Goal: Task Accomplishment & Management: Manage account settings

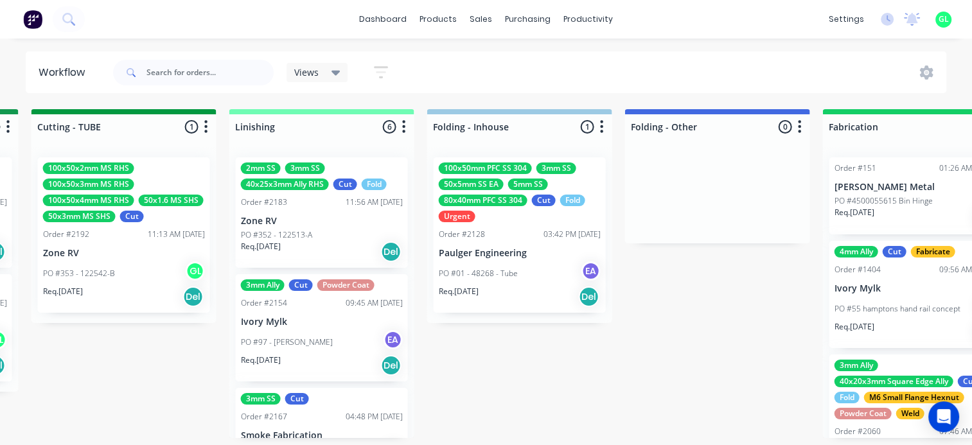
scroll to position [0, 2571]
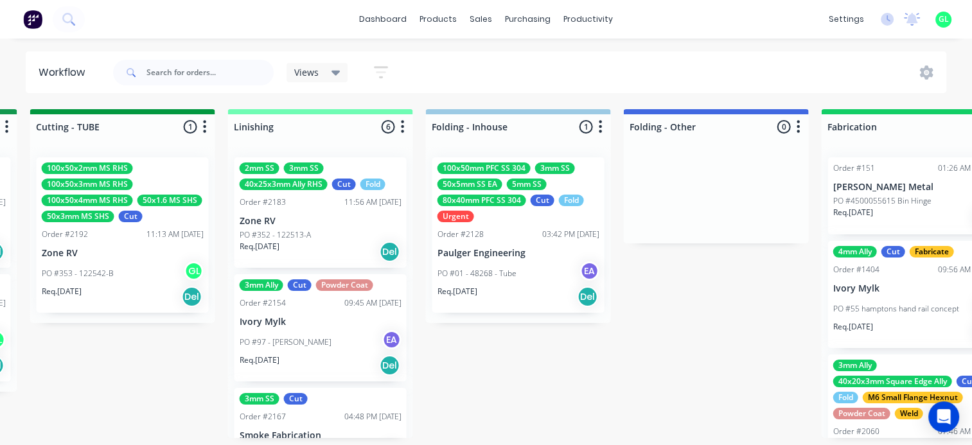
click at [479, 274] on p "PO #01 - 48268 - Tube" at bounding box center [477, 274] width 79 height 12
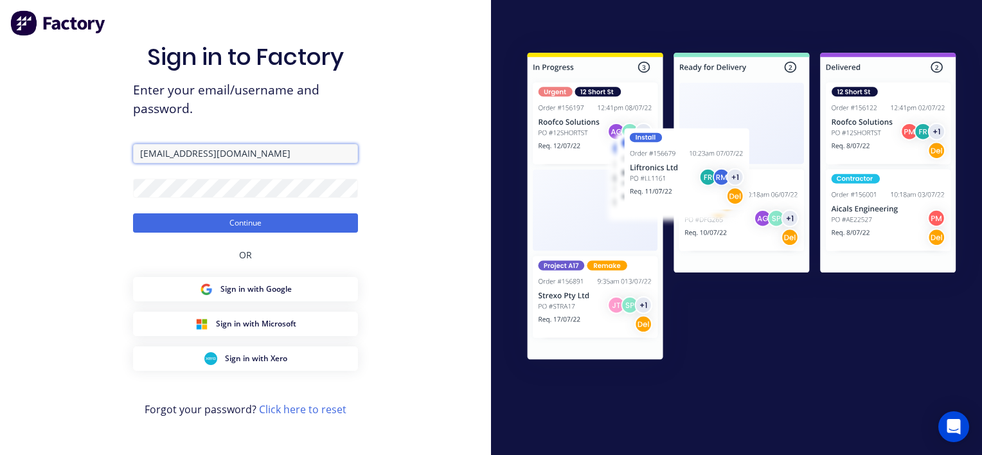
click at [208, 148] on input "[EMAIL_ADDRESS][DOMAIN_NAME]" at bounding box center [245, 153] width 225 height 19
type input "[PERSON_NAME][EMAIL_ADDRESS][DOMAIN_NAME]"
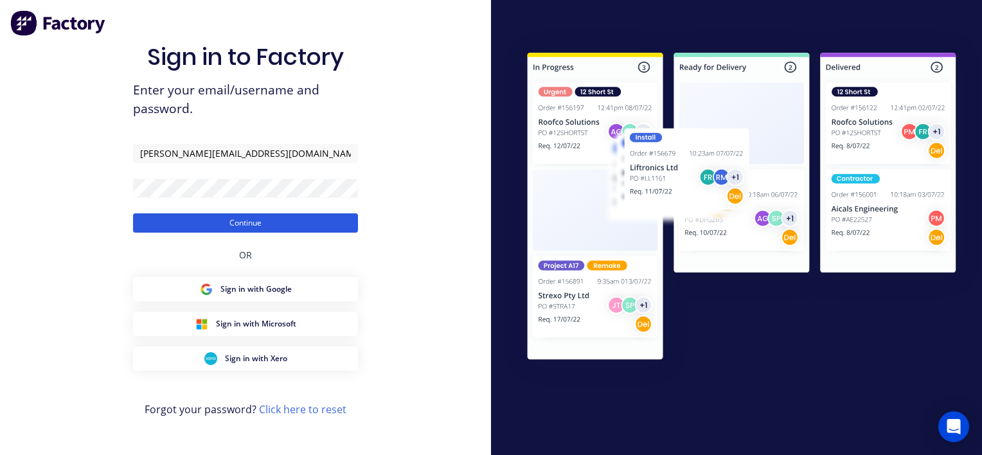
click at [238, 219] on button "Continue" at bounding box center [245, 222] width 225 height 19
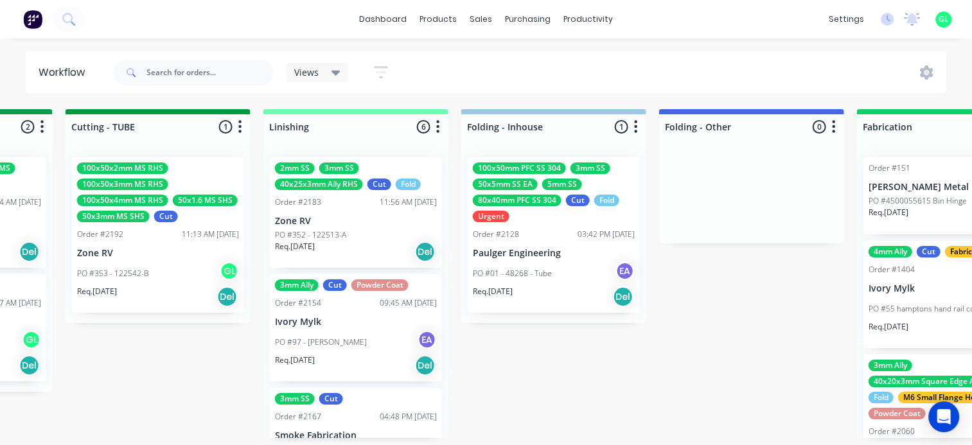
scroll to position [0, 2571]
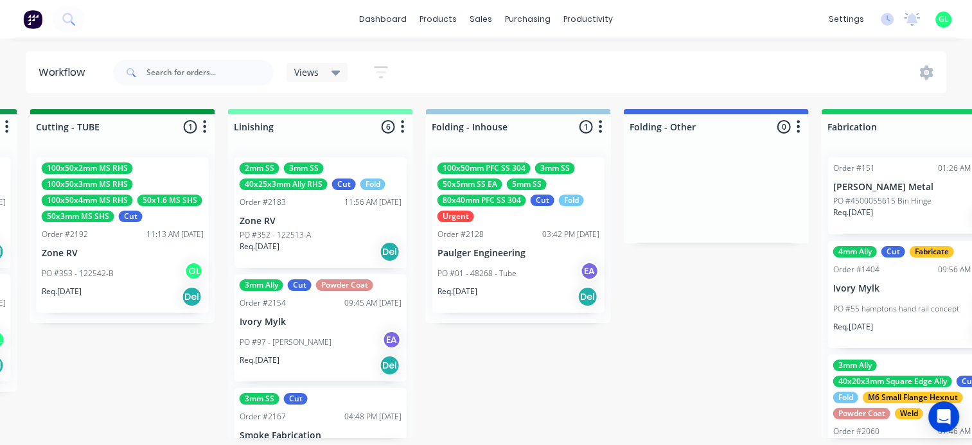
click at [513, 282] on div "PO #01 - 48268 - Tube EA" at bounding box center [519, 274] width 162 height 24
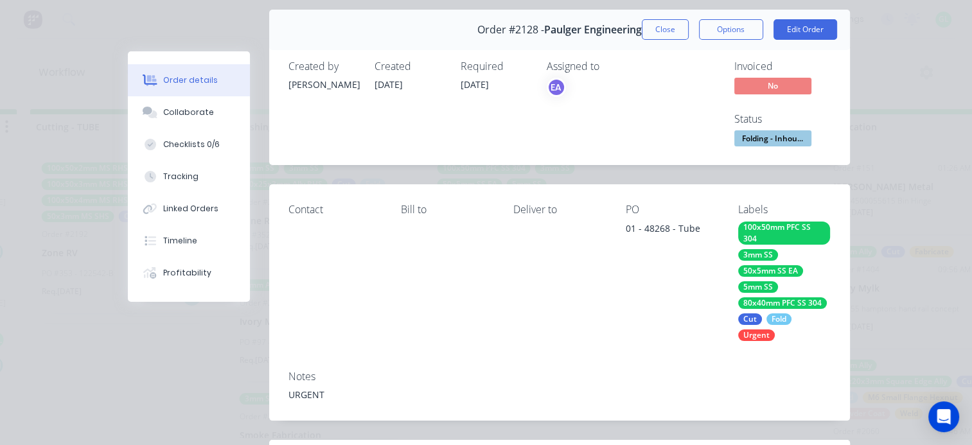
scroll to position [64, 0]
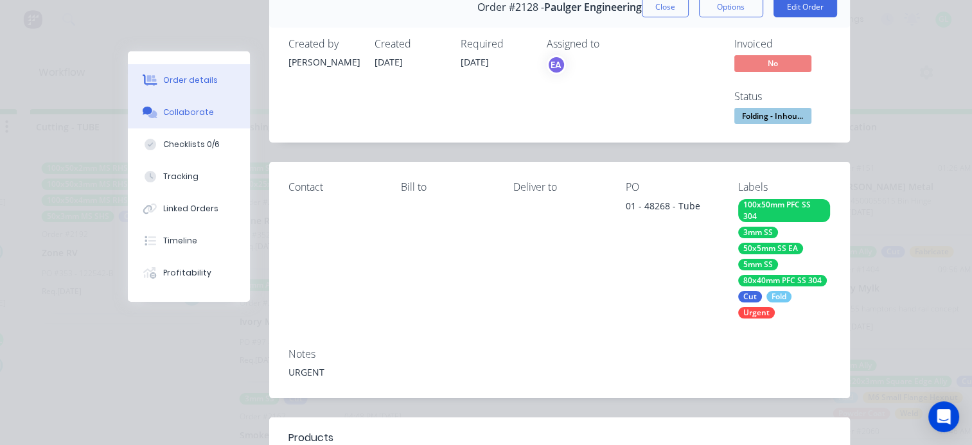
click at [183, 118] on button "Collaborate" at bounding box center [189, 112] width 122 height 32
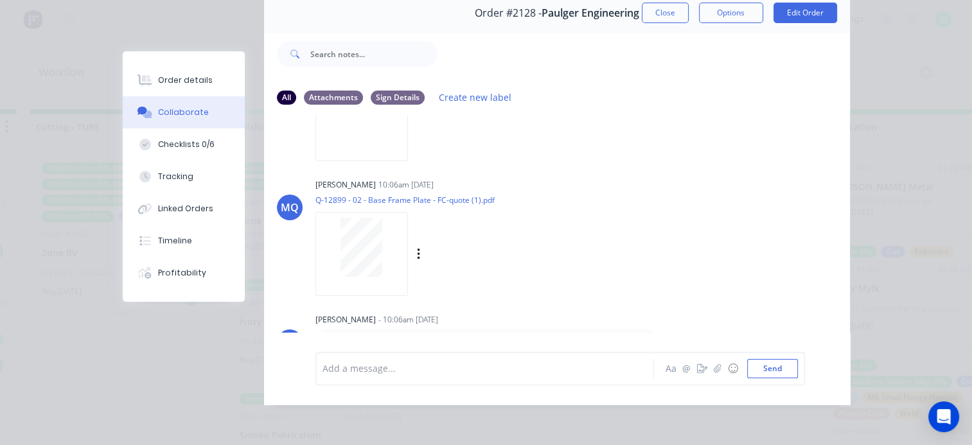
scroll to position [67, 0]
click at [470, 377] on div "Add a message..." at bounding box center [488, 368] width 331 height 19
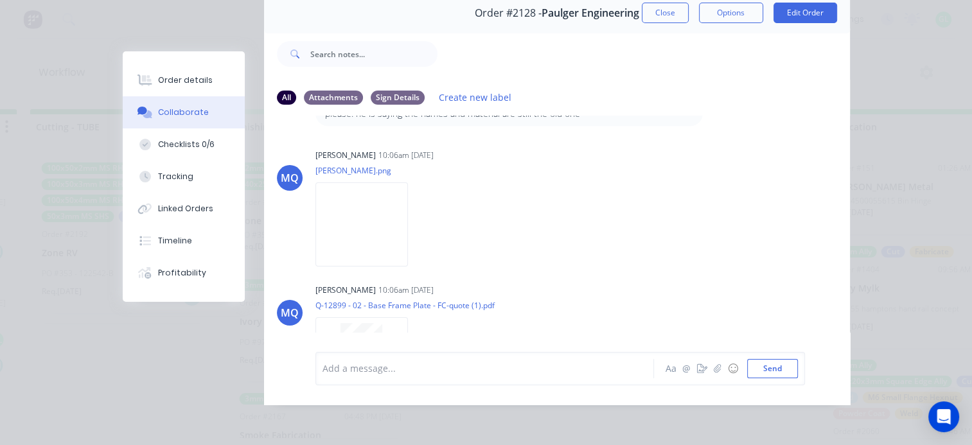
scroll to position [2866, 0]
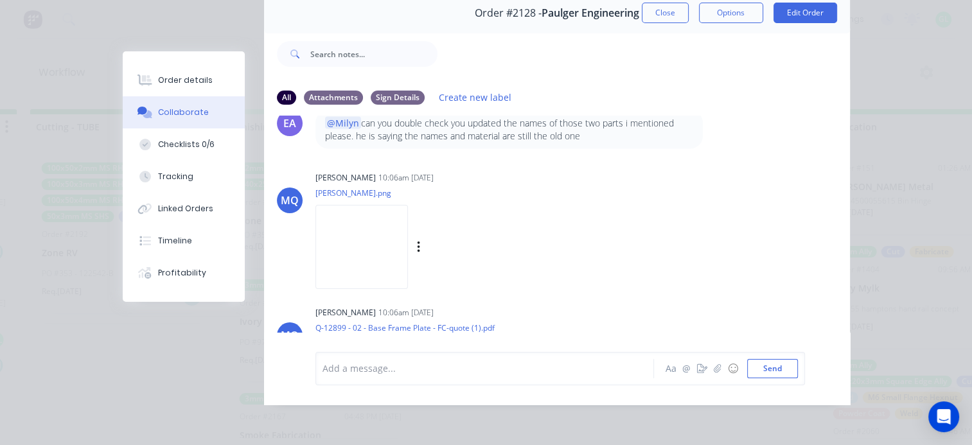
click at [360, 217] on img at bounding box center [362, 247] width 93 height 84
click at [386, 213] on img at bounding box center [362, 247] width 93 height 84
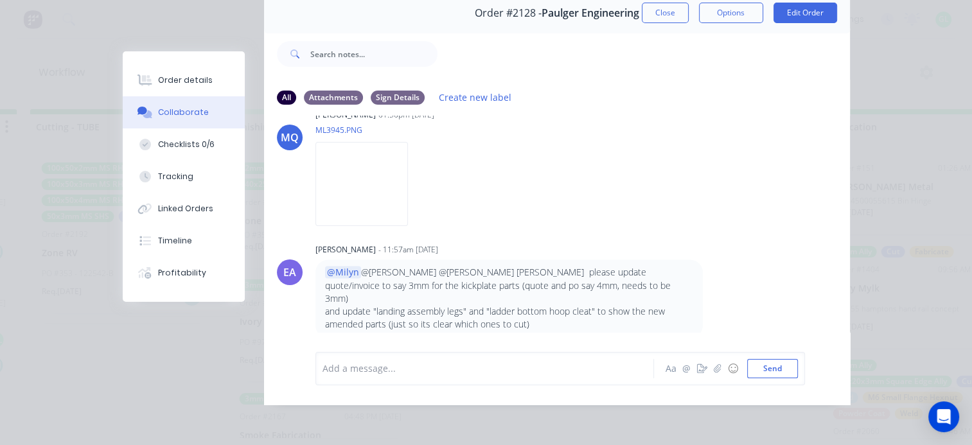
scroll to position [2159, 0]
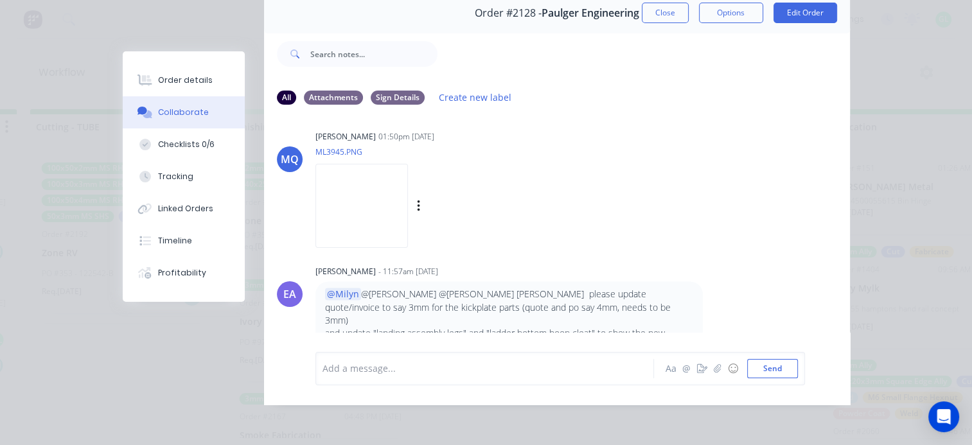
click at [408, 229] on img at bounding box center [362, 206] width 93 height 84
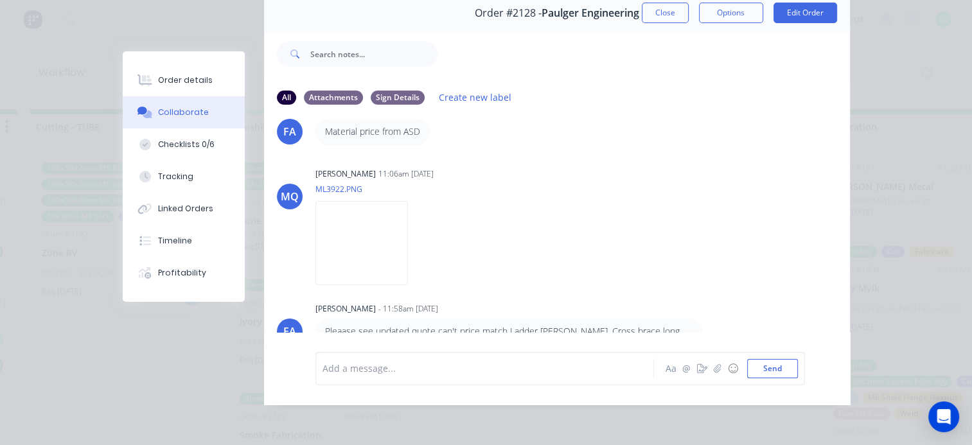
scroll to position [1645, 0]
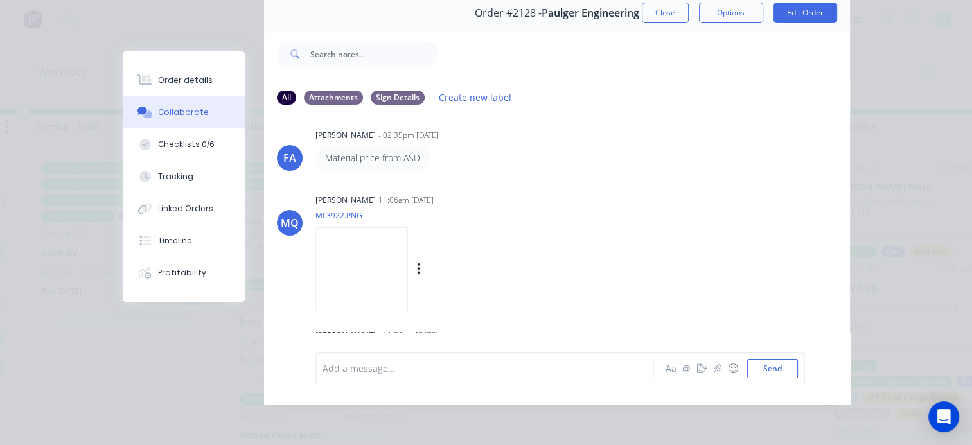
click at [396, 276] on img at bounding box center [362, 269] width 93 height 84
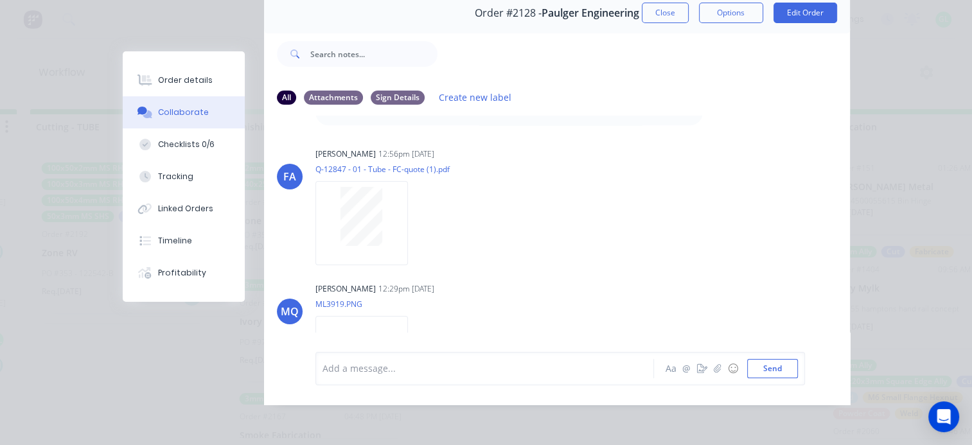
scroll to position [0, 0]
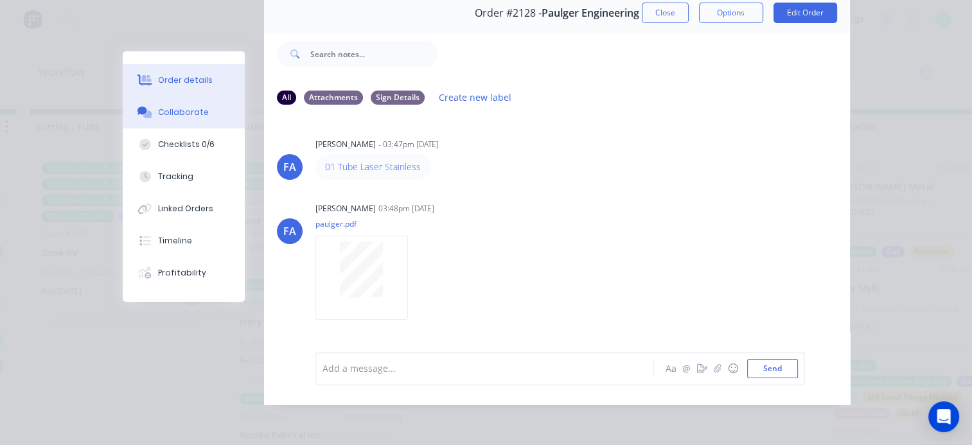
click at [186, 80] on div "Order details" at bounding box center [185, 81] width 55 height 12
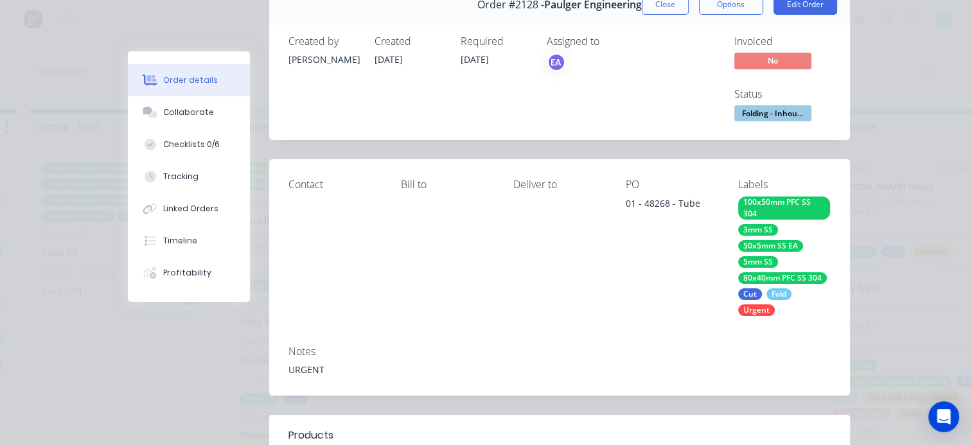
click at [778, 111] on span "Folding - Inhou..." at bounding box center [773, 113] width 77 height 16
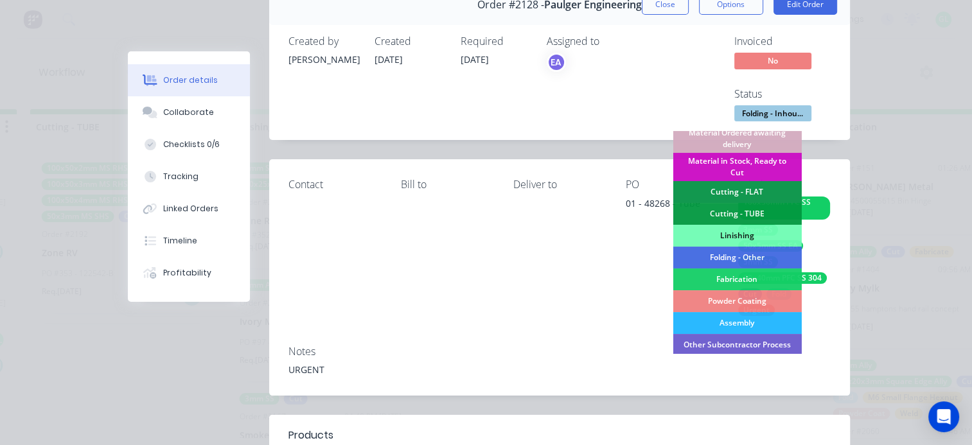
scroll to position [386, 0]
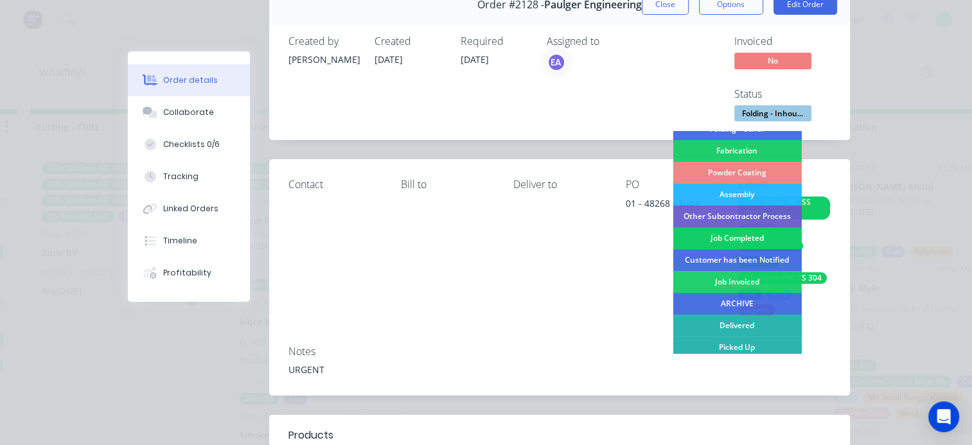
click at [740, 238] on div "Job Completed" at bounding box center [737, 238] width 129 height 22
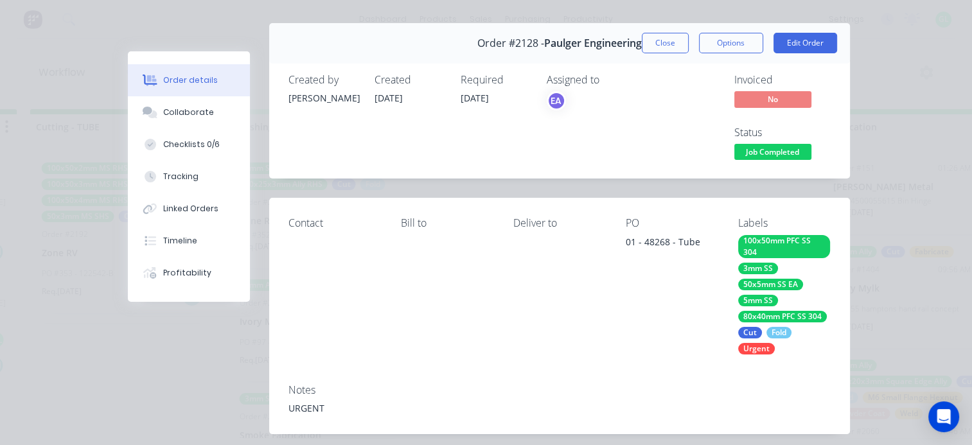
scroll to position [0, 0]
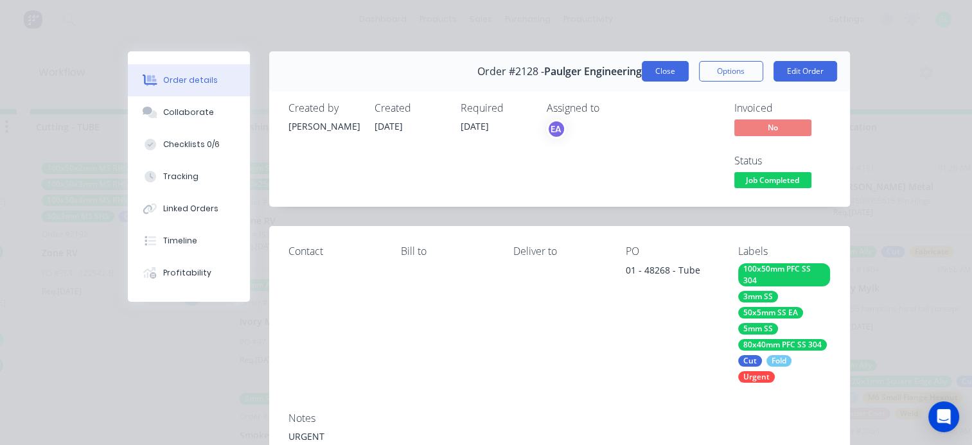
click at [659, 75] on button "Close" at bounding box center [665, 71] width 47 height 21
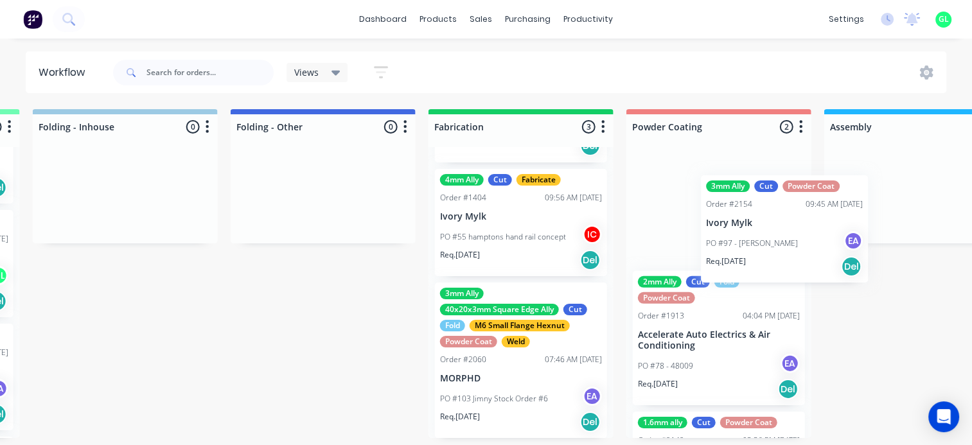
scroll to position [0, 2976]
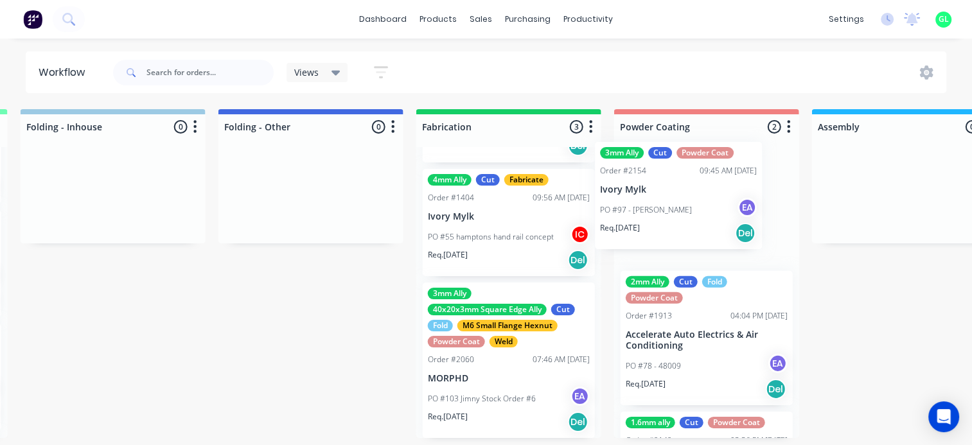
drag, startPoint x: 429, startPoint y: 285, endPoint x: 676, endPoint y: 218, distance: 255.8
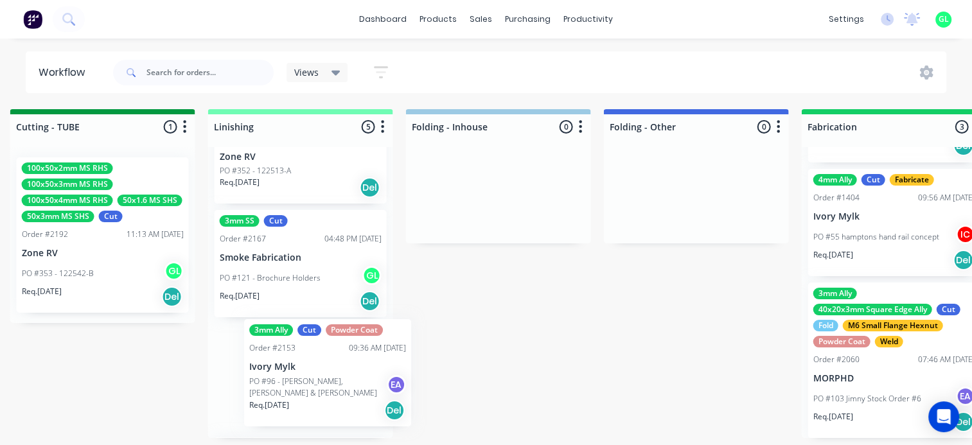
scroll to position [67, 0]
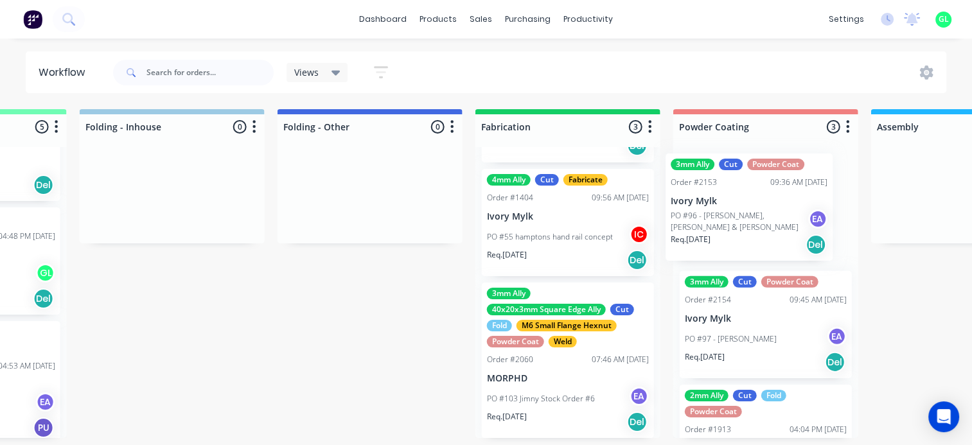
drag, startPoint x: 294, startPoint y: 392, endPoint x: 754, endPoint y: 222, distance: 489.8
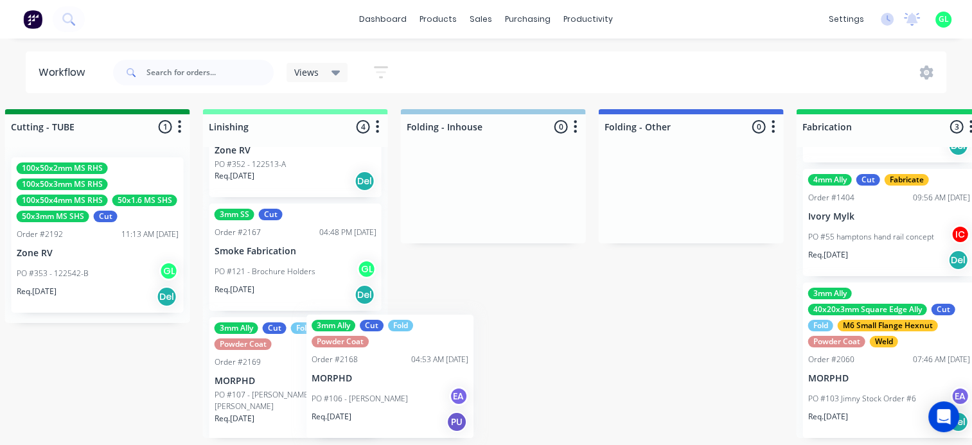
scroll to position [73, 0]
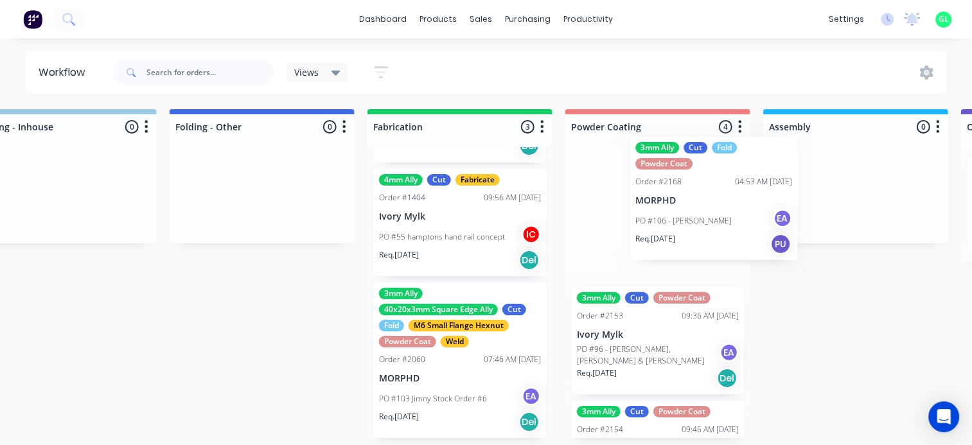
drag, startPoint x: 250, startPoint y: 402, endPoint x: 663, endPoint y: 218, distance: 452.0
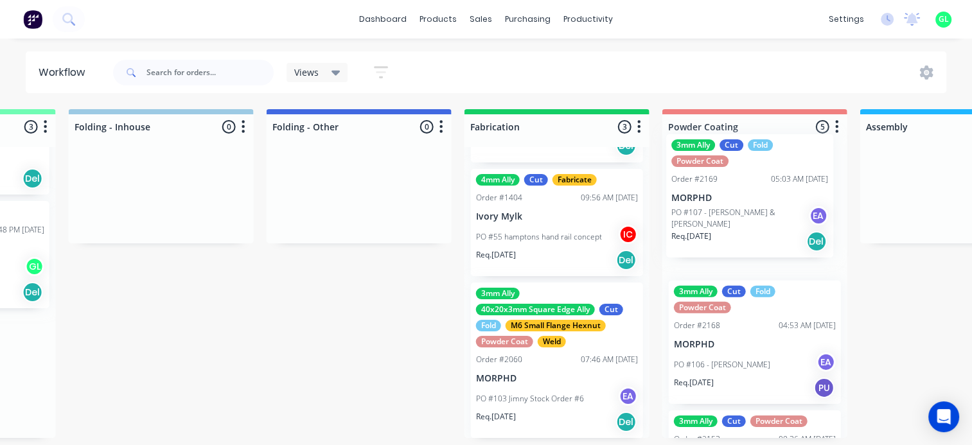
drag, startPoint x: 234, startPoint y: 386, endPoint x: 762, endPoint y: 209, distance: 557.0
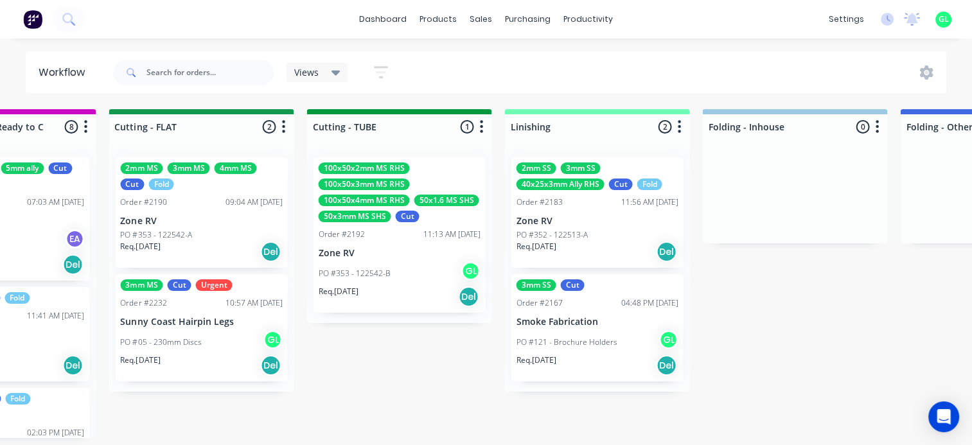
scroll to position [3, 2286]
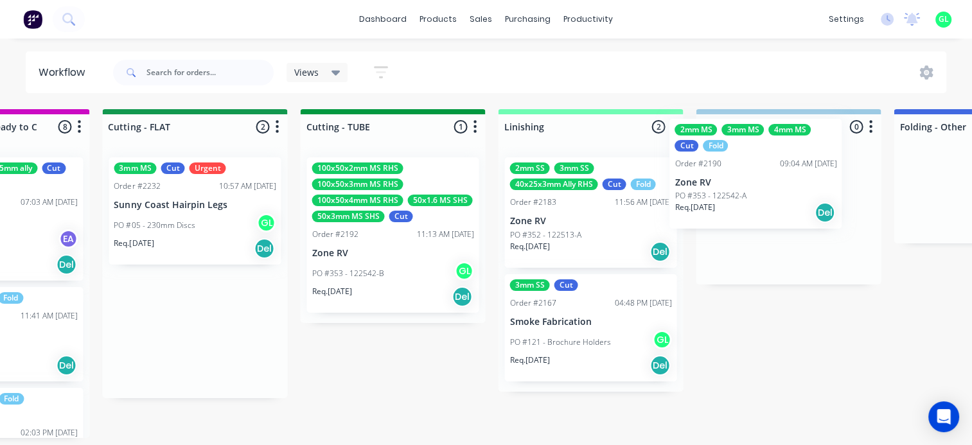
drag, startPoint x: 196, startPoint y: 223, endPoint x: 746, endPoint y: 188, distance: 551.2
click at [746, 188] on div "Submitted 25 Status colour #273444 hex #273444 Save Cancel Summaries Total orde…" at bounding box center [252, 273] width 5125 height 329
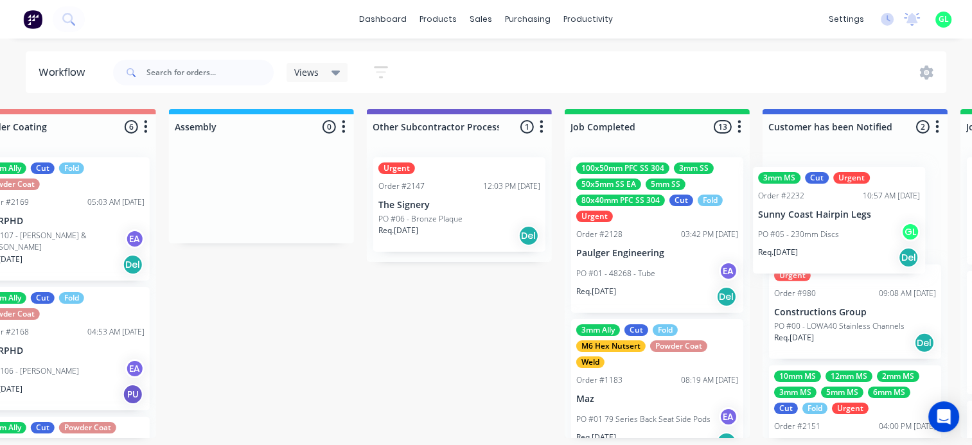
scroll to position [3, 3619]
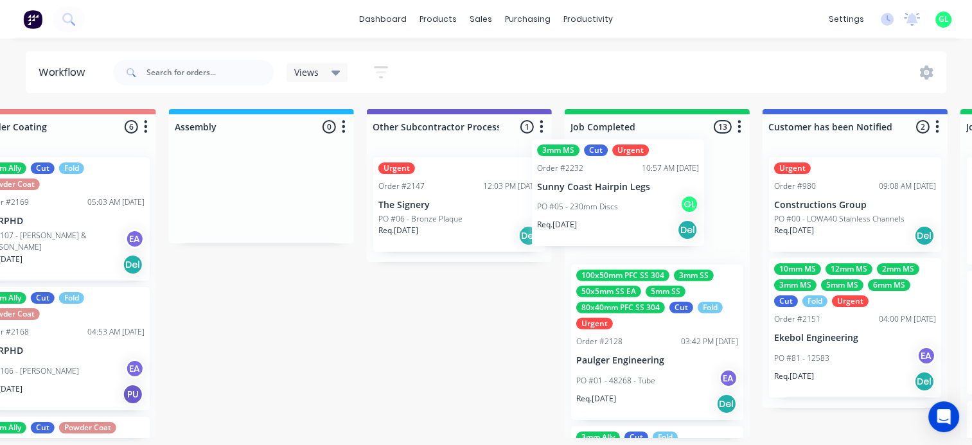
drag, startPoint x: 165, startPoint y: 228, endPoint x: 598, endPoint y: 211, distance: 433.5
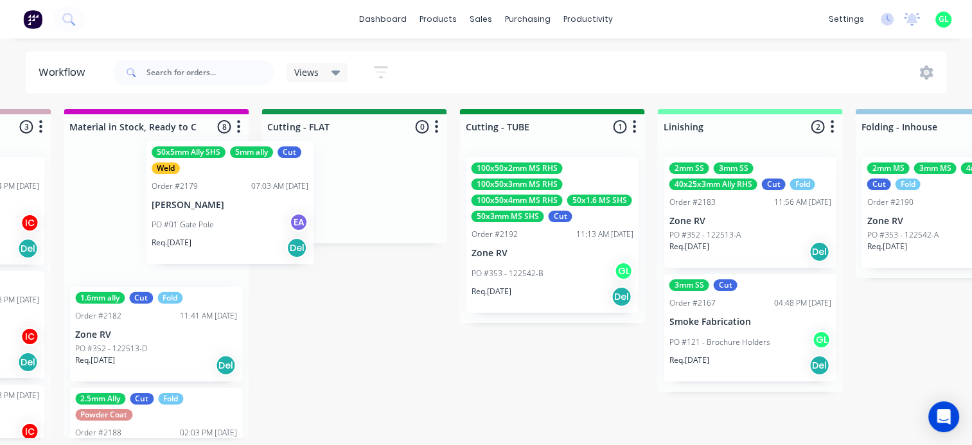
scroll to position [3, 2139]
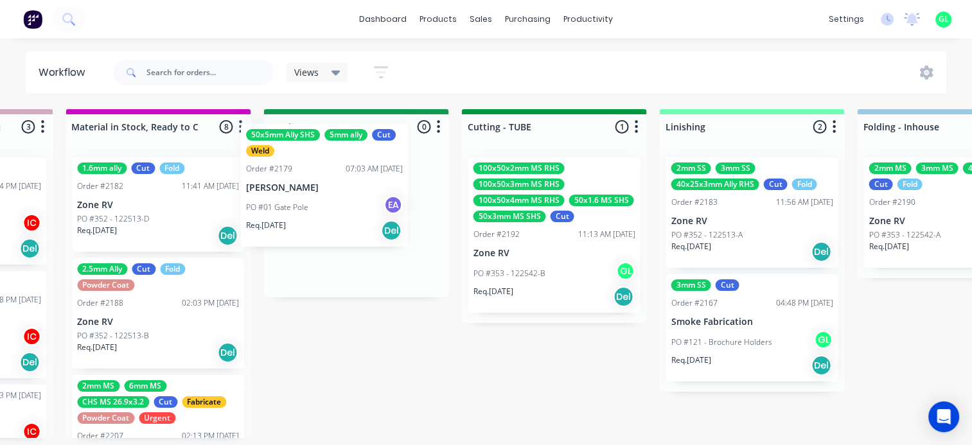
drag, startPoint x: 149, startPoint y: 229, endPoint x: 330, endPoint y: 198, distance: 183.2
click at [330, 198] on div "Submitted 25 Status colour #273444 hex #273444 Save Cancel Summaries Total orde…" at bounding box center [413, 273] width 5125 height 329
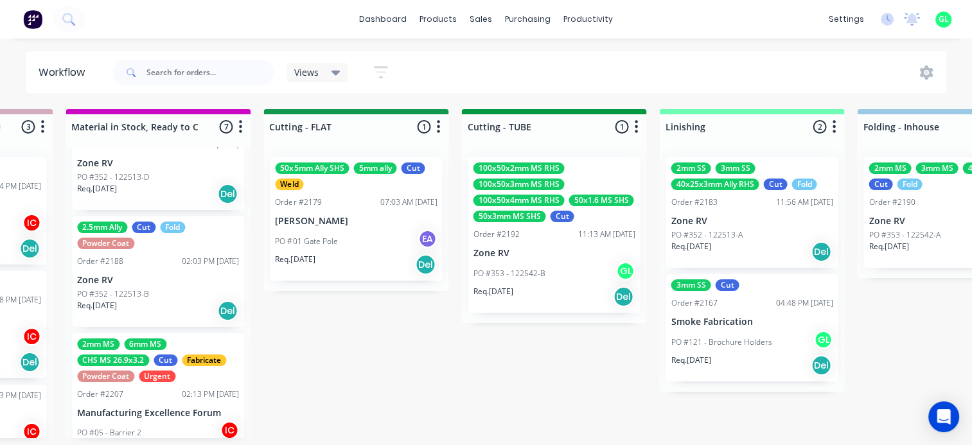
scroll to position [64, 0]
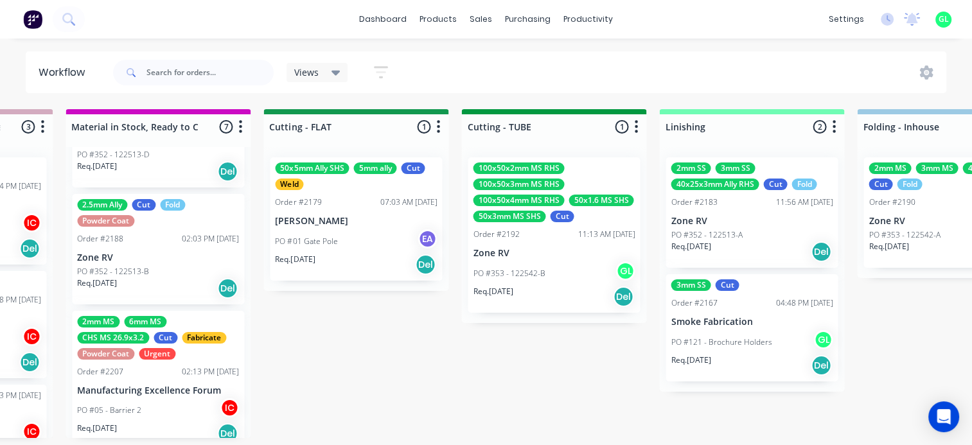
click at [143, 253] on p "Zone RV" at bounding box center [158, 258] width 162 height 11
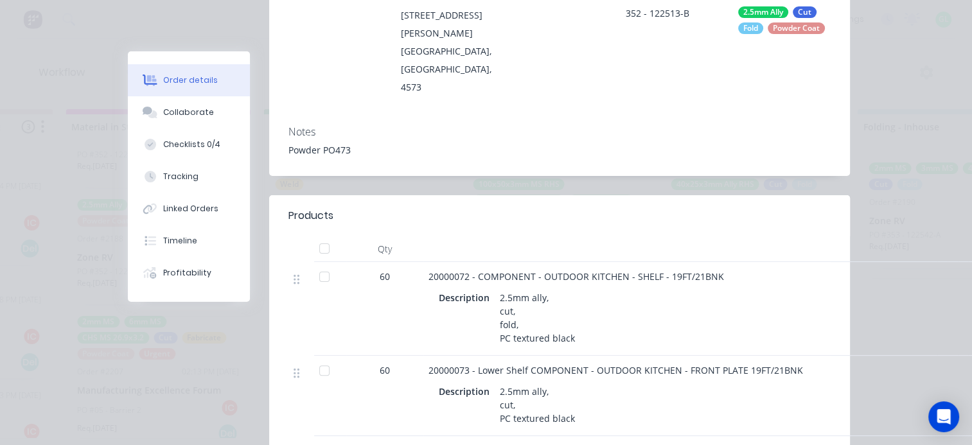
scroll to position [0, 0]
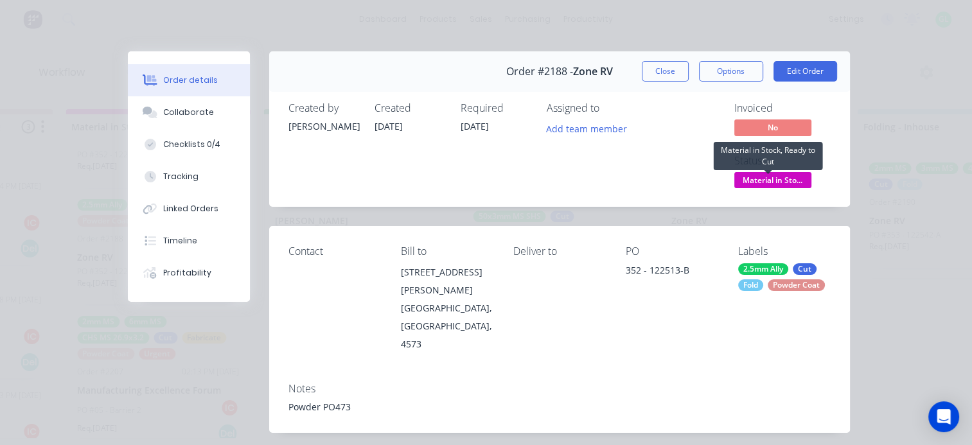
click at [763, 178] on span "Material in Sto..." at bounding box center [773, 180] width 77 height 16
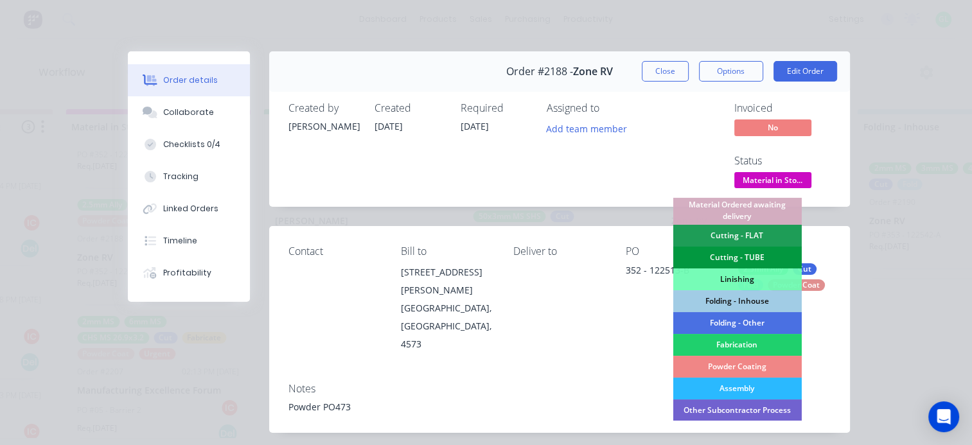
scroll to position [257, 0]
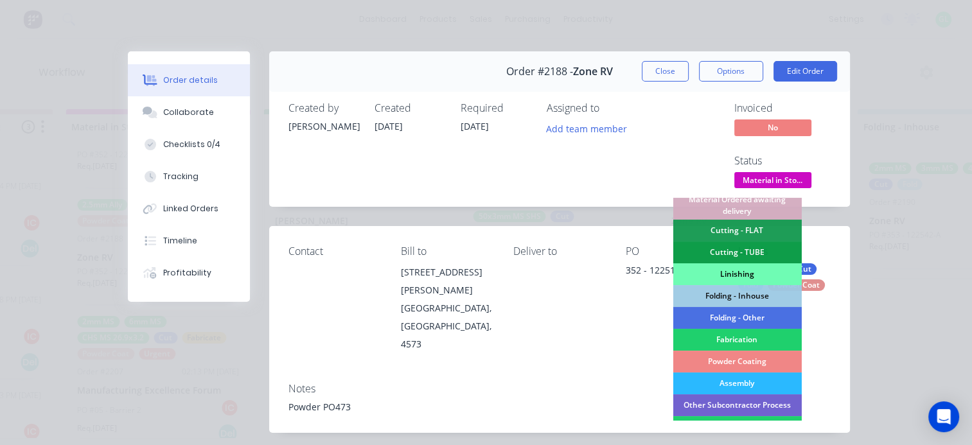
click at [730, 270] on div "Linishing" at bounding box center [737, 274] width 129 height 22
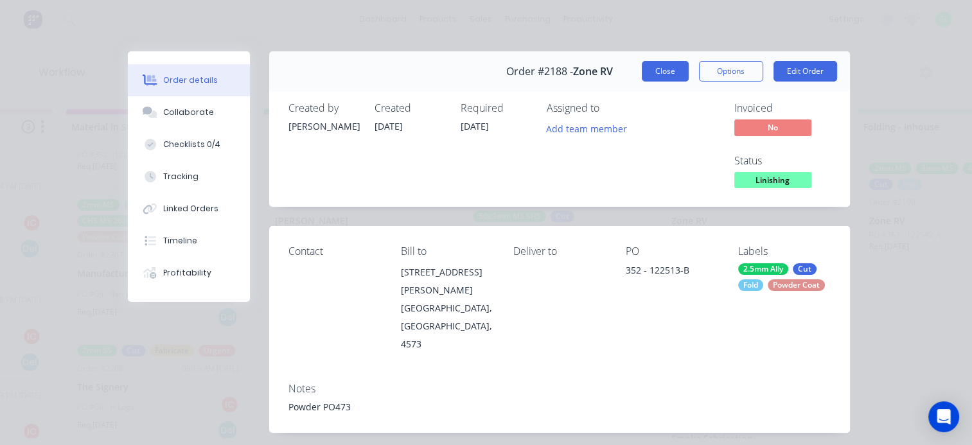
click at [668, 72] on button "Close" at bounding box center [665, 71] width 47 height 21
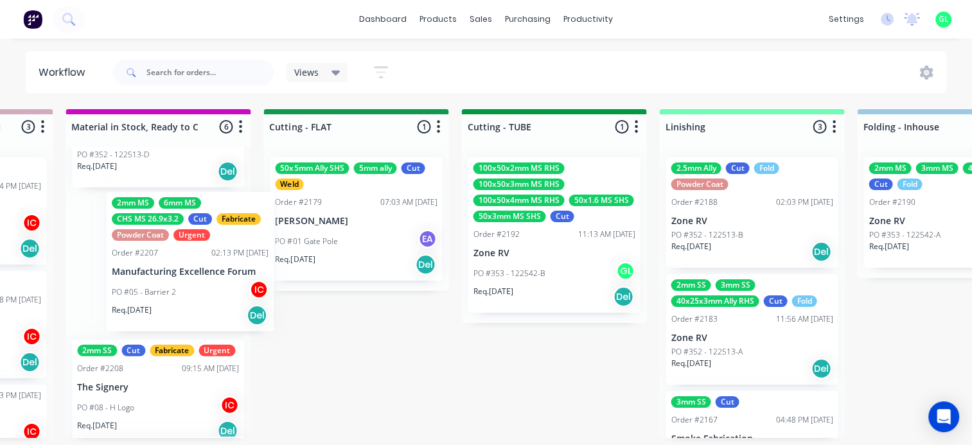
scroll to position [3, 2137]
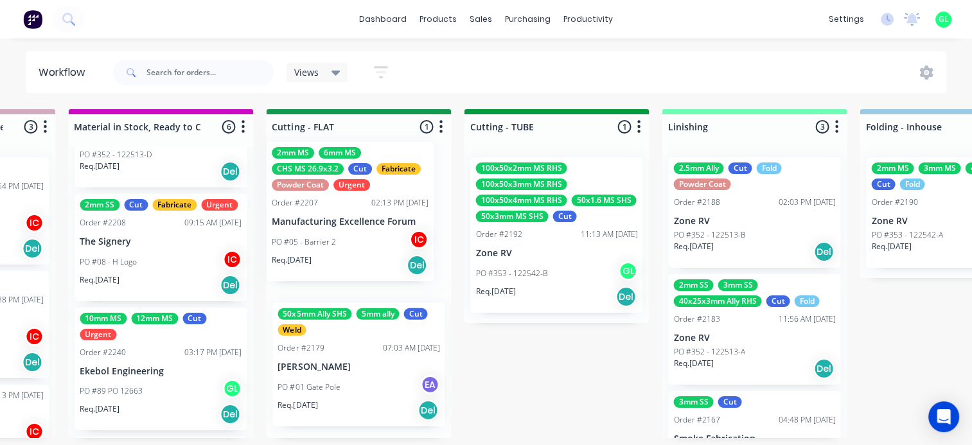
drag, startPoint x: 162, startPoint y: 293, endPoint x: 361, endPoint y: 244, distance: 204.5
click at [361, 244] on div "Submitted 25 Status colour #273444 hex #273444 Save Cancel Summaries Total orde…" at bounding box center [416, 273] width 5125 height 329
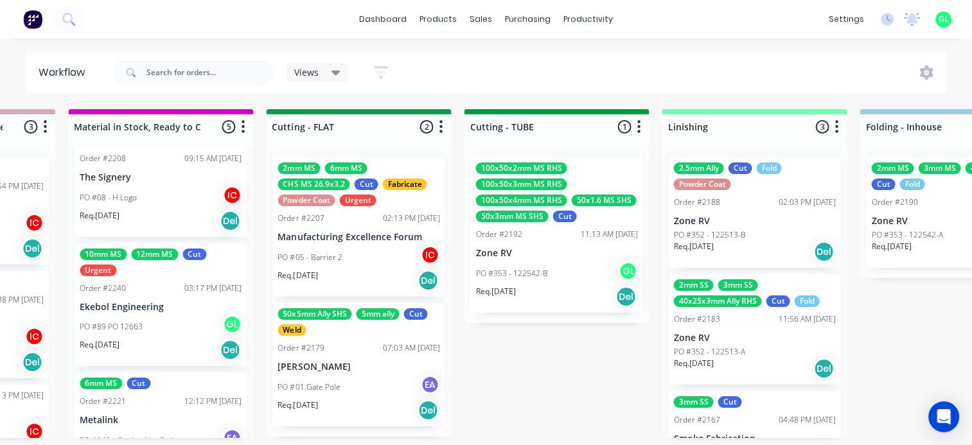
scroll to position [3, 2136]
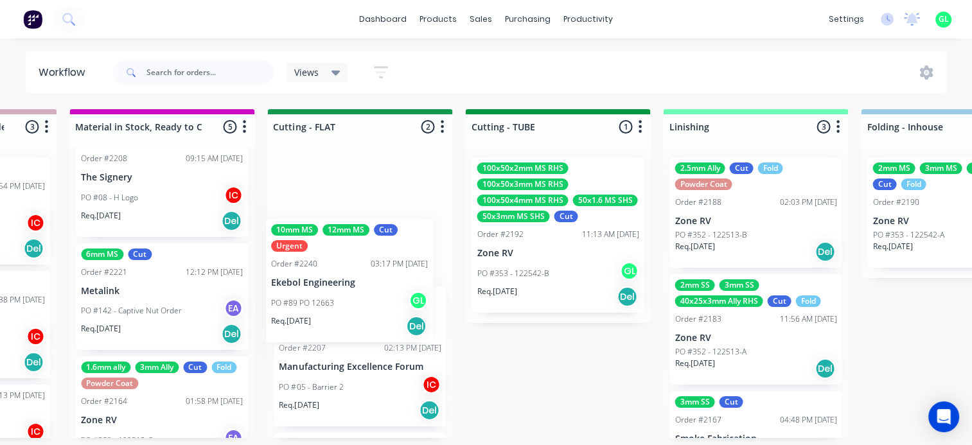
drag, startPoint x: 153, startPoint y: 344, endPoint x: 355, endPoint y: 307, distance: 205.8
click at [355, 307] on div "Submitted 25 Status colour #273444 hex #273444 Save Cancel Summaries Total orde…" at bounding box center [417, 273] width 5125 height 329
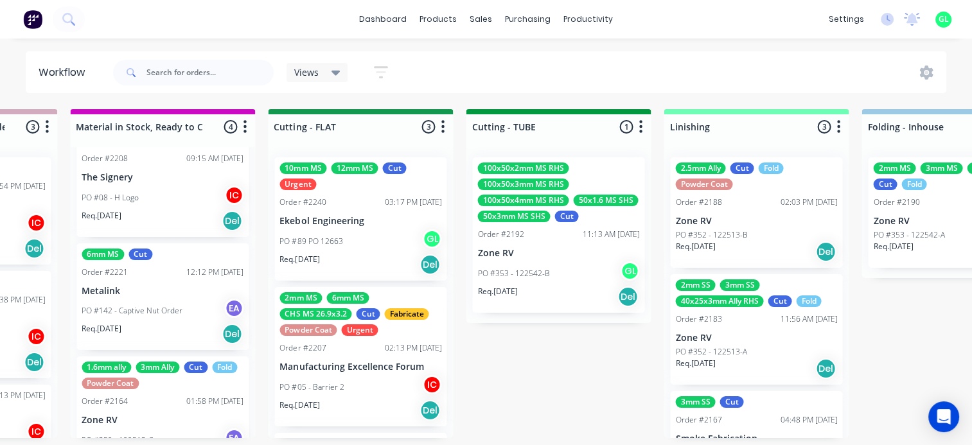
scroll to position [3, 2134]
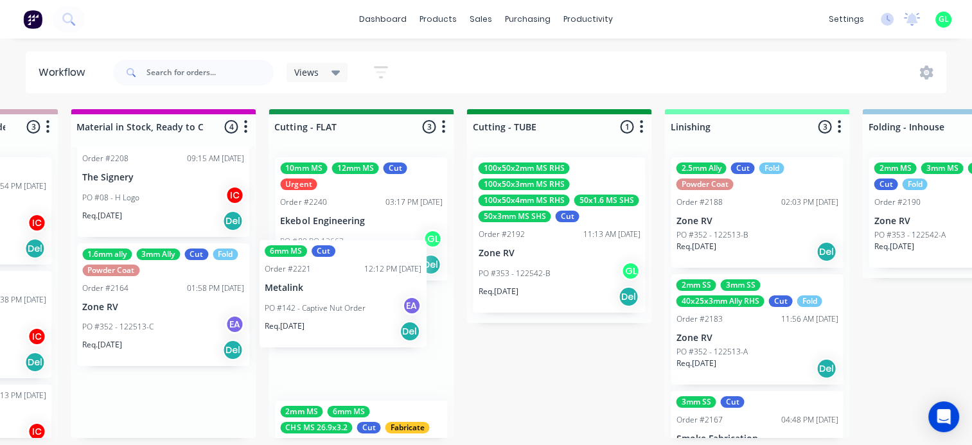
drag, startPoint x: 162, startPoint y: 316, endPoint x: 353, endPoint y: 300, distance: 192.1
click at [353, 300] on div "Submitted 25 Status colour #273444 hex #273444 Save Cancel Summaries Total orde…" at bounding box center [418, 273] width 5125 height 329
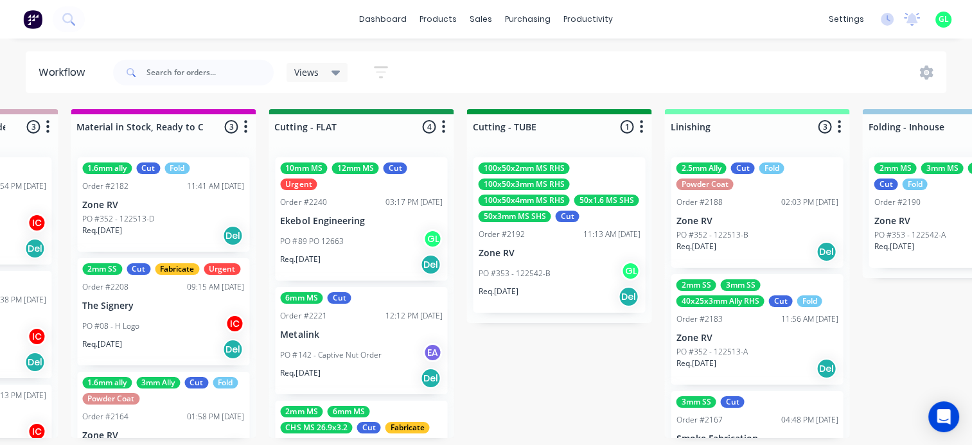
scroll to position [73, 0]
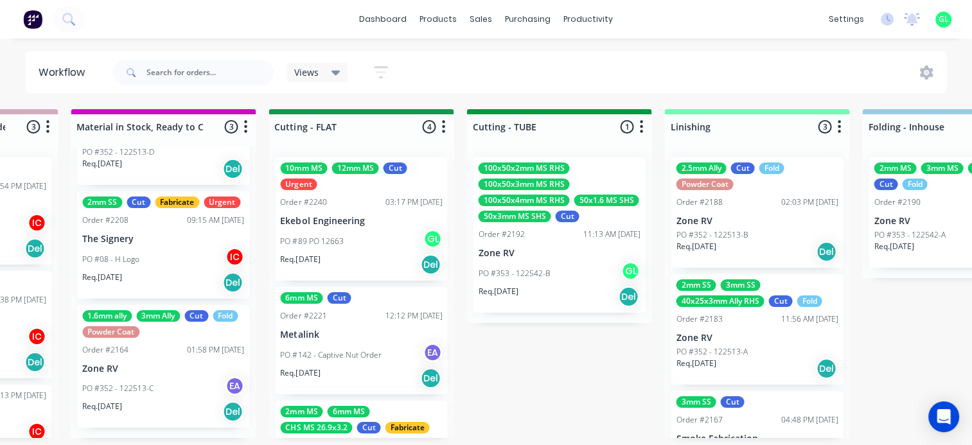
click at [159, 401] on div "PO #352 - 122513-C EA" at bounding box center [163, 389] width 162 height 24
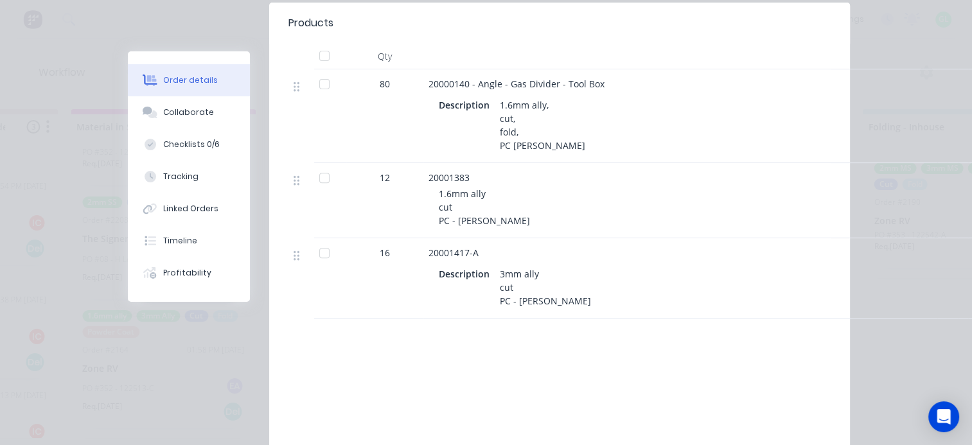
scroll to position [0, 0]
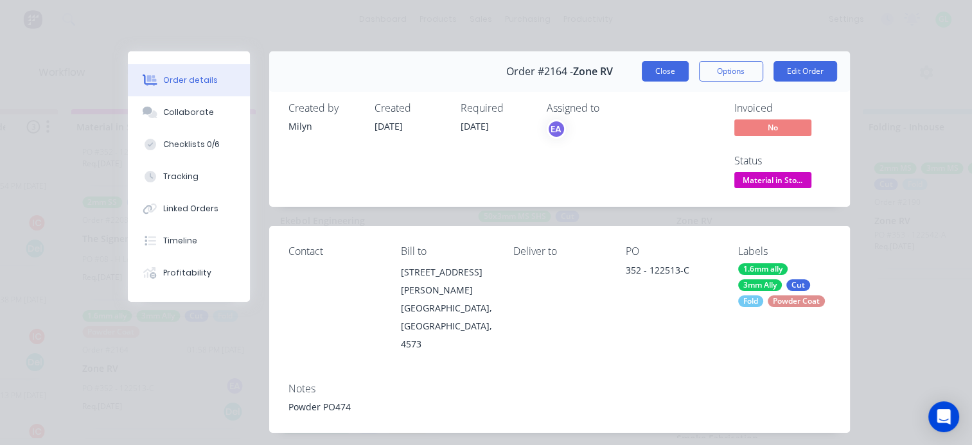
click at [654, 71] on button "Close" at bounding box center [665, 71] width 47 height 21
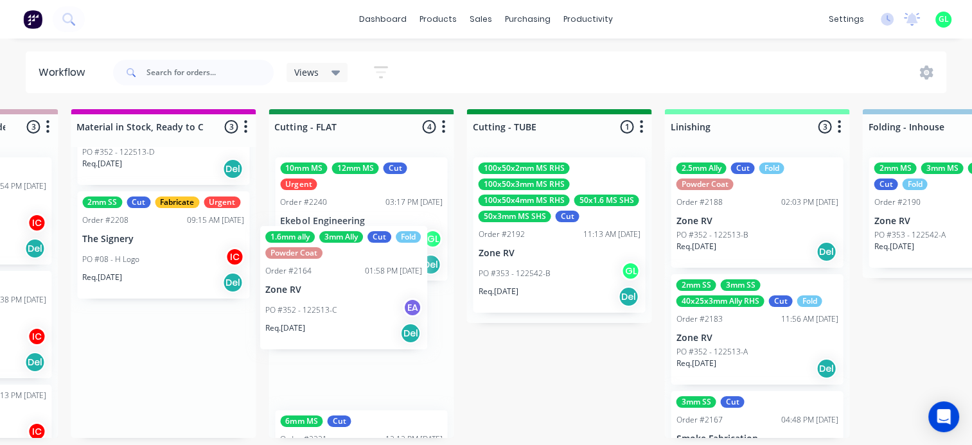
scroll to position [3, 2134]
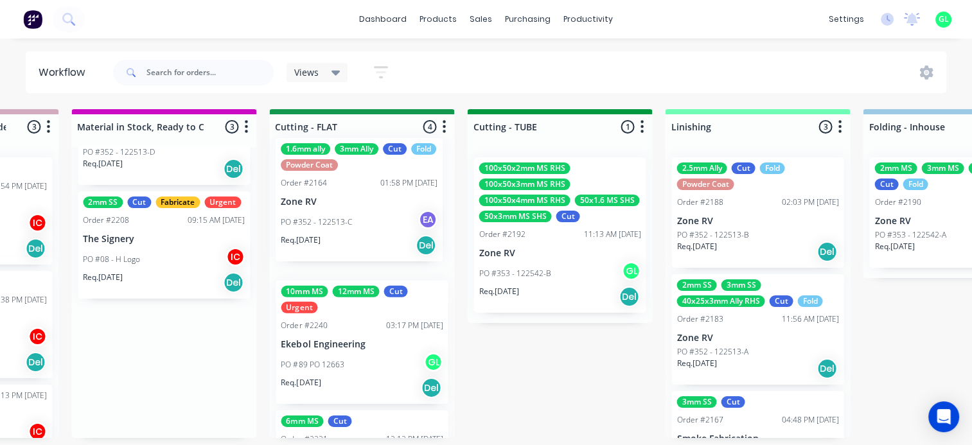
drag, startPoint x: 144, startPoint y: 391, endPoint x: 356, endPoint y: 210, distance: 278.5
click at [356, 210] on div "Submitted 25 Status colour #273444 hex #273444 Save Cancel Summaries Total orde…" at bounding box center [419, 273] width 5125 height 329
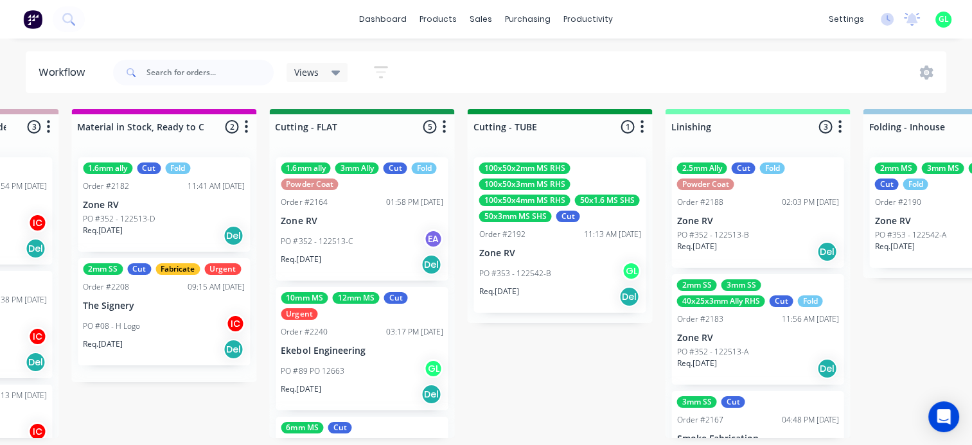
scroll to position [0, 0]
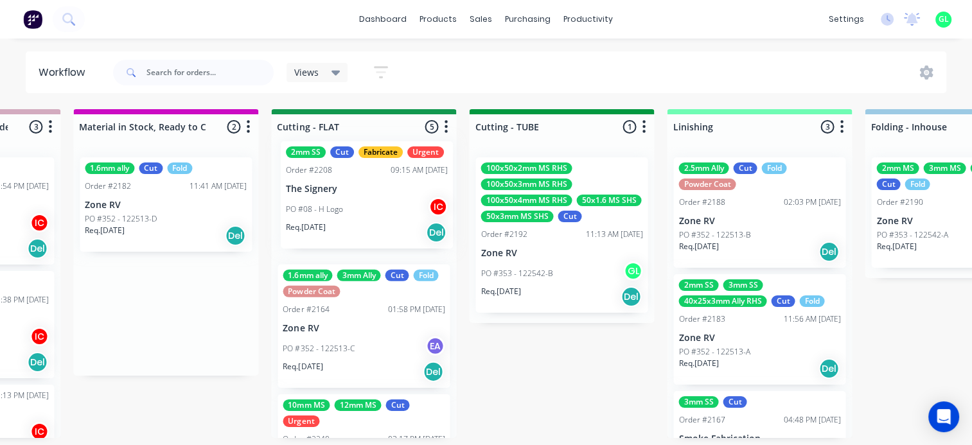
drag, startPoint x: 144, startPoint y: 332, endPoint x: 348, endPoint y: 217, distance: 234.2
click at [348, 217] on div "Submitted 25 Status colour #273444 hex #273444 Save Cancel Summaries Total orde…" at bounding box center [421, 273] width 5125 height 329
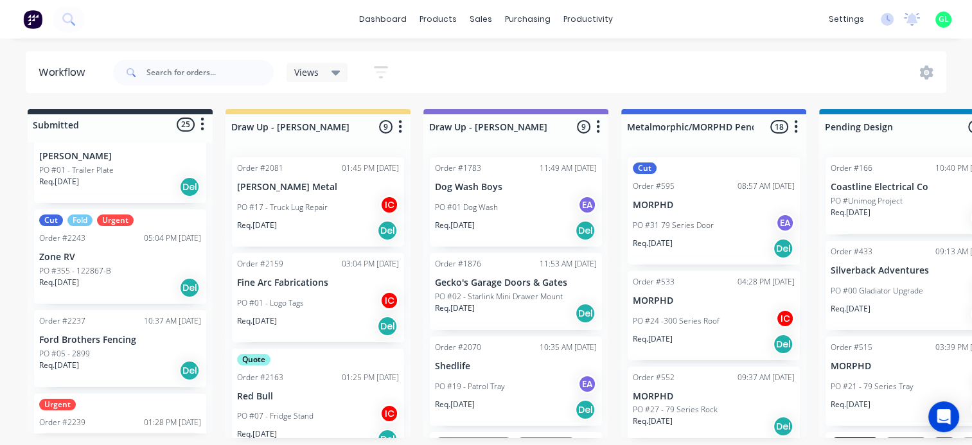
scroll to position [1992, 0]
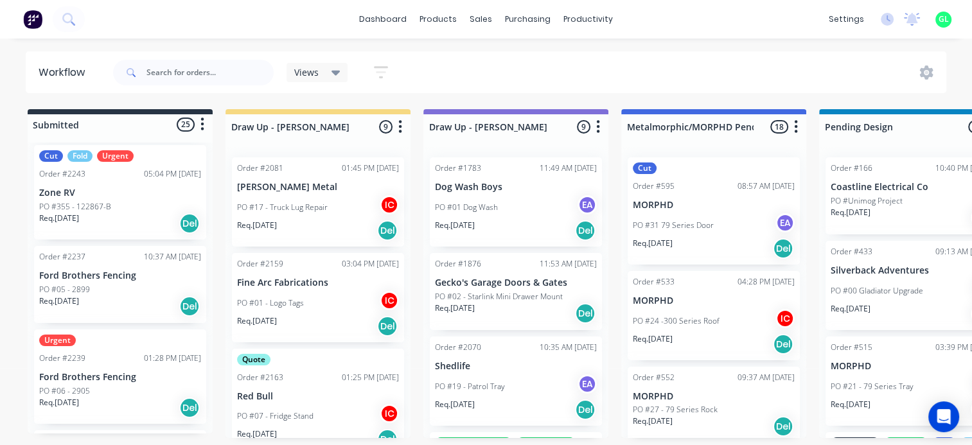
click at [100, 222] on div "Req. [DATE] Del" at bounding box center [120, 224] width 162 height 22
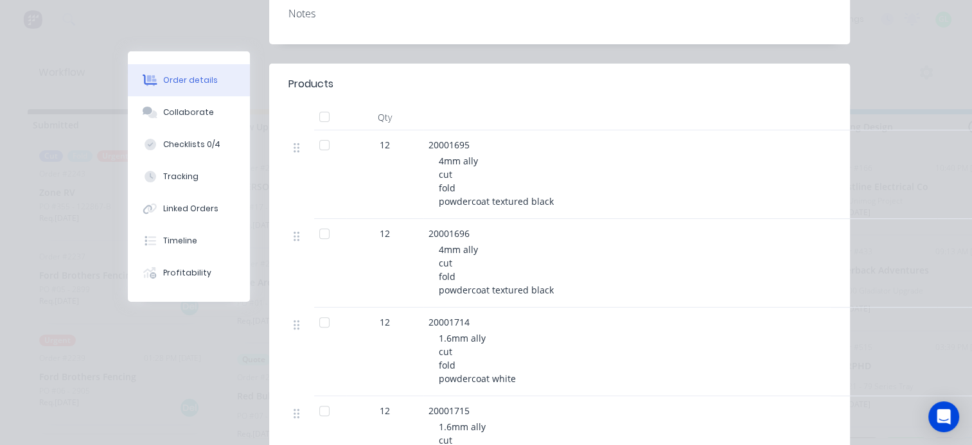
scroll to position [0, 0]
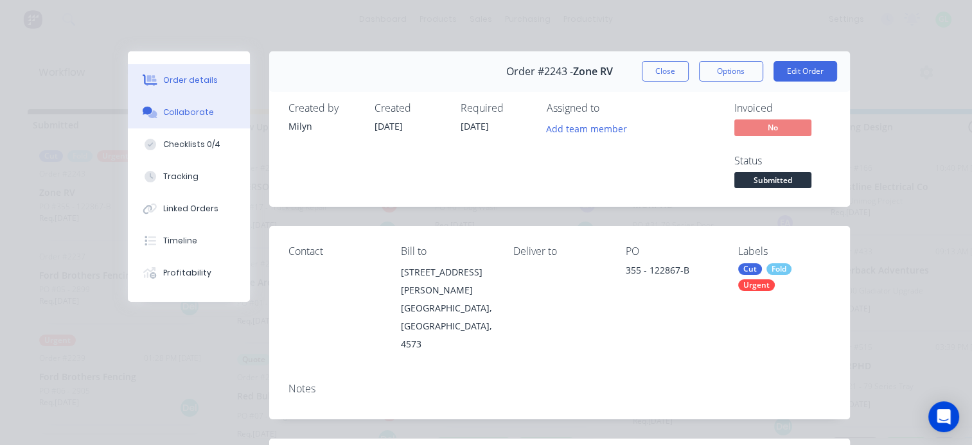
click at [180, 111] on div "Collaborate" at bounding box center [188, 113] width 51 height 12
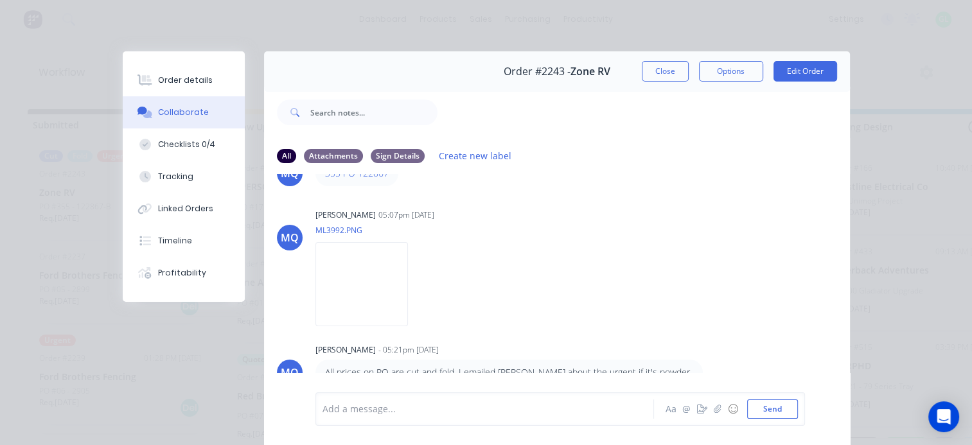
scroll to position [114, 0]
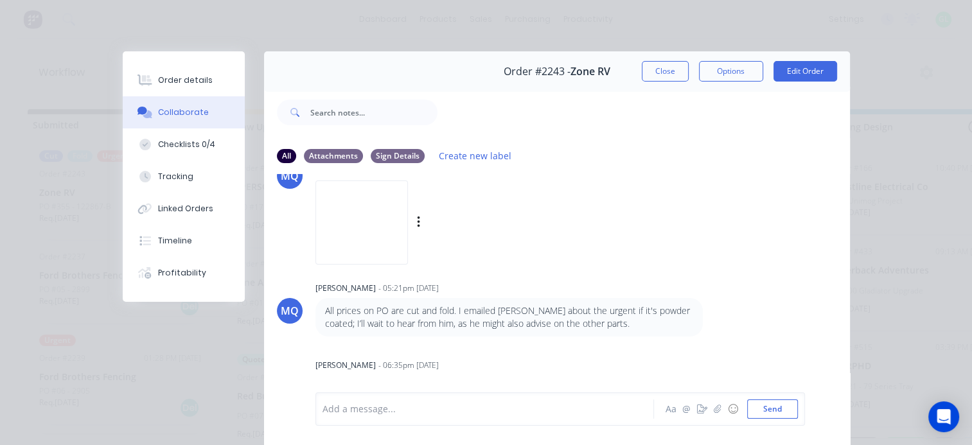
click at [357, 233] on img at bounding box center [362, 223] width 93 height 84
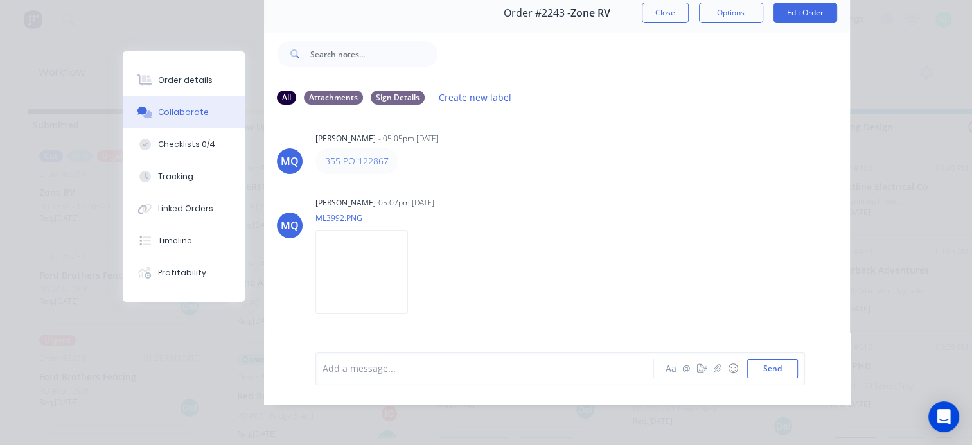
scroll to position [0, 0]
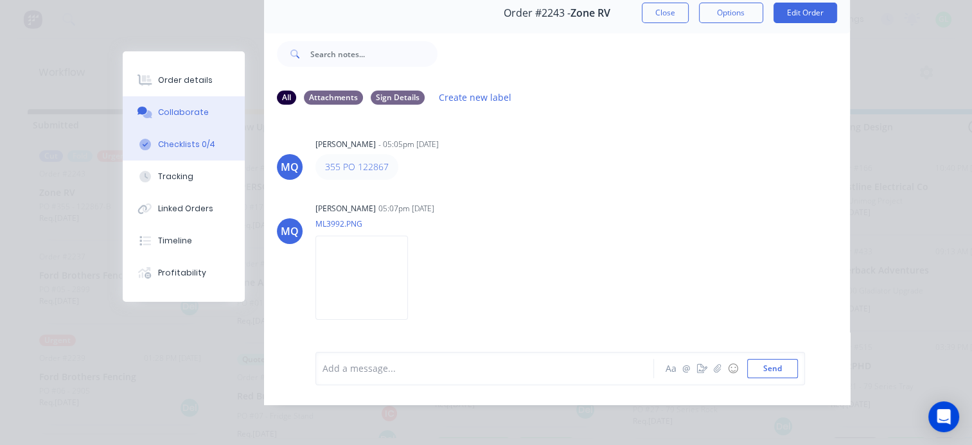
click at [170, 145] on div "Checklists 0/4" at bounding box center [186, 145] width 57 height 12
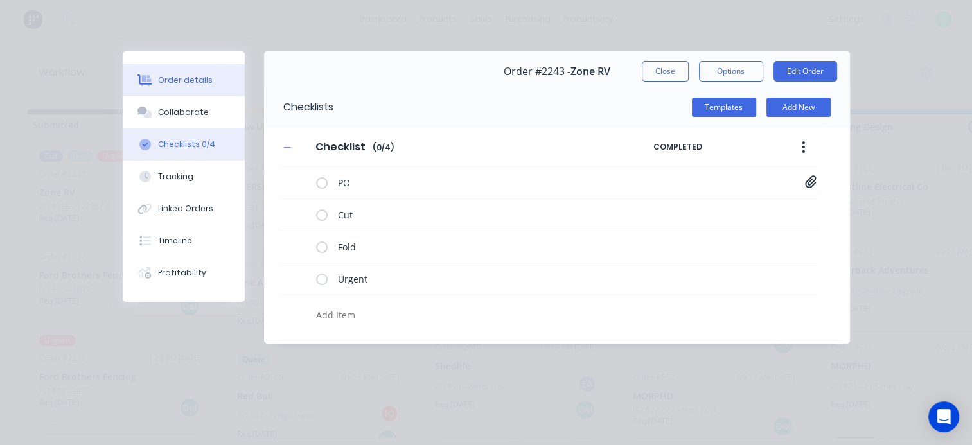
click at [153, 72] on button "Order details" at bounding box center [184, 80] width 122 height 32
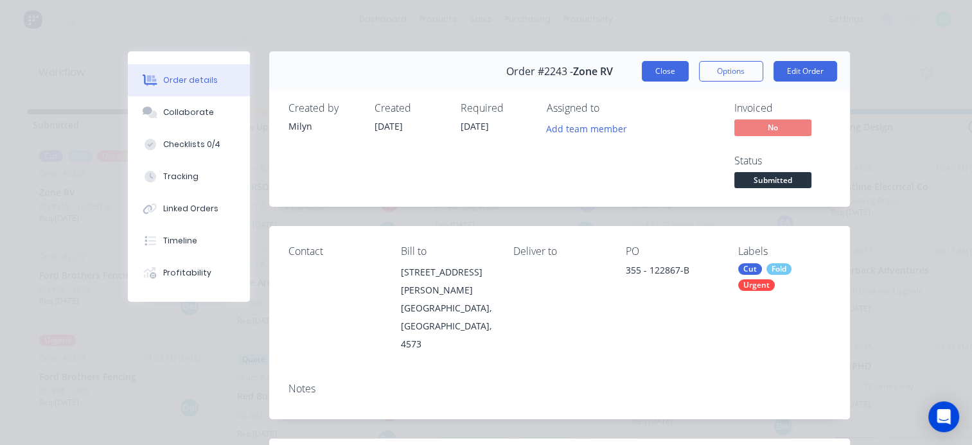
click at [658, 69] on button "Close" at bounding box center [665, 71] width 47 height 21
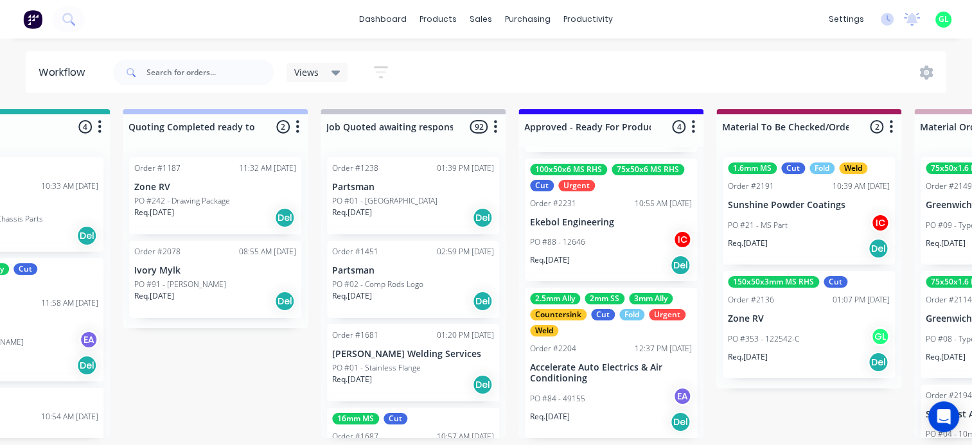
scroll to position [0, 1157]
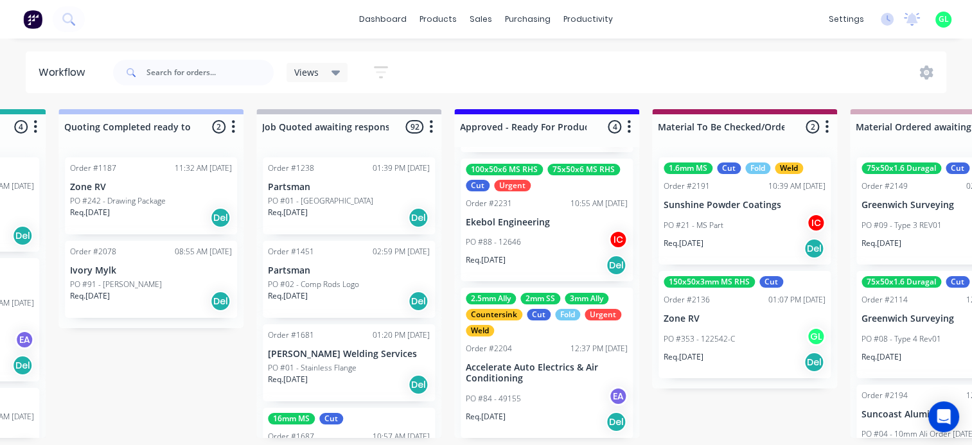
click at [540, 244] on div "PO #88 - 12646 IC" at bounding box center [547, 242] width 162 height 24
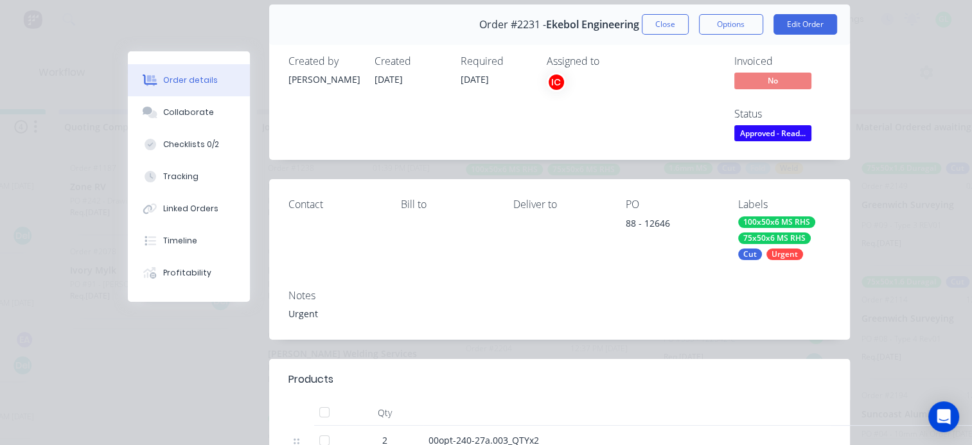
scroll to position [0, 0]
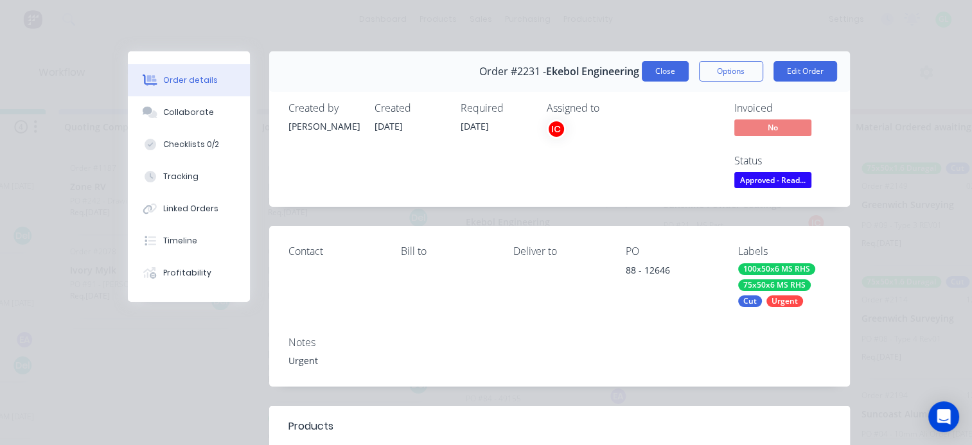
click at [666, 66] on button "Close" at bounding box center [665, 71] width 47 height 21
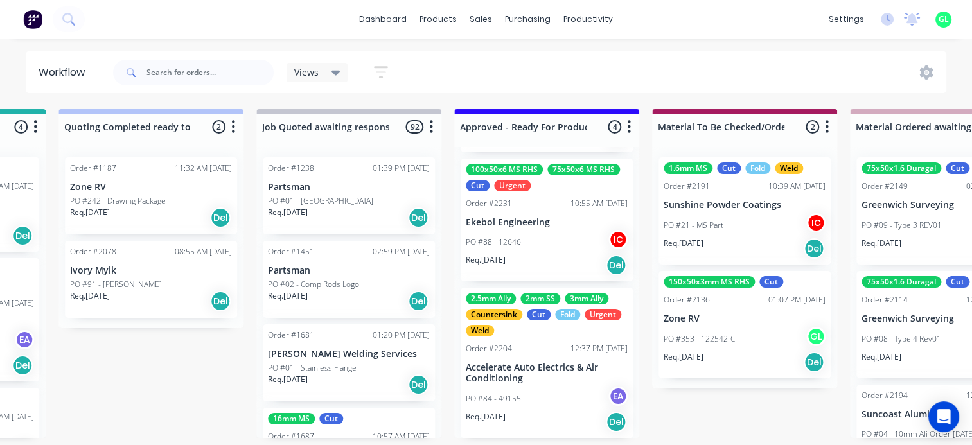
scroll to position [0, 1157]
click at [537, 392] on div "PO #84 - 49155 EA" at bounding box center [547, 399] width 162 height 24
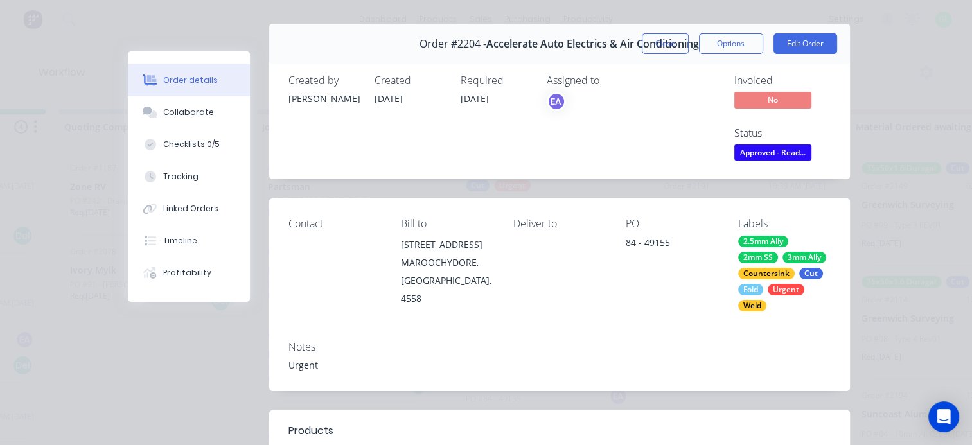
scroll to position [0, 0]
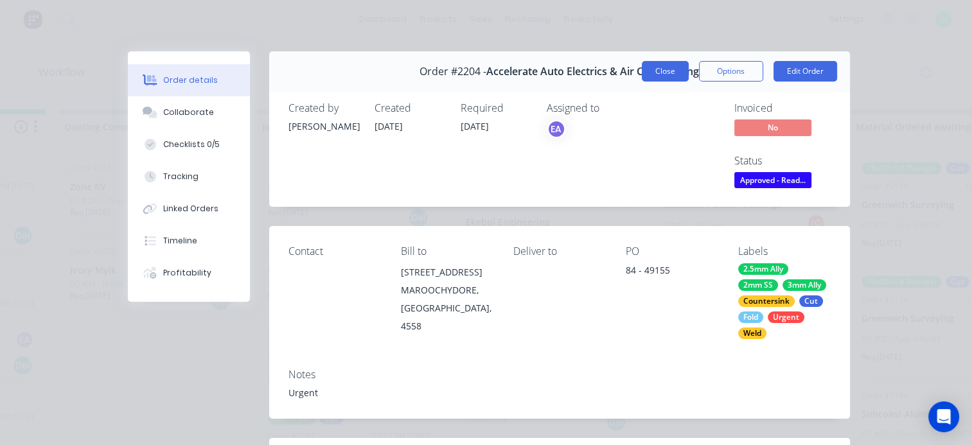
click at [657, 64] on button "Close" at bounding box center [665, 71] width 47 height 21
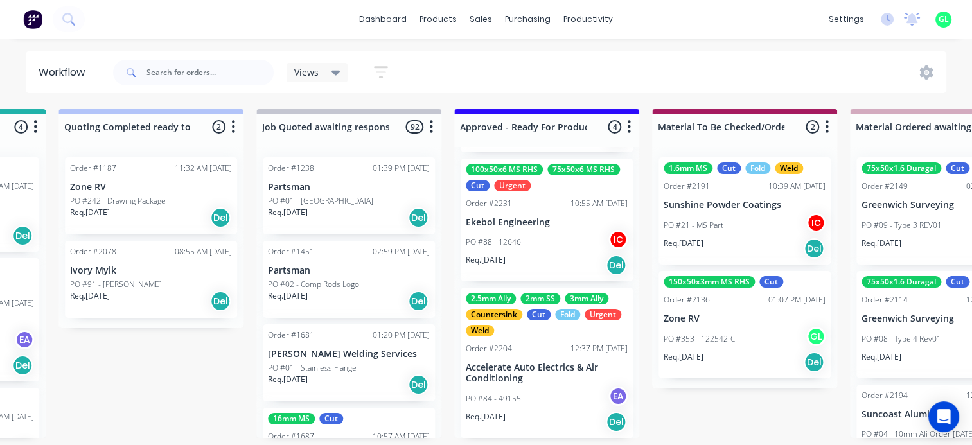
click at [10, 78] on div "Workflow Views Save new view None (Default) edit [PERSON_NAME] edit [PERSON_NAM…" at bounding box center [486, 72] width 972 height 42
click at [190, 73] on input "text" at bounding box center [210, 73] width 127 height 26
type input "acce"
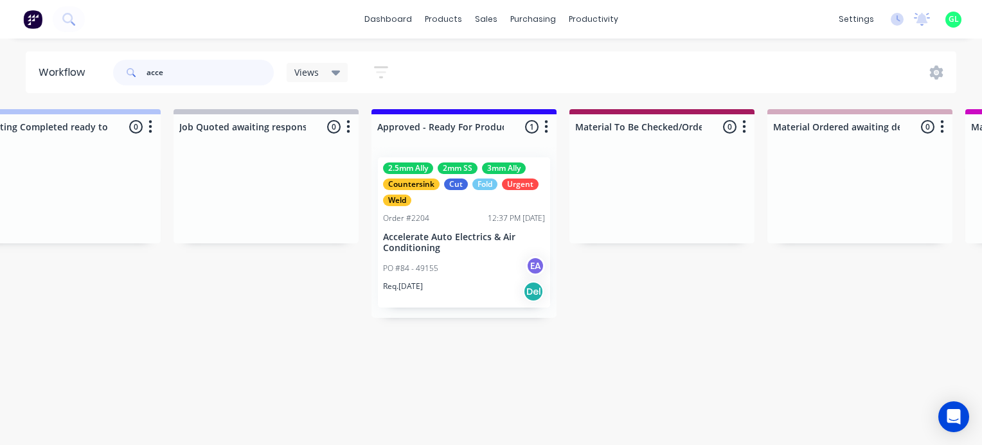
scroll to position [0, 1298]
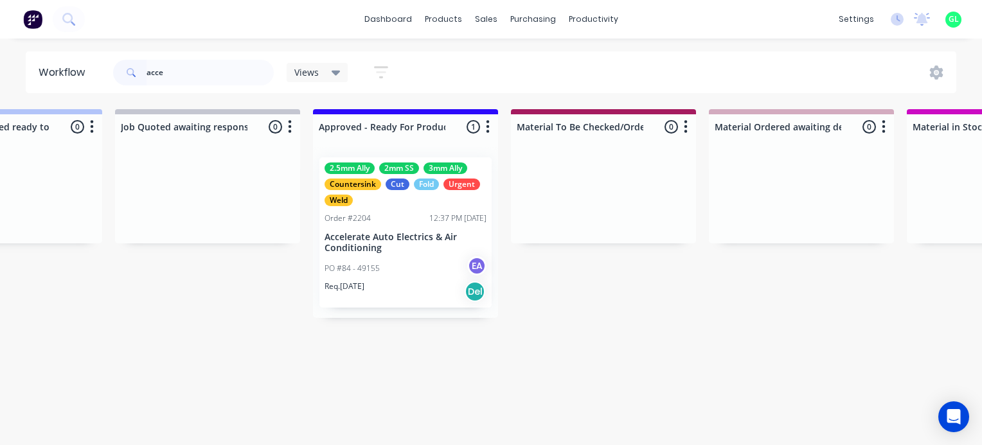
click at [397, 226] on div "2.5mm Ally 2mm SS 3mm Ally Countersink Cut Fold Urgent Weld Order #2204 12:37 P…" at bounding box center [405, 232] width 172 height 150
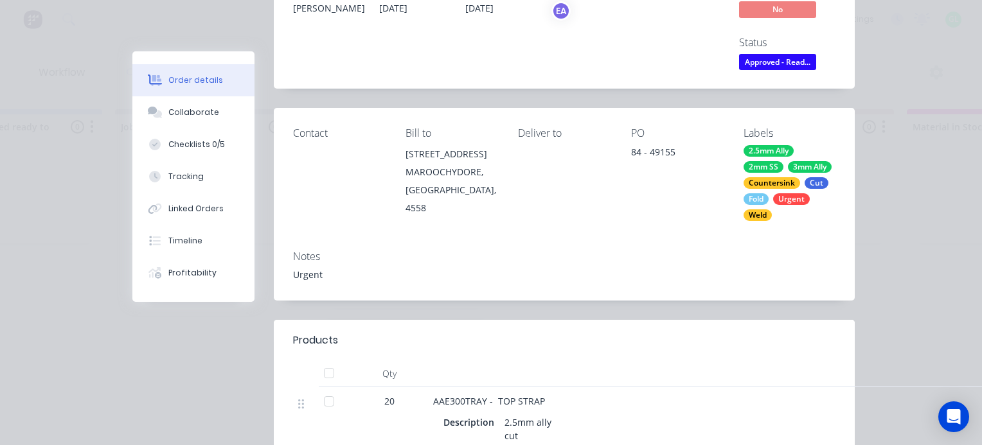
scroll to position [0, 0]
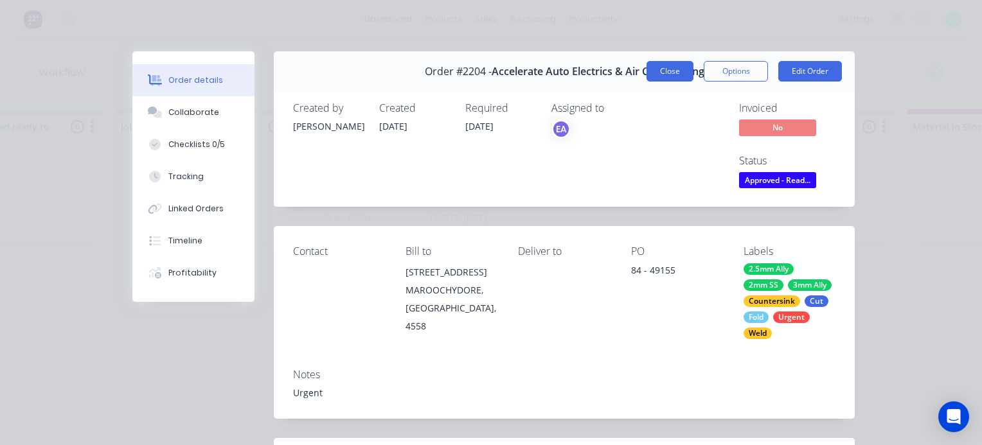
click at [661, 72] on button "Close" at bounding box center [669, 71] width 47 height 21
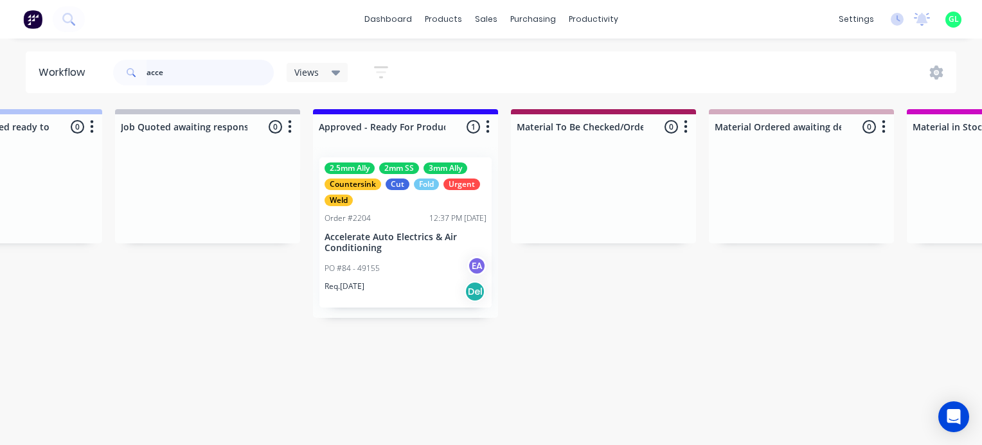
click at [157, 75] on input "acce" at bounding box center [210, 73] width 127 height 26
click at [157, 75] on input "text" at bounding box center [210, 73] width 127 height 26
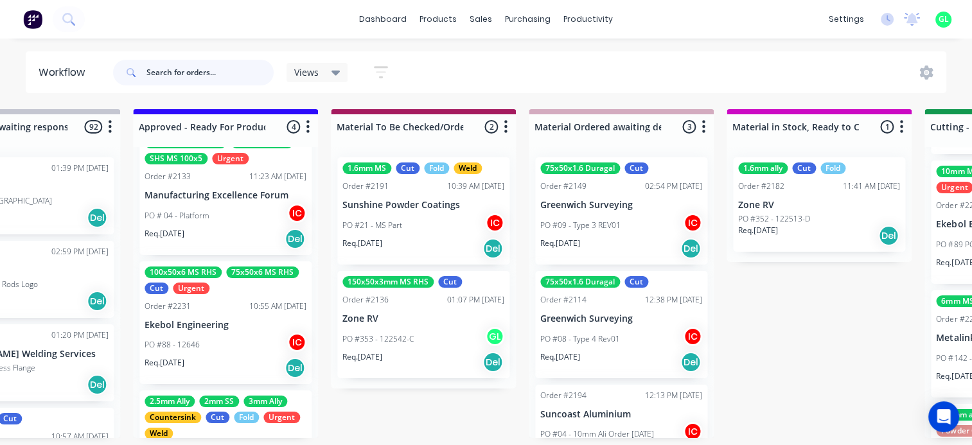
scroll to position [307, 0]
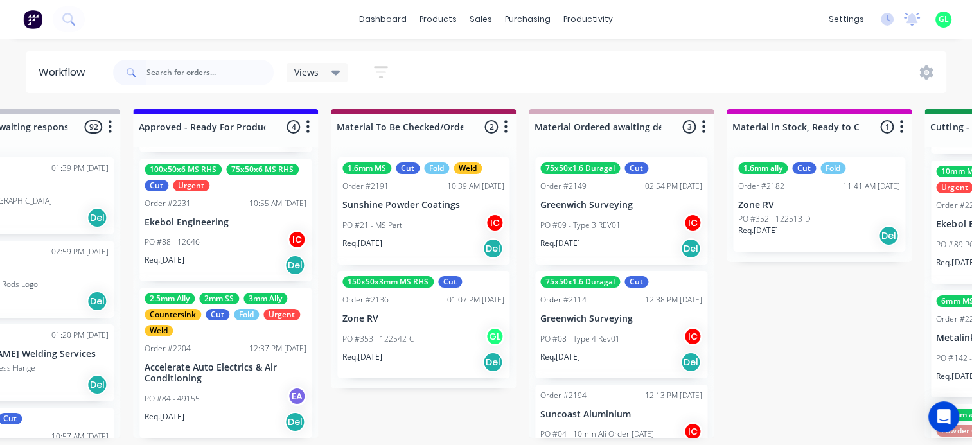
click at [204, 257] on div "Req. [DATE] Del" at bounding box center [226, 265] width 162 height 22
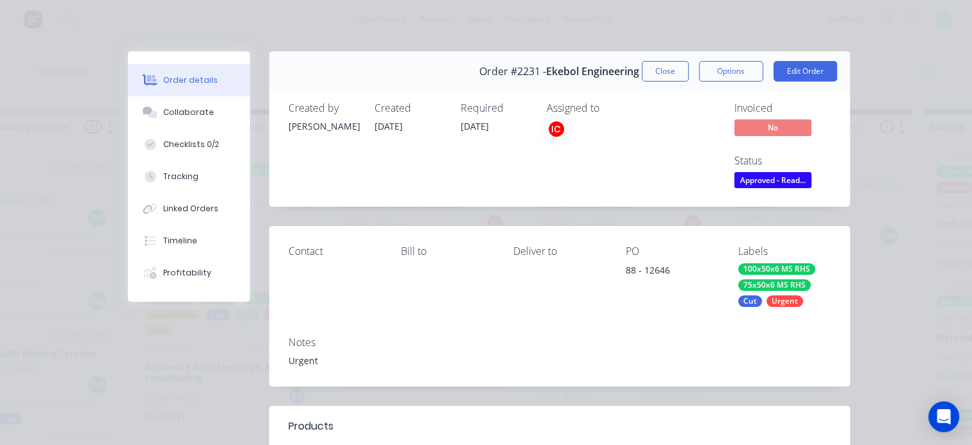
scroll to position [257, 0]
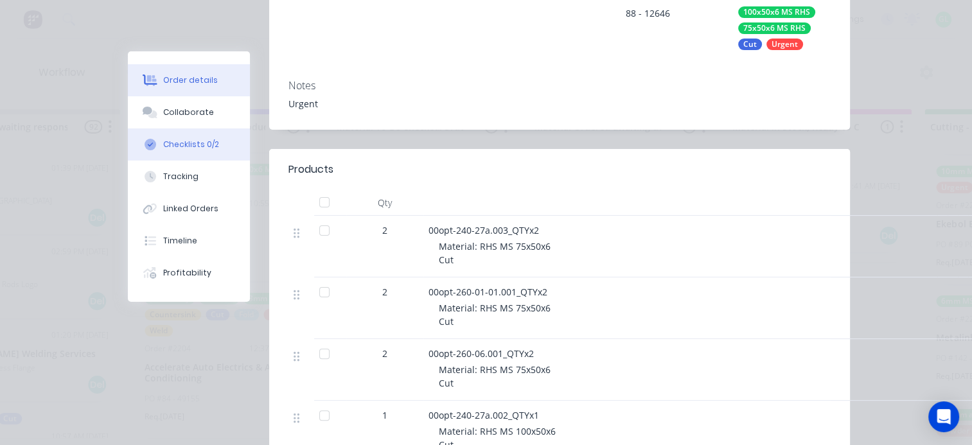
click at [177, 150] on div "Checklists 0/2" at bounding box center [191, 145] width 56 height 12
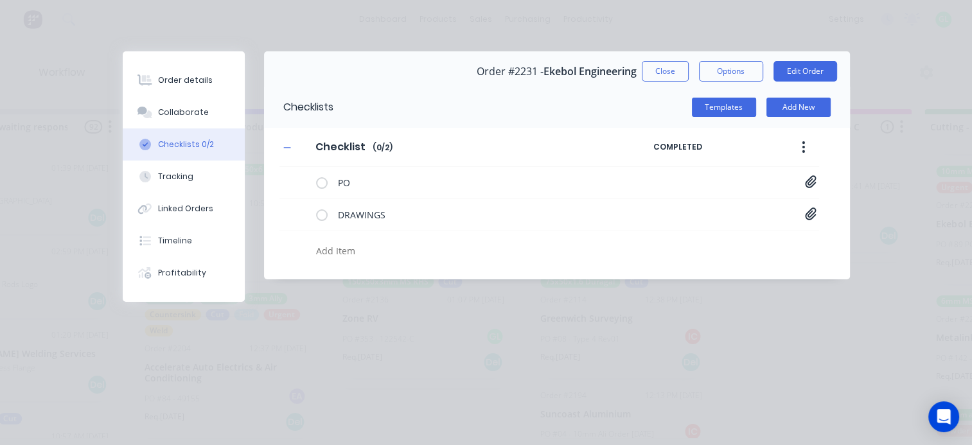
scroll to position [0, 0]
click at [180, 80] on div "Order details" at bounding box center [185, 81] width 55 height 12
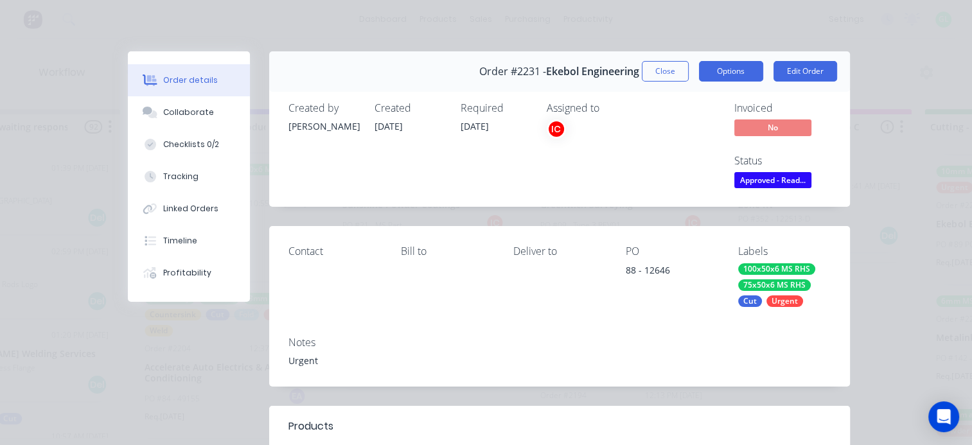
click at [730, 76] on button "Options" at bounding box center [731, 71] width 64 height 21
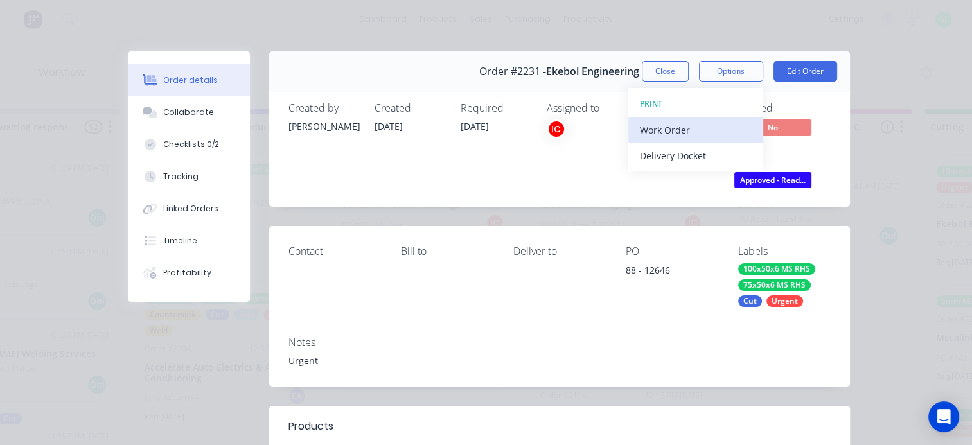
click at [673, 128] on div "Work Order" at bounding box center [696, 130] width 112 height 19
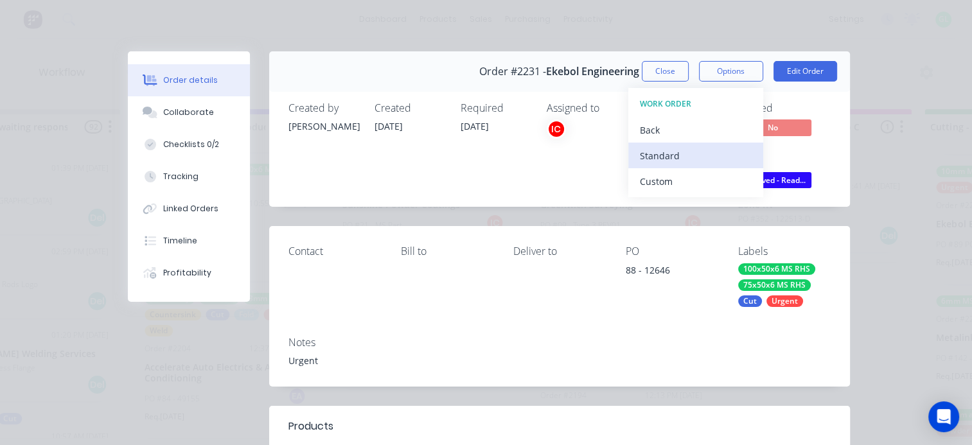
click at [653, 157] on div "Standard" at bounding box center [696, 156] width 112 height 19
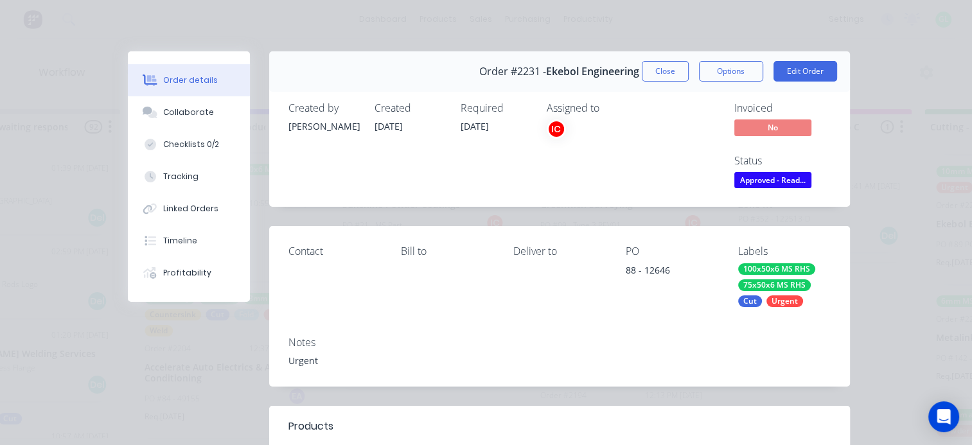
click at [665, 82] on div "Order #2231 - Ekebol Engineering Close Options Edit Order" at bounding box center [559, 71] width 581 height 40
click at [654, 69] on button "Close" at bounding box center [665, 71] width 47 height 21
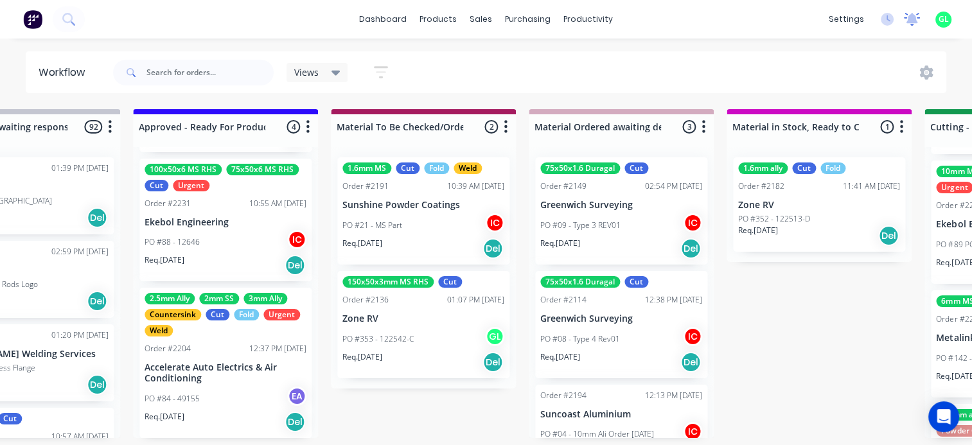
click at [911, 21] on icon at bounding box center [913, 18] width 12 height 10
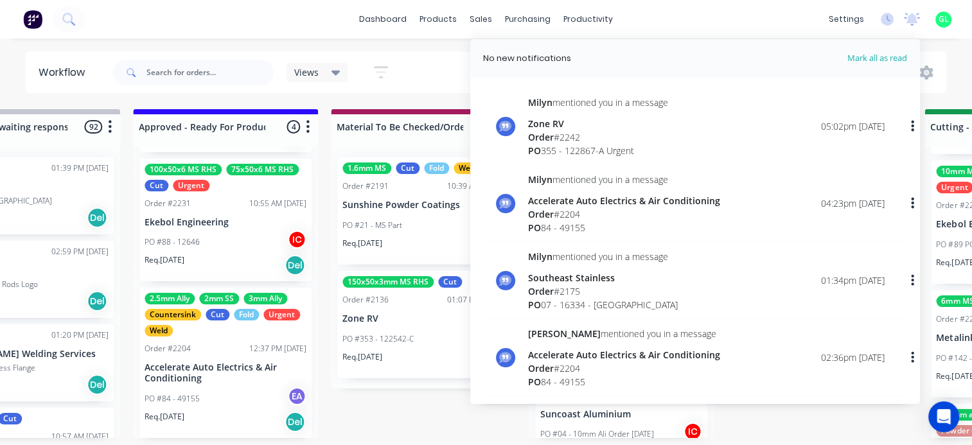
click at [611, 136] on div "Order # 2242" at bounding box center [598, 136] width 140 height 13
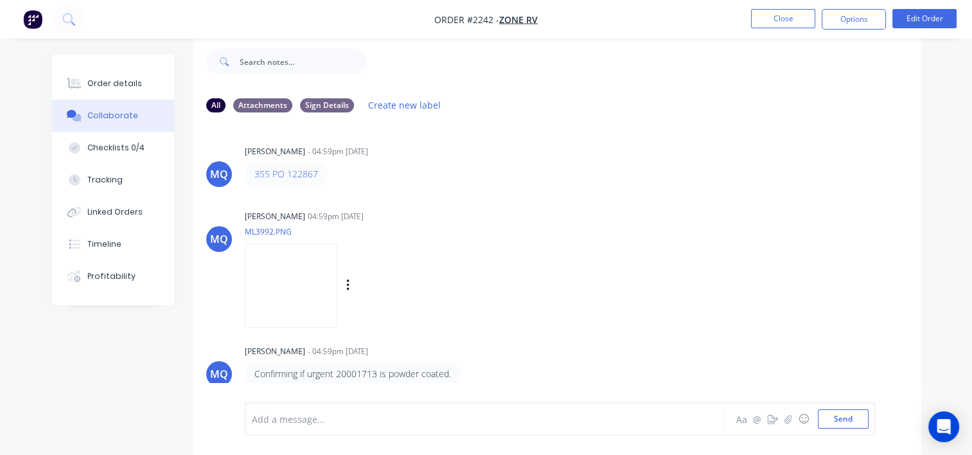
click at [317, 267] on img at bounding box center [291, 286] width 93 height 84
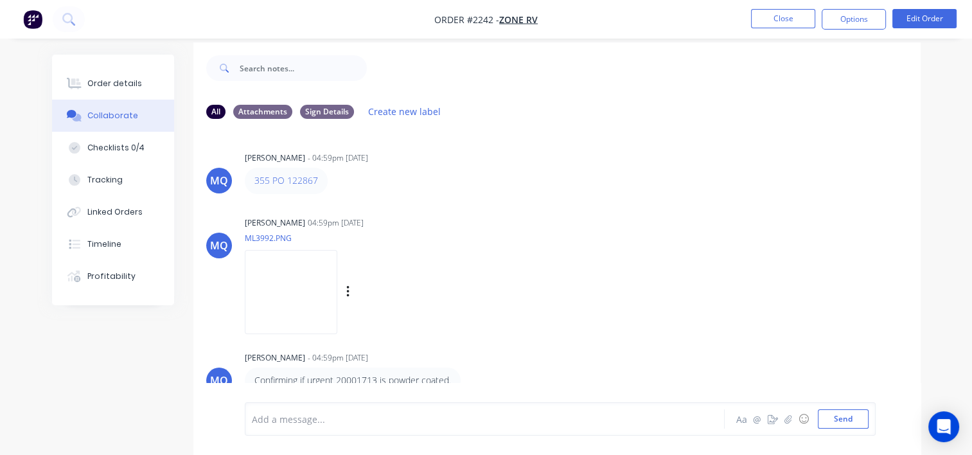
scroll to position [19, 0]
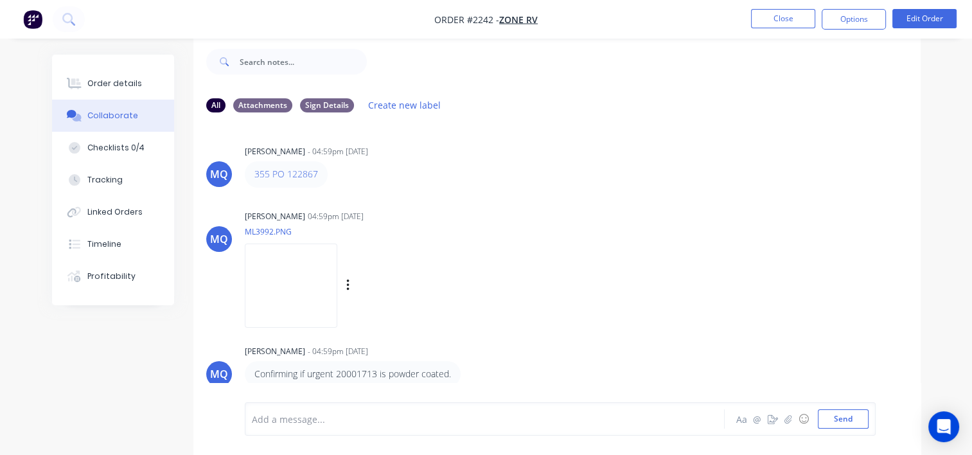
click at [318, 291] on img at bounding box center [291, 286] width 93 height 84
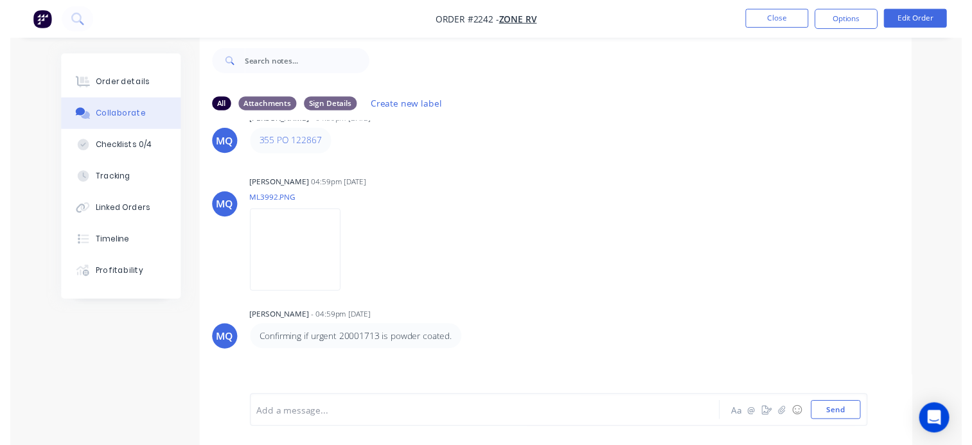
scroll to position [0, 0]
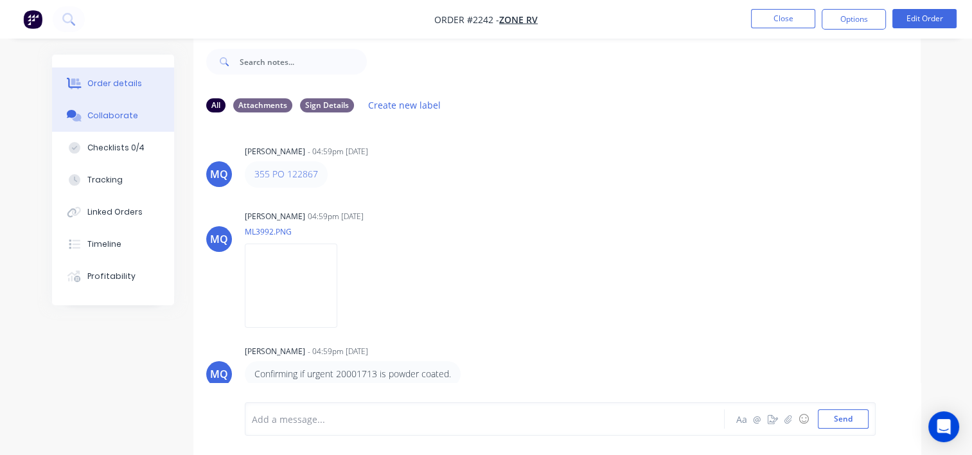
click at [128, 80] on div "Order details" at bounding box center [114, 84] width 55 height 12
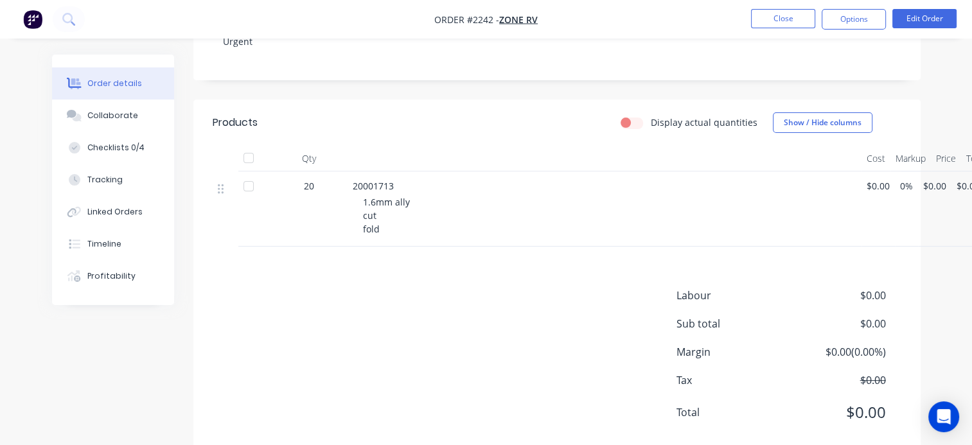
scroll to position [211, 0]
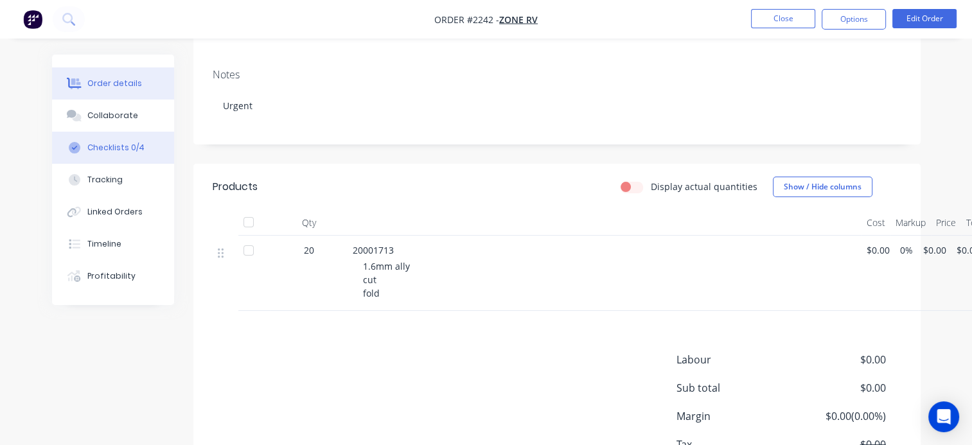
click at [118, 153] on div "Checklists 0/4" at bounding box center [115, 148] width 57 height 12
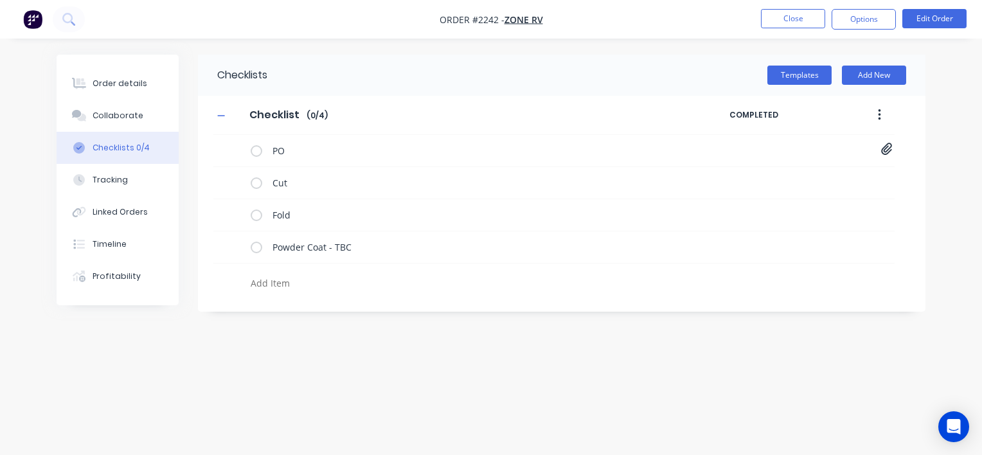
click at [868, 358] on div "Order details Collaborate Checklists 0/4 Tracking Linked Orders Timeline Profit…" at bounding box center [491, 227] width 982 height 455
click at [889, 149] on icon at bounding box center [886, 149] width 11 height 12
click at [740, 177] on link "PO-122867.pdf" at bounding box center [783, 177] width 150 height 13
click at [123, 82] on div "Order details" at bounding box center [120, 84] width 55 height 12
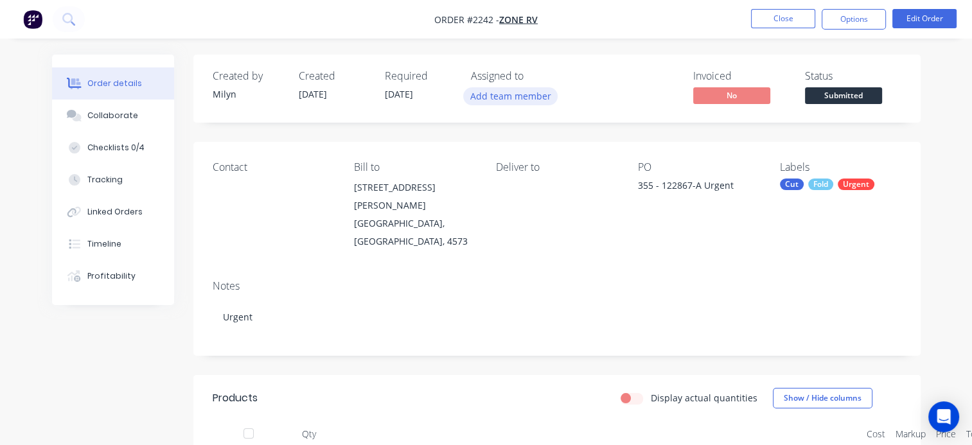
click at [506, 100] on button "Add team member" at bounding box center [510, 95] width 94 height 17
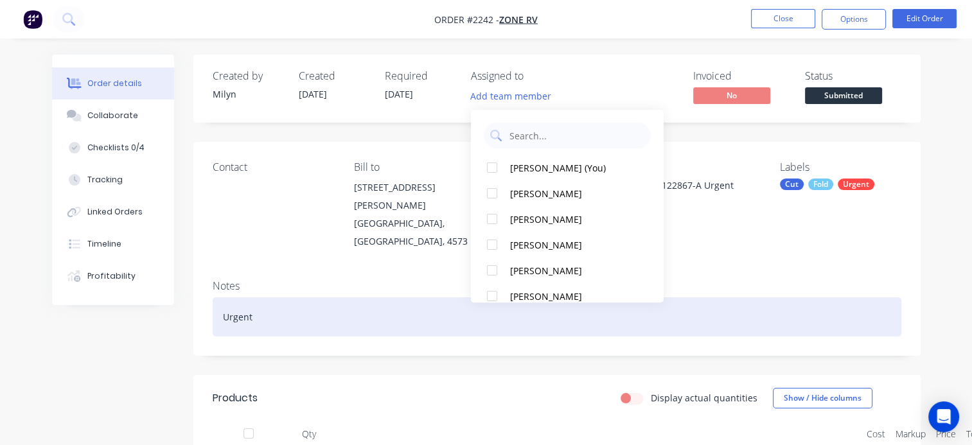
click at [800, 298] on div "Urgent" at bounding box center [557, 317] width 689 height 39
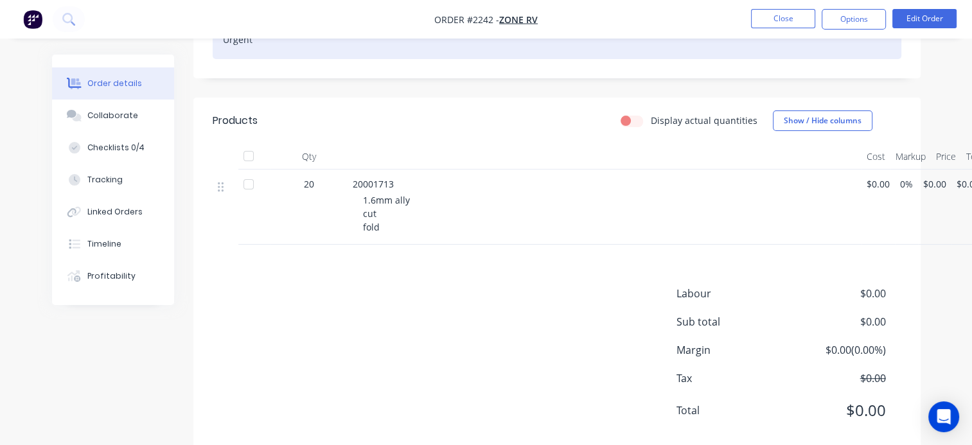
scroll to position [288, 0]
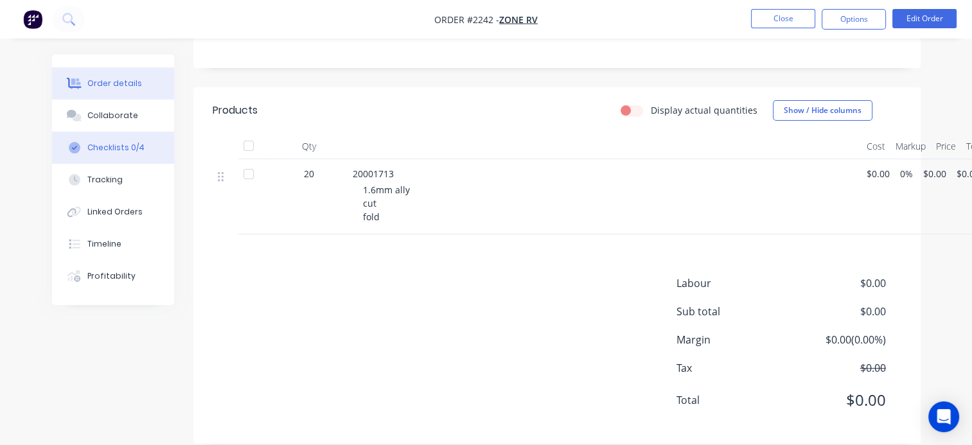
click at [112, 146] on div "Checklists 0/4" at bounding box center [115, 148] width 57 height 12
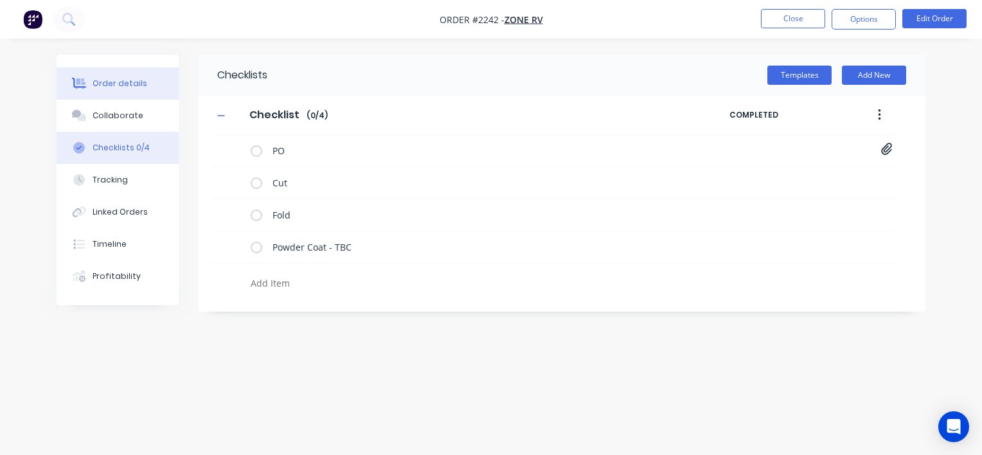
click at [121, 88] on div "Order details" at bounding box center [120, 84] width 55 height 12
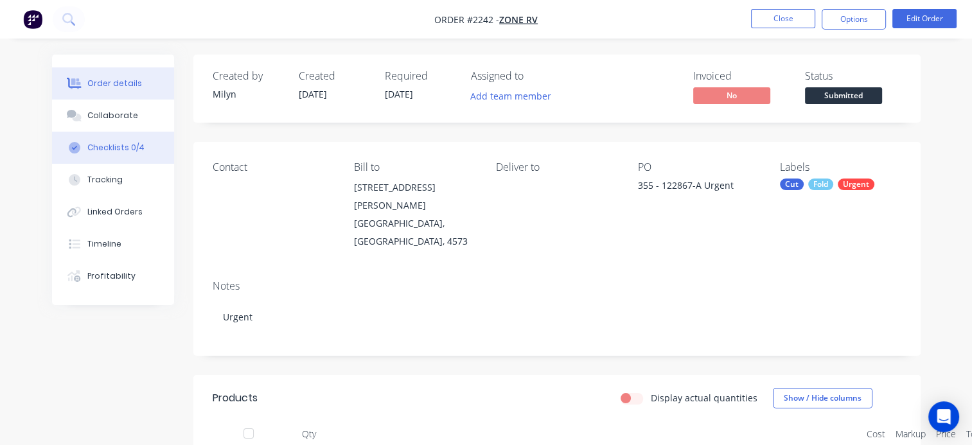
click at [121, 143] on div "Checklists 0/4" at bounding box center [115, 148] width 57 height 12
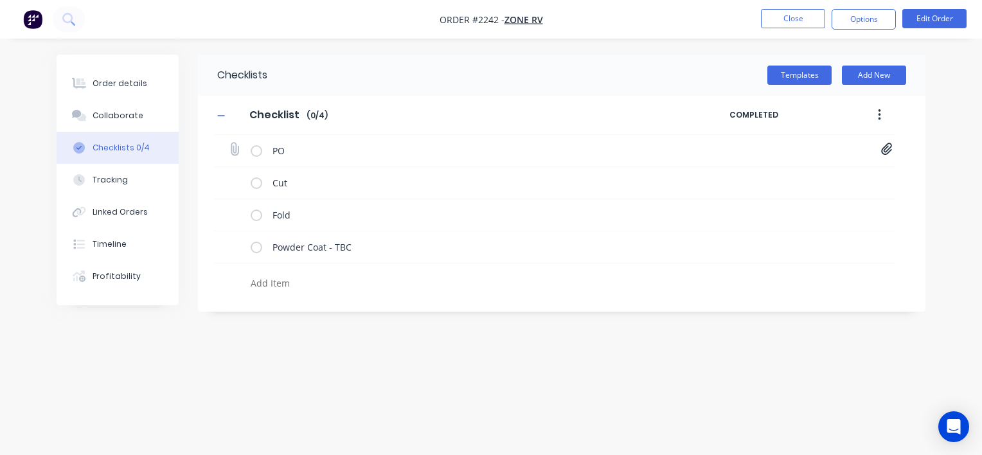
click at [886, 147] on icon at bounding box center [886, 149] width 11 height 12
click at [738, 179] on link "PO-122867.pdf" at bounding box center [783, 177] width 150 height 13
click at [235, 210] on icon at bounding box center [234, 213] width 17 height 17
click at [229, 207] on input "file" at bounding box center [229, 207] width 0 height 0
type input "C:\fakepath\20001713-B.PDF"
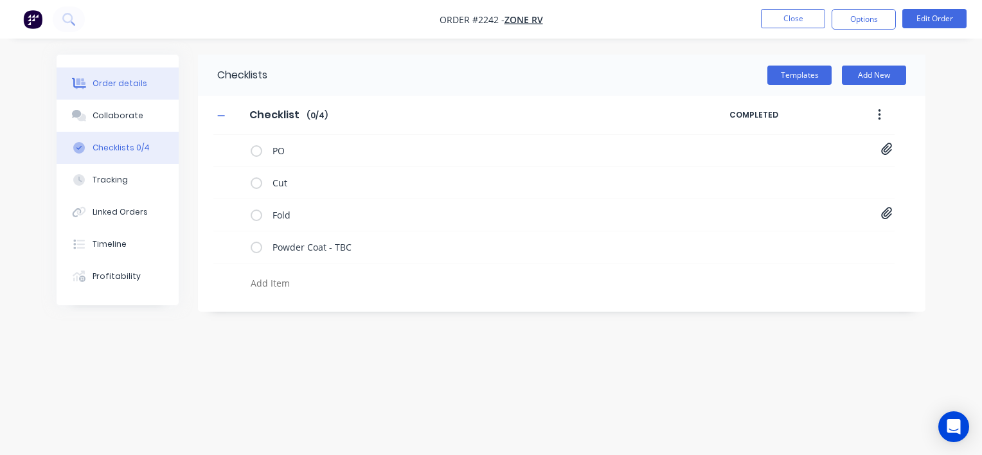
click at [113, 87] on div "Order details" at bounding box center [120, 84] width 55 height 12
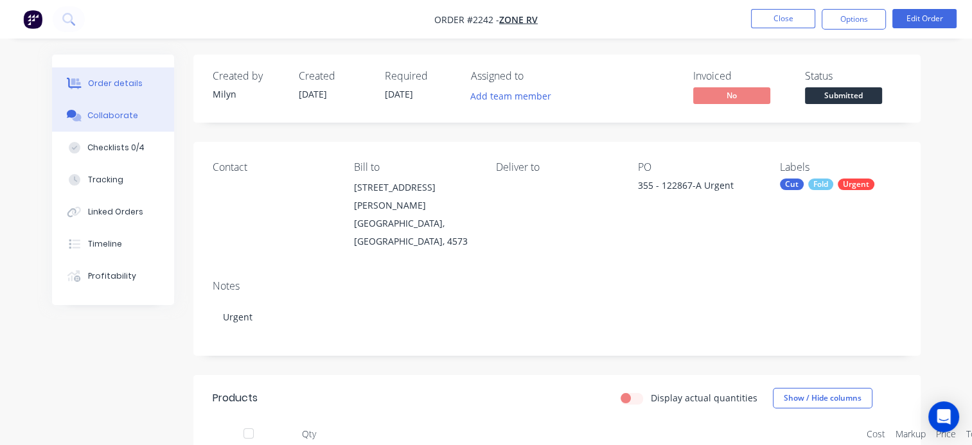
click at [125, 120] on div "Collaborate" at bounding box center [112, 116] width 51 height 12
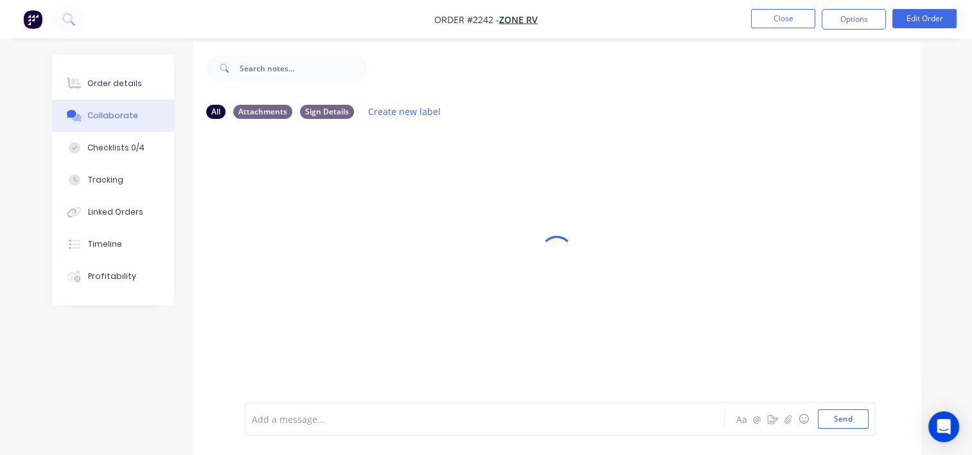
scroll to position [19, 0]
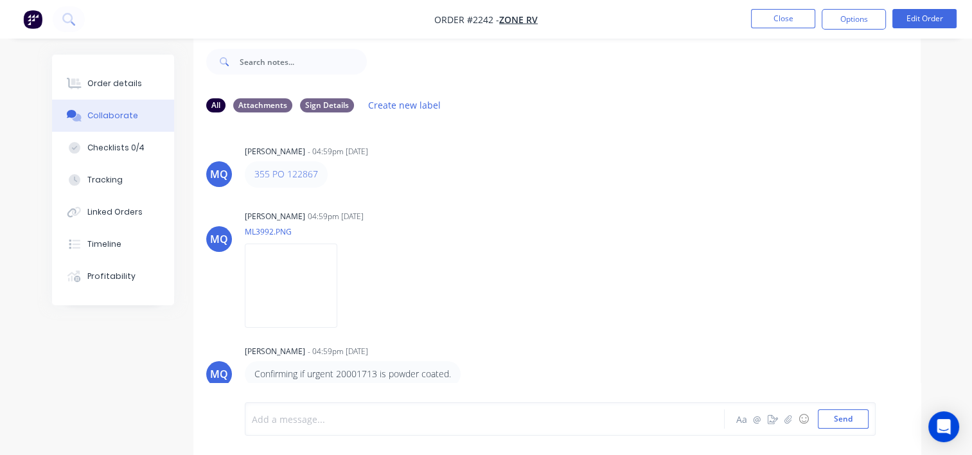
click at [335, 413] on div at bounding box center [484, 419] width 462 height 13
click at [846, 421] on button "Send" at bounding box center [843, 418] width 51 height 19
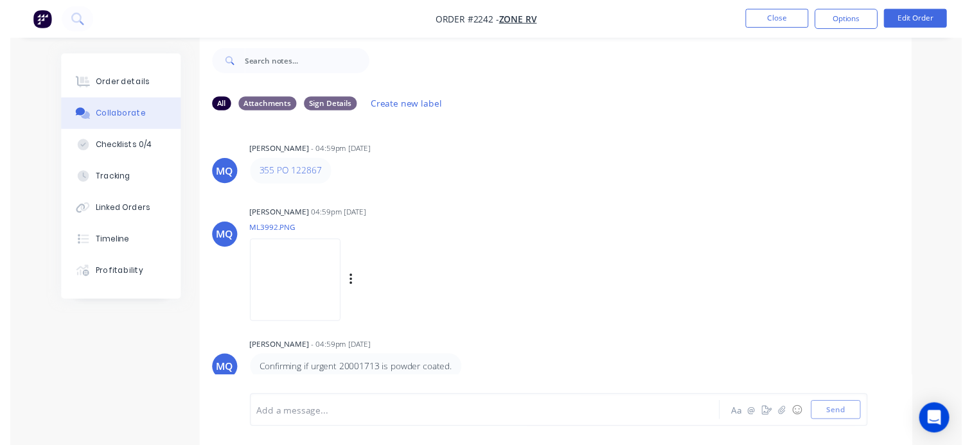
scroll to position [67, 0]
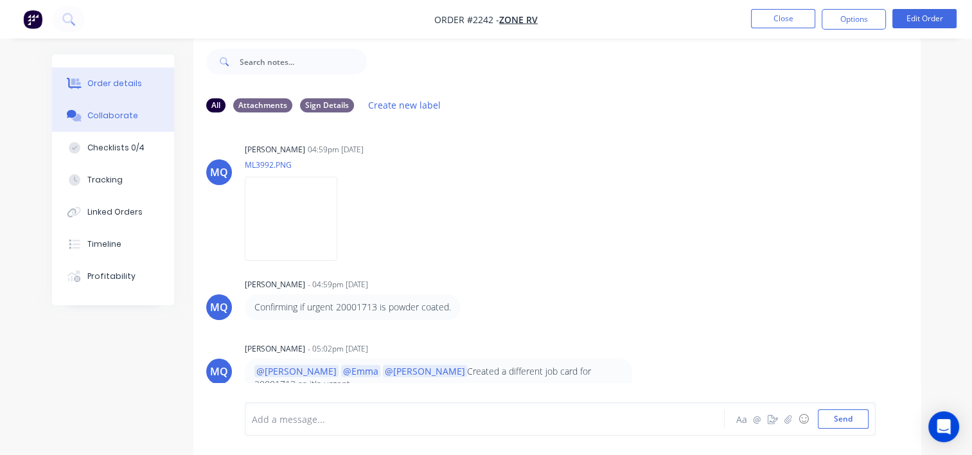
click at [120, 90] on button "Order details" at bounding box center [113, 83] width 122 height 32
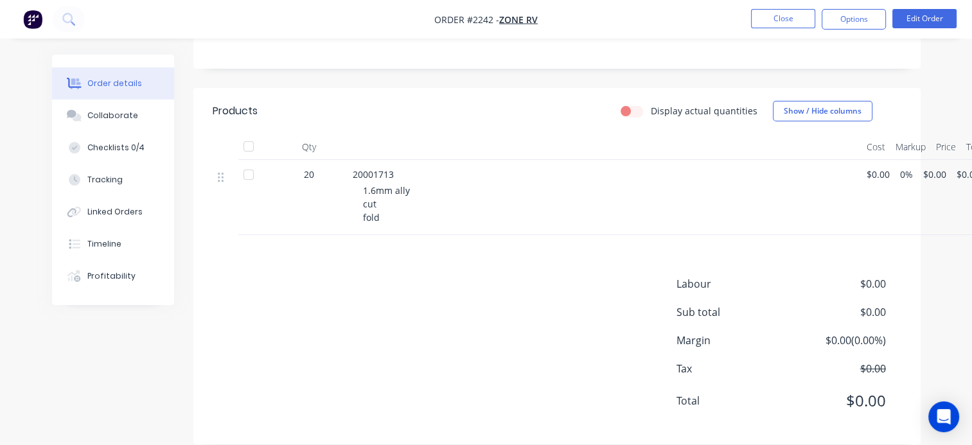
scroll to position [288, 0]
click at [125, 118] on div "Collaborate" at bounding box center [112, 116] width 51 height 12
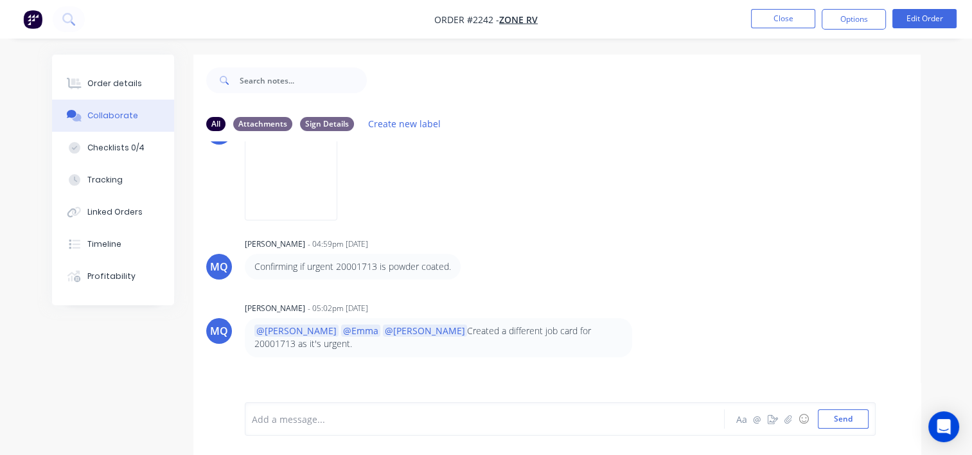
scroll to position [129, 0]
click at [337, 197] on img at bounding box center [291, 176] width 93 height 84
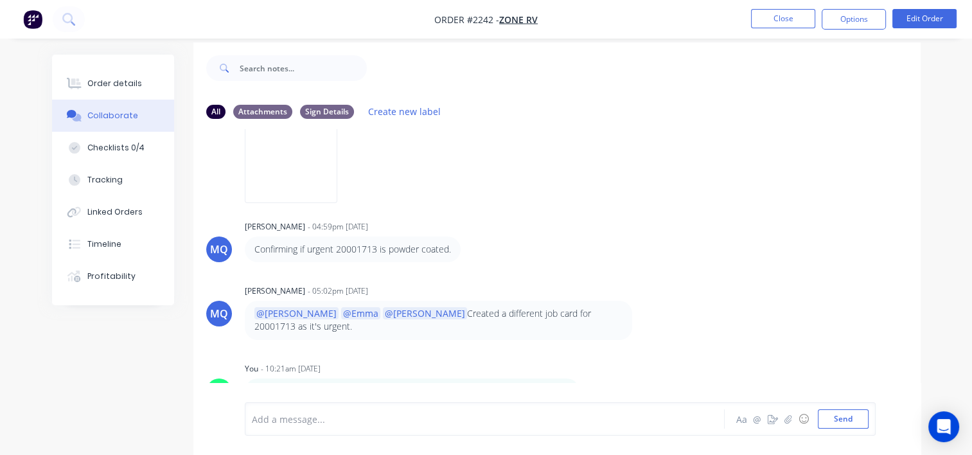
scroll to position [19, 0]
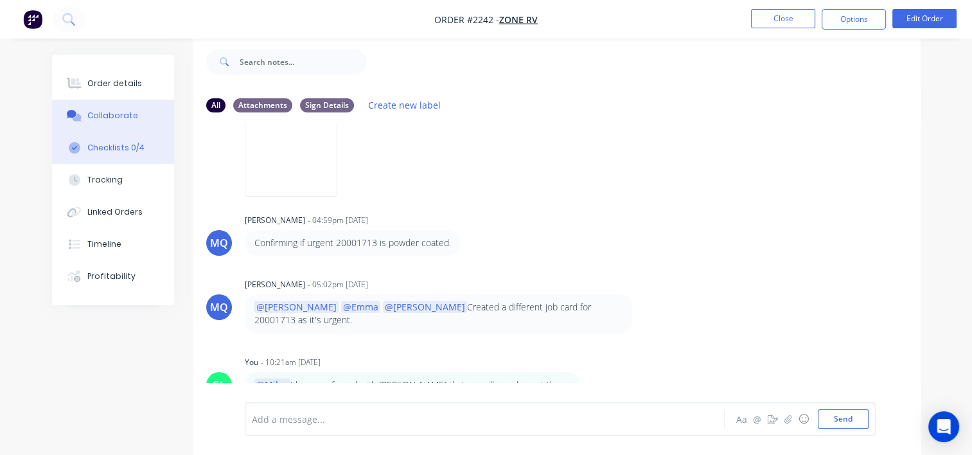
click at [109, 153] on div "Checklists 0/4" at bounding box center [115, 148] width 57 height 12
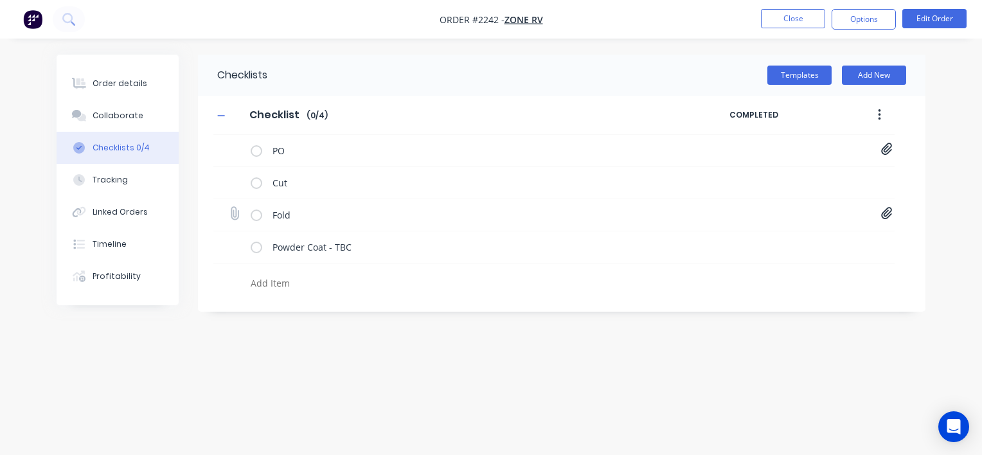
click at [882, 215] on icon at bounding box center [886, 214] width 11 height 12
click at [738, 242] on link "20001713-B.PDF" at bounding box center [783, 241] width 150 height 13
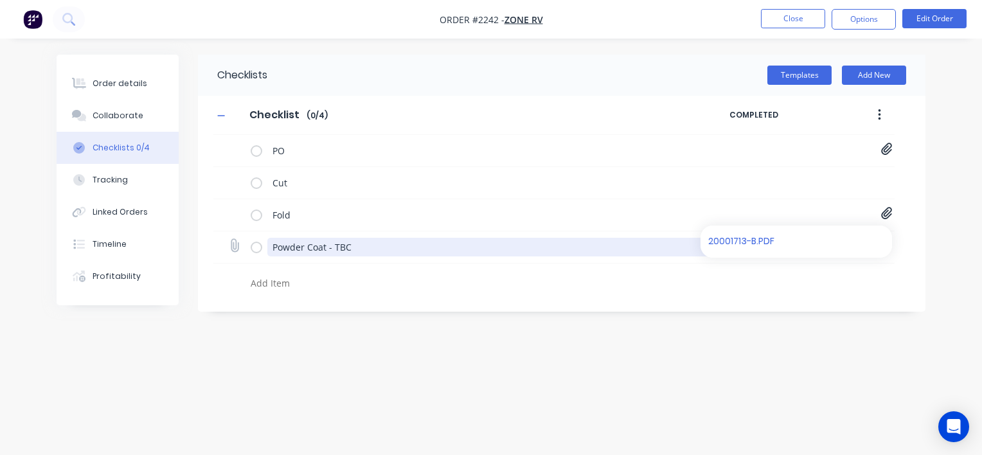
drag, startPoint x: 328, startPoint y: 246, endPoint x: 452, endPoint y: 239, distance: 124.2
click at [452, 239] on textarea "Powder Coat - TBC" at bounding box center [497, 247] width 461 height 19
type textarea "Powder Coat"
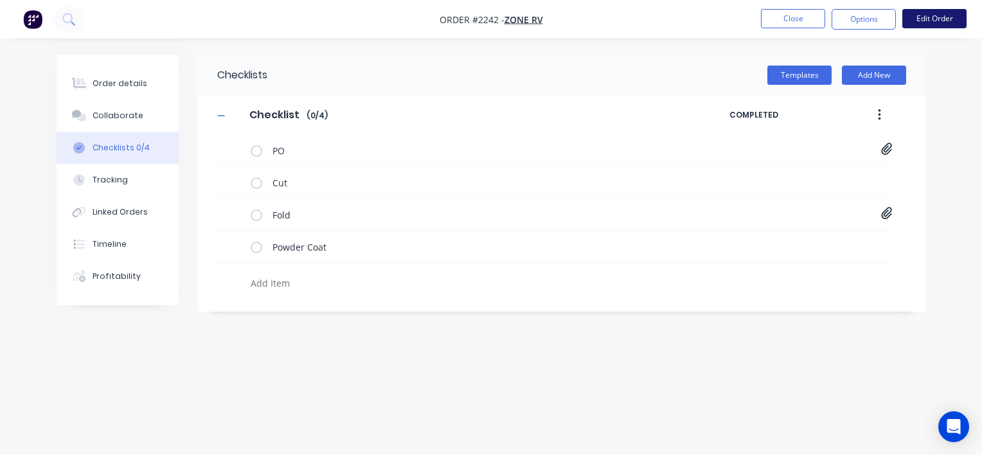
click at [918, 19] on button "Edit Order" at bounding box center [934, 18] width 64 height 19
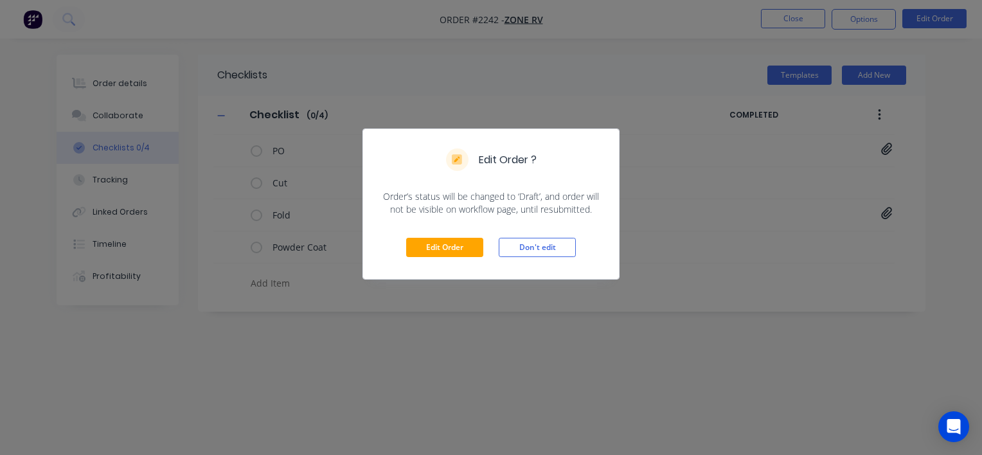
click at [553, 65] on div "Edit Order ? Order’s status will be changed to ‘Draft’, and order will not be v…" at bounding box center [491, 227] width 982 height 455
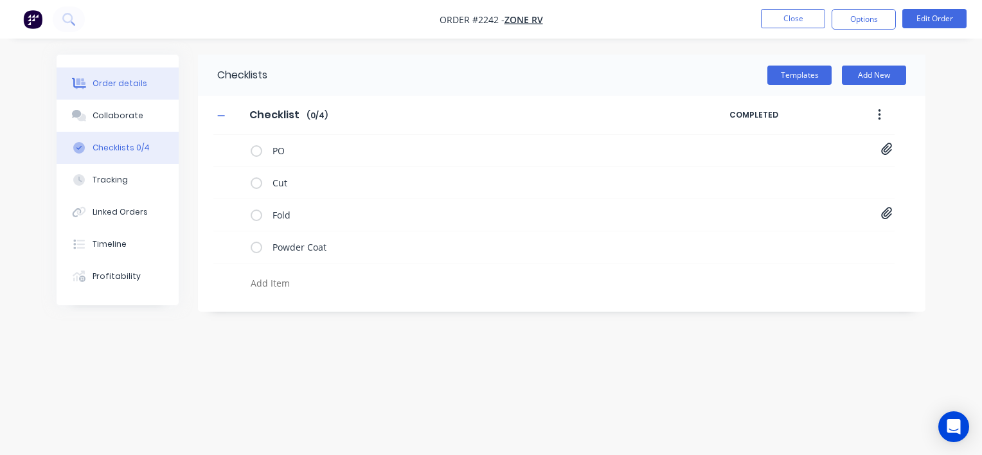
click at [121, 76] on button "Order details" at bounding box center [118, 83] width 122 height 32
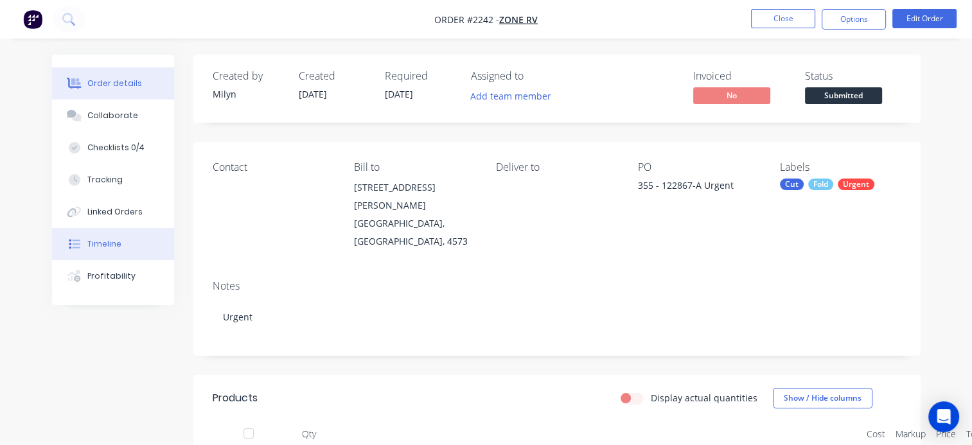
click at [103, 249] on div "Timeline" at bounding box center [104, 244] width 34 height 12
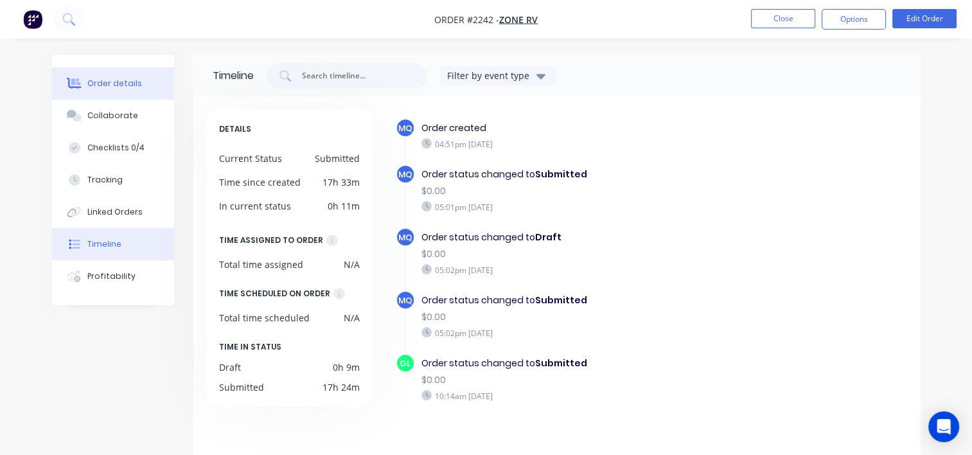
click at [100, 84] on div "Order details" at bounding box center [114, 84] width 55 height 12
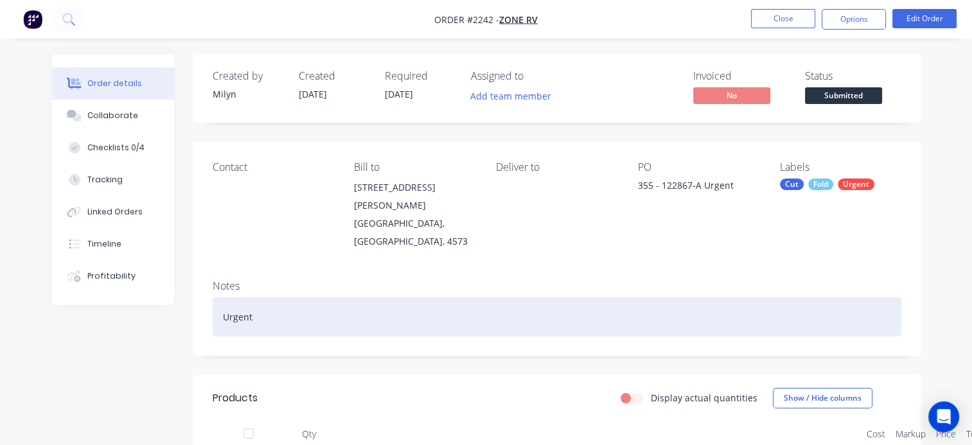
click at [274, 303] on div "Urgent" at bounding box center [557, 317] width 689 height 39
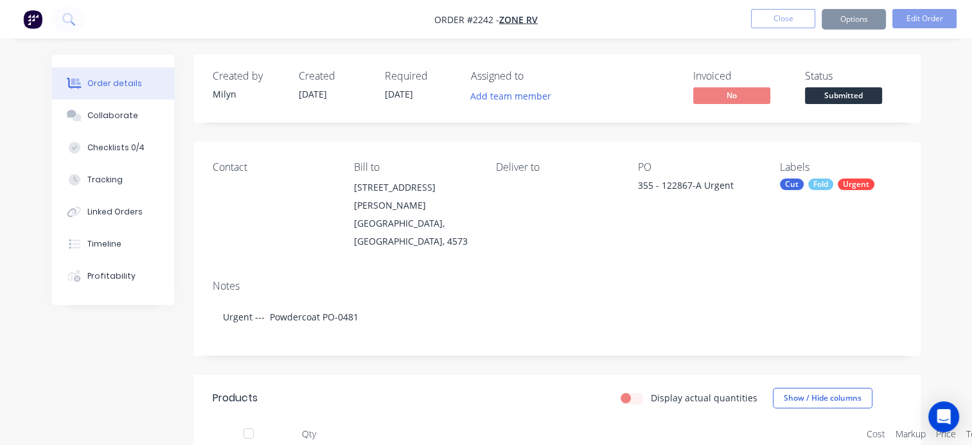
click at [549, 240] on div "Contact Bill to [STREET_ADDRESS][PERSON_NAME] Deliver to PO 355 - 122867-A Urge…" at bounding box center [556, 206] width 727 height 128
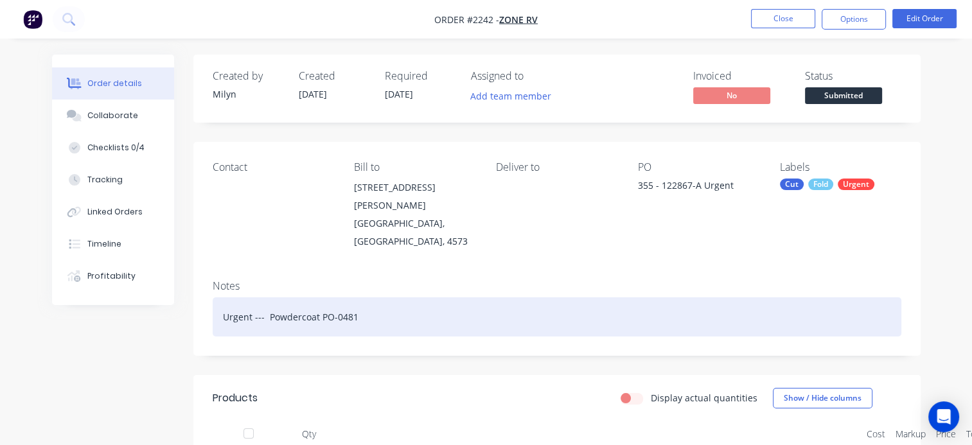
scroll to position [129, 0]
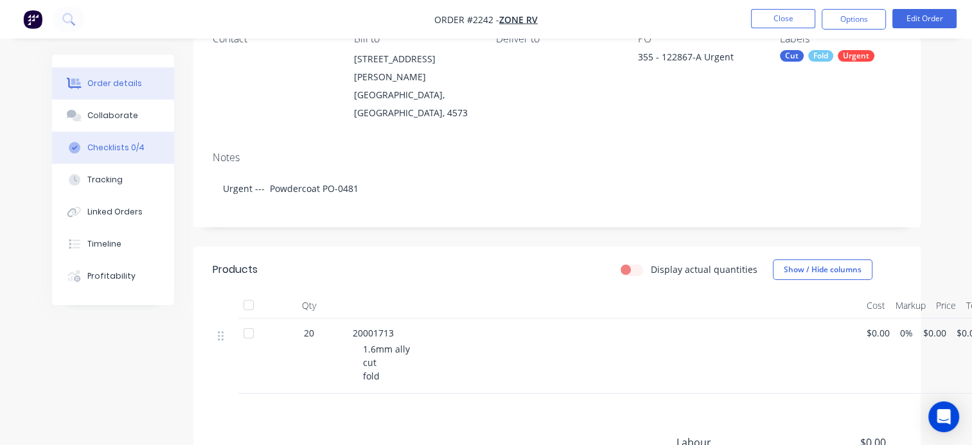
click at [114, 146] on div "Checklists 0/4" at bounding box center [115, 148] width 57 height 12
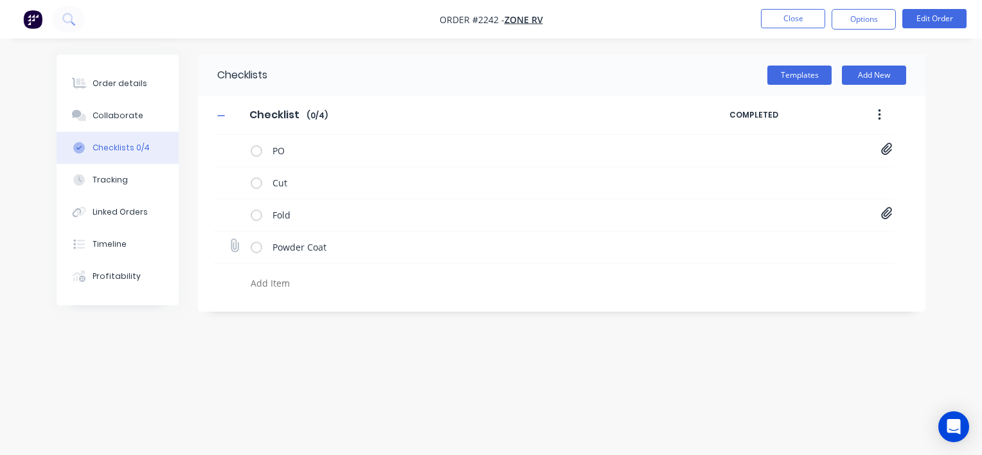
click at [236, 244] on icon at bounding box center [234, 245] width 17 height 17
click at [229, 239] on input "file" at bounding box center [229, 239] width 0 height 0
type input "C:\fakepath\Purchase Order PO0481.pdf"
click at [139, 88] on div "Order details" at bounding box center [120, 84] width 55 height 12
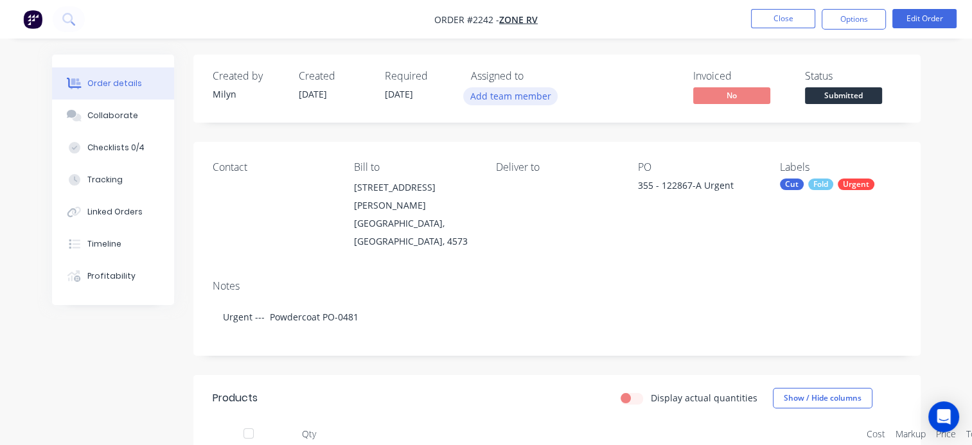
click at [534, 93] on button "Add team member" at bounding box center [510, 95] width 94 height 17
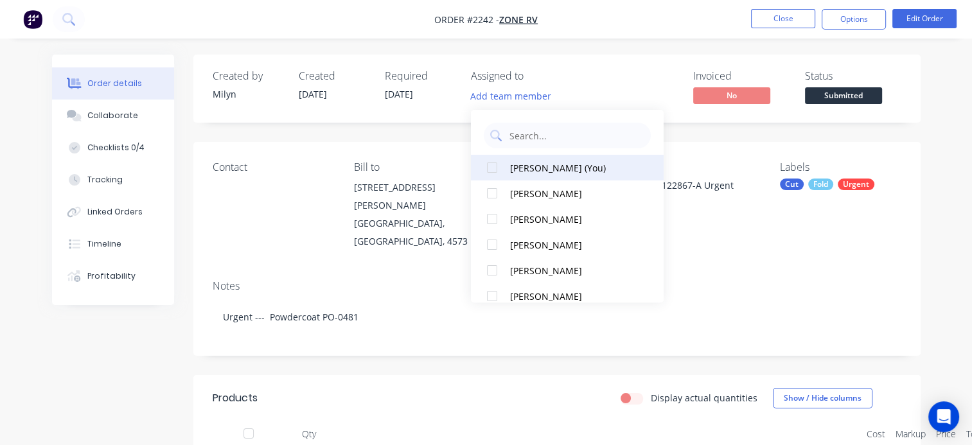
click at [519, 168] on div "[PERSON_NAME] (You)" at bounding box center [574, 167] width 129 height 13
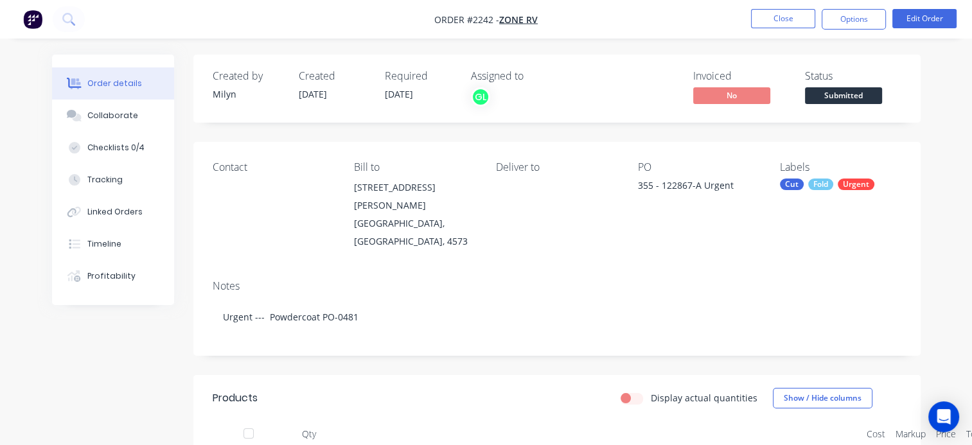
click at [838, 186] on div "Urgent" at bounding box center [856, 185] width 37 height 12
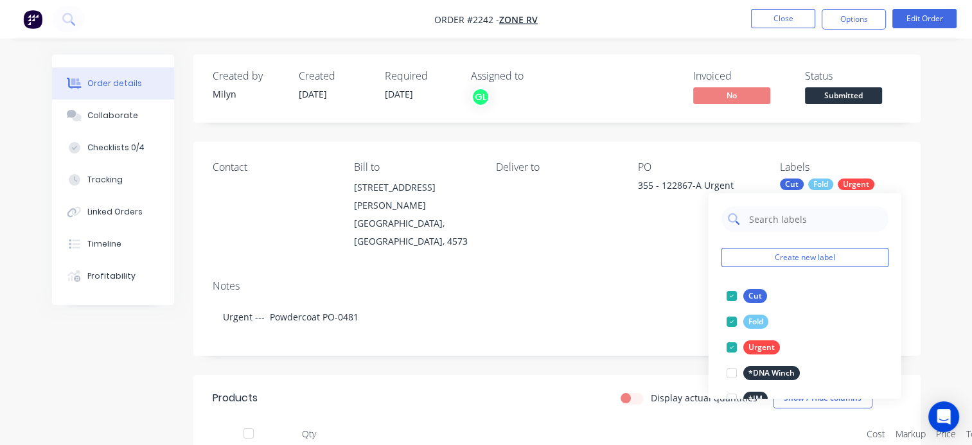
click at [779, 218] on input "text" at bounding box center [814, 219] width 134 height 26
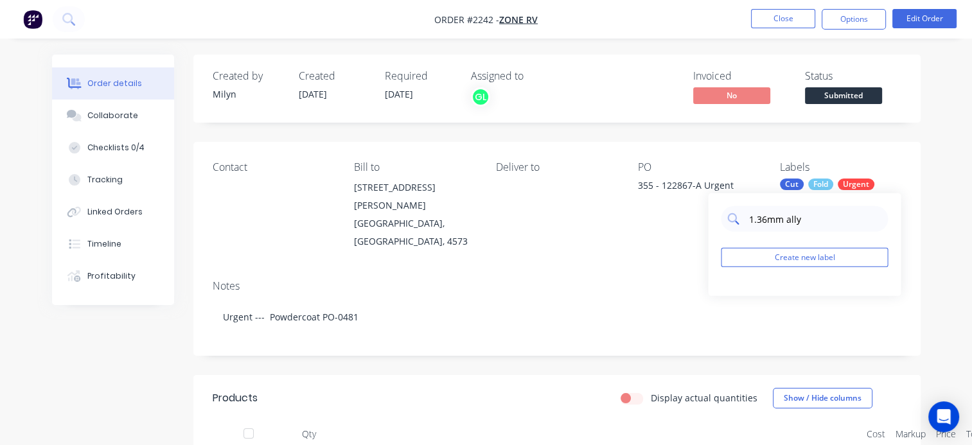
click at [761, 220] on input "1.36mm ally" at bounding box center [814, 219] width 134 height 26
type input "1.6mm ally"
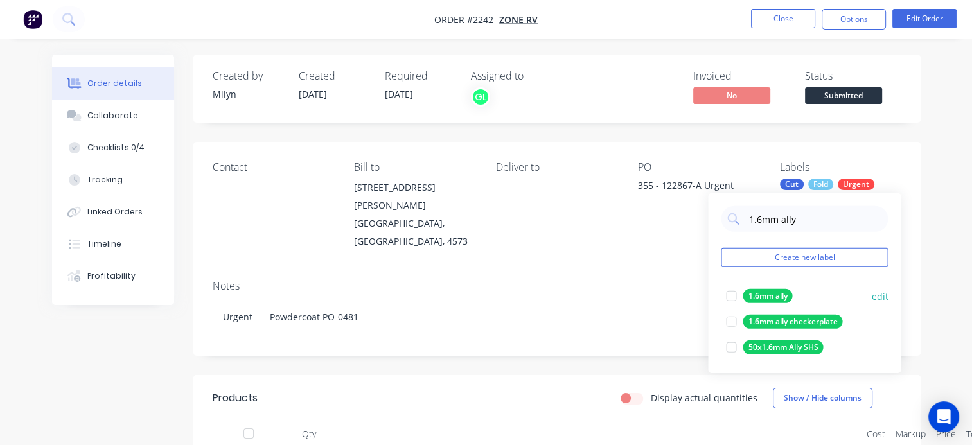
click at [730, 299] on div at bounding box center [731, 296] width 26 height 26
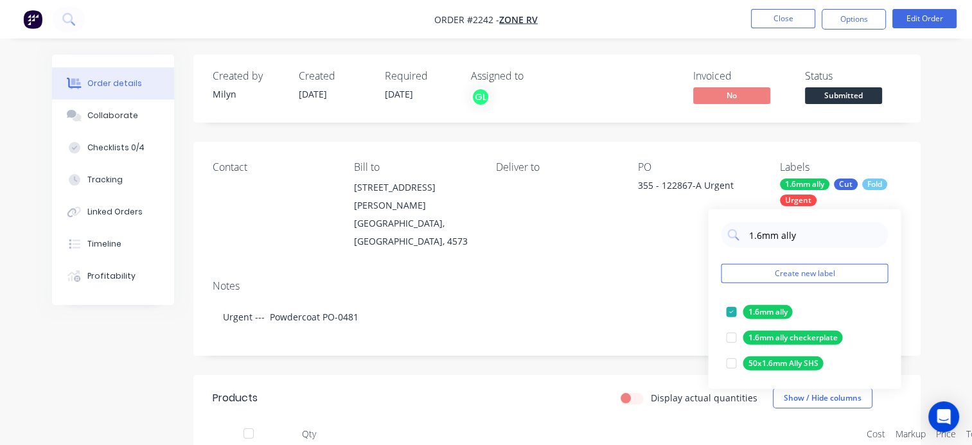
click at [580, 247] on div "Contact [PERSON_NAME] to [STREET_ADDRESS][PERSON_NAME] Deliver to PO 355 - 1228…" at bounding box center [556, 206] width 727 height 128
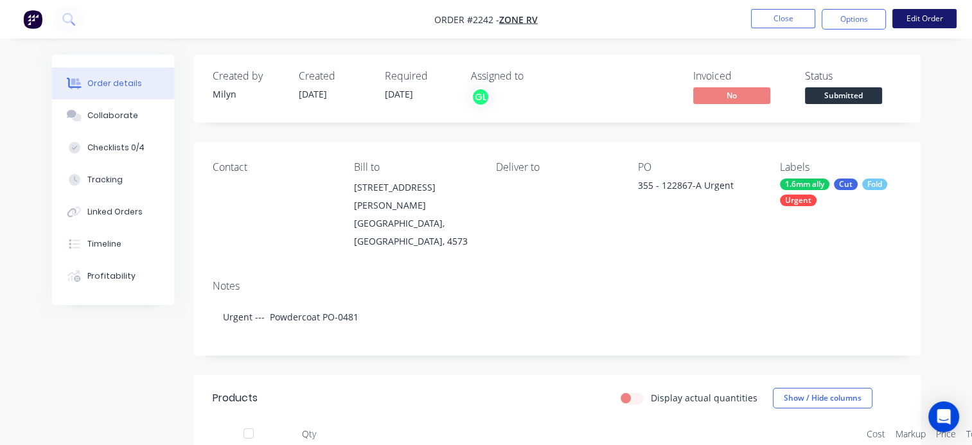
click at [929, 19] on button "Edit Order" at bounding box center [925, 18] width 64 height 19
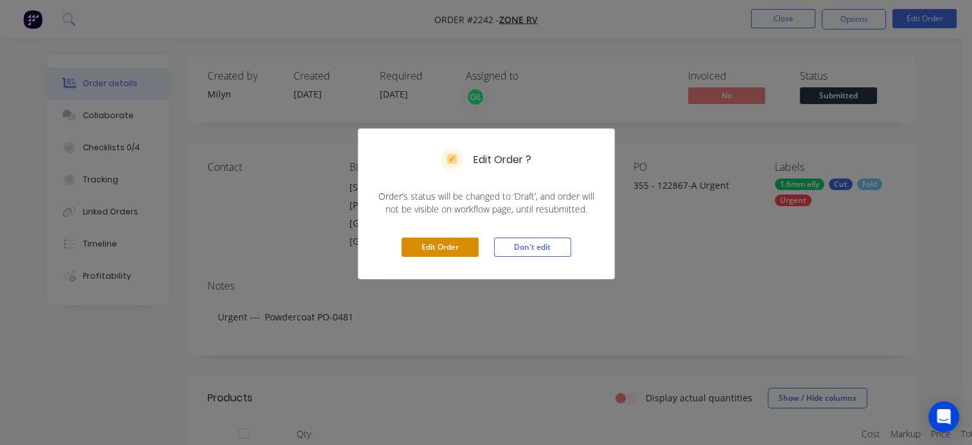
click at [432, 247] on button "Edit Order" at bounding box center [440, 247] width 77 height 19
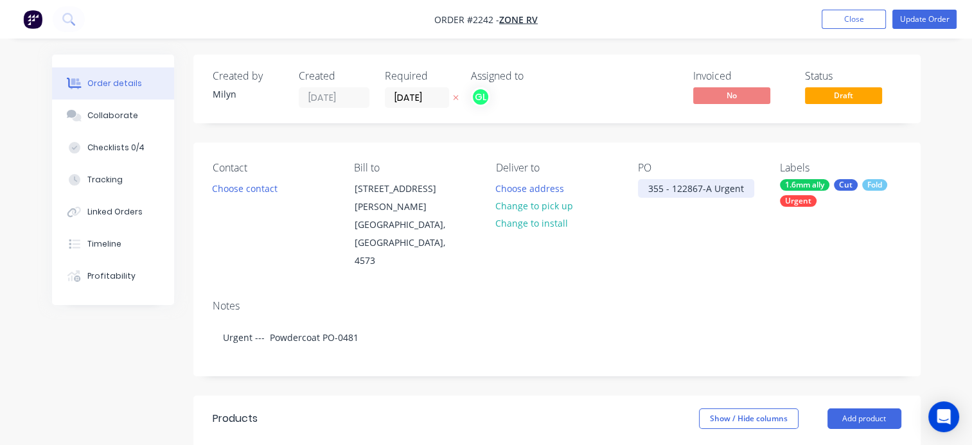
click at [704, 186] on div "355 - 122867-A Urgent" at bounding box center [696, 188] width 116 height 19
click at [726, 192] on div "355 - 122867-A Urgent" at bounding box center [696, 188] width 116 height 19
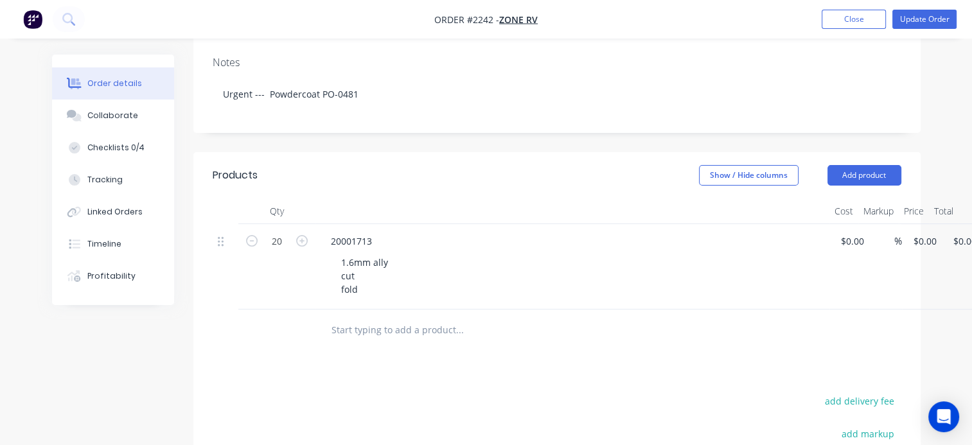
scroll to position [257, 0]
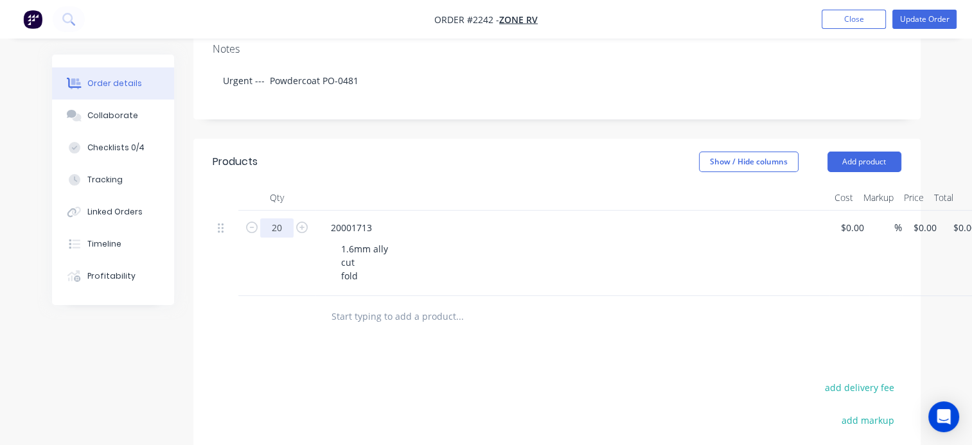
click at [280, 218] on input "20" at bounding box center [276, 227] width 33 height 19
type input "15"
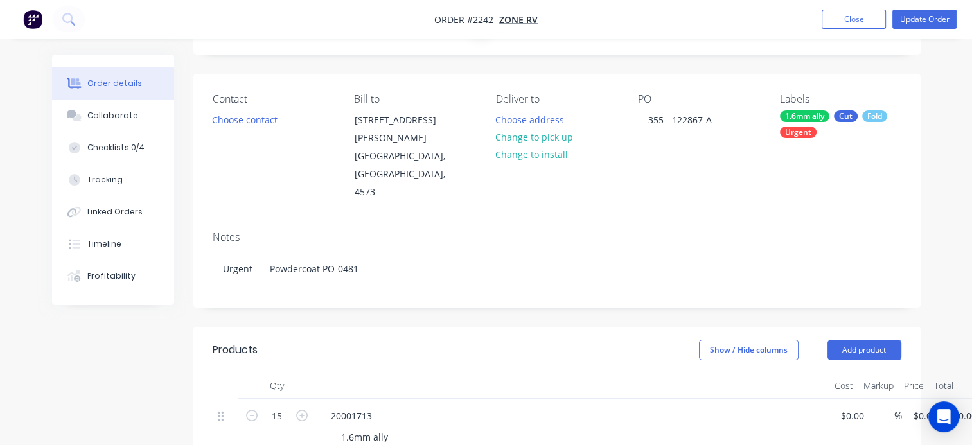
scroll to position [64, 0]
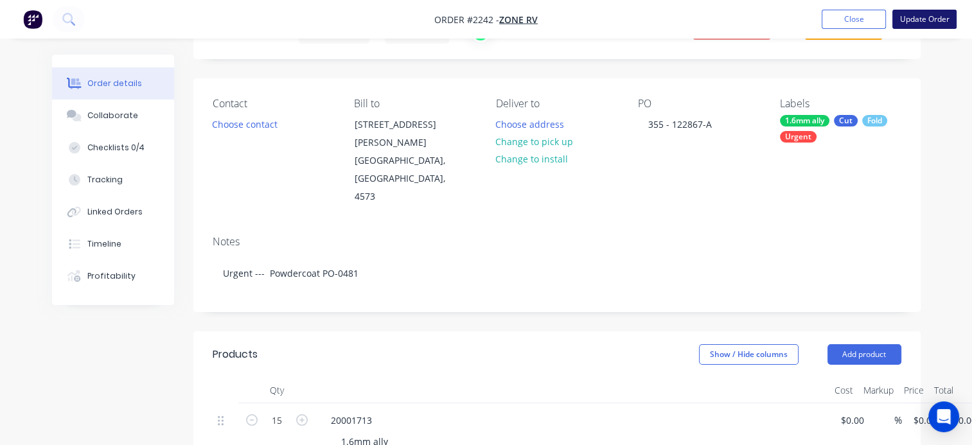
click at [918, 15] on button "Update Order" at bounding box center [925, 19] width 64 height 19
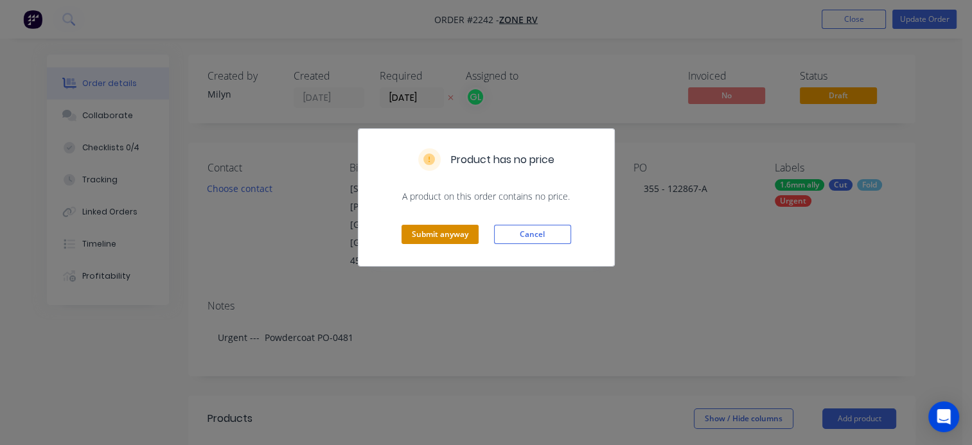
click at [422, 233] on button "Submit anyway" at bounding box center [440, 234] width 77 height 19
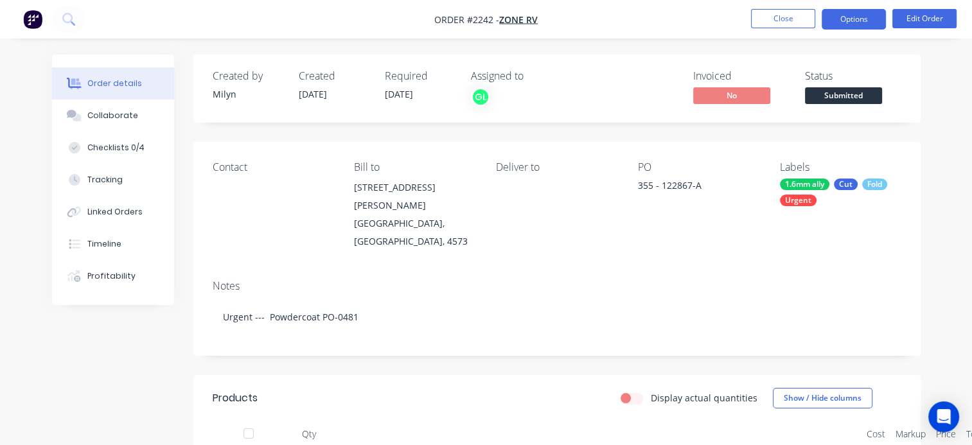
click at [860, 12] on button "Options" at bounding box center [854, 19] width 64 height 21
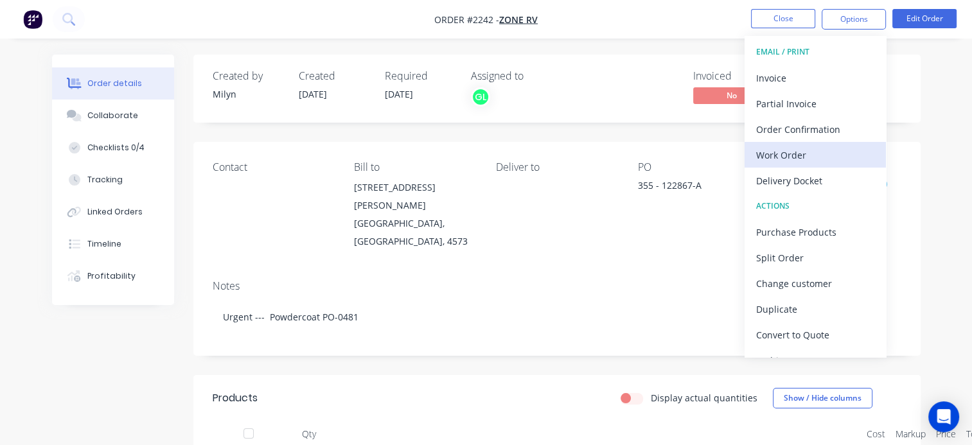
click at [781, 152] on div "Work Order" at bounding box center [815, 155] width 118 height 19
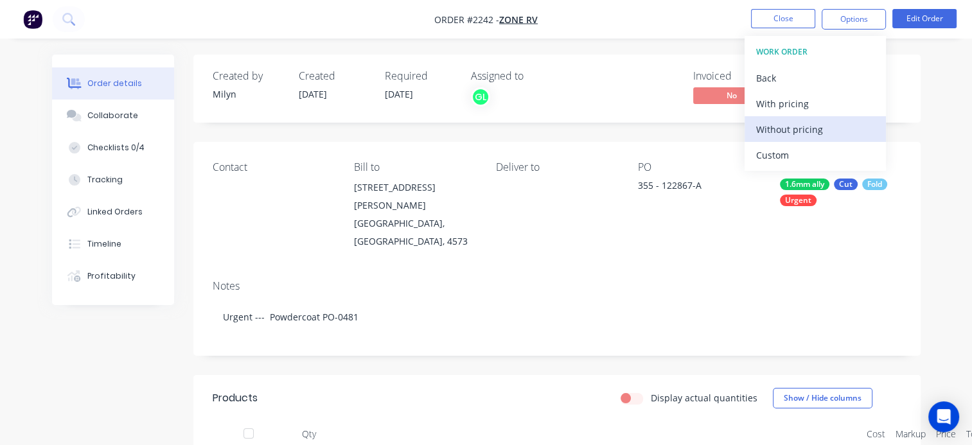
click at [776, 131] on div "Without pricing" at bounding box center [815, 129] width 118 height 19
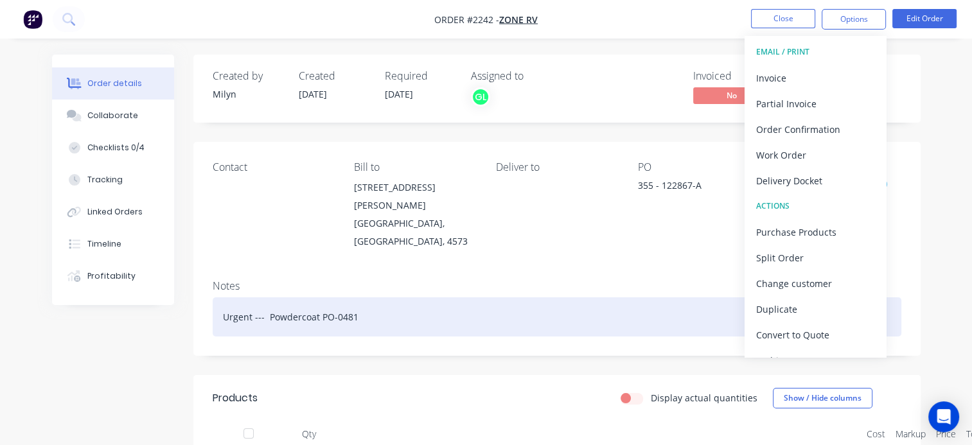
click at [558, 298] on div "Urgent --- Powdercoat PO-0481" at bounding box center [557, 317] width 689 height 39
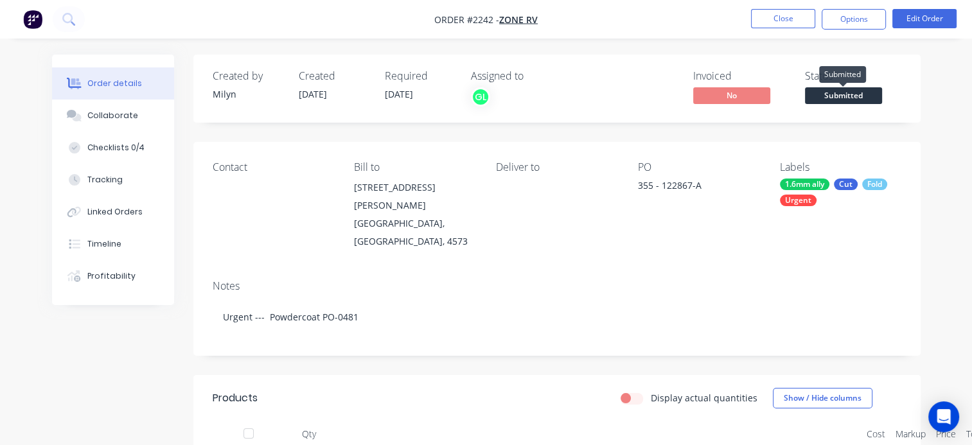
click at [843, 98] on span "Submitted" at bounding box center [843, 95] width 77 height 16
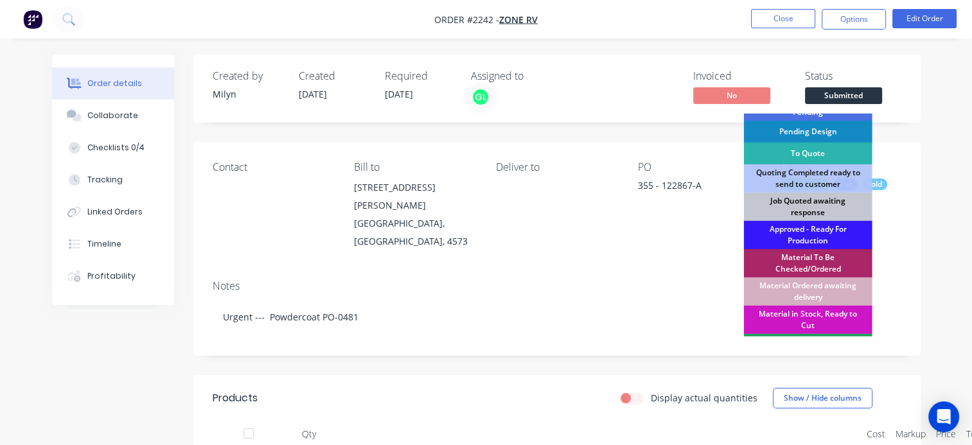
scroll to position [193, 0]
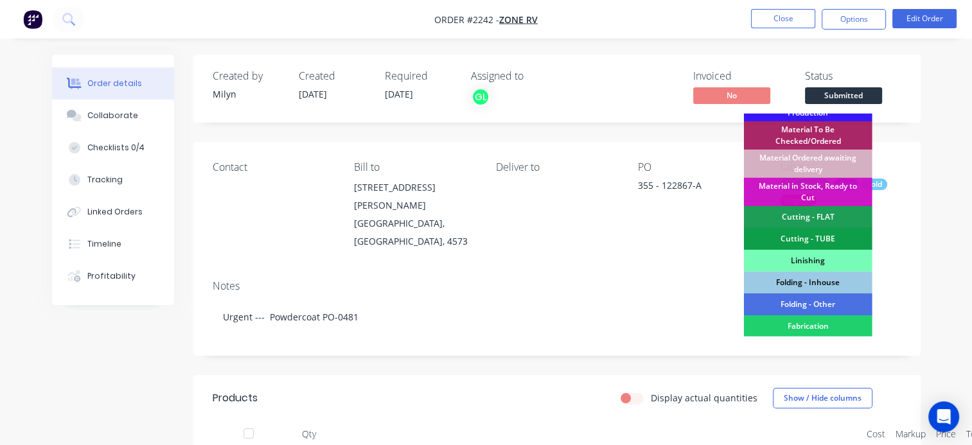
click at [797, 284] on div "Folding - Inhouse" at bounding box center [808, 283] width 129 height 22
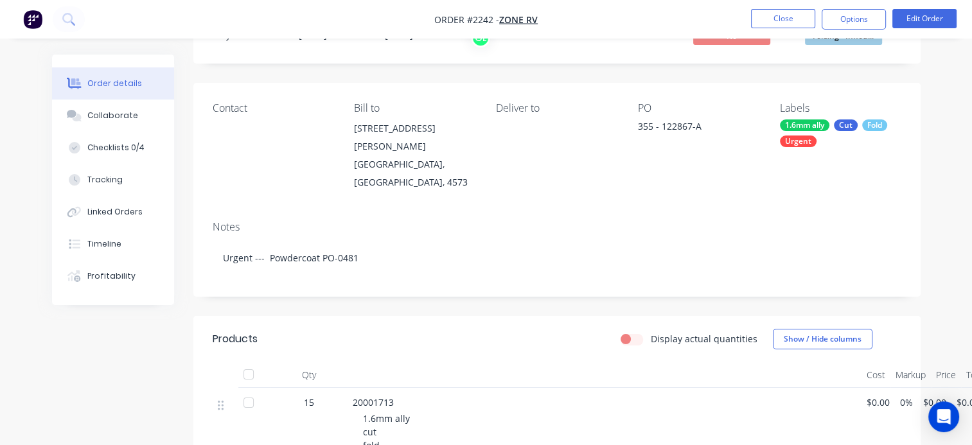
scroll to position [0, 0]
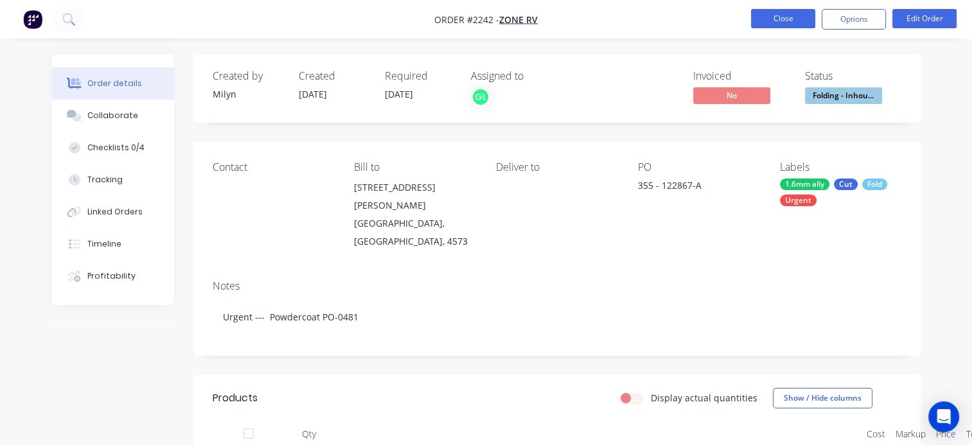
click at [795, 26] on button "Close" at bounding box center [783, 18] width 64 height 19
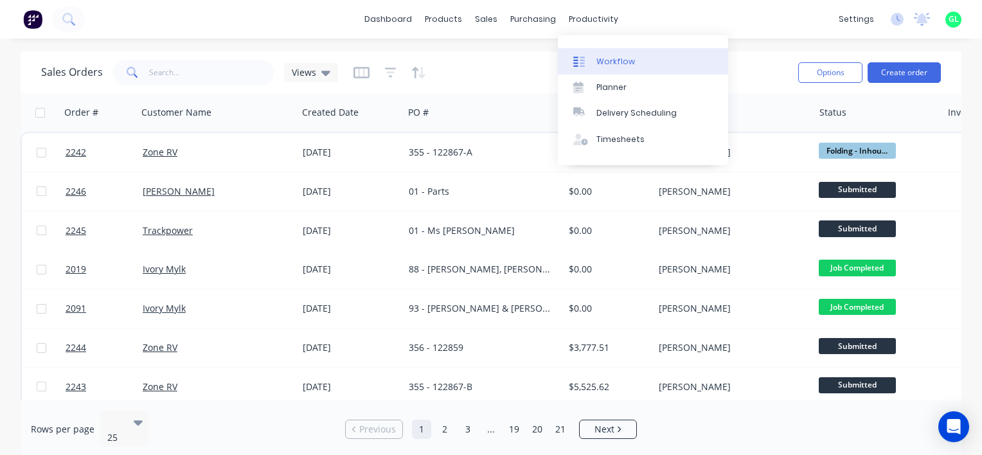
click at [626, 62] on div "Workflow" at bounding box center [615, 62] width 39 height 12
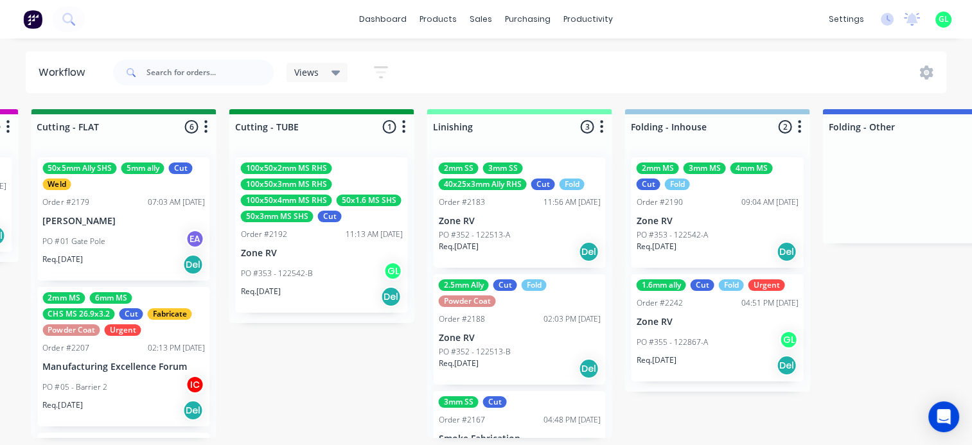
scroll to position [0, 2378]
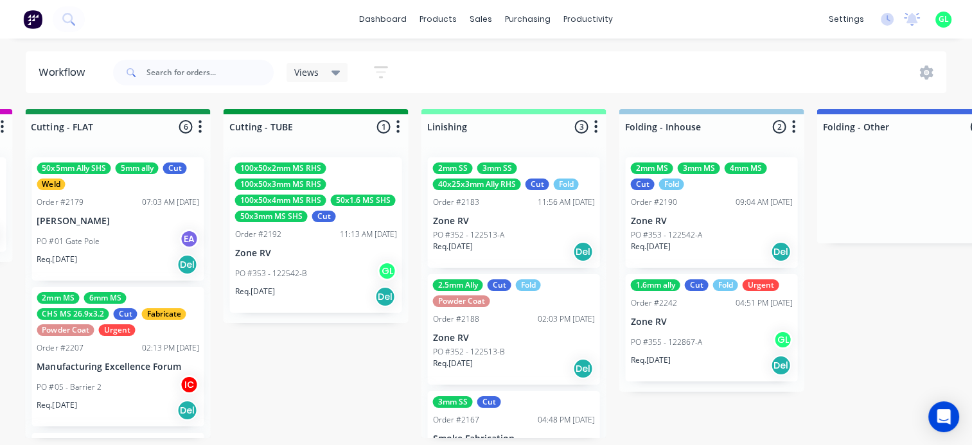
click at [716, 344] on div "PO #355 - 122867-A GL" at bounding box center [711, 342] width 162 height 24
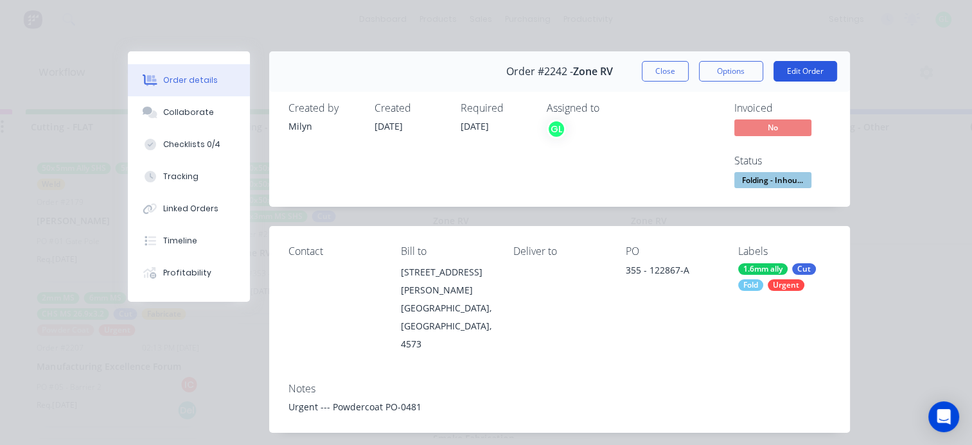
click at [799, 75] on button "Edit Order" at bounding box center [806, 71] width 64 height 21
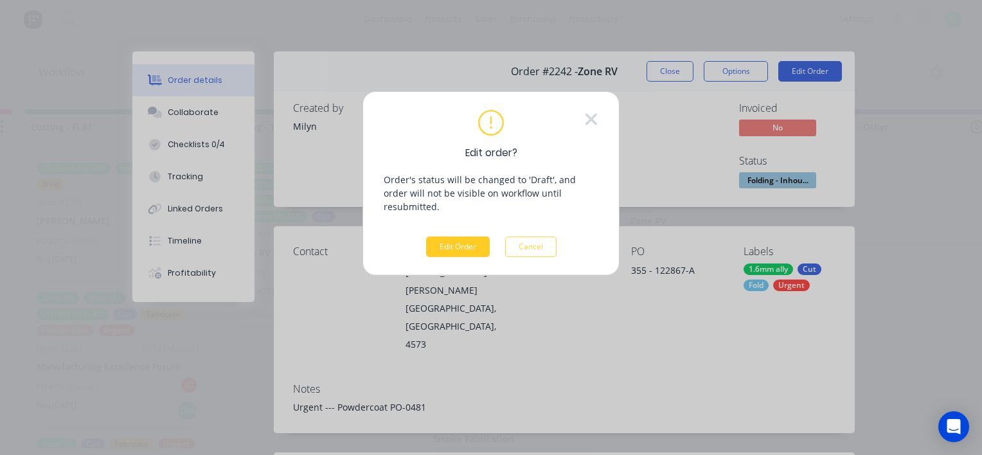
click at [476, 236] on button "Edit Order" at bounding box center [458, 246] width 64 height 21
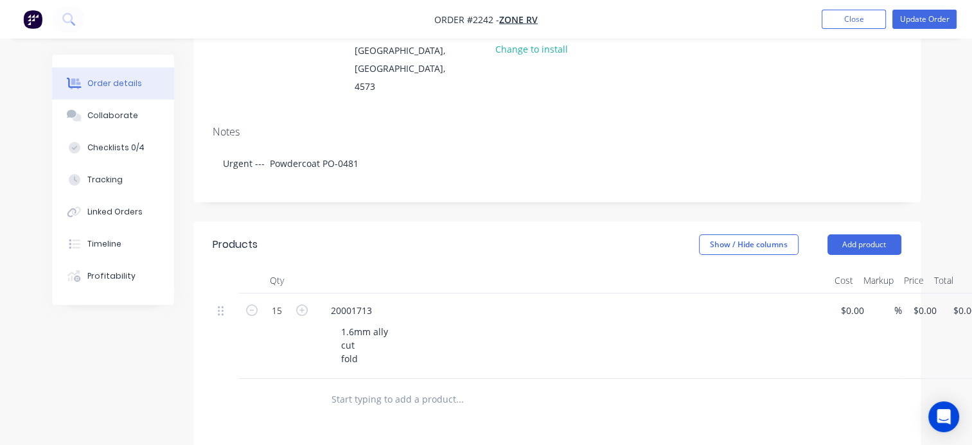
scroll to position [386, 0]
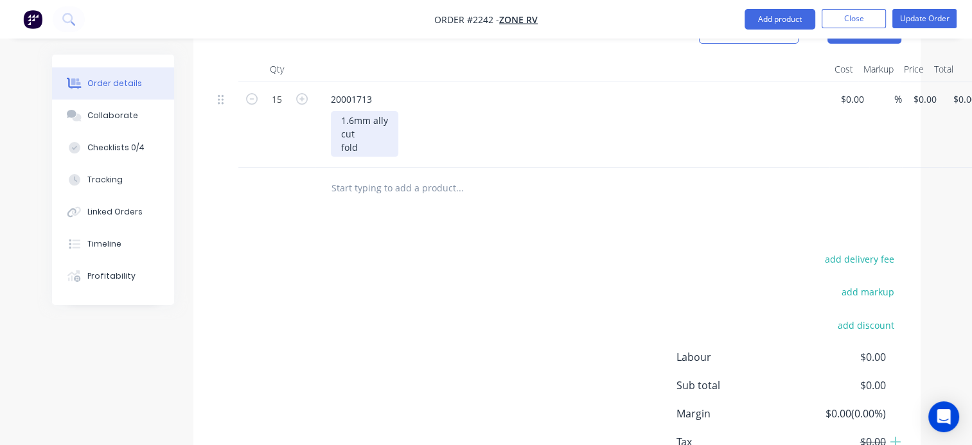
click at [374, 116] on div "1.6mm ally cut fold" at bounding box center [364, 134] width 67 height 46
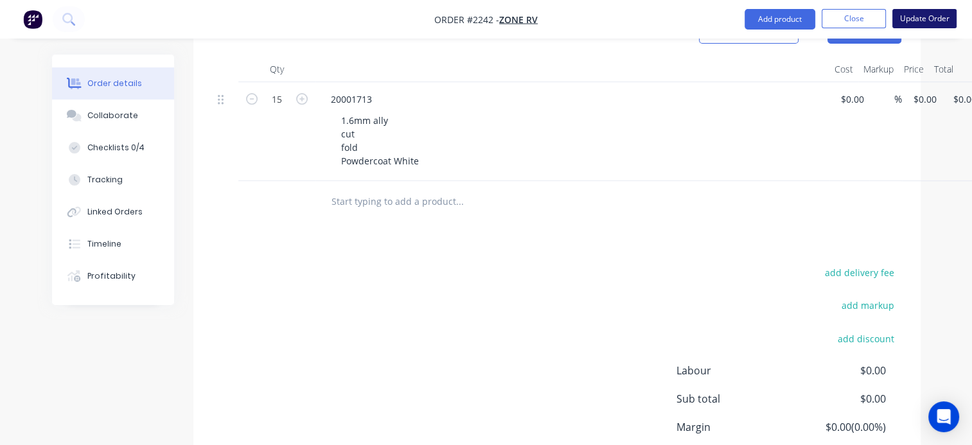
click at [934, 18] on button "Update Order" at bounding box center [925, 18] width 64 height 19
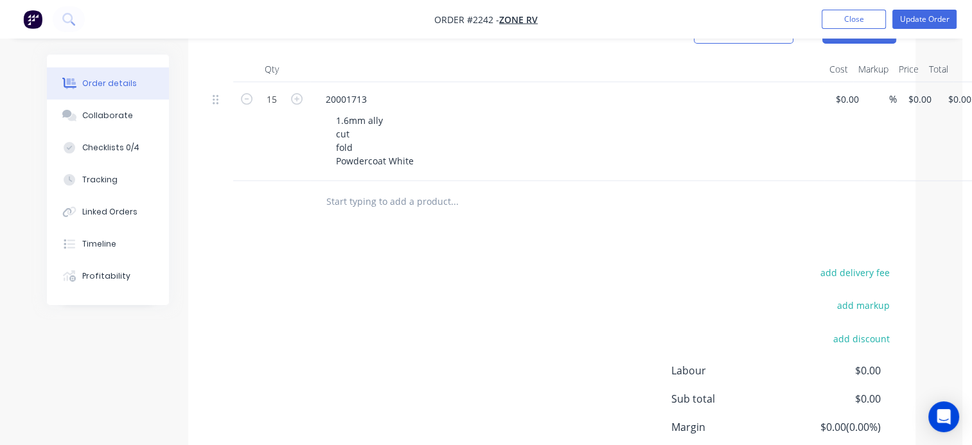
scroll to position [0, 0]
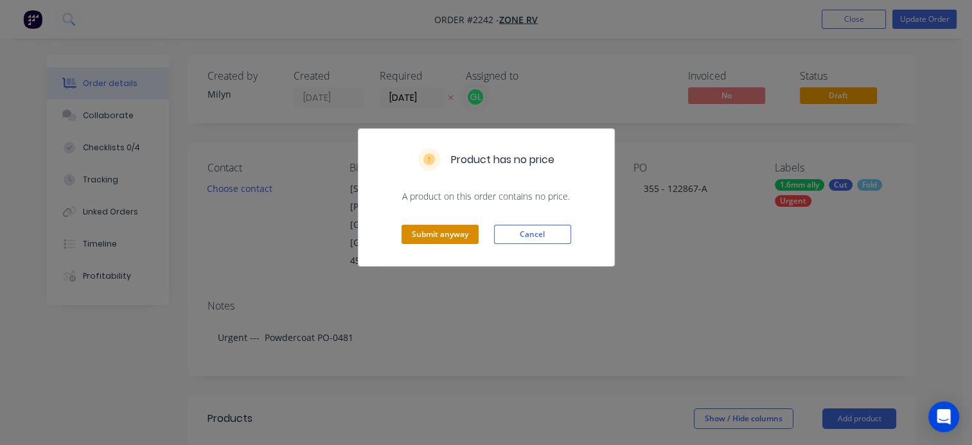
click at [438, 236] on button "Submit anyway" at bounding box center [440, 234] width 77 height 19
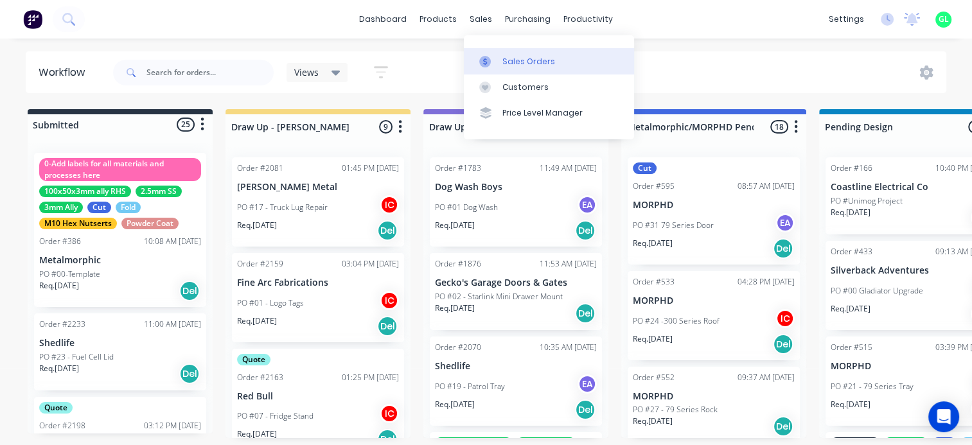
click at [510, 53] on link "Sales Orders" at bounding box center [549, 61] width 170 height 26
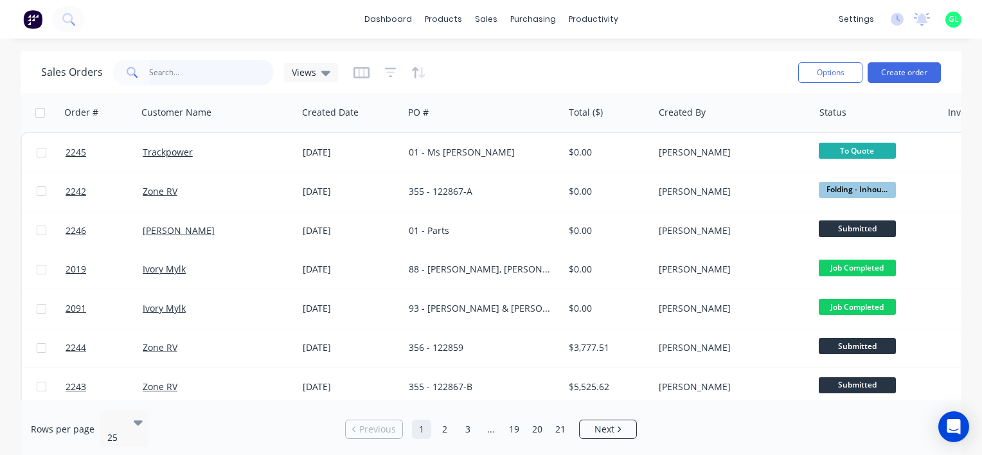
click at [237, 76] on input "text" at bounding box center [211, 73] width 125 height 26
type input "zone"
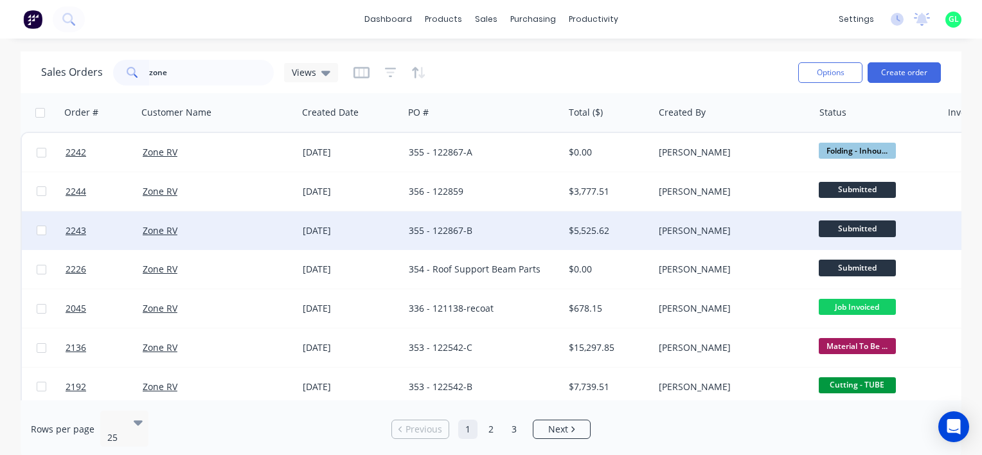
click at [447, 230] on div "355 - 122867-B" at bounding box center [480, 230] width 142 height 13
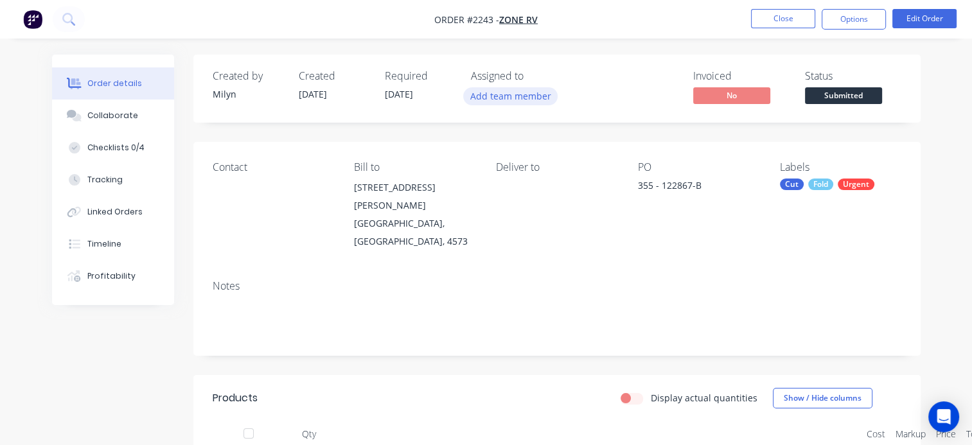
click at [510, 94] on button "Add team member" at bounding box center [510, 95] width 94 height 17
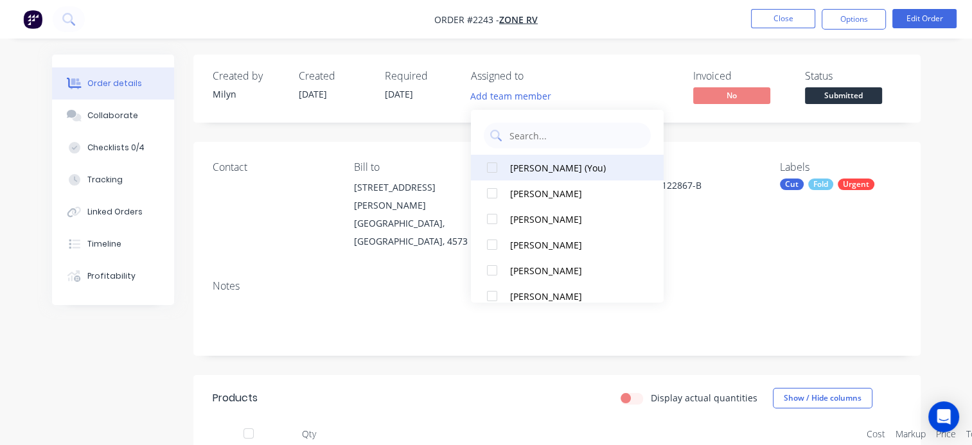
click at [529, 163] on div "[PERSON_NAME] (You)" at bounding box center [574, 167] width 129 height 13
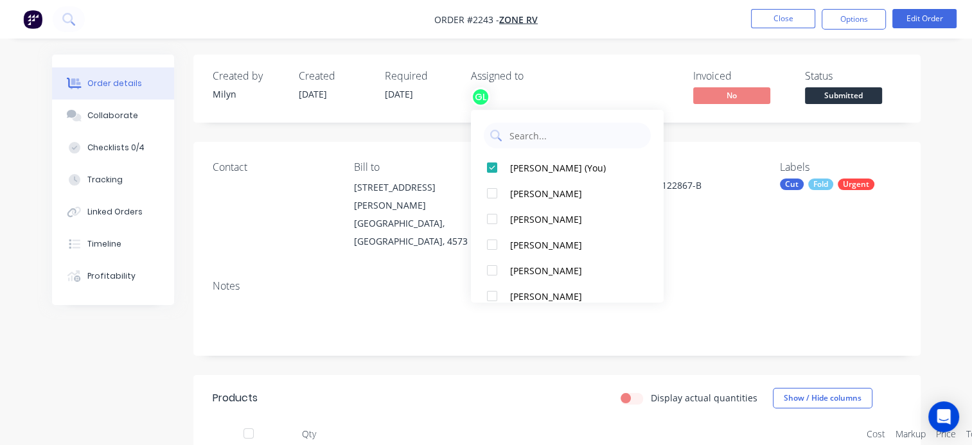
click at [797, 247] on div "Contact [PERSON_NAME] to [STREET_ADDRESS][PERSON_NAME] Deliver to PO 355 - 1228…" at bounding box center [556, 206] width 727 height 128
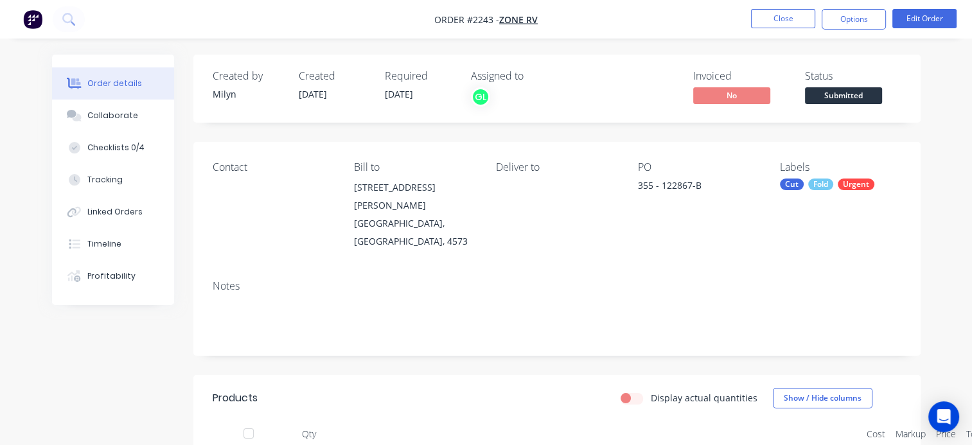
click at [794, 183] on div "Cut" at bounding box center [792, 185] width 24 height 12
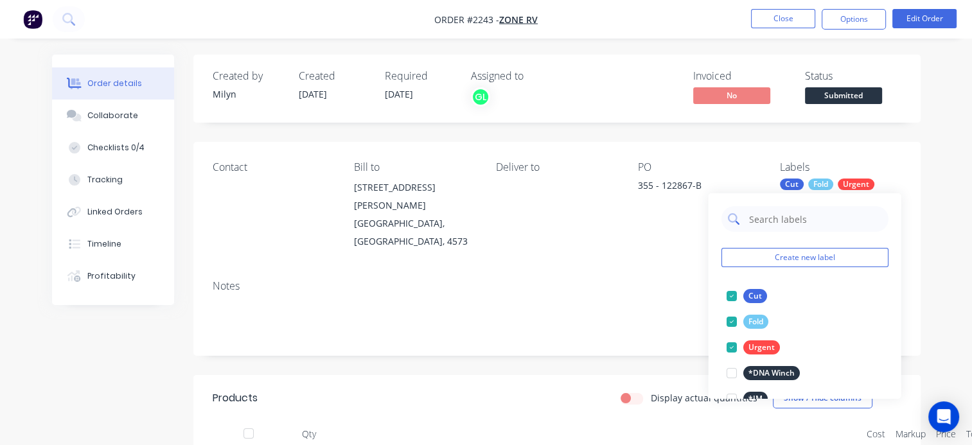
click at [760, 221] on input "text" at bounding box center [814, 219] width 134 height 26
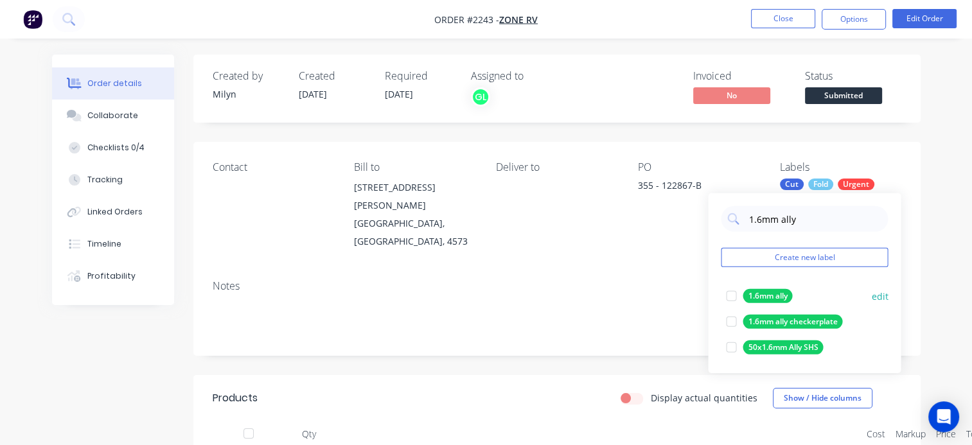
click at [730, 301] on div at bounding box center [731, 296] width 26 height 26
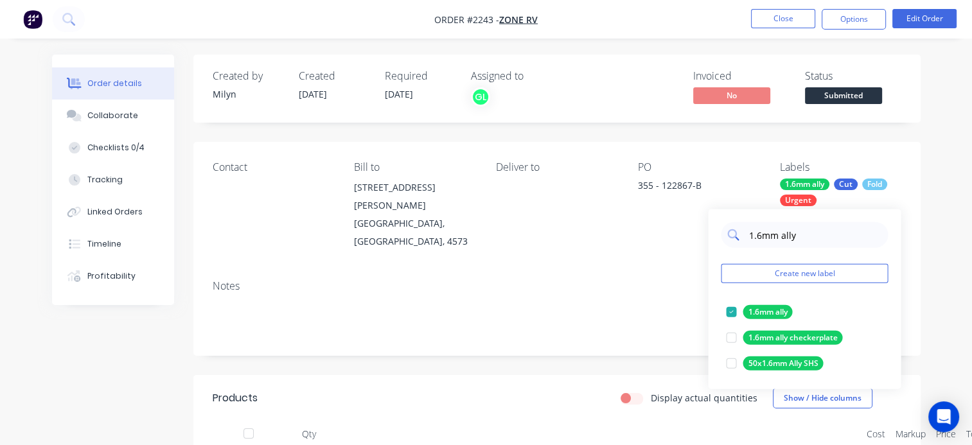
drag, startPoint x: 764, startPoint y: 234, endPoint x: 731, endPoint y: 234, distance: 33.4
click at [731, 234] on div "1.6mm ally" at bounding box center [804, 235] width 167 height 26
type input "4mm ally"
click at [733, 313] on div at bounding box center [731, 312] width 26 height 26
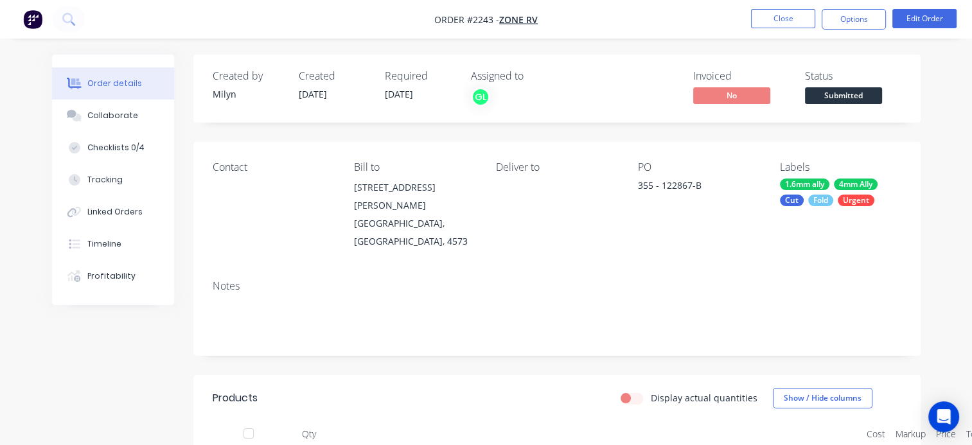
click at [624, 270] on div "Notes" at bounding box center [556, 313] width 727 height 86
click at [849, 188] on div "4mm Ally" at bounding box center [856, 185] width 44 height 12
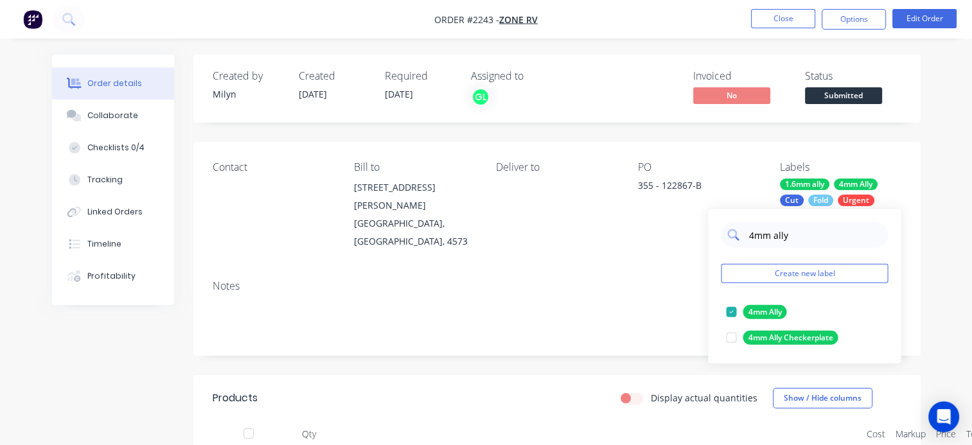
drag, startPoint x: 799, startPoint y: 235, endPoint x: 735, endPoint y: 234, distance: 64.9
click at [735, 234] on div "4mm ally" at bounding box center [804, 235] width 167 height 26
type input "powder"
click at [730, 312] on div at bounding box center [731, 312] width 26 height 26
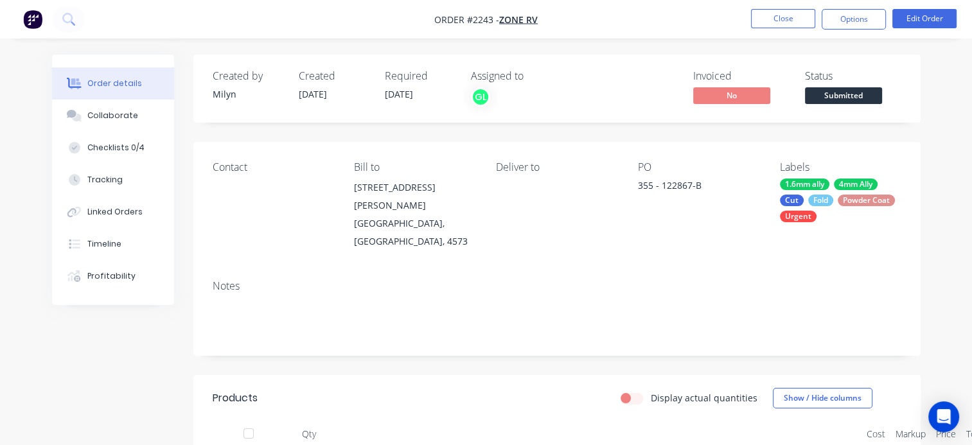
click at [532, 231] on div "Deliver to" at bounding box center [556, 205] width 121 height 89
click at [852, 183] on div "4mm Ally" at bounding box center [856, 185] width 44 height 12
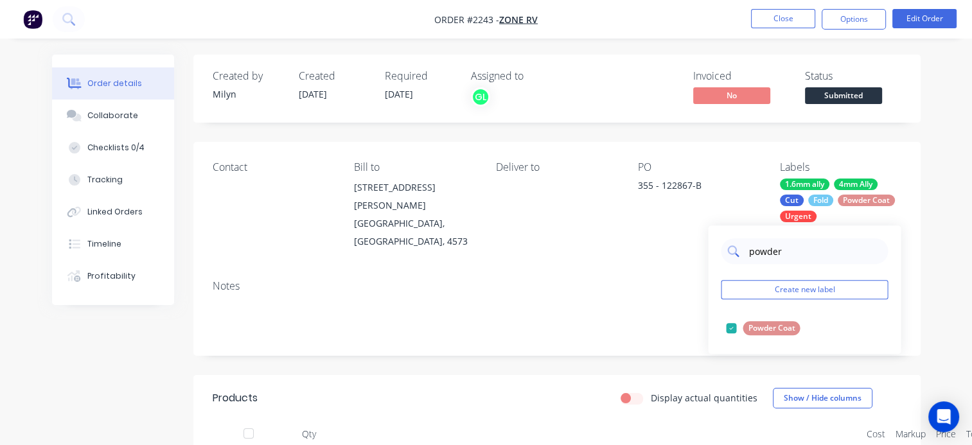
drag, startPoint x: 771, startPoint y: 252, endPoint x: 729, endPoint y: 252, distance: 41.1
click at [729, 252] on div "powder" at bounding box center [804, 251] width 167 height 26
type input "r"
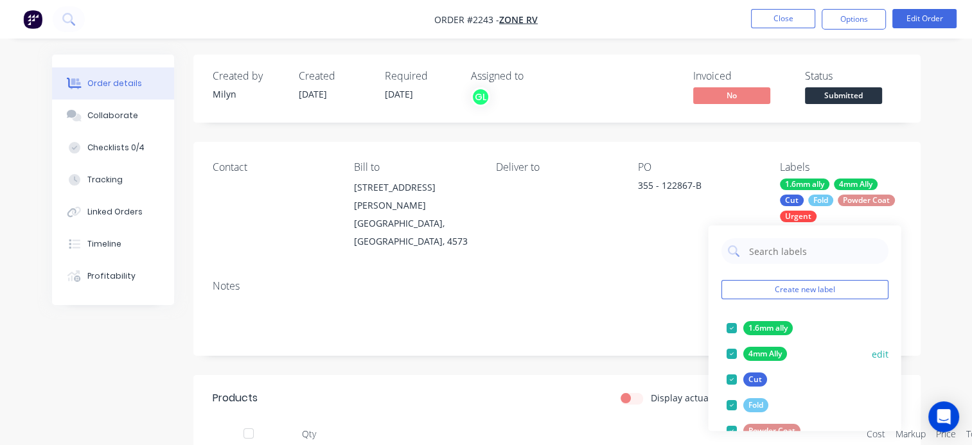
click at [731, 352] on div at bounding box center [731, 354] width 26 height 26
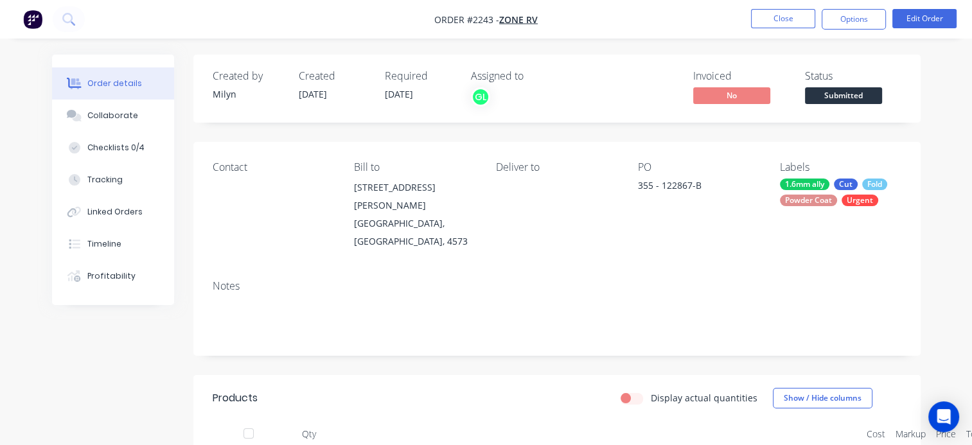
click at [581, 239] on div "Contact [PERSON_NAME] to [STREET_ADDRESS][PERSON_NAME] Deliver to PO 355 - 1228…" at bounding box center [556, 206] width 727 height 128
click at [704, 188] on div "355 - 122867-B" at bounding box center [698, 188] width 121 height 18
drag, startPoint x: 639, startPoint y: 183, endPoint x: 724, endPoint y: 183, distance: 84.8
click at [724, 183] on div "355 - 122867-B" at bounding box center [698, 188] width 121 height 18
copy div "355 - 122867-B"
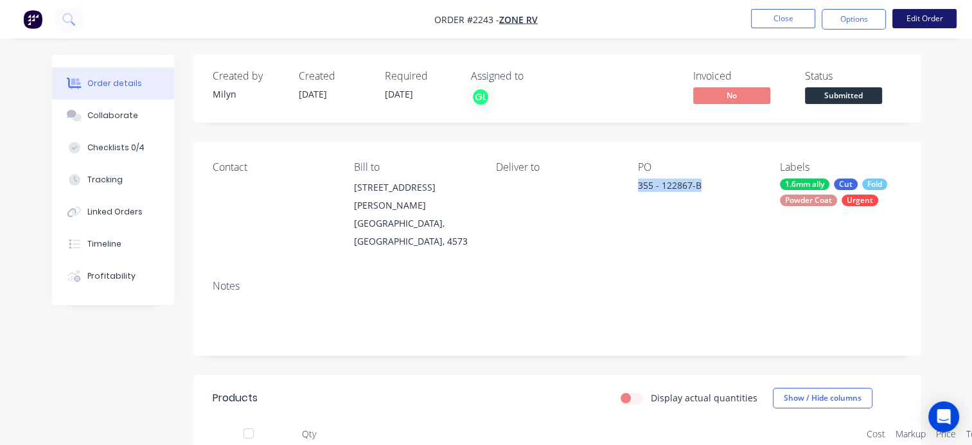
click at [923, 26] on button "Edit Order" at bounding box center [925, 18] width 64 height 19
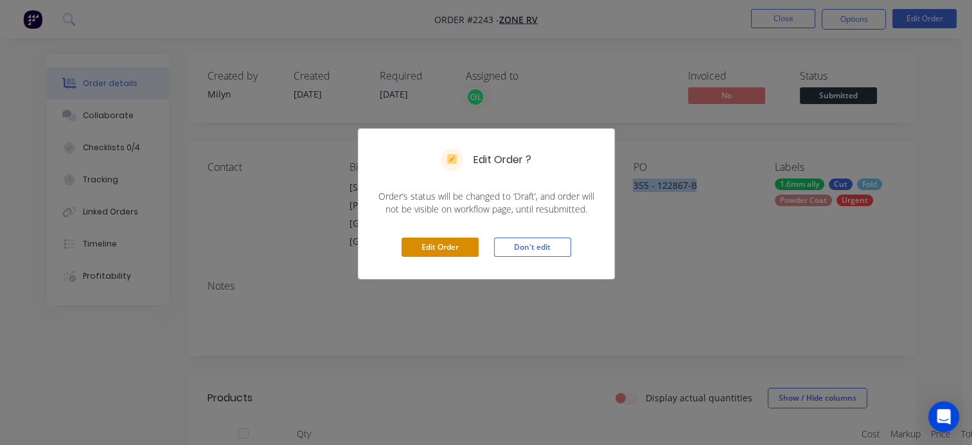
click at [436, 253] on button "Edit Order" at bounding box center [440, 247] width 77 height 19
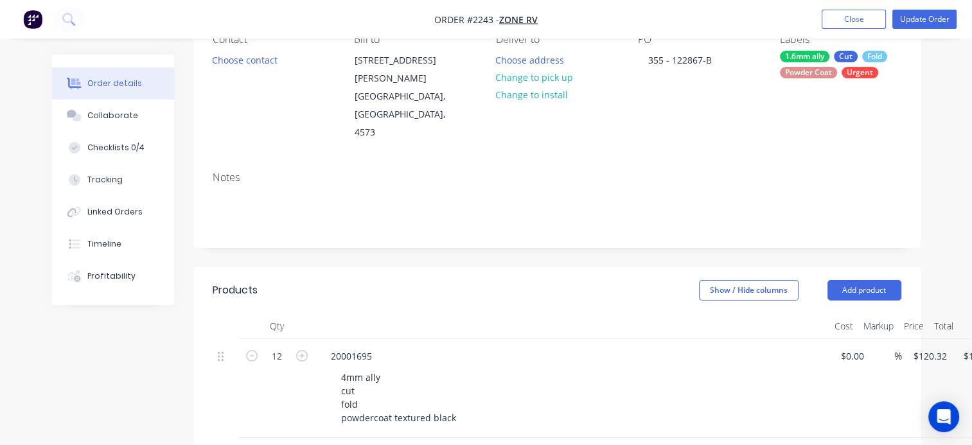
scroll to position [257, 0]
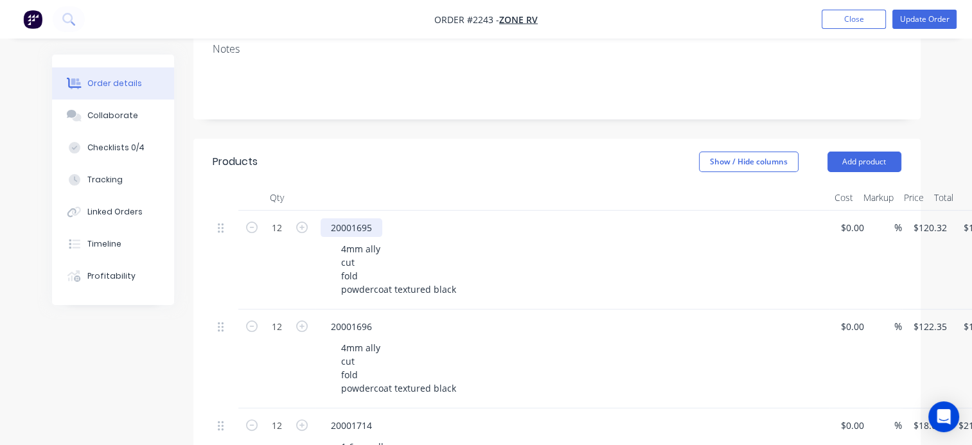
click at [359, 218] on div "20001695" at bounding box center [352, 227] width 62 height 19
copy div "20001695"
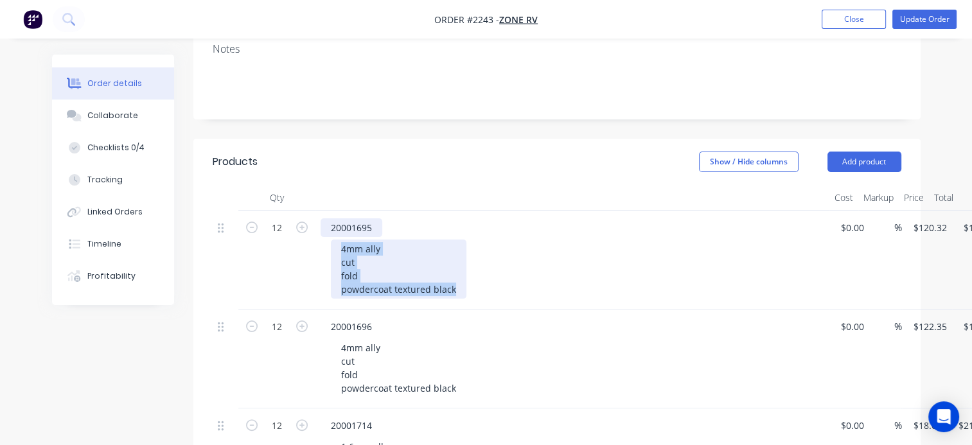
drag, startPoint x: 456, startPoint y: 256, endPoint x: 332, endPoint y: 193, distance: 139.1
click at [332, 211] on div "20001695 4mm ally cut fold powdercoat textured black" at bounding box center [573, 260] width 514 height 99
copy div "4mm ally cut fold powdercoat textured black"
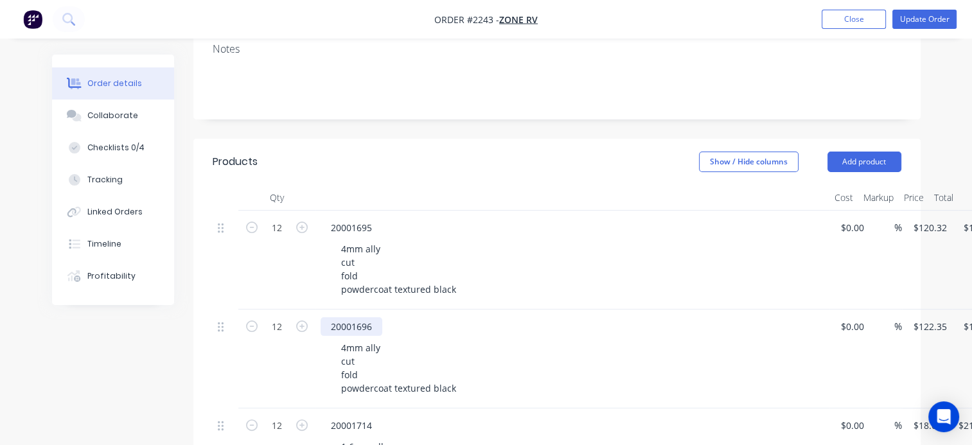
click at [354, 317] on div "20001696" at bounding box center [352, 326] width 62 height 19
copy div "20001696"
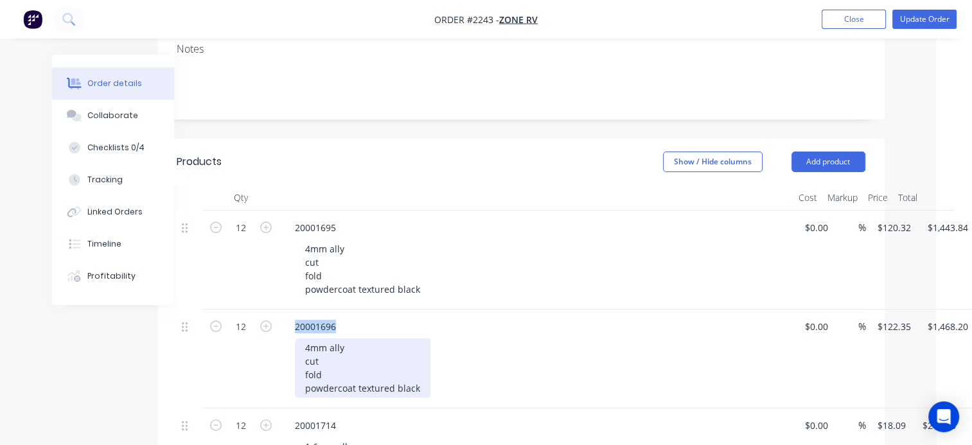
scroll to position [257, 69]
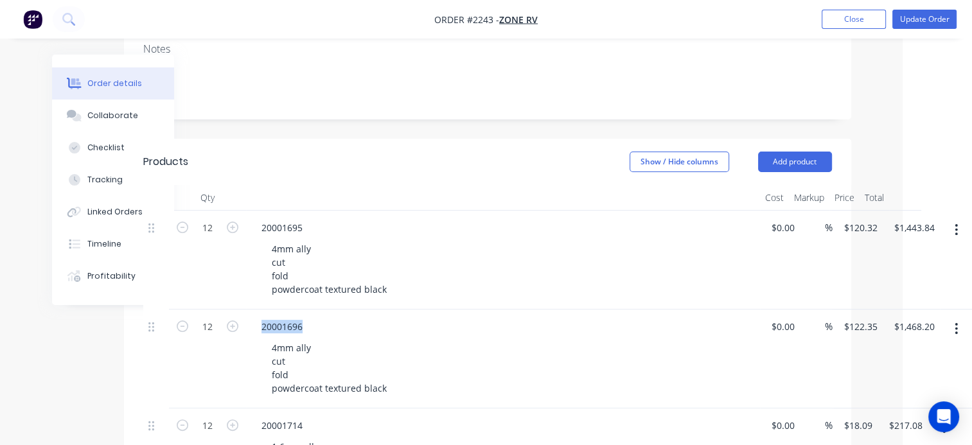
click at [956, 223] on icon "button" at bounding box center [956, 230] width 3 height 14
click at [886, 332] on div "Delete" at bounding box center [911, 341] width 99 height 19
click at [958, 224] on icon "button" at bounding box center [957, 230] width 3 height 12
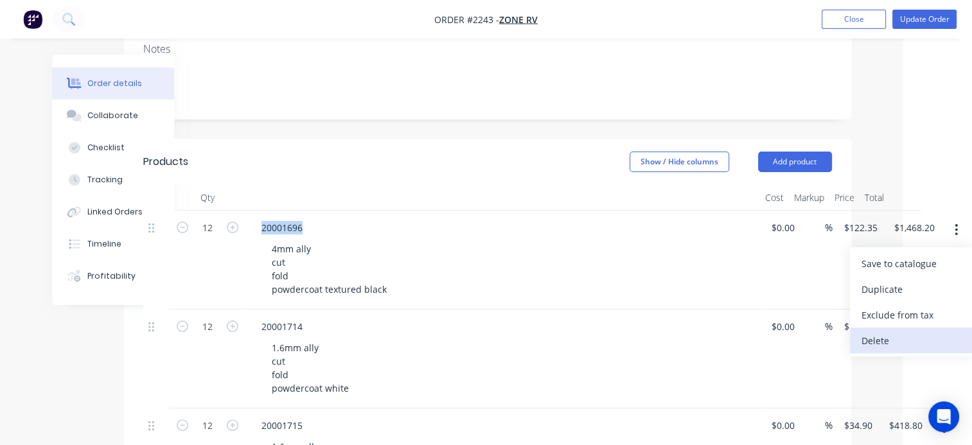
click at [886, 332] on div "Delete" at bounding box center [911, 341] width 99 height 19
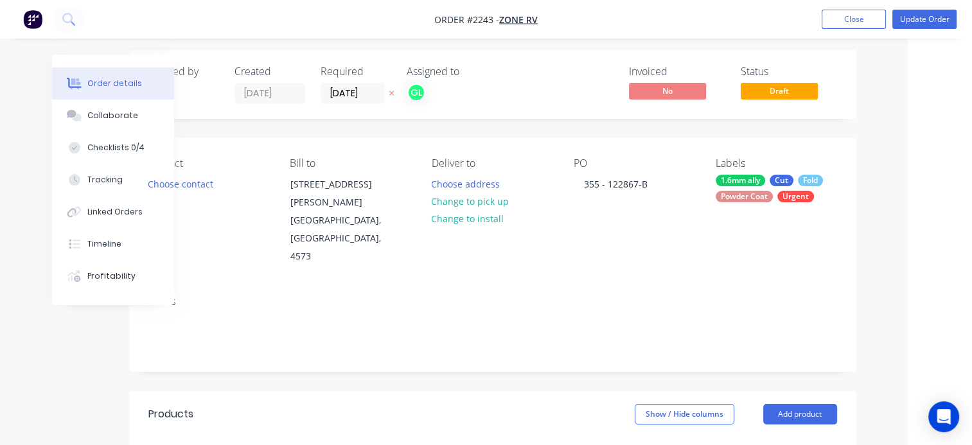
scroll to position [0, 64]
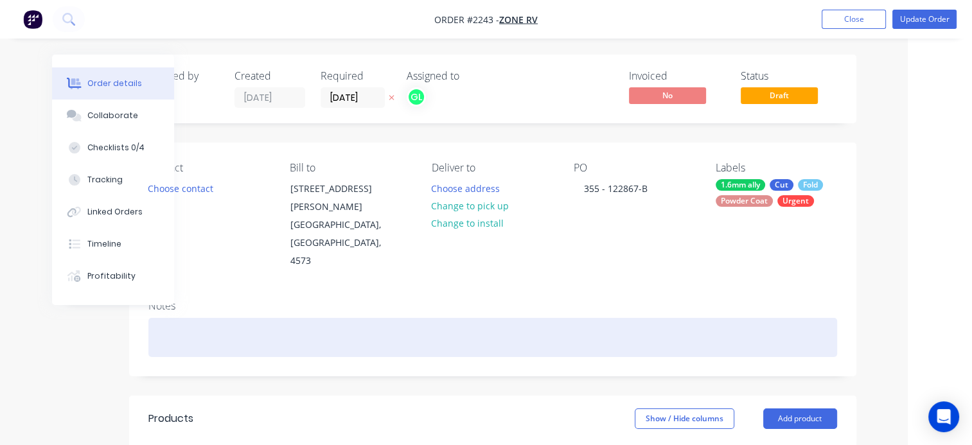
click at [226, 318] on div at bounding box center [492, 337] width 689 height 39
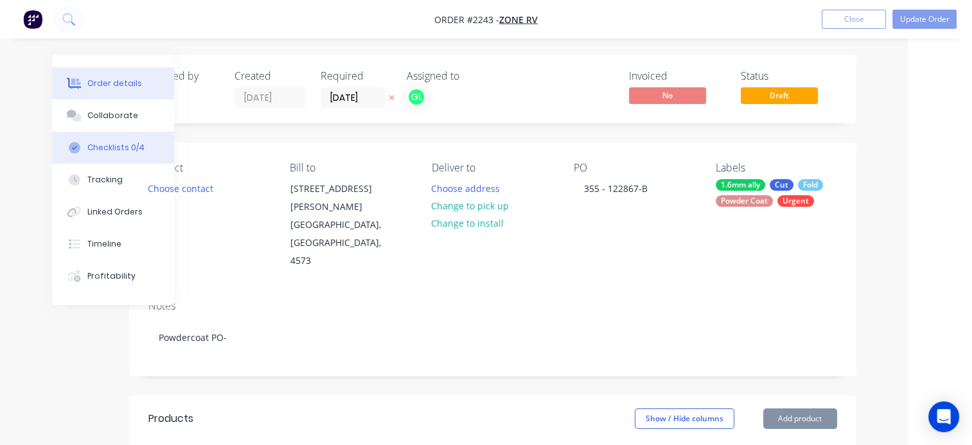
click at [113, 140] on button "Checklists 0/4" at bounding box center [113, 148] width 122 height 32
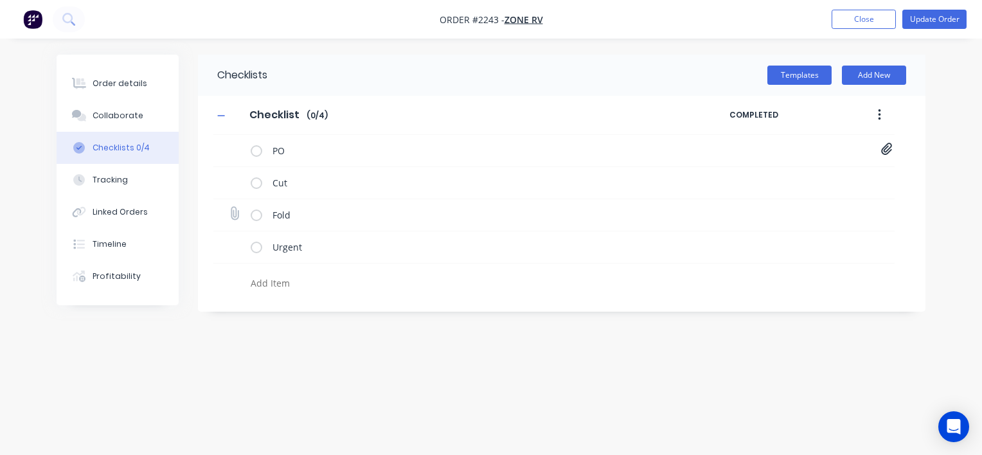
click at [234, 215] on icon at bounding box center [234, 213] width 17 height 17
click at [229, 207] on input "file" at bounding box center [229, 207] width 0 height 0
type input "C:\fakepath\20001714-B.PDF"
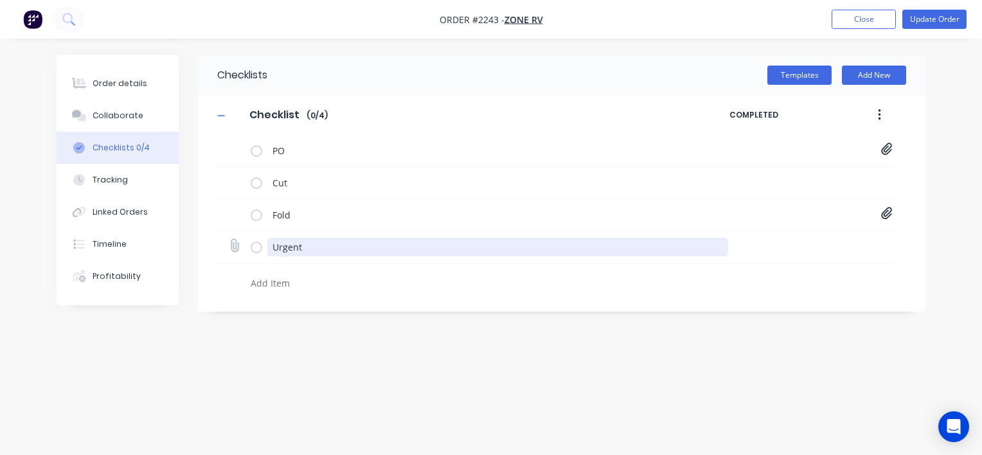
click at [290, 249] on textarea "Urgent" at bounding box center [497, 247] width 461 height 19
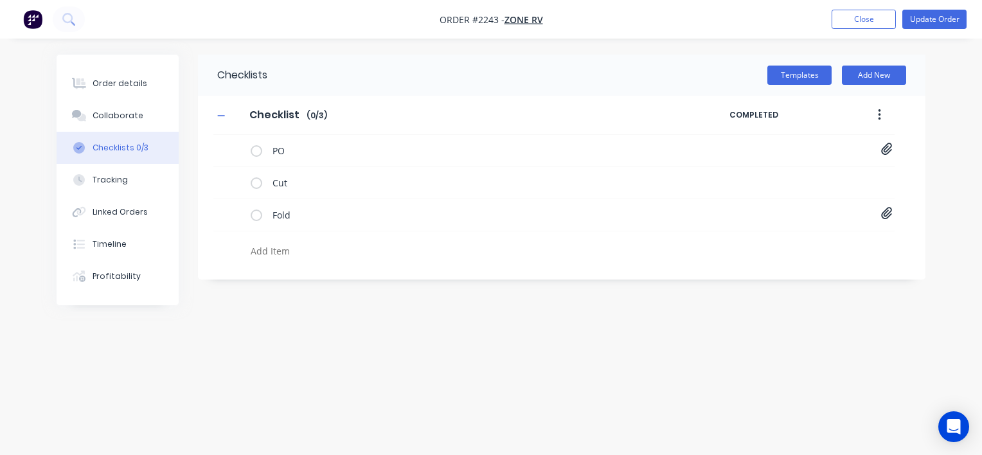
click at [289, 249] on textarea at bounding box center [457, 251] width 425 height 19
type textarea "Powdercoat PO"
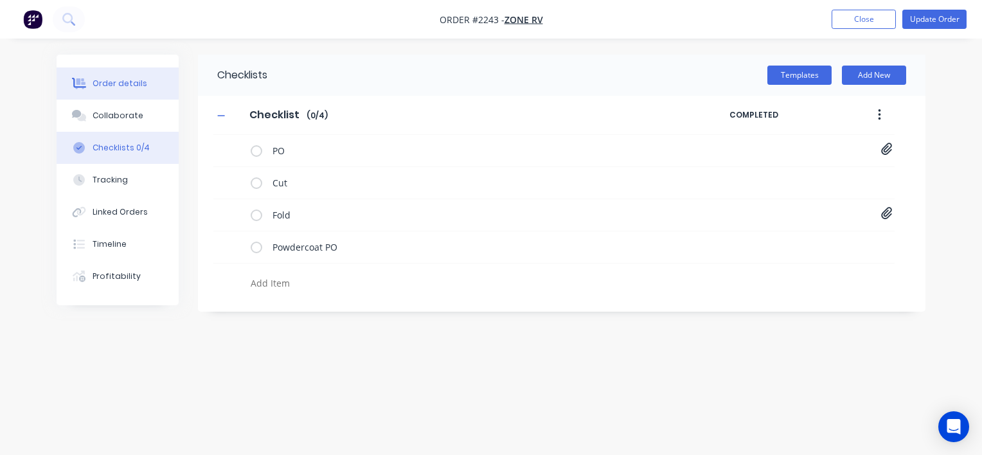
click at [125, 83] on div "Order details" at bounding box center [120, 84] width 55 height 12
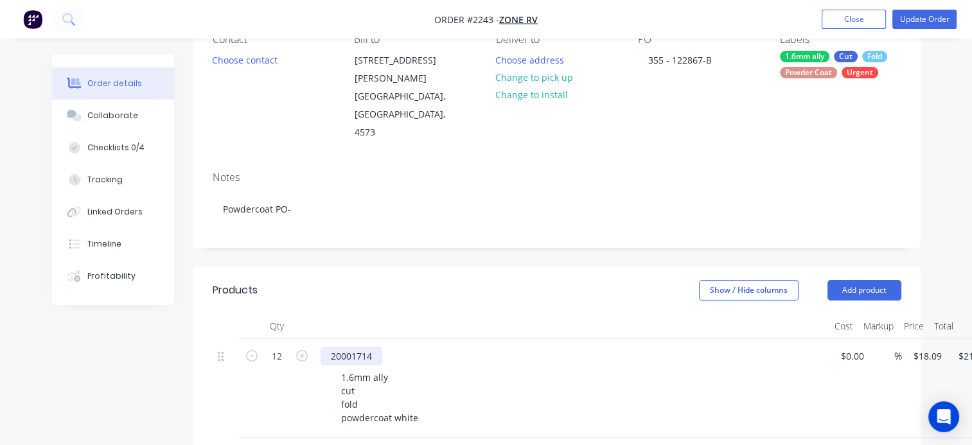
scroll to position [257, 0]
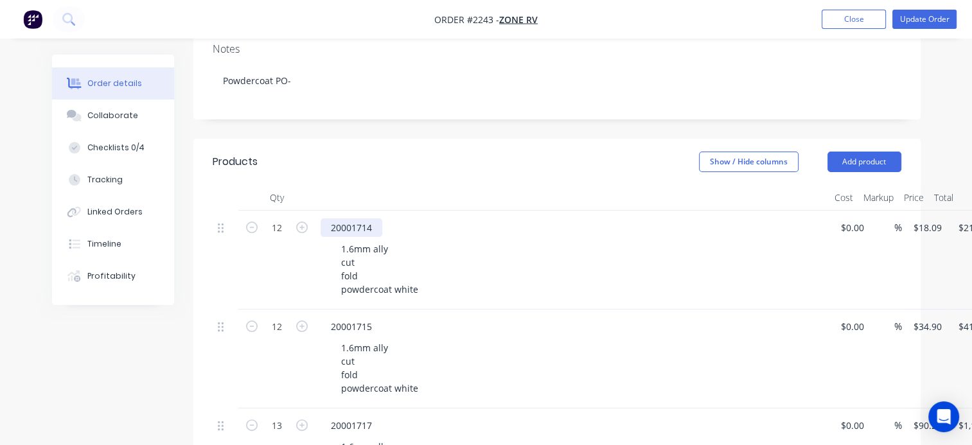
click at [344, 218] on div "20001714" at bounding box center [352, 227] width 62 height 19
copy div "20001714"
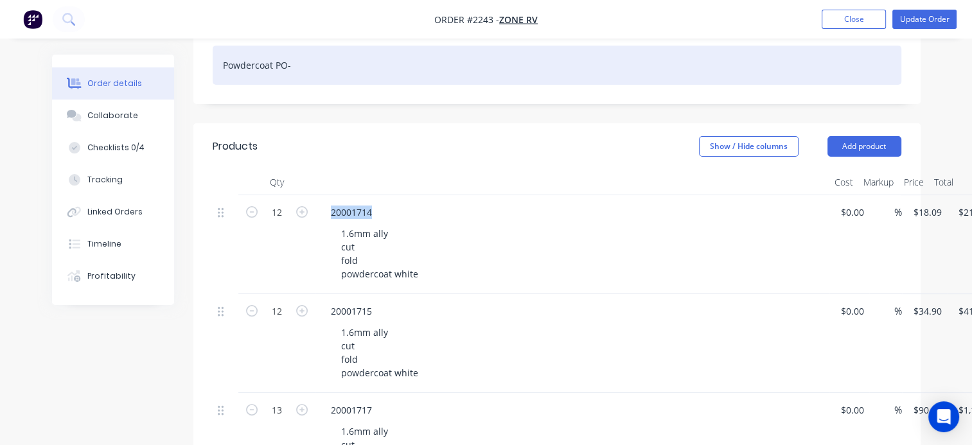
scroll to position [129, 0]
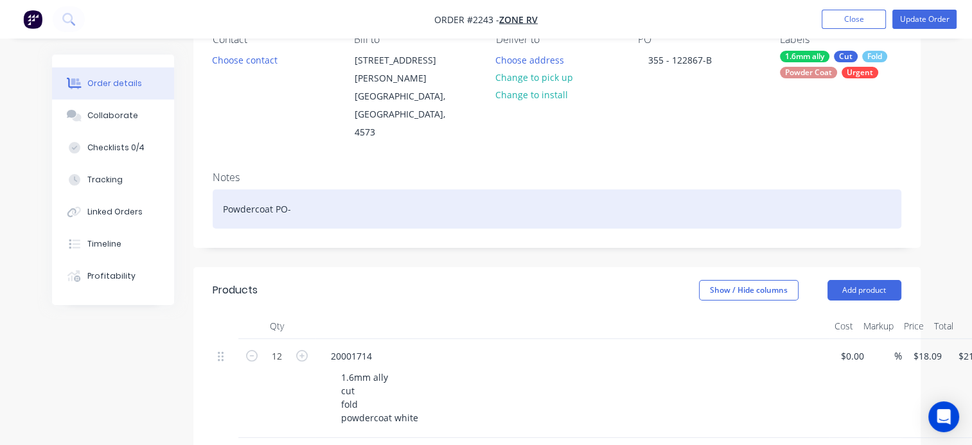
click at [307, 190] on div "Powdercoat PO-" at bounding box center [557, 209] width 689 height 39
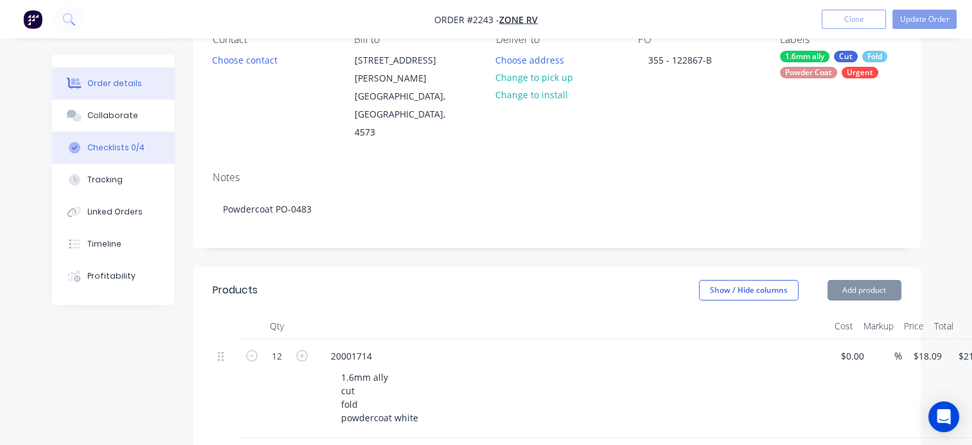
click at [113, 146] on div "Checklists 0/4" at bounding box center [115, 148] width 57 height 12
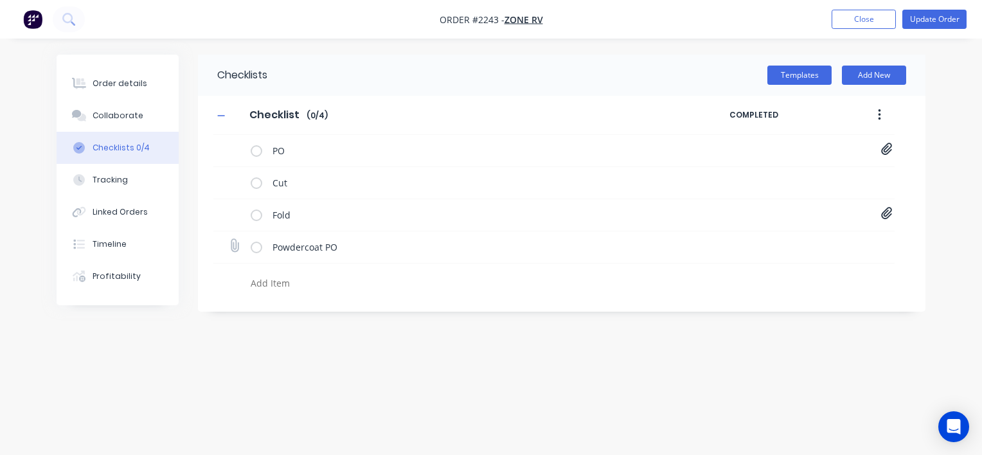
click at [232, 249] on icon at bounding box center [234, 245] width 17 height 17
click at [229, 239] on input "file" at bounding box center [229, 239] width 0 height 0
type input "C:\fakepath\Purchase Order PO0483.pdf"
click at [125, 85] on div "Order details" at bounding box center [120, 84] width 55 height 12
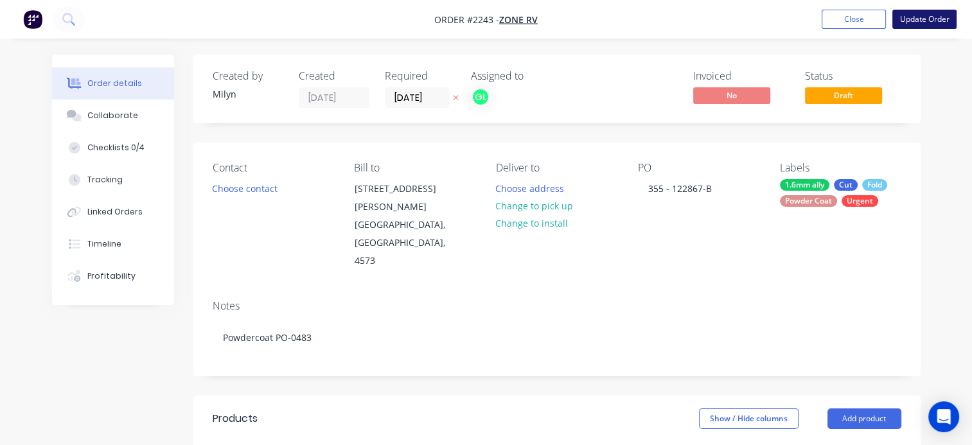
click at [923, 24] on button "Update Order" at bounding box center [925, 19] width 64 height 19
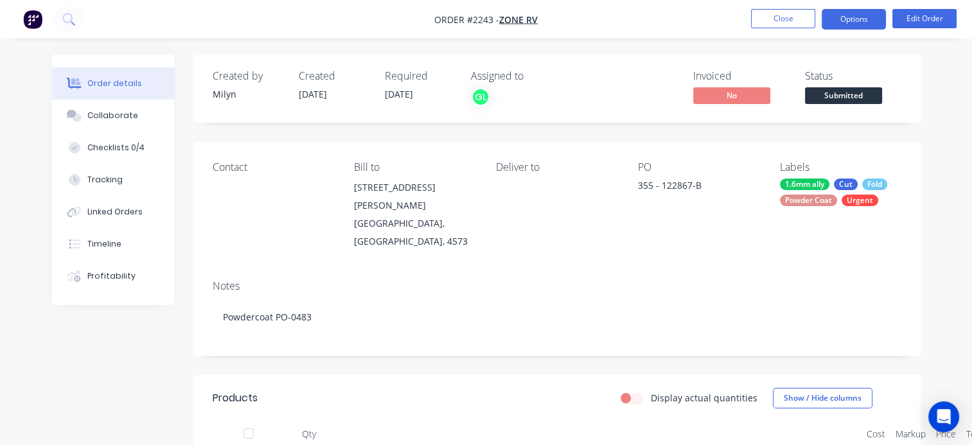
click at [860, 21] on button "Options" at bounding box center [854, 19] width 64 height 21
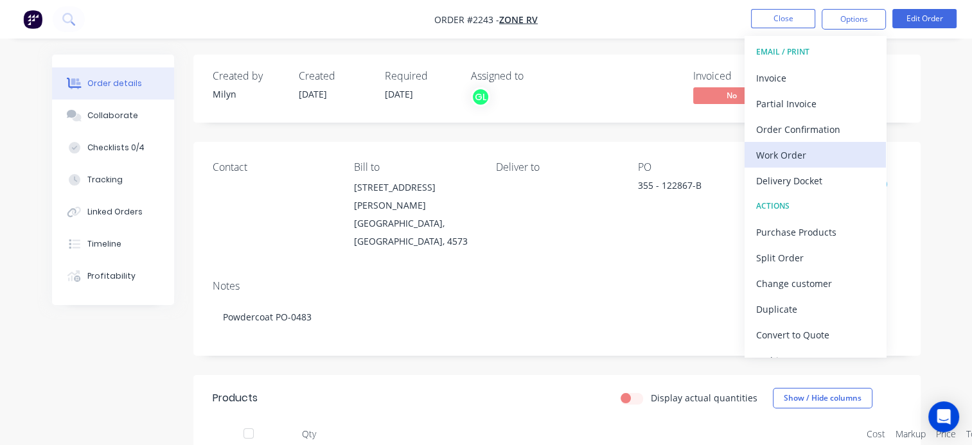
click at [785, 155] on div "Work Order" at bounding box center [815, 155] width 118 height 19
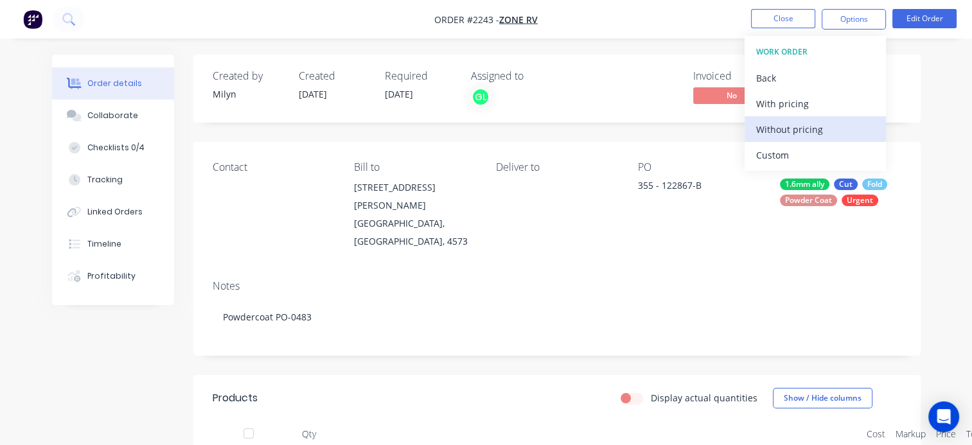
click at [774, 134] on div "Without pricing" at bounding box center [815, 129] width 118 height 19
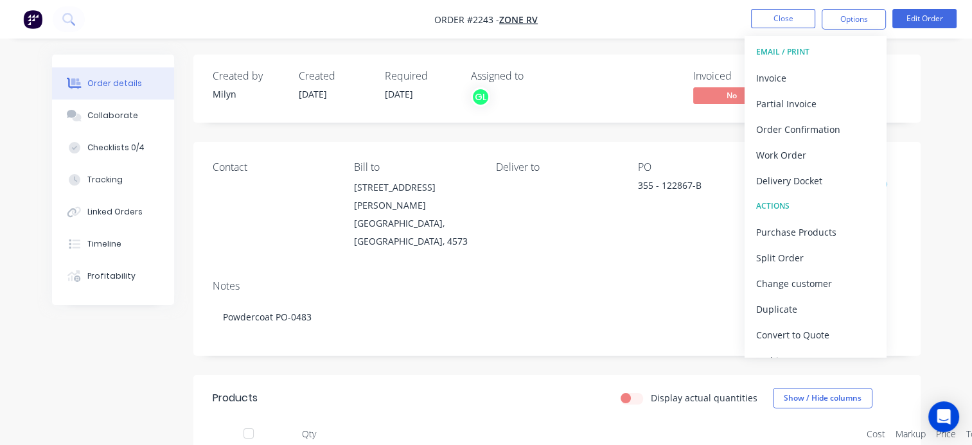
click at [578, 226] on div "Deliver to" at bounding box center [556, 205] width 121 height 89
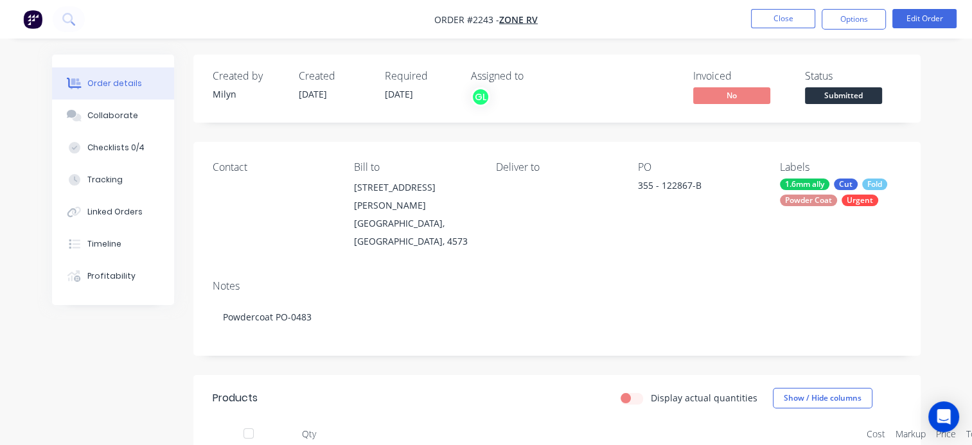
click at [822, 96] on span "Submitted" at bounding box center [843, 95] width 77 height 16
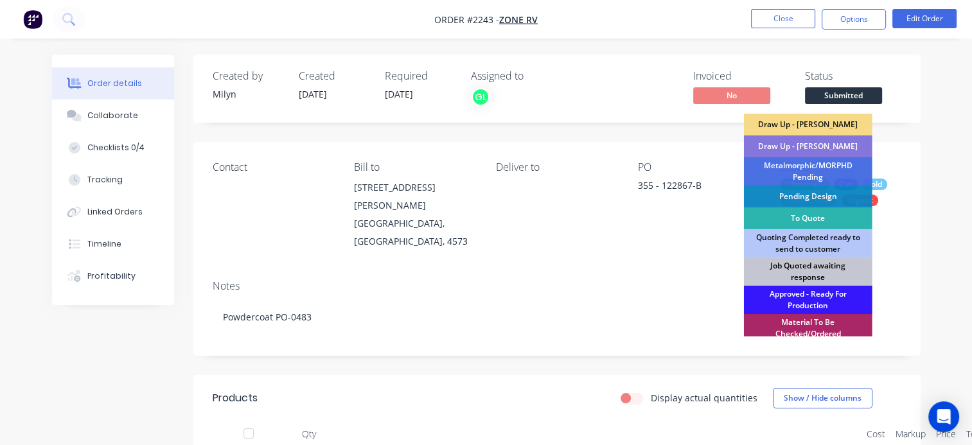
scroll to position [64, 0]
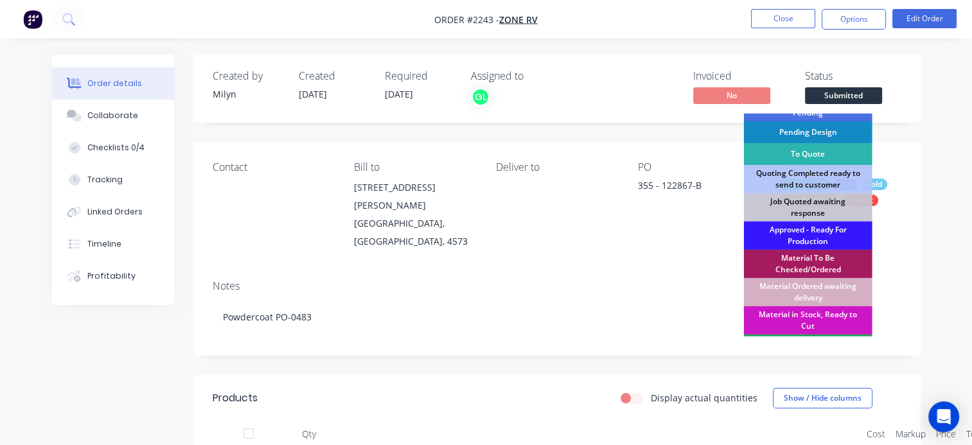
click at [805, 260] on div "Material To Be Checked/Ordered" at bounding box center [808, 264] width 129 height 28
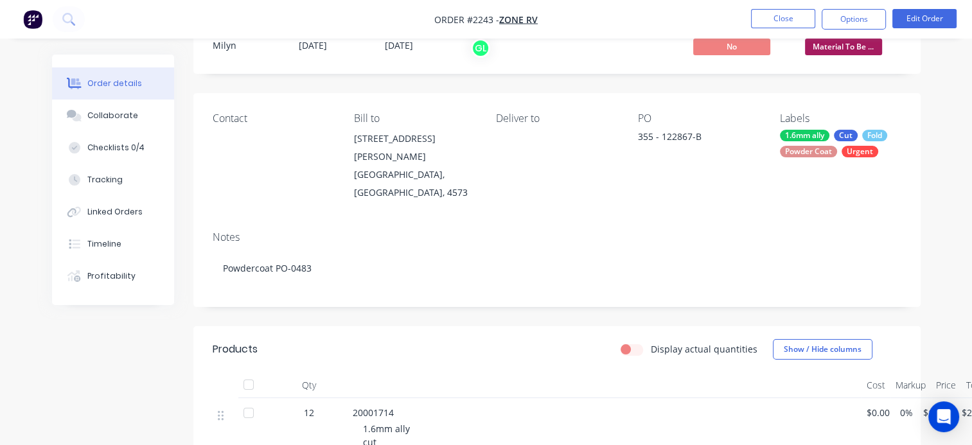
scroll to position [0, 0]
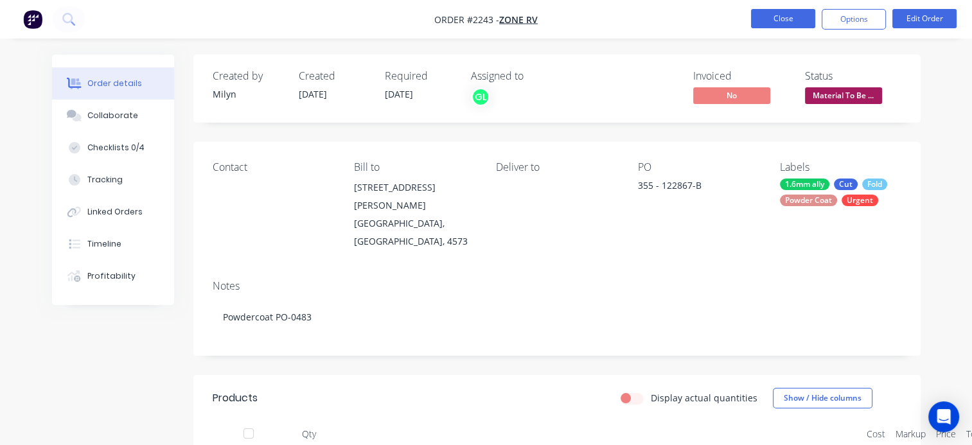
click at [780, 17] on button "Close" at bounding box center [783, 18] width 64 height 19
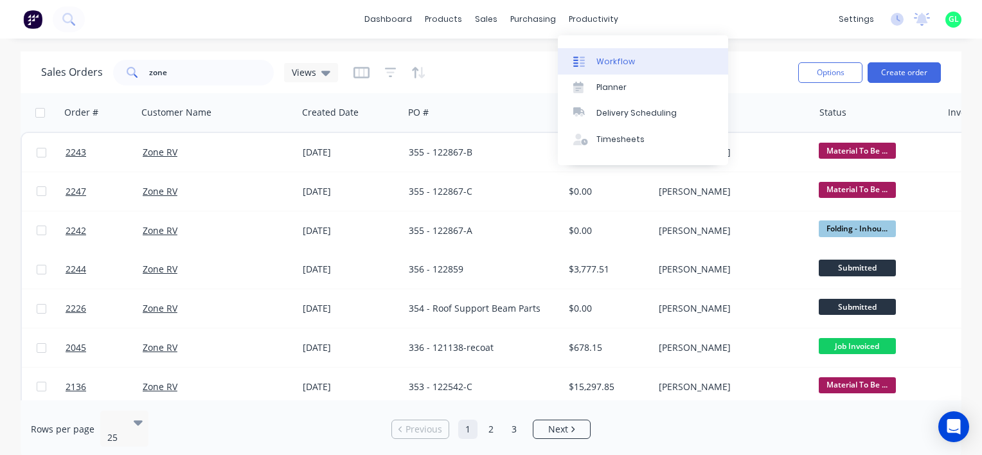
click at [609, 57] on div "Workflow" at bounding box center [615, 62] width 39 height 12
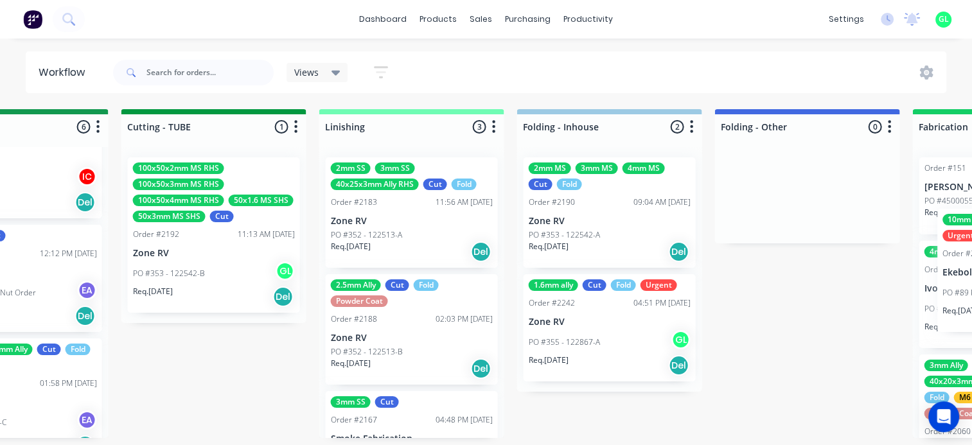
scroll to position [0, 2491]
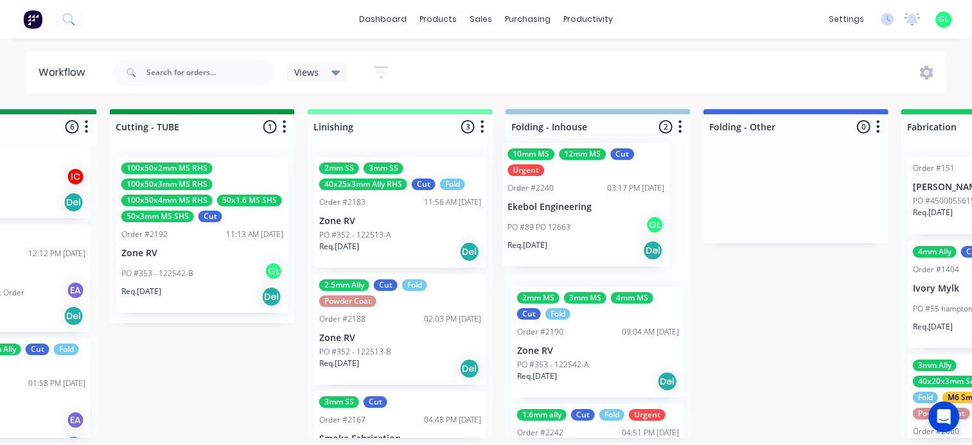
drag, startPoint x: 388, startPoint y: 320, endPoint x: 540, endPoint y: 226, distance: 178.3
click at [540, 225] on div "Submitted 23 Status colour #273444 hex #273444 Save Cancel Summaries Total orde…" at bounding box center [61, 273] width 5125 height 329
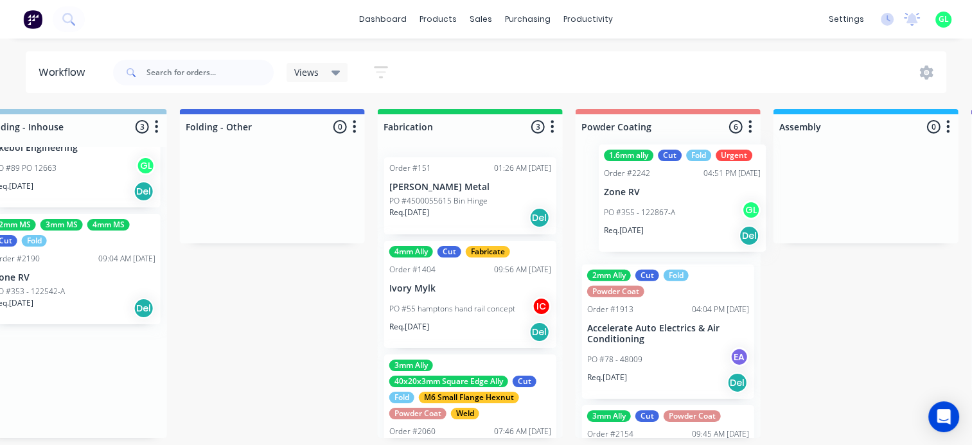
scroll to position [3, 3015]
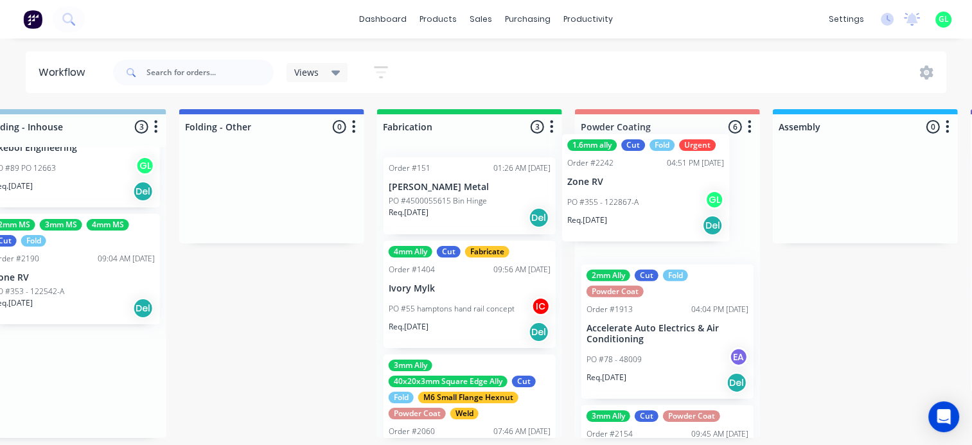
drag, startPoint x: 560, startPoint y: 397, endPoint x: 616, endPoint y: 202, distance: 202.0
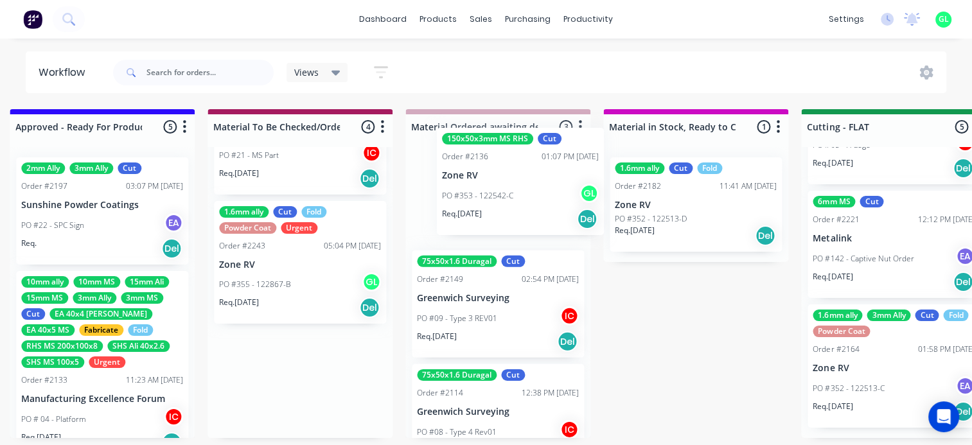
scroll to position [0, 0]
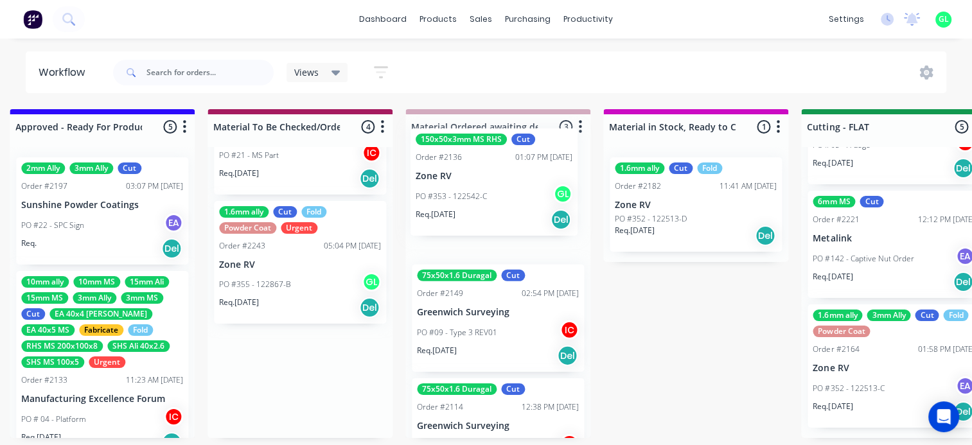
drag, startPoint x: 380, startPoint y: 326, endPoint x: 479, endPoint y: 189, distance: 168.9
click at [479, 189] on div "Submitted 23 Status colour #273444 hex #273444 Save Cancel Summaries Total orde…" at bounding box center [951, 273] width 5125 height 329
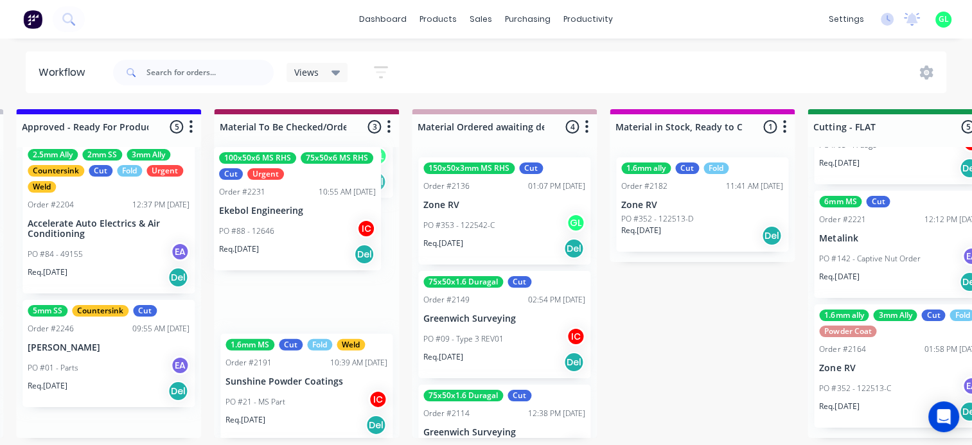
scroll to position [80, 0]
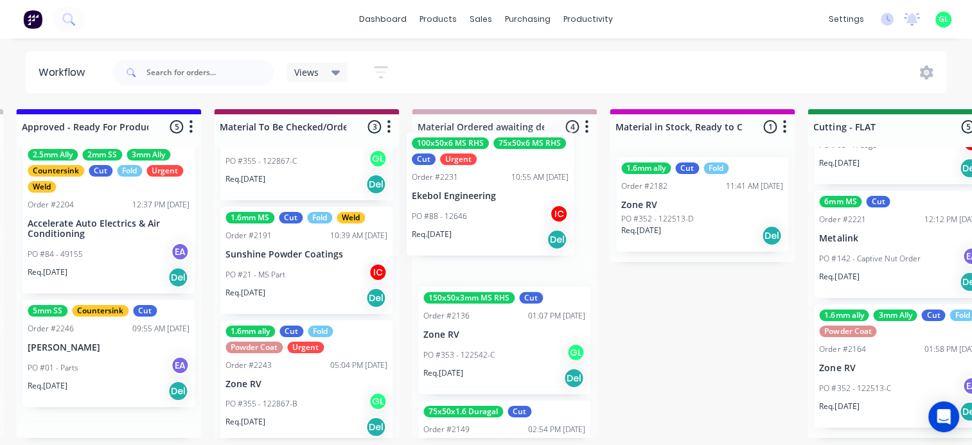
drag, startPoint x: 83, startPoint y: 228, endPoint x: 477, endPoint y: 222, distance: 394.0
click at [477, 222] on div "Submitted 23 Status colour #273444 hex #273444 Save Cancel Summaries Total orde…" at bounding box center [957, 273] width 5125 height 329
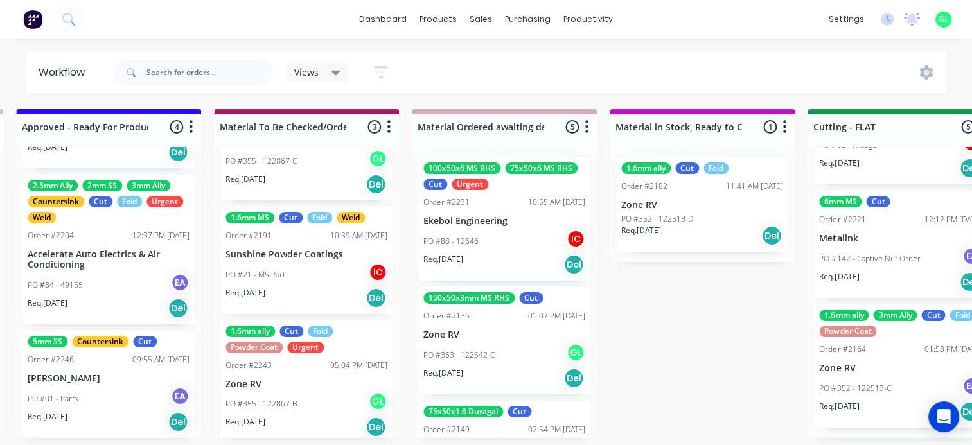
scroll to position [290, 0]
click at [108, 391] on div "PO #01 - Parts EA" at bounding box center [109, 399] width 162 height 24
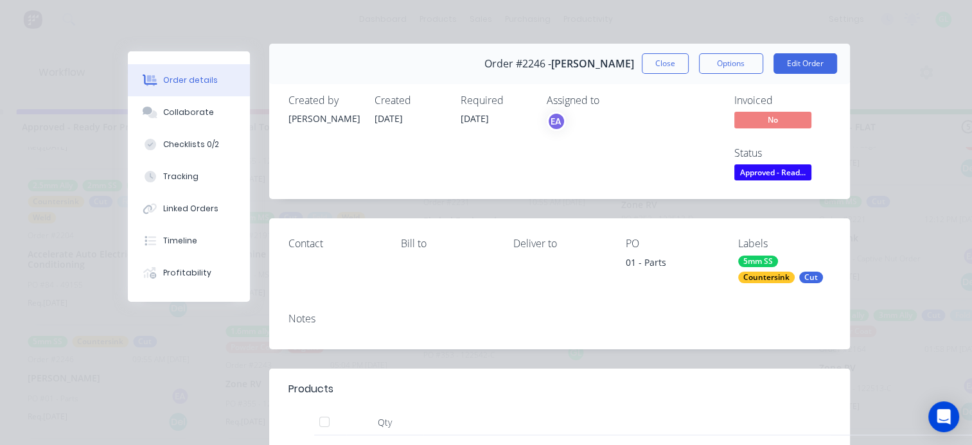
scroll to position [0, 0]
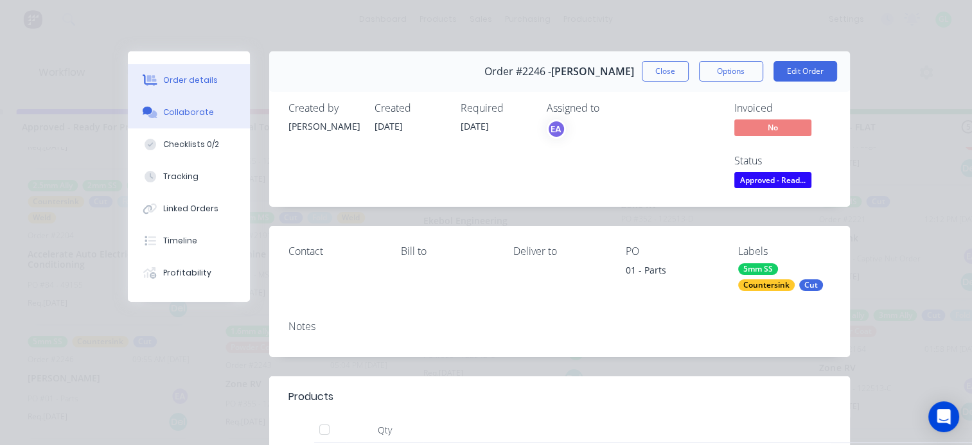
click at [188, 120] on button "Collaborate" at bounding box center [189, 112] width 122 height 32
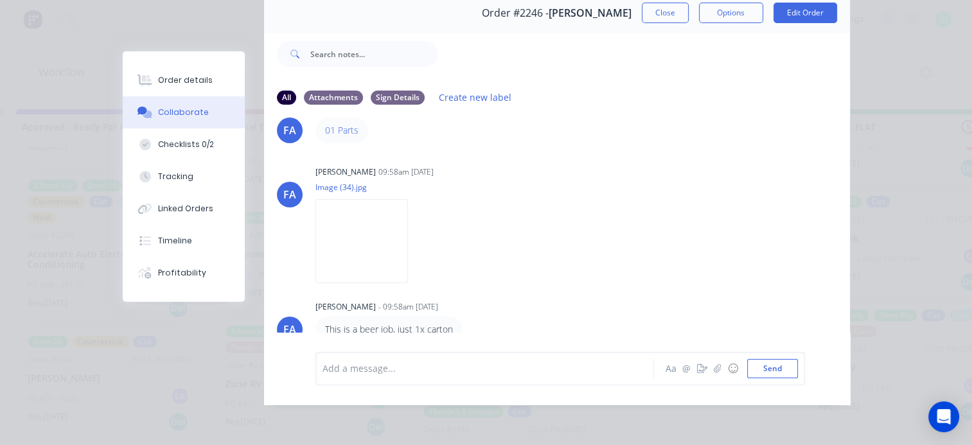
scroll to position [67, 0]
click at [368, 224] on img at bounding box center [362, 241] width 93 height 84
click at [183, 134] on button "Checklists 0/2" at bounding box center [184, 145] width 122 height 32
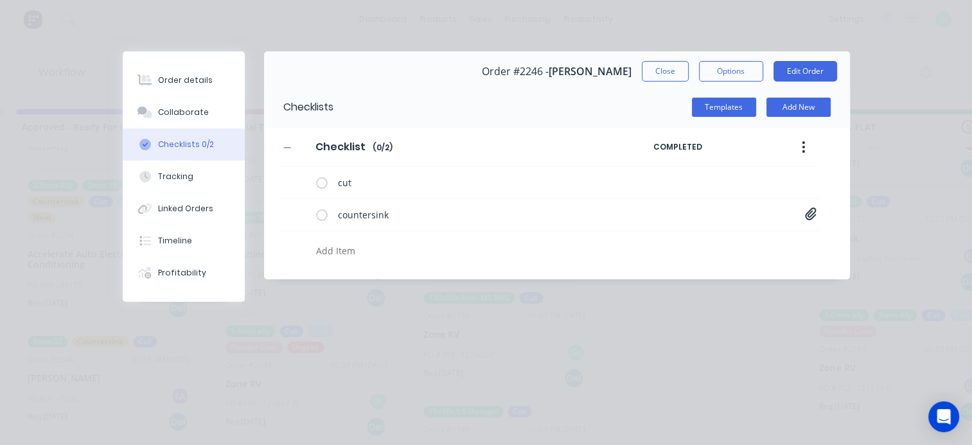
scroll to position [0, 0]
click at [805, 216] on icon at bounding box center [811, 214] width 12 height 13
click at [695, 238] on link "SS Base Plate[A].PDF" at bounding box center [708, 241] width 150 height 13
click at [677, 240] on link "SS Base Plate[A].PDF" at bounding box center [708, 241] width 150 height 13
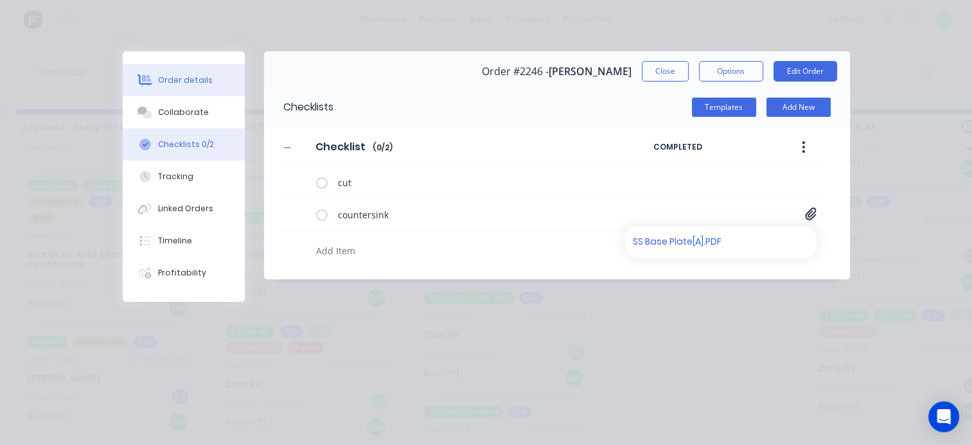
click at [189, 73] on button "Order details" at bounding box center [184, 80] width 122 height 32
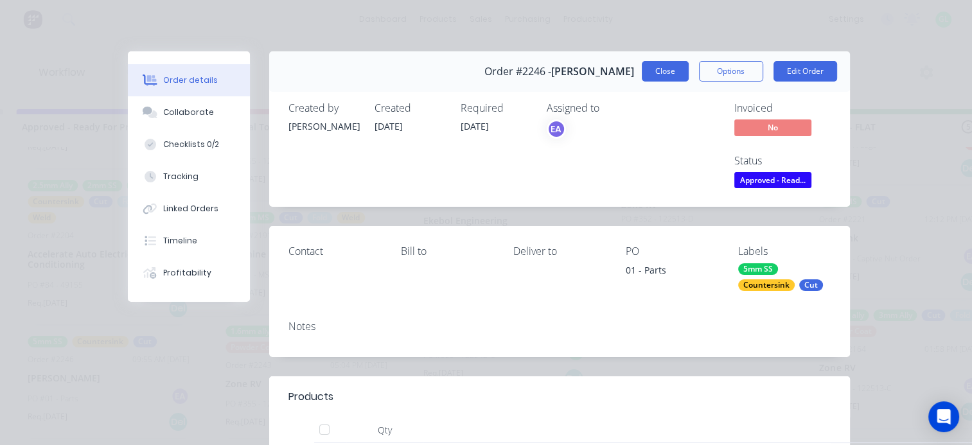
click at [643, 72] on button "Close" at bounding box center [665, 71] width 47 height 21
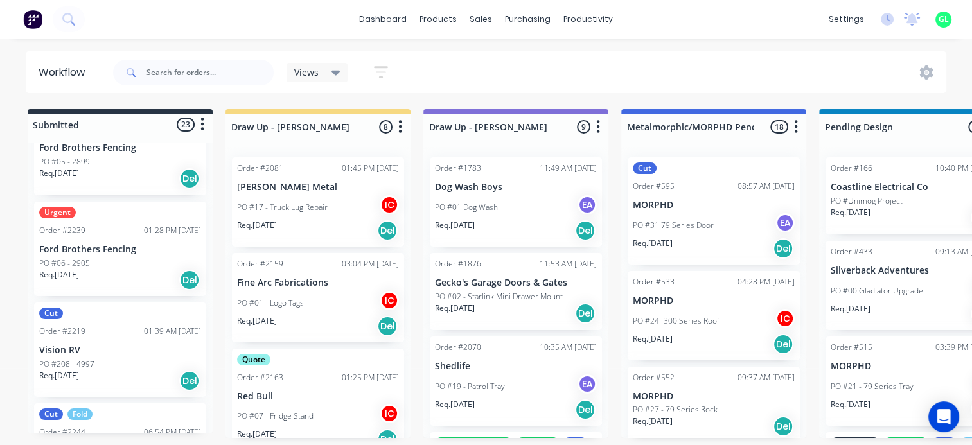
scroll to position [1983, 0]
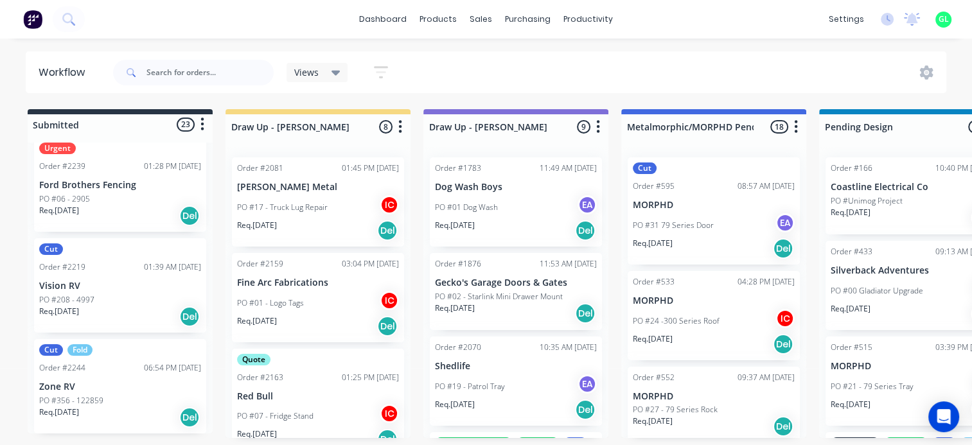
click at [121, 402] on div "PO #356 - 122859" at bounding box center [120, 401] width 162 height 12
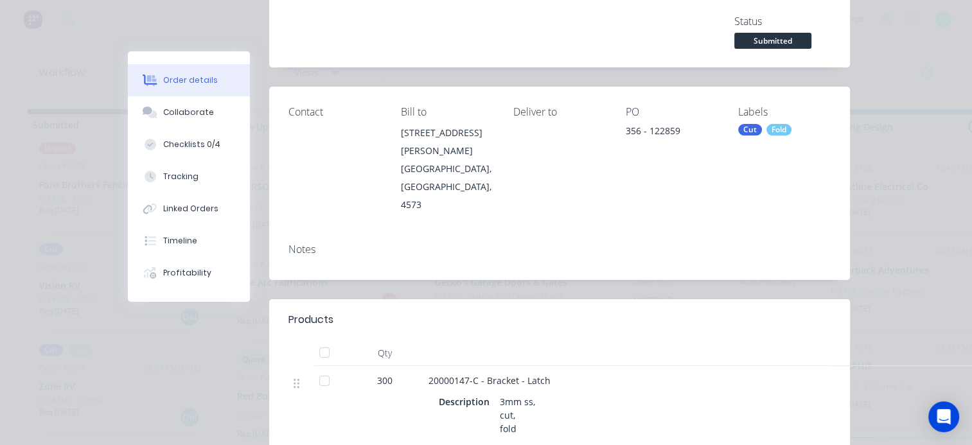
scroll to position [0, 0]
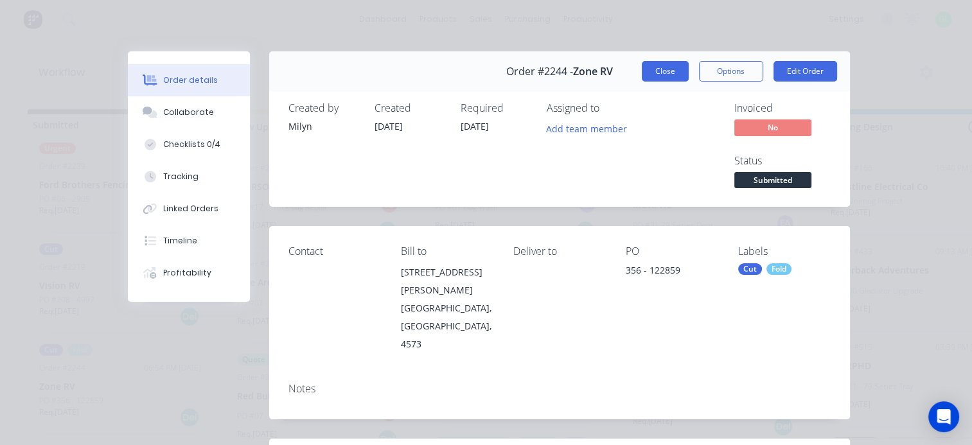
click at [652, 74] on button "Close" at bounding box center [665, 71] width 47 height 21
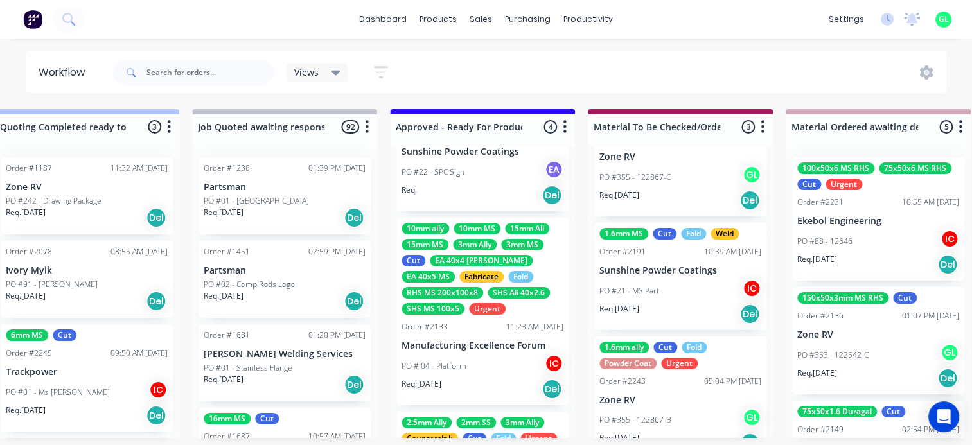
scroll to position [290, 0]
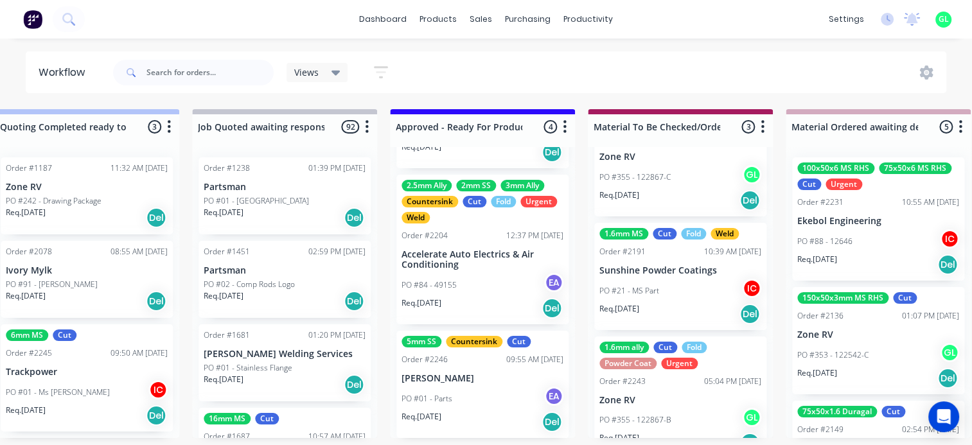
click at [466, 413] on div "Req. [DATE] Del" at bounding box center [483, 422] width 162 height 22
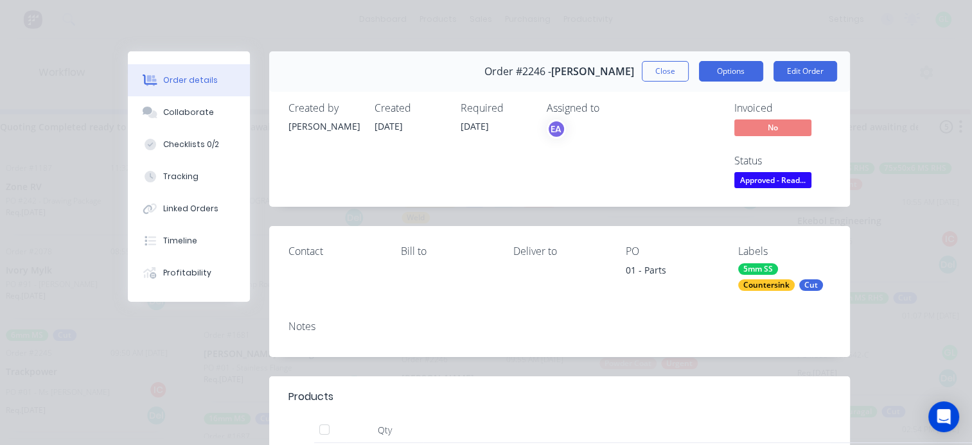
click at [722, 73] on button "Options" at bounding box center [731, 71] width 64 height 21
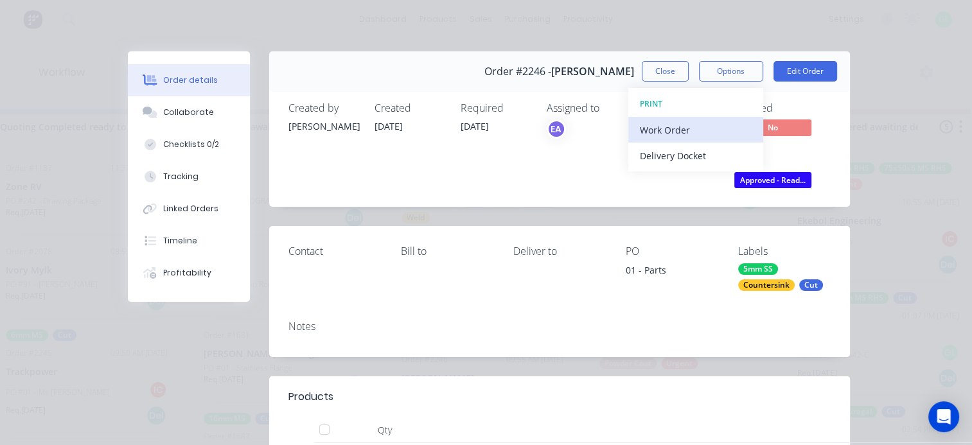
click at [678, 134] on div "Work Order" at bounding box center [696, 130] width 112 height 19
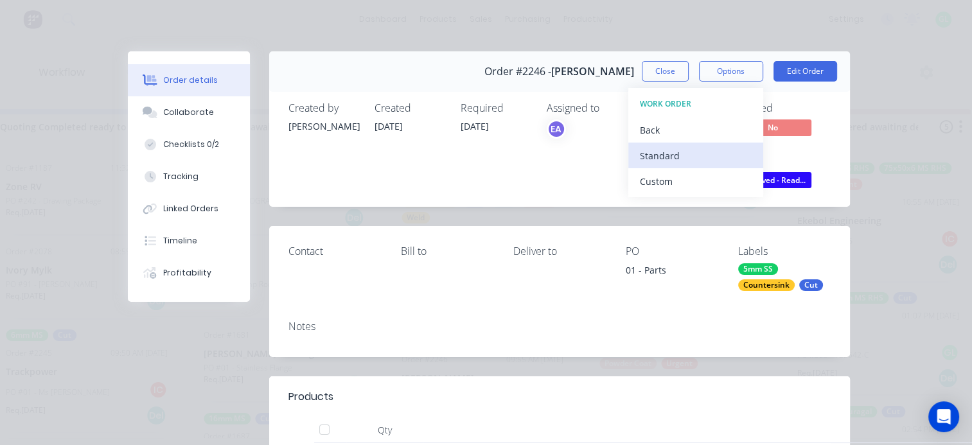
click at [663, 158] on div "Standard" at bounding box center [696, 156] width 112 height 19
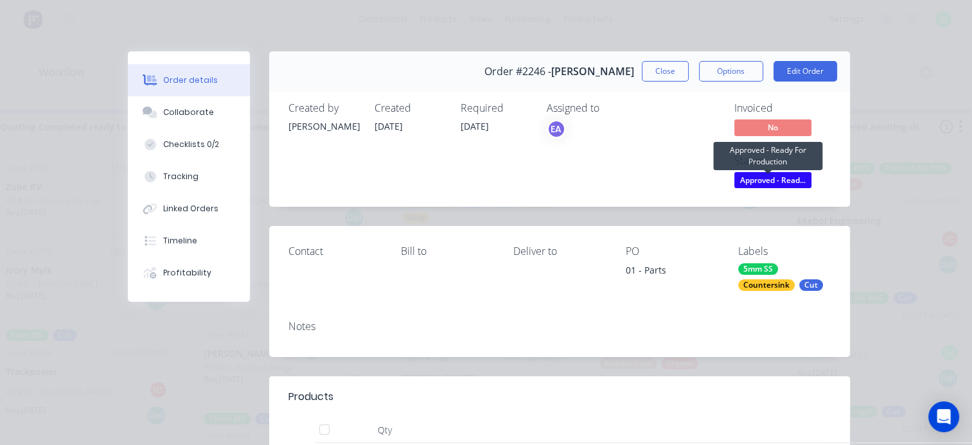
click at [748, 183] on span "Approved - Read..." at bounding box center [773, 180] width 77 height 16
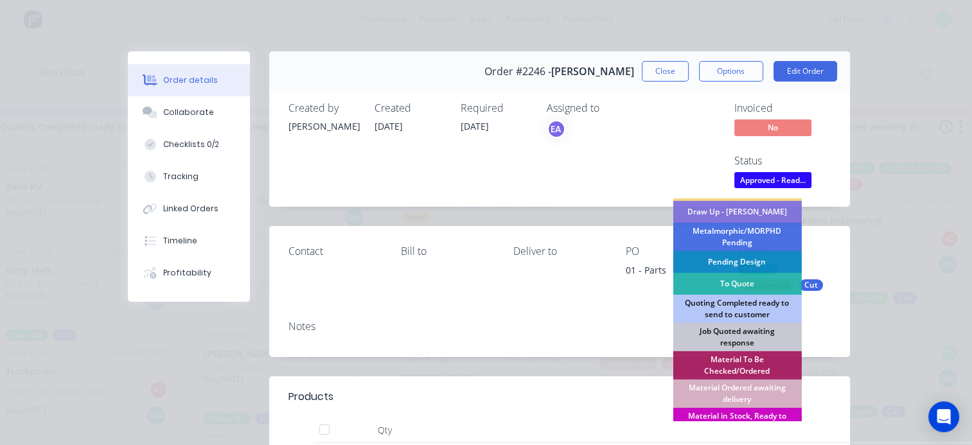
scroll to position [64, 0]
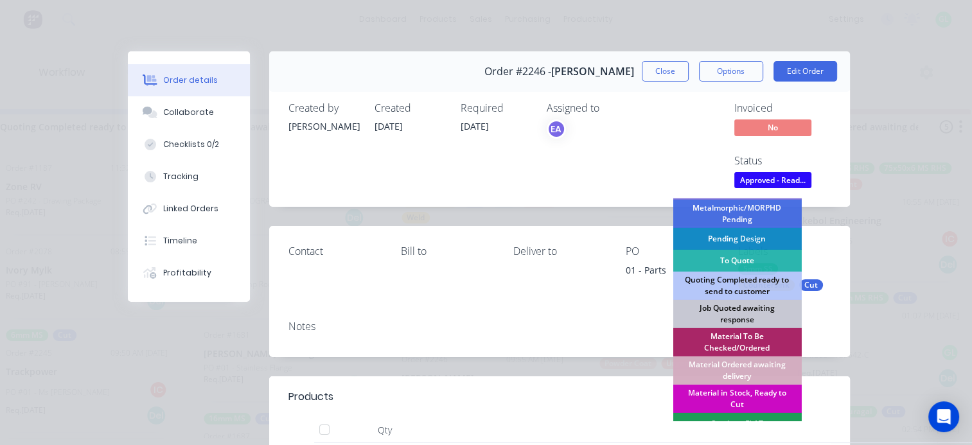
click at [736, 397] on div "Material in Stock, Ready to Cut" at bounding box center [737, 399] width 129 height 28
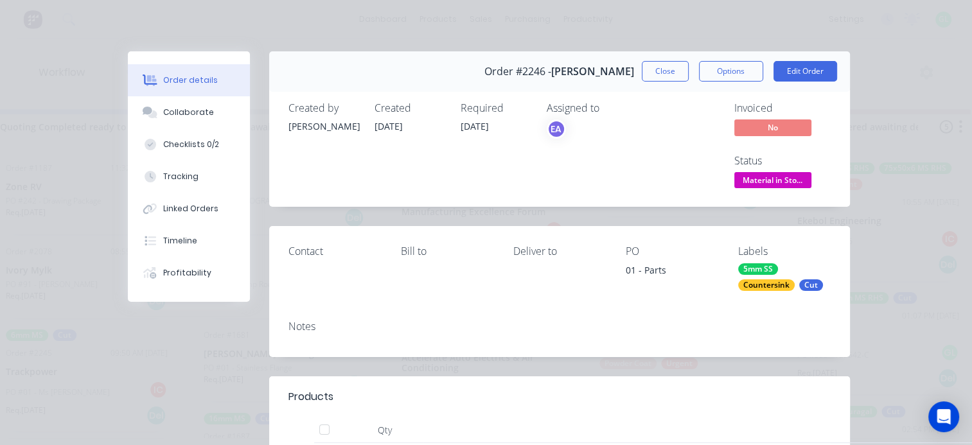
scroll to position [177, 0]
click at [195, 142] on div "Checklists 0/2" at bounding box center [191, 145] width 56 height 12
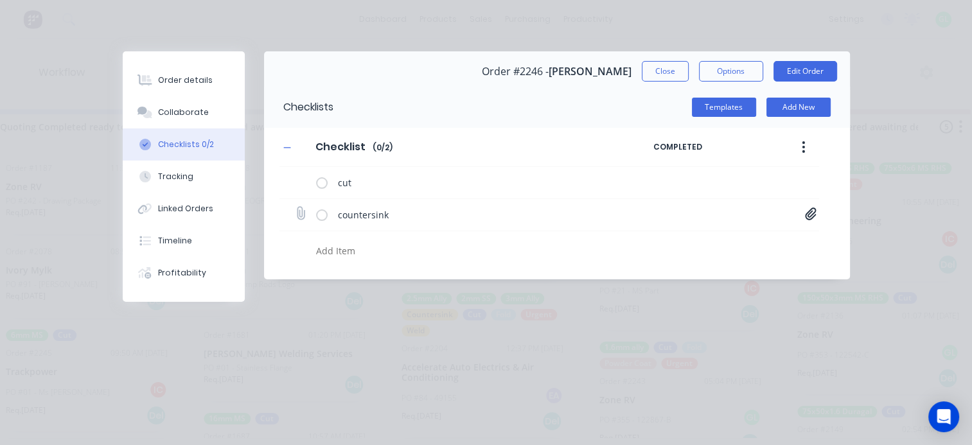
click at [812, 213] on icon at bounding box center [811, 214] width 12 height 13
click at [689, 242] on link "SS Base Plate[A].PDF" at bounding box center [708, 241] width 150 height 13
click at [646, 67] on button "Close" at bounding box center [665, 71] width 47 height 21
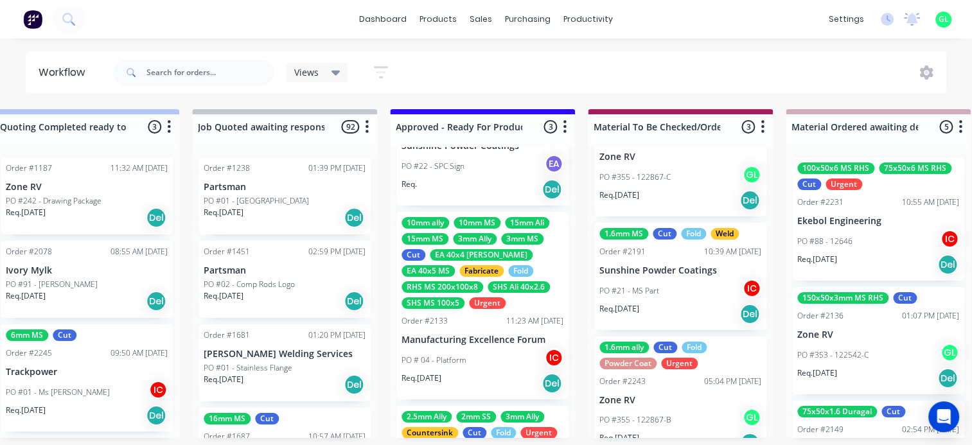
scroll to position [0, 0]
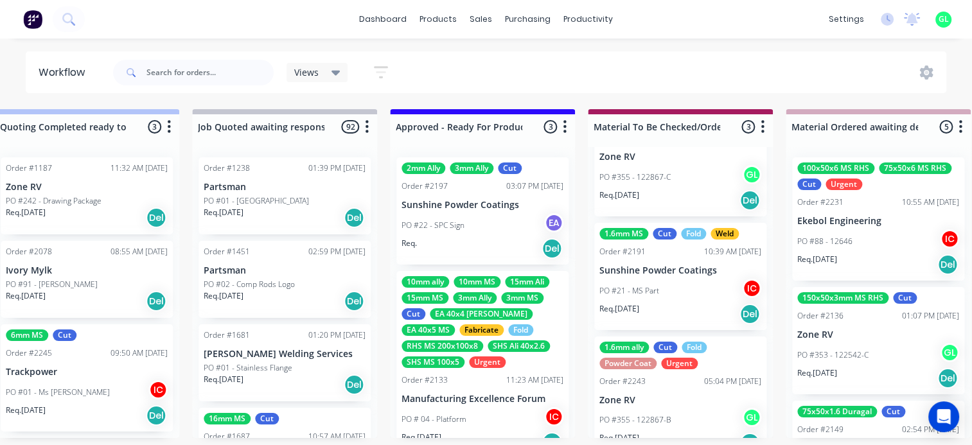
click at [463, 233] on div "PO #22 - SPC Sign EA" at bounding box center [483, 225] width 162 height 24
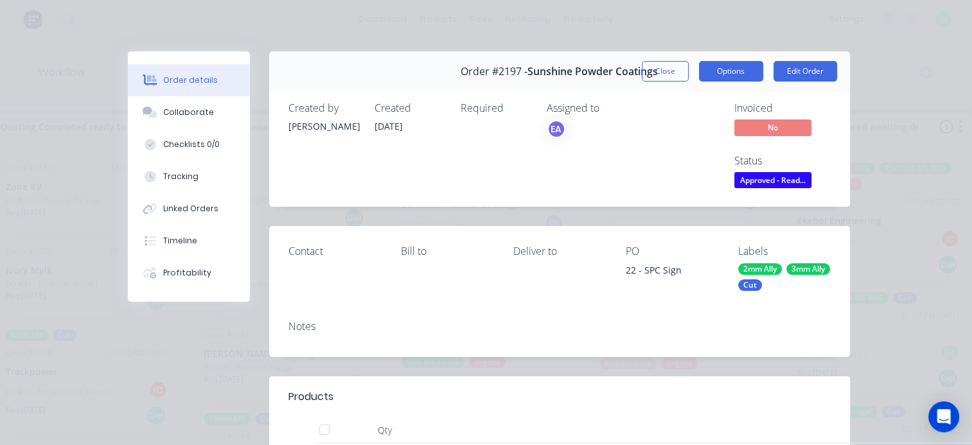
click at [732, 70] on button "Options" at bounding box center [731, 71] width 64 height 21
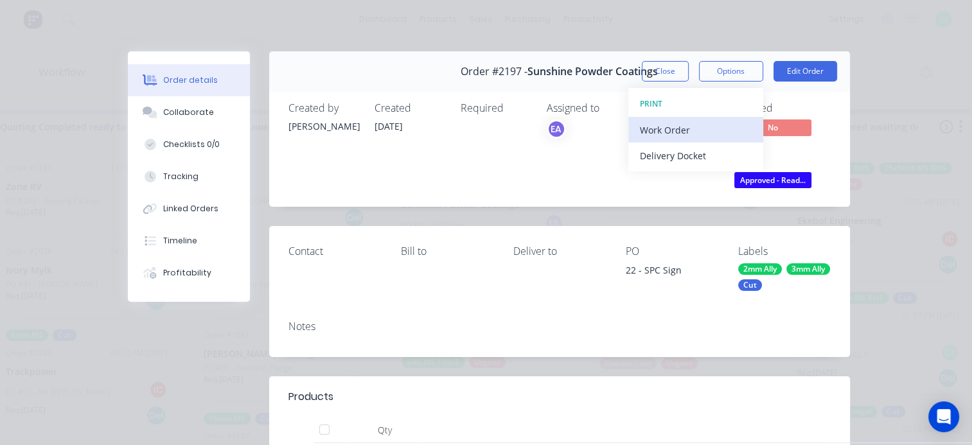
click at [669, 130] on div "Work Order" at bounding box center [696, 130] width 112 height 19
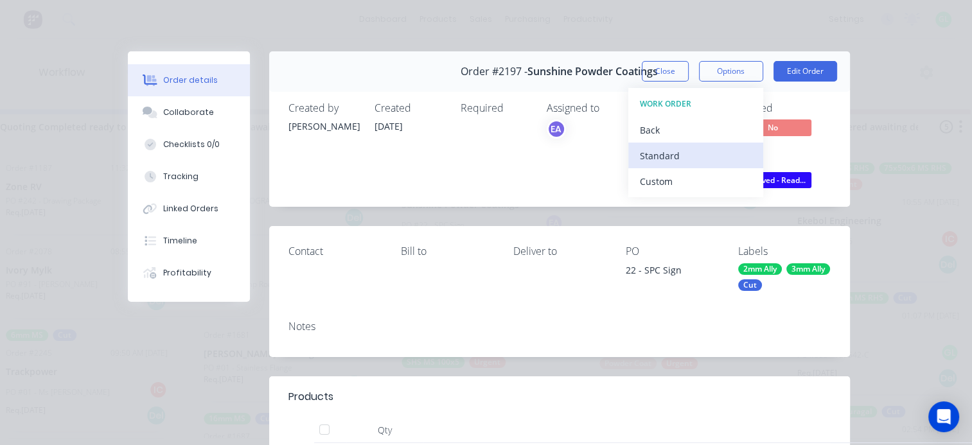
click at [666, 157] on div "Standard" at bounding box center [696, 156] width 112 height 19
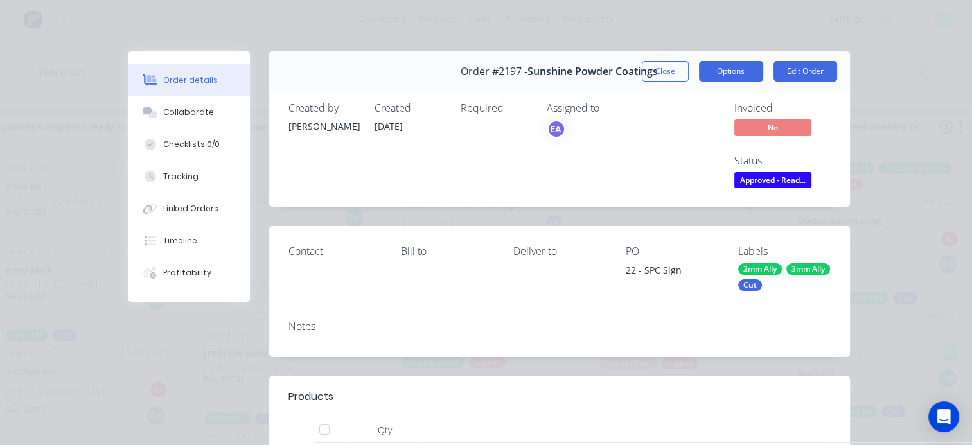
click at [726, 70] on button "Options" at bounding box center [731, 71] width 64 height 21
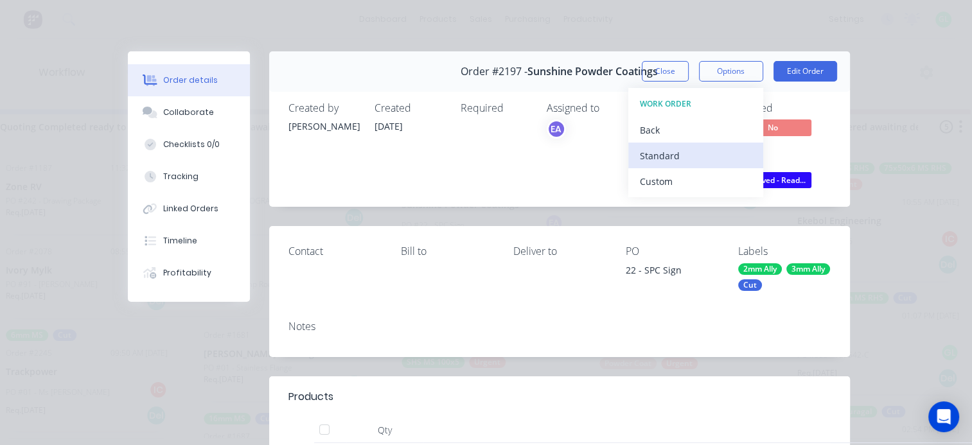
click at [646, 154] on div "Standard" at bounding box center [696, 156] width 112 height 19
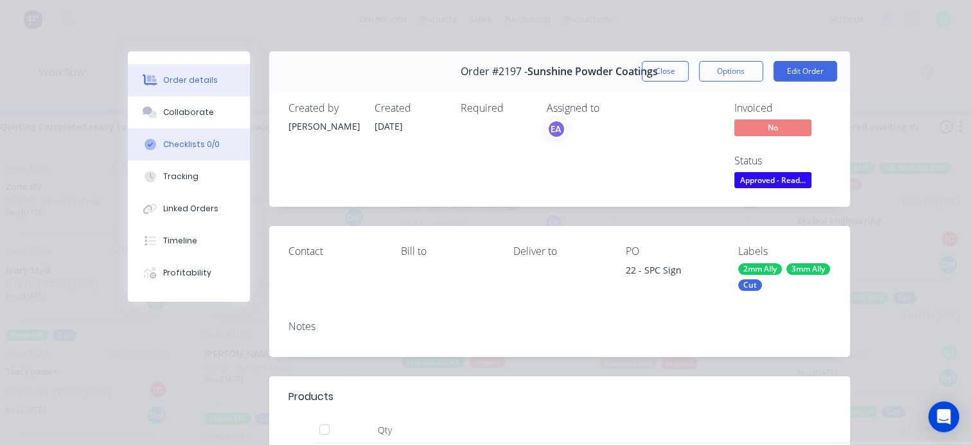
click at [183, 138] on button "Checklists 0/0" at bounding box center [189, 145] width 122 height 32
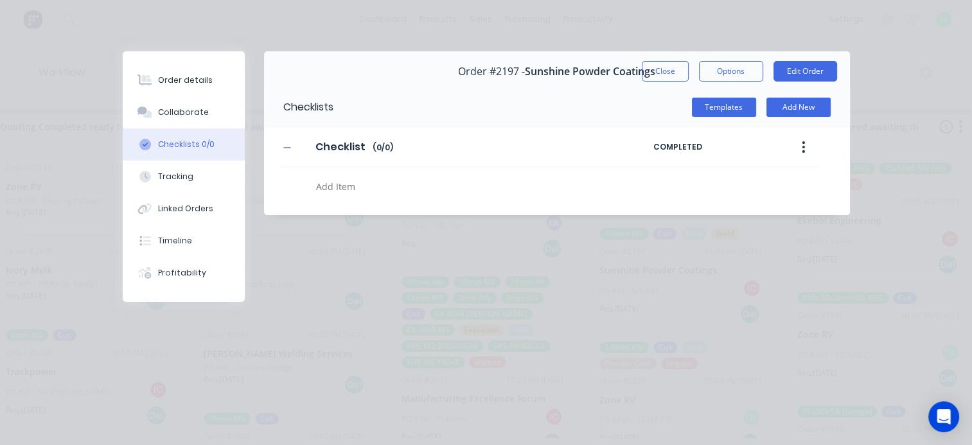
click at [339, 186] on textarea at bounding box center [474, 186] width 326 height 19
type textarea "cut"
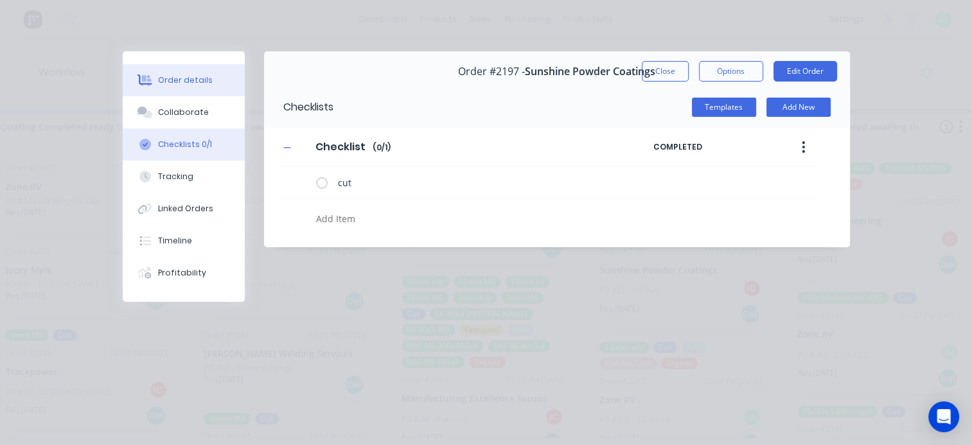
click at [174, 80] on div "Order details" at bounding box center [185, 81] width 55 height 12
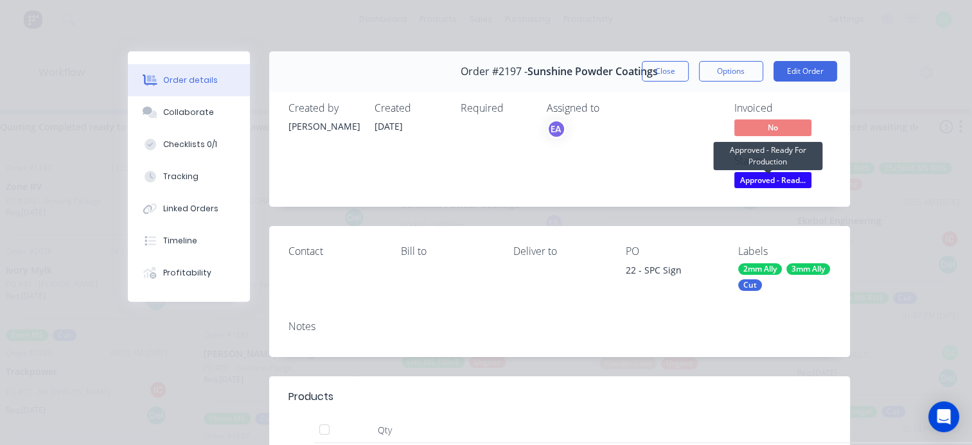
click at [769, 181] on span "Approved - Read..." at bounding box center [773, 180] width 77 height 16
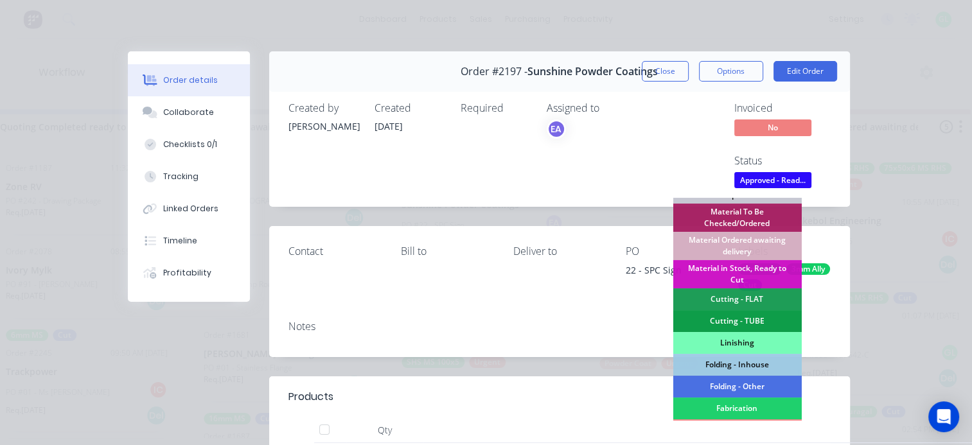
scroll to position [193, 0]
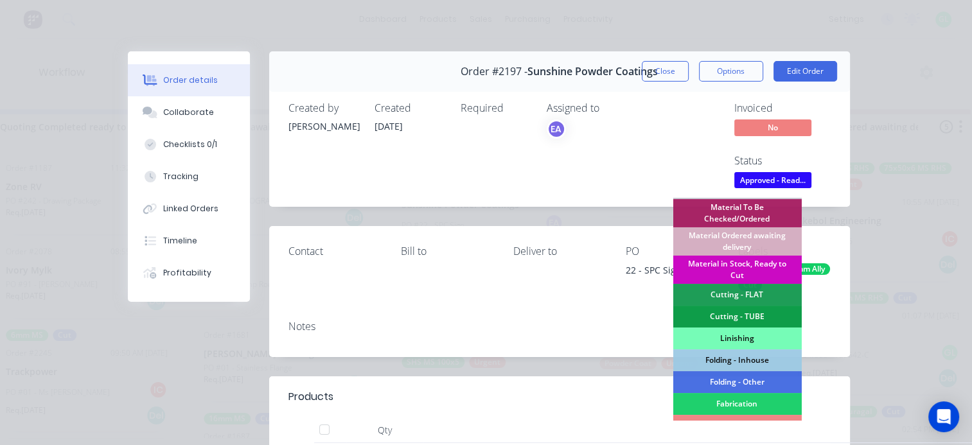
click at [732, 267] on div "Material in Stock, Ready to Cut" at bounding box center [737, 270] width 129 height 28
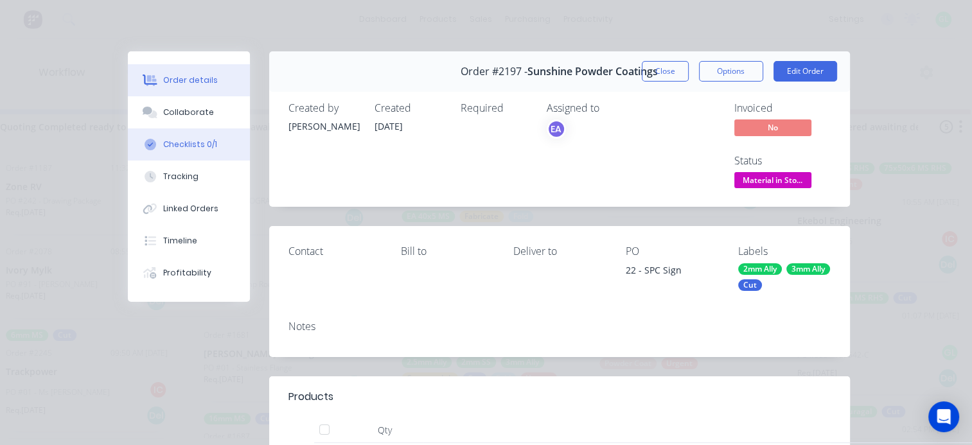
click at [193, 140] on div "Checklists 0/1" at bounding box center [190, 145] width 54 height 12
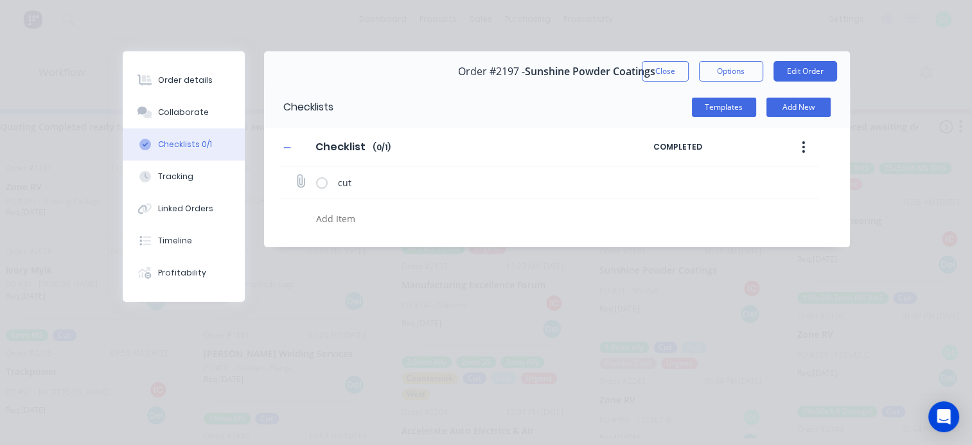
click at [301, 181] on icon at bounding box center [300, 182] width 17 height 17
click at [295, 175] on input "file" at bounding box center [295, 175] width 0 height 0
type input "C:\fakepath\SPC Sign[A].PDF"
click at [210, 82] on button "Order details" at bounding box center [184, 80] width 122 height 32
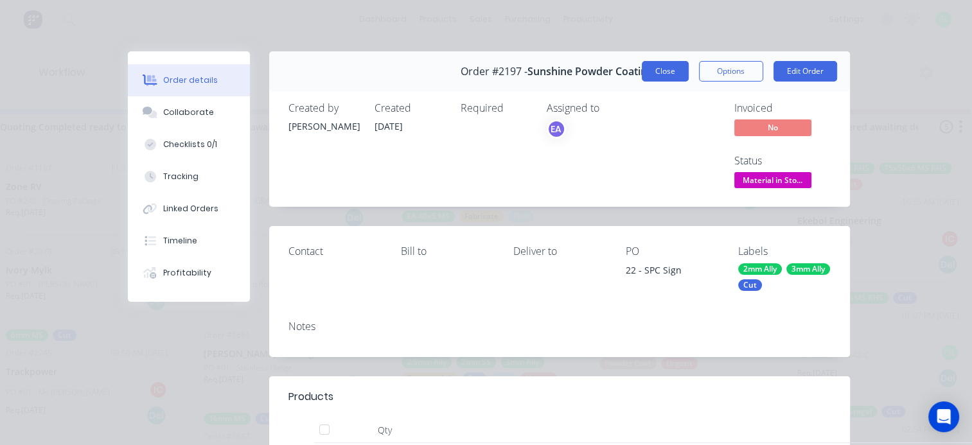
click at [652, 69] on button "Close" at bounding box center [665, 71] width 47 height 21
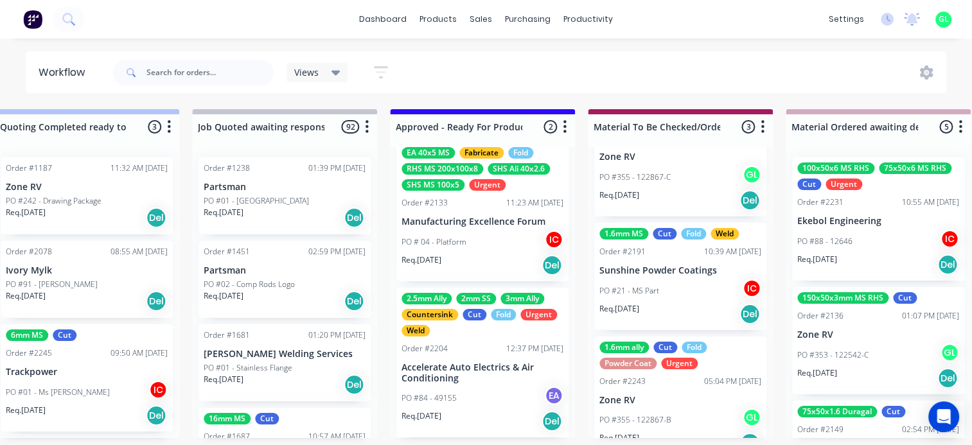
scroll to position [86, 0]
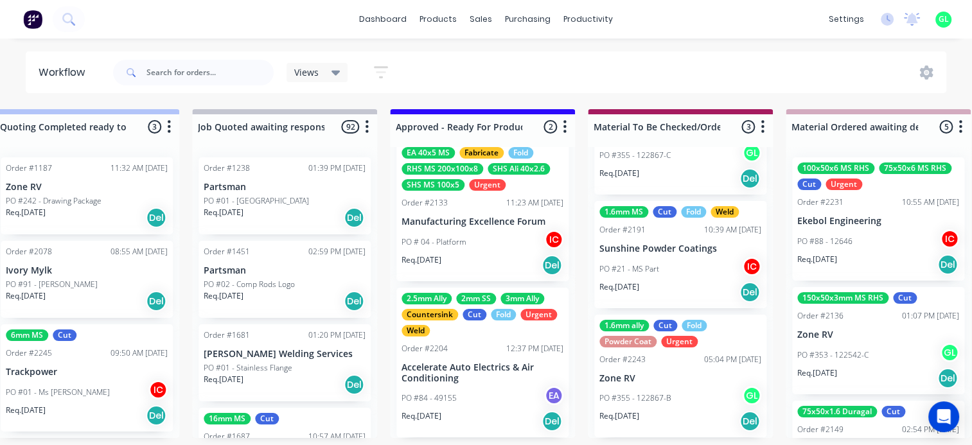
click at [654, 393] on p "PO #355 - 122867-B" at bounding box center [636, 399] width 72 height 12
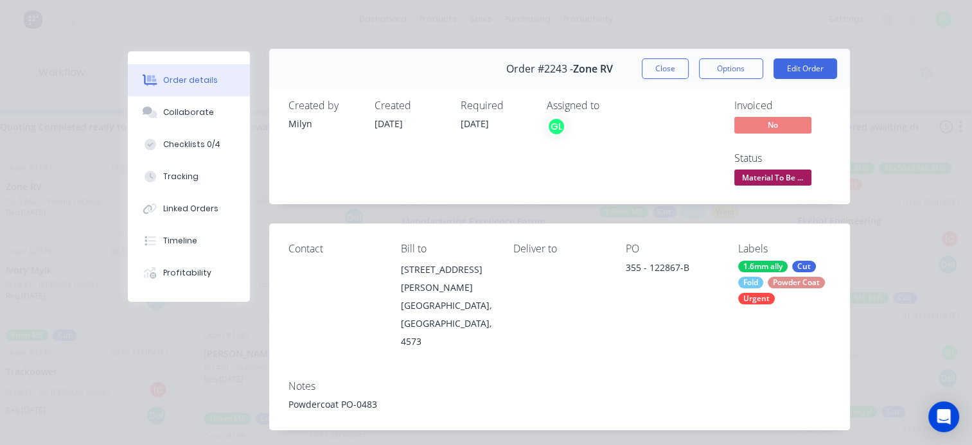
scroll to position [0, 0]
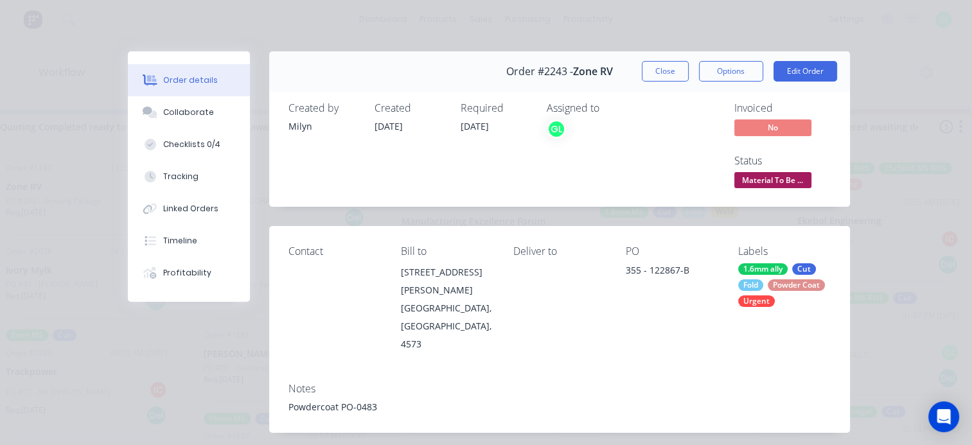
click at [761, 182] on span "Material To Be ..." at bounding box center [773, 180] width 77 height 16
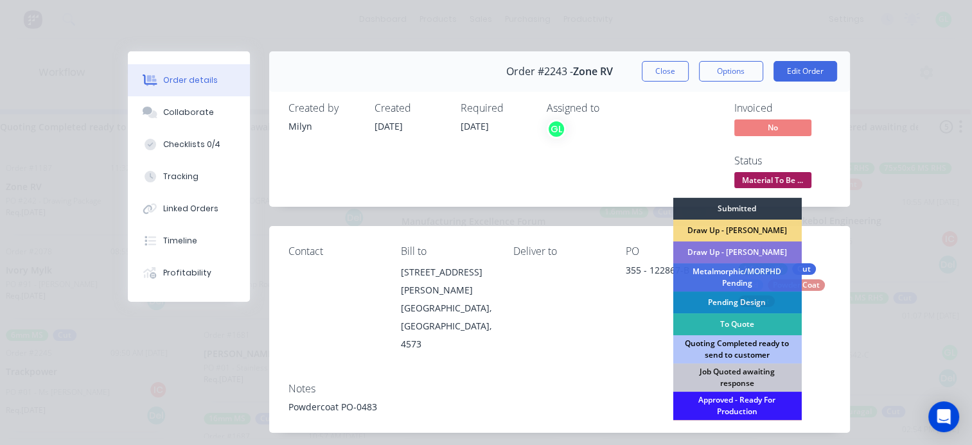
scroll to position [193, 0]
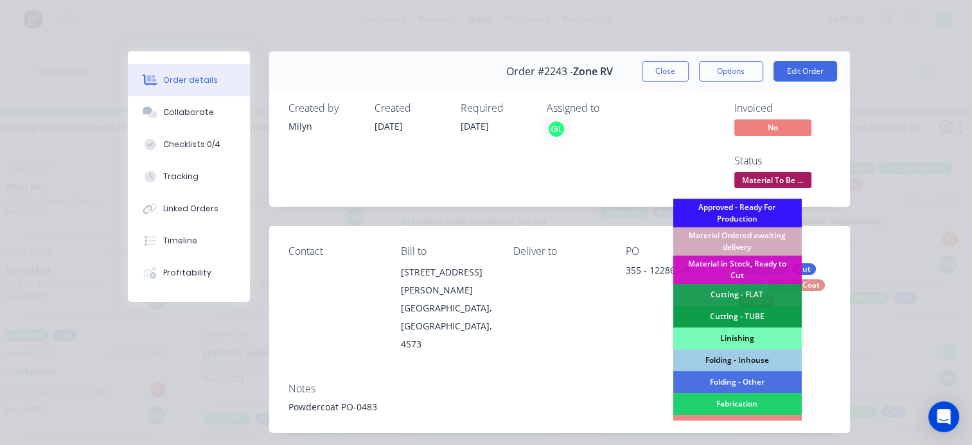
click at [717, 236] on div "Material Ordered awaiting delivery" at bounding box center [737, 241] width 129 height 28
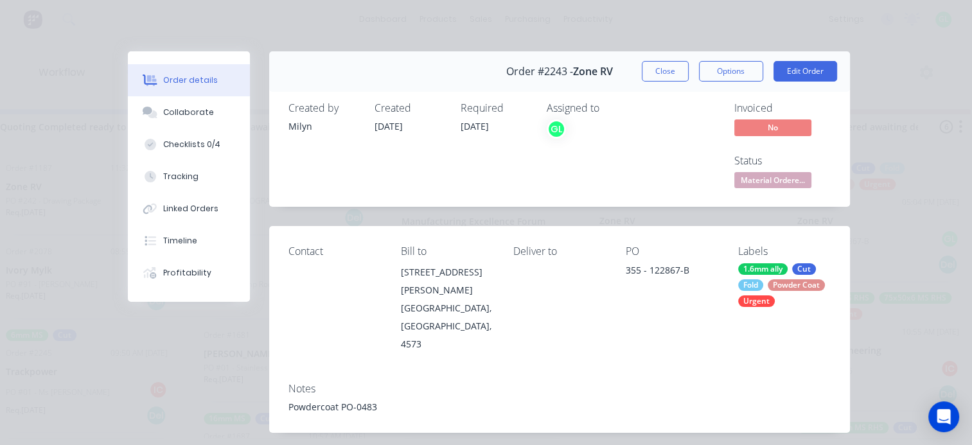
scroll to position [0, 0]
click at [668, 70] on button "Close" at bounding box center [665, 71] width 47 height 21
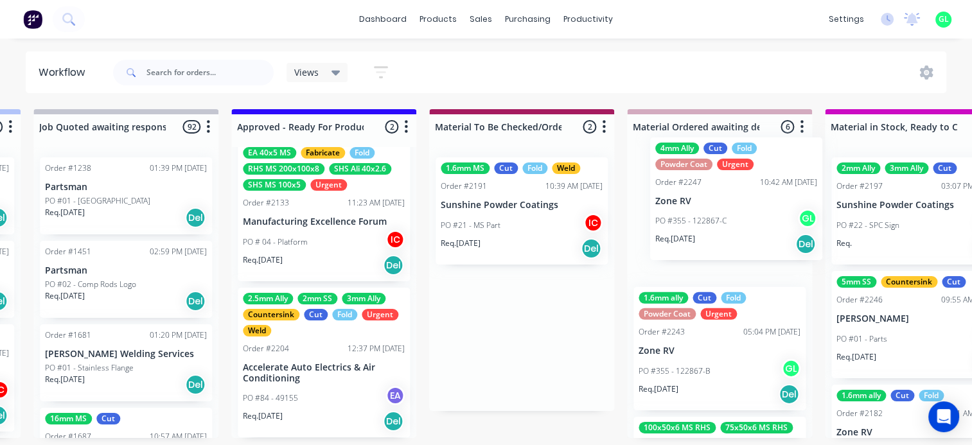
drag, startPoint x: 640, startPoint y: 235, endPoint x: 707, endPoint y: 214, distance: 69.9
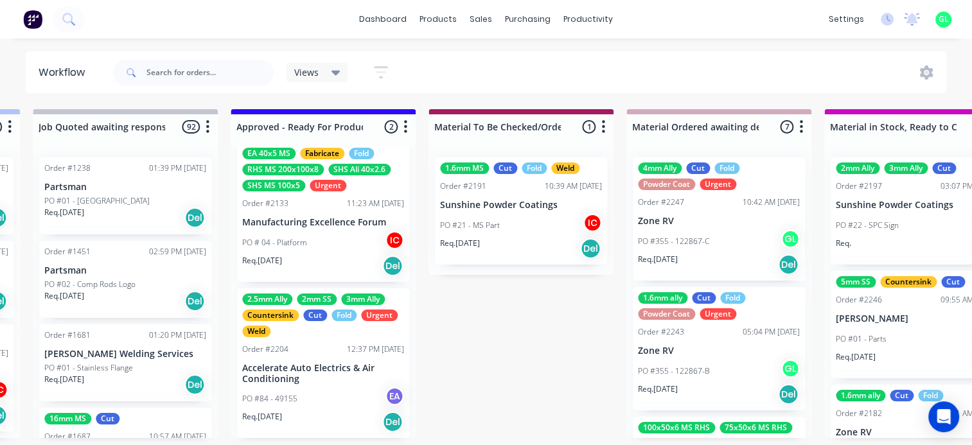
scroll to position [64, 0]
click at [330, 381] on div "2.5mm Ally 2mm SS 3mm Ally Countersink Cut Fold Urgent Weld Order #2204 12:37 P…" at bounding box center [323, 363] width 172 height 150
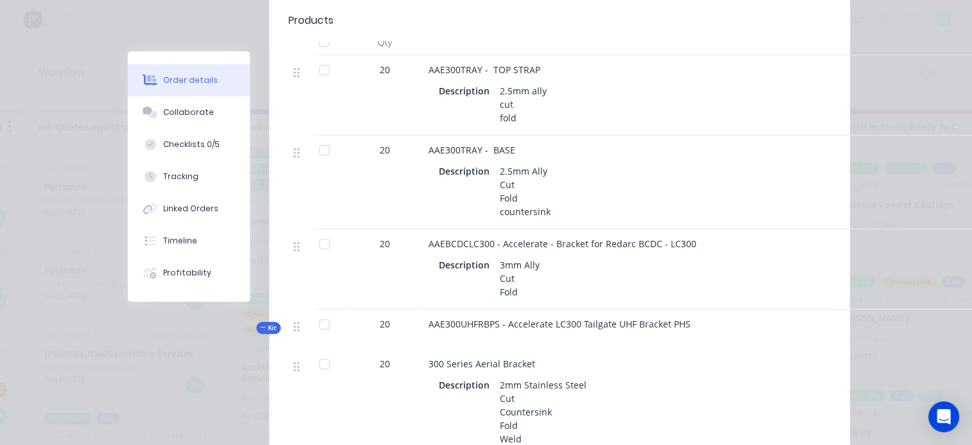
scroll to position [514, 0]
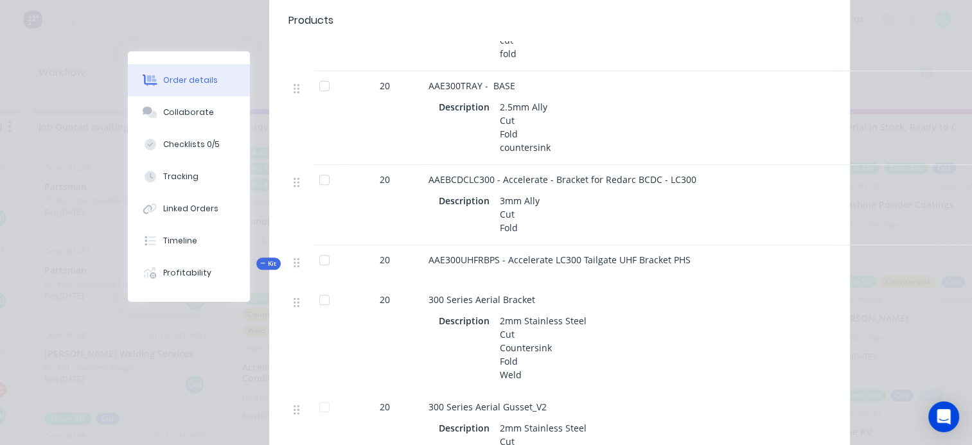
click at [316, 183] on div at bounding box center [325, 180] width 26 height 26
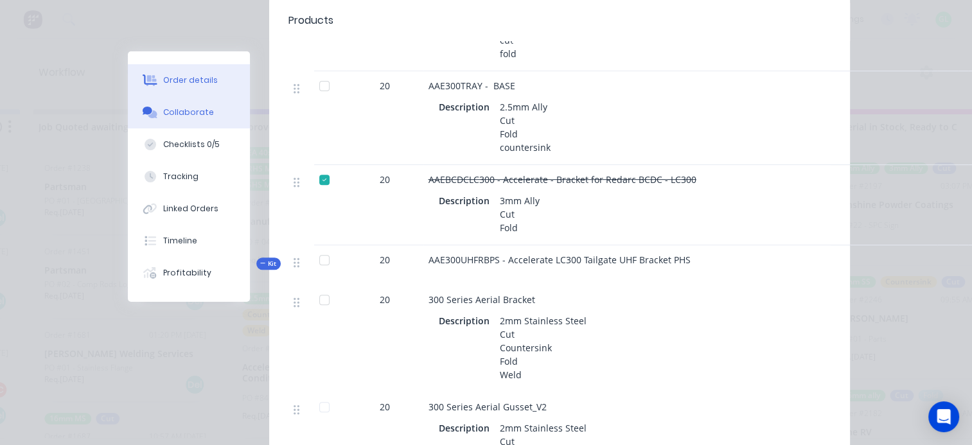
click at [186, 116] on div "Collaborate" at bounding box center [188, 113] width 51 height 12
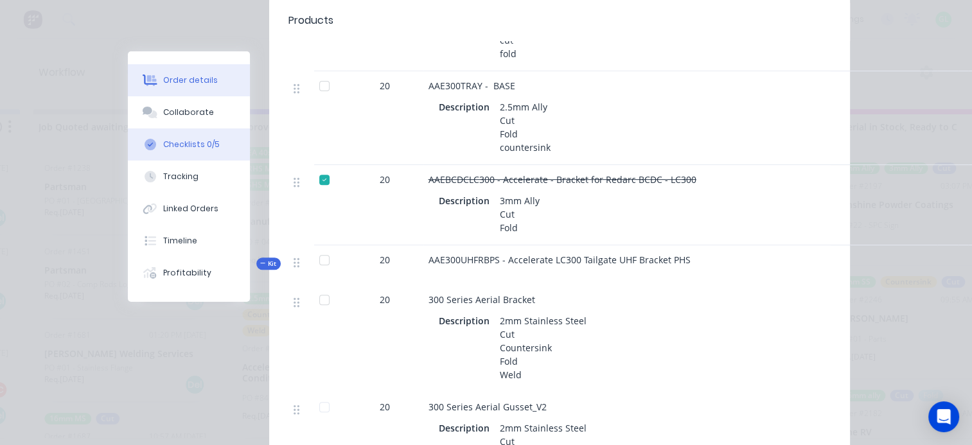
scroll to position [0, 0]
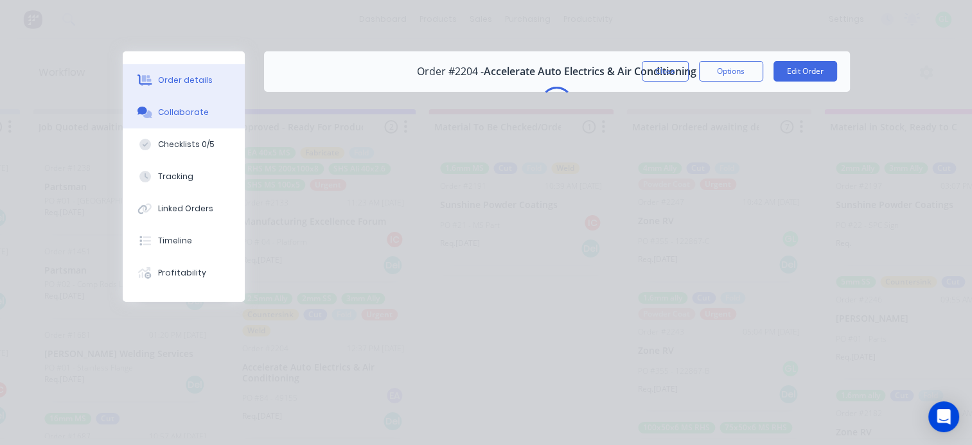
click at [193, 77] on div "Order details" at bounding box center [185, 81] width 55 height 12
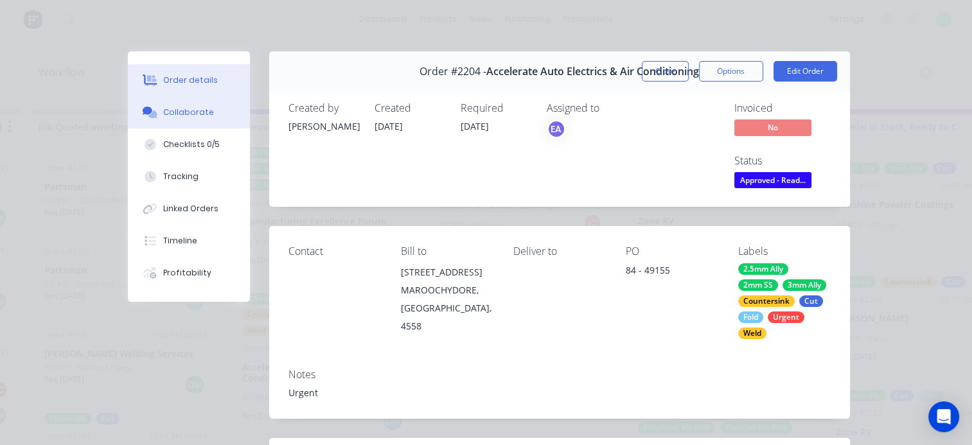
click at [198, 117] on div "Collaborate" at bounding box center [188, 113] width 51 height 12
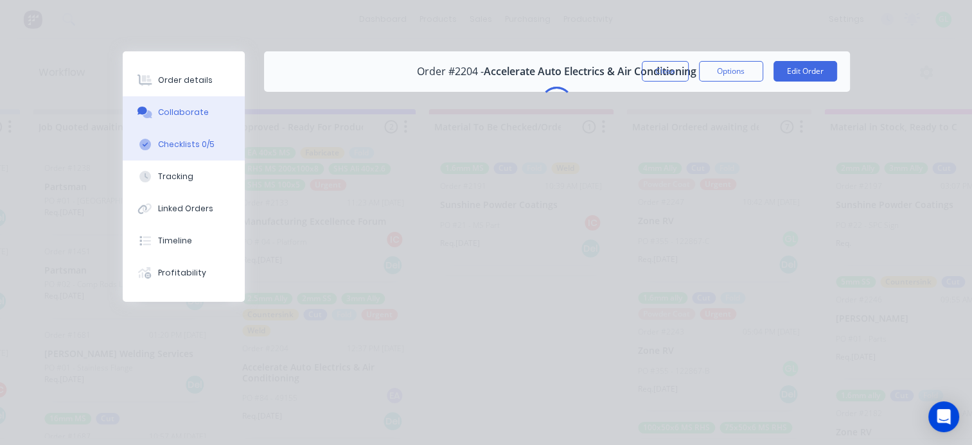
click at [193, 159] on button "Checklists 0/5" at bounding box center [184, 145] width 122 height 32
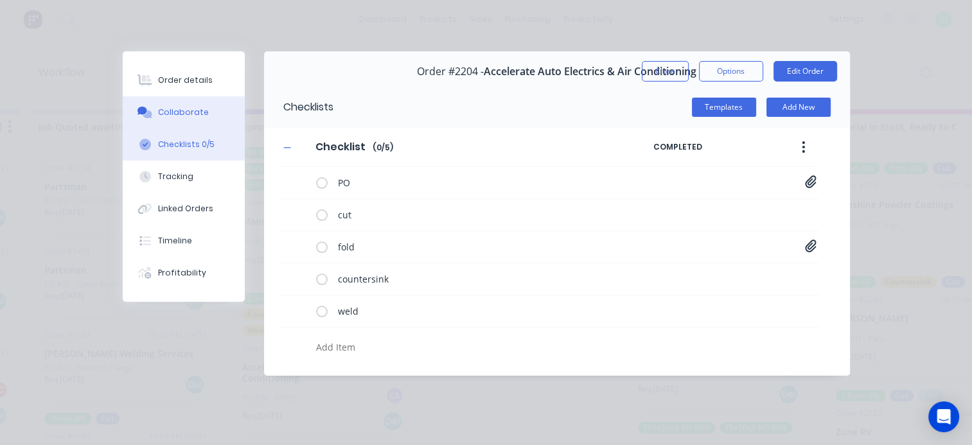
click at [196, 114] on div "Collaborate" at bounding box center [183, 113] width 51 height 12
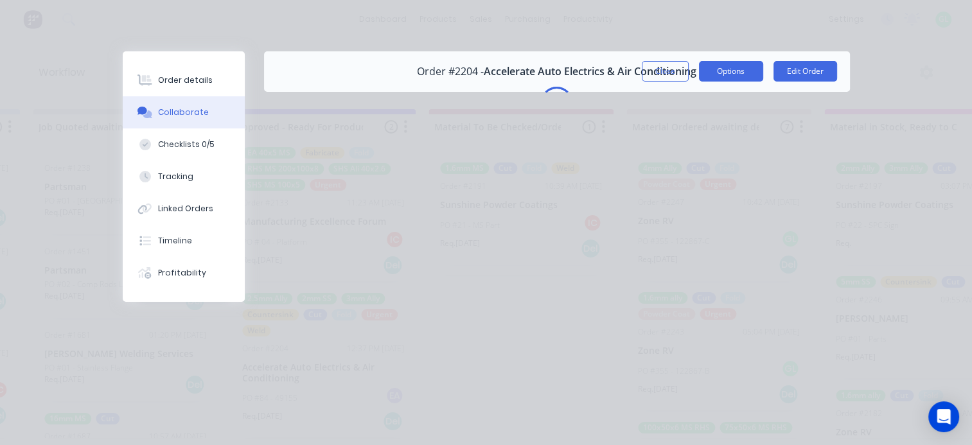
click at [748, 72] on button "Options" at bounding box center [731, 71] width 64 height 21
click at [445, 175] on div "Order details Collaborate Checklists 0/5 Tracking Linked Orders Timeline Profit…" at bounding box center [486, 222] width 972 height 445
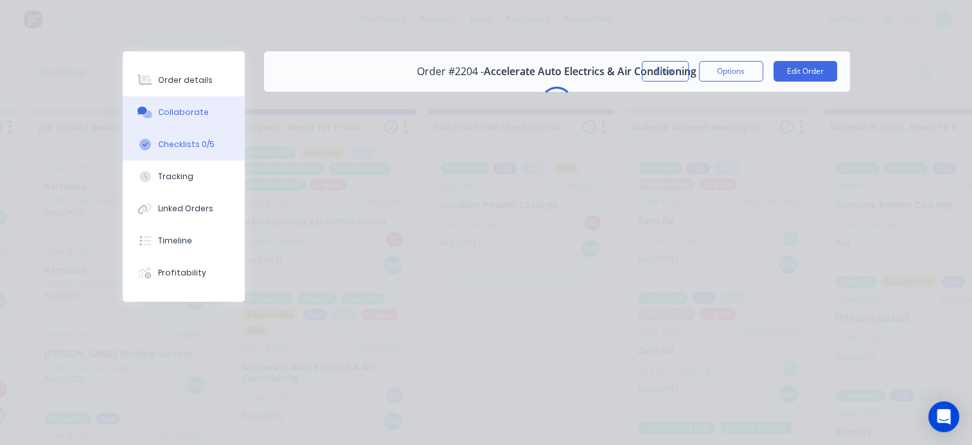
click at [208, 143] on div "Checklists 0/5" at bounding box center [186, 145] width 57 height 12
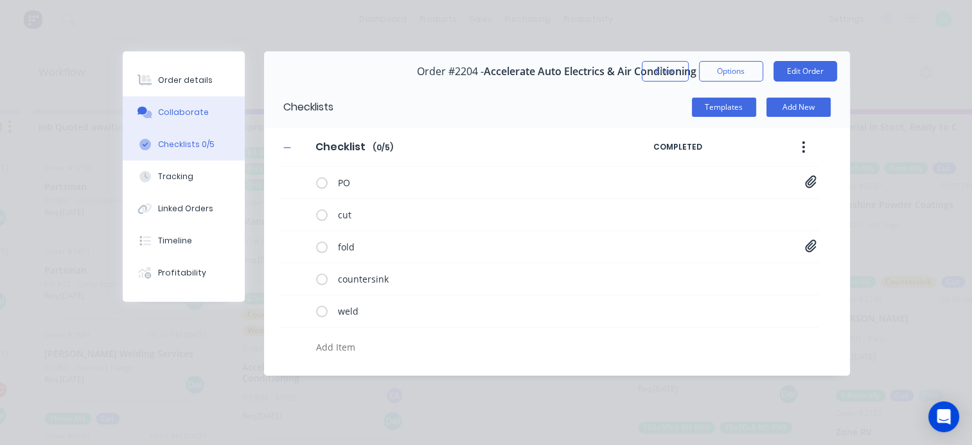
click at [201, 110] on div "Collaborate" at bounding box center [183, 113] width 51 height 12
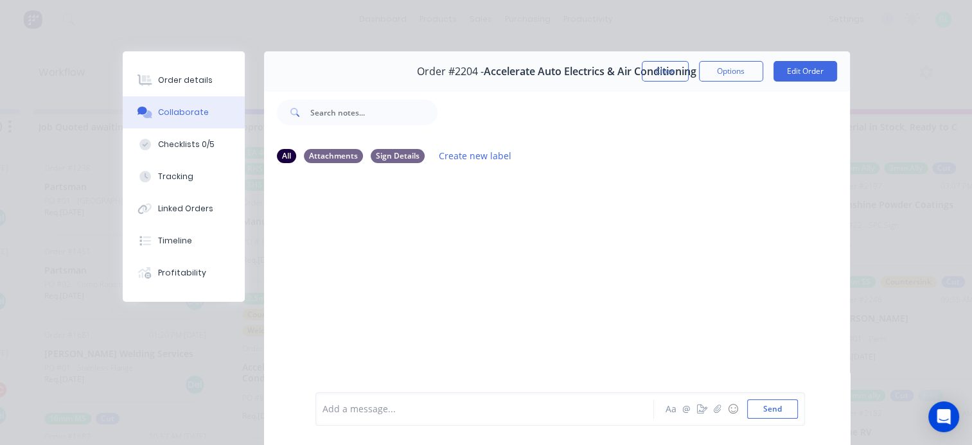
click at [373, 404] on div at bounding box center [488, 409] width 330 height 13
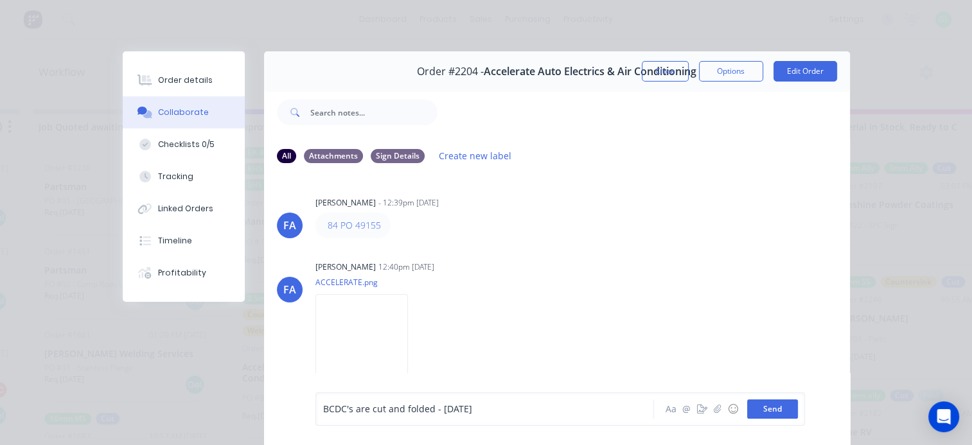
click at [775, 407] on button "Send" at bounding box center [772, 409] width 51 height 19
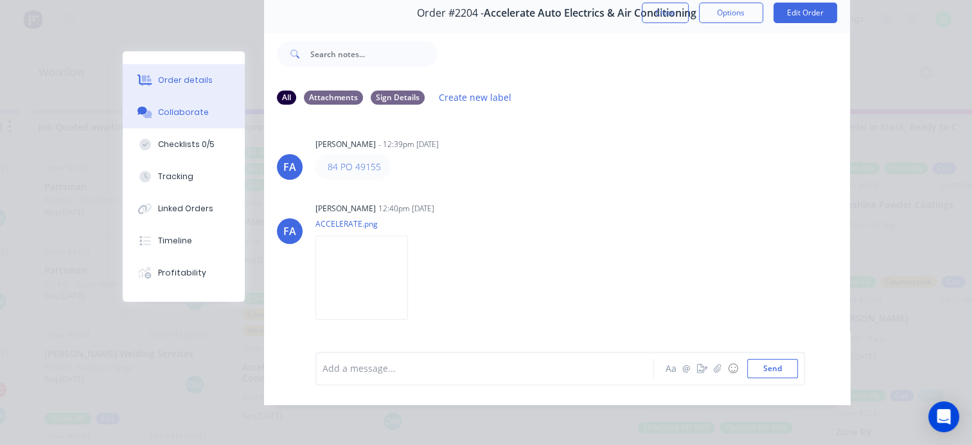
click at [167, 80] on div "Order details" at bounding box center [185, 81] width 55 height 12
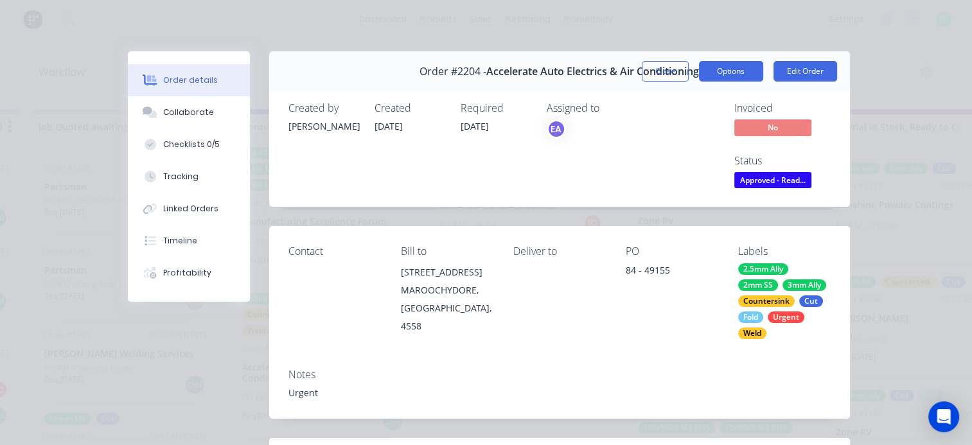
click at [718, 66] on button "Options" at bounding box center [731, 71] width 64 height 21
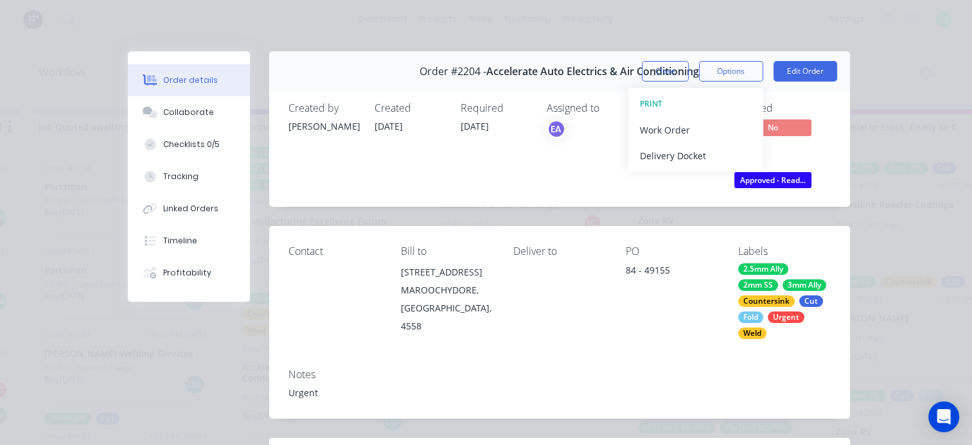
click at [689, 111] on div "PRINT" at bounding box center [696, 104] width 112 height 17
click at [682, 121] on div "Work Order" at bounding box center [696, 130] width 112 height 19
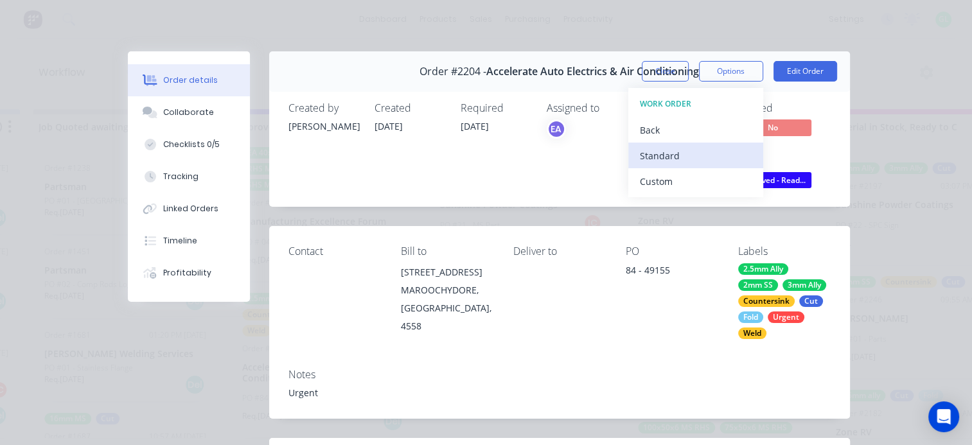
click at [656, 150] on div "Standard" at bounding box center [696, 156] width 112 height 19
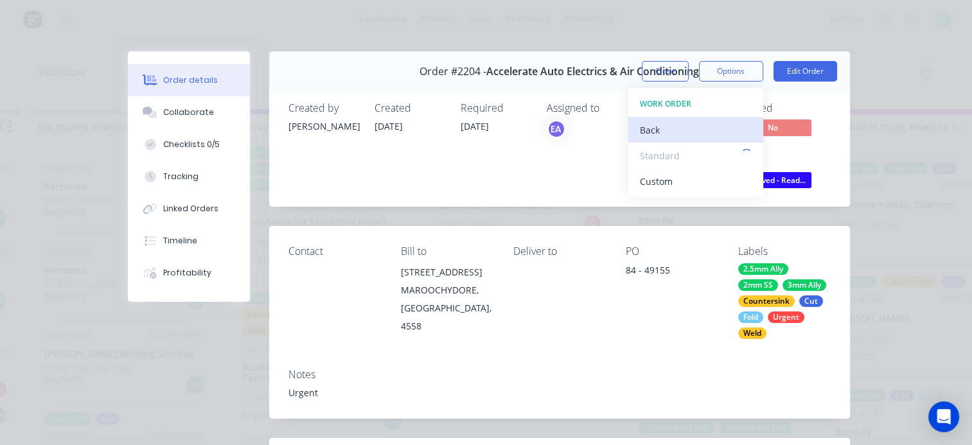
click at [640, 134] on div "Back" at bounding box center [696, 130] width 112 height 19
click at [671, 132] on div "Work Order" at bounding box center [696, 130] width 112 height 19
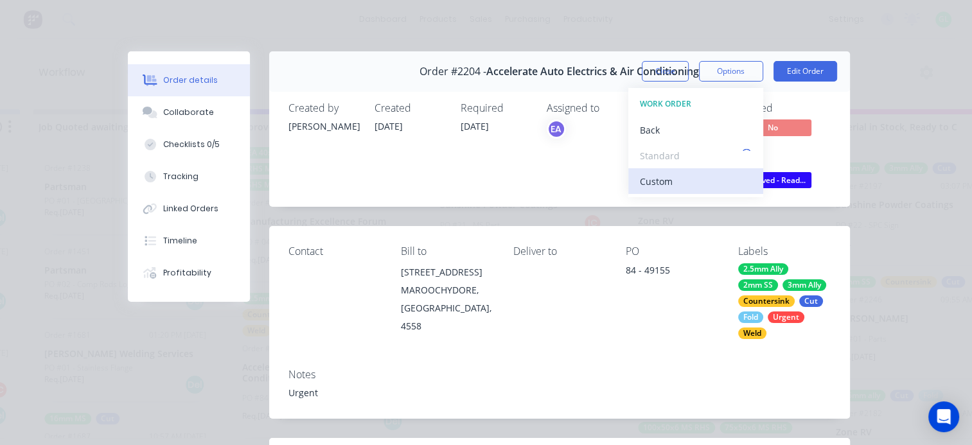
click at [649, 185] on div "Custom" at bounding box center [696, 181] width 112 height 19
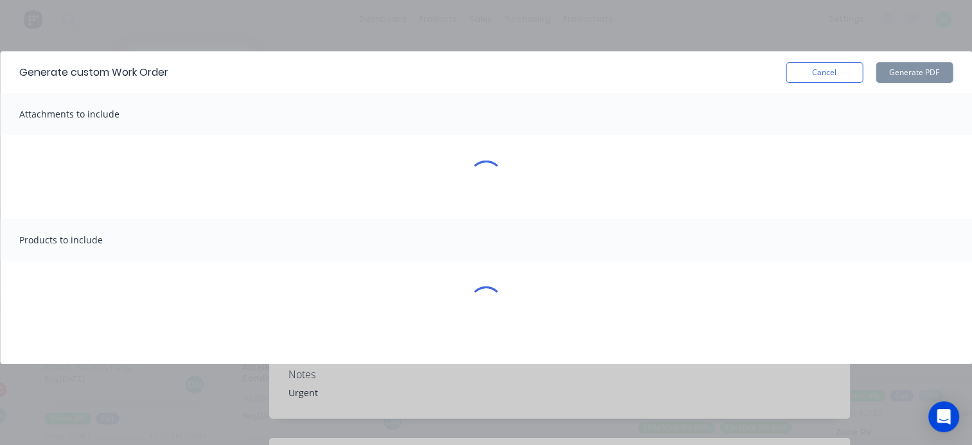
scroll to position [0, 1380]
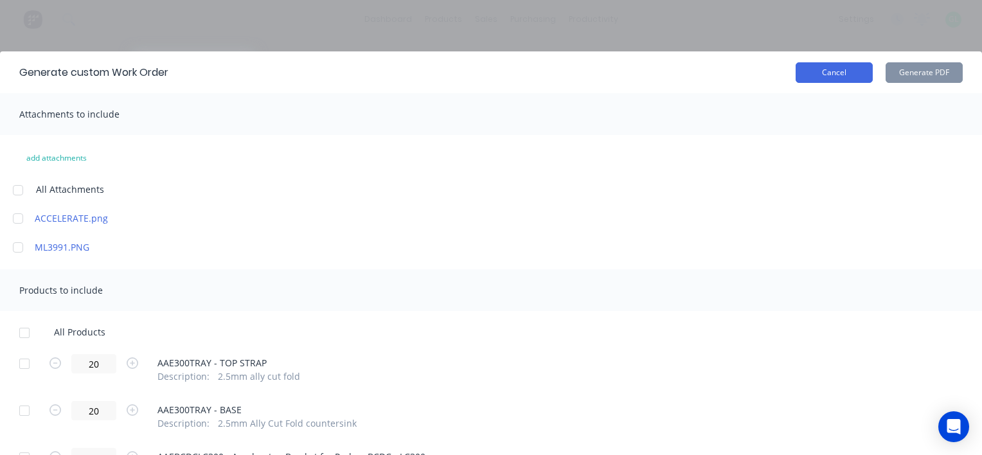
click at [840, 71] on button "Cancel" at bounding box center [834, 72] width 77 height 21
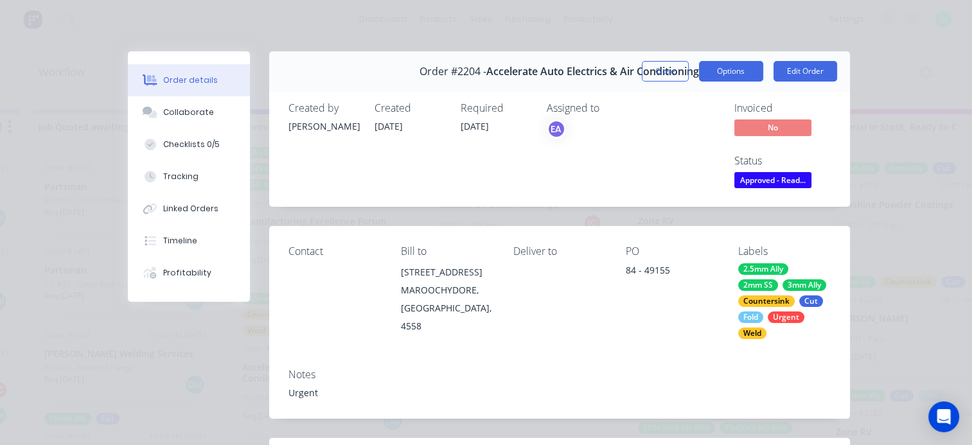
click at [728, 67] on button "Options" at bounding box center [731, 71] width 64 height 21
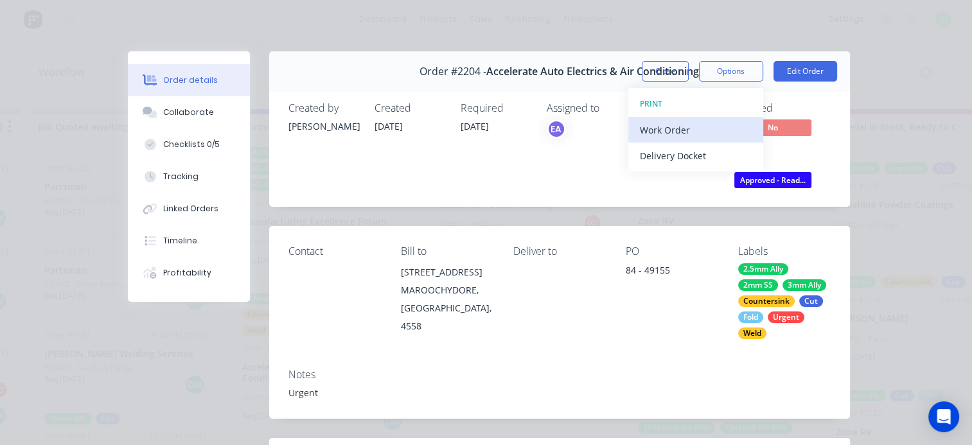
click at [674, 123] on div "Work Order" at bounding box center [696, 130] width 112 height 19
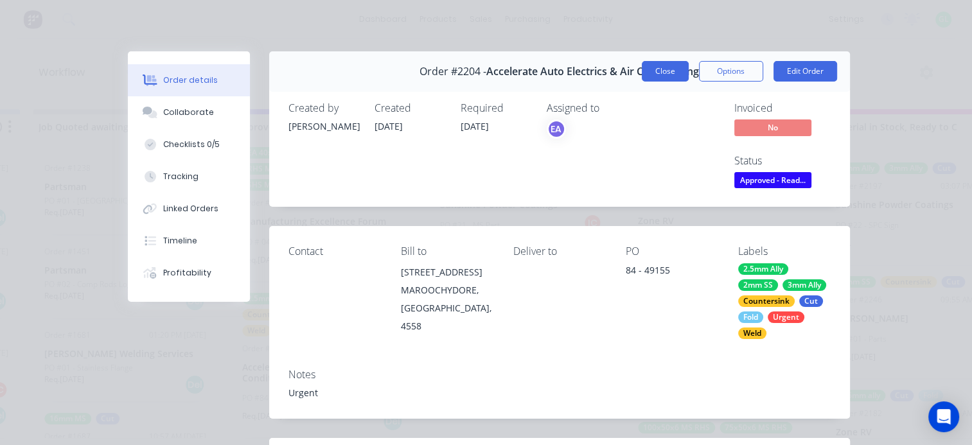
click at [650, 64] on button "Close" at bounding box center [665, 71] width 47 height 21
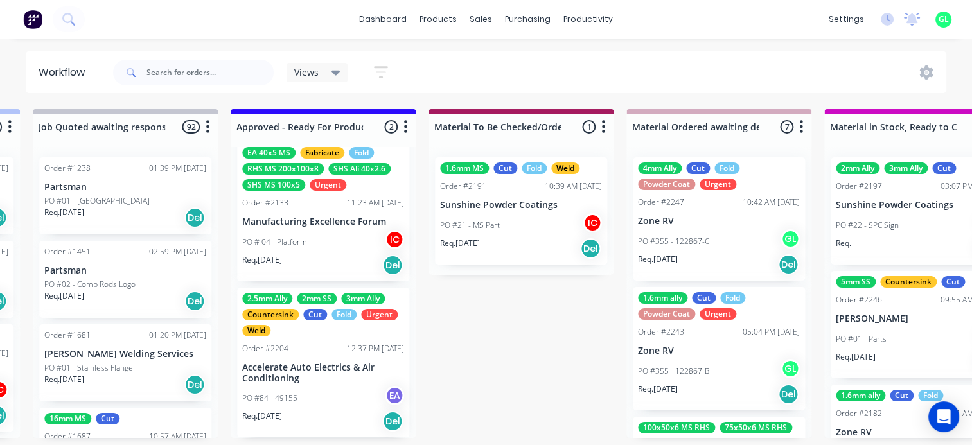
click at [316, 381] on p "Accelerate Auto Electrics & Air Conditioning" at bounding box center [323, 373] width 162 height 22
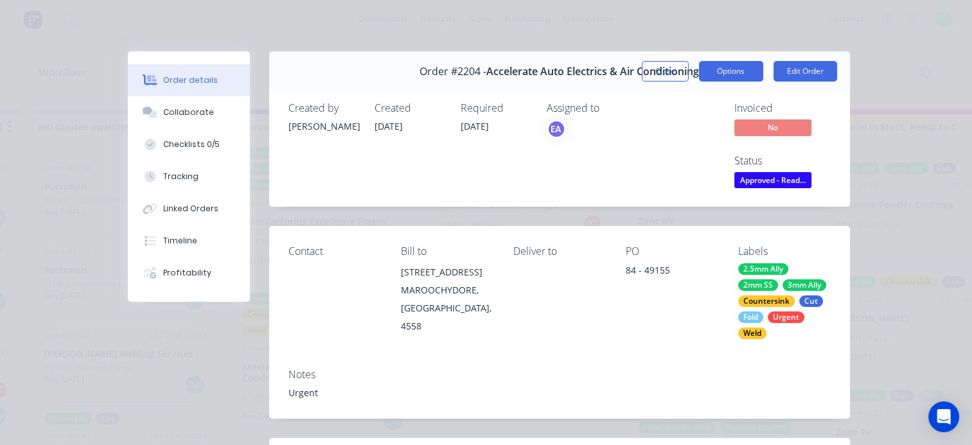
click at [732, 73] on button "Options" at bounding box center [731, 71] width 64 height 21
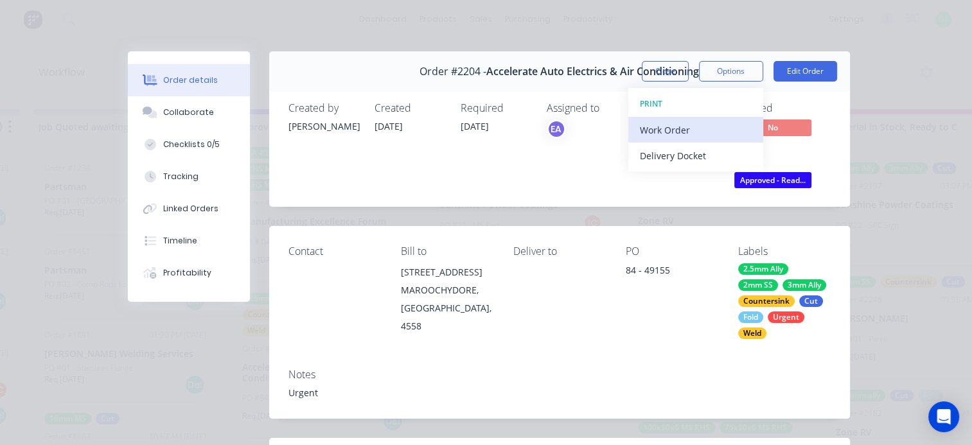
click at [687, 123] on div "Work Order" at bounding box center [696, 130] width 112 height 19
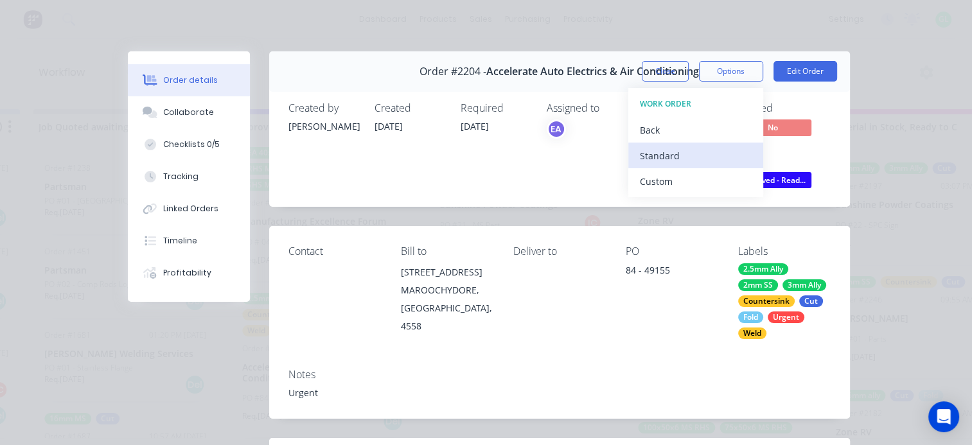
click at [671, 158] on div "Standard" at bounding box center [696, 156] width 112 height 19
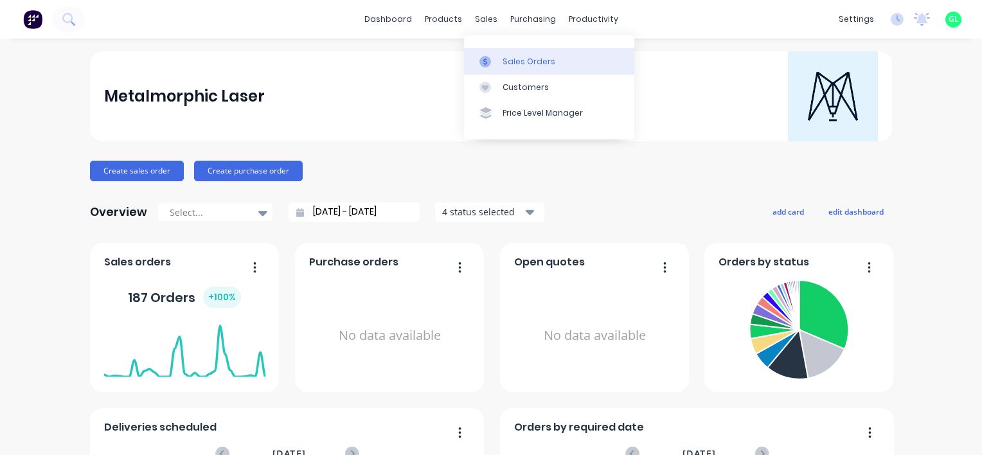
click at [530, 66] on div "Sales Orders" at bounding box center [529, 62] width 53 height 12
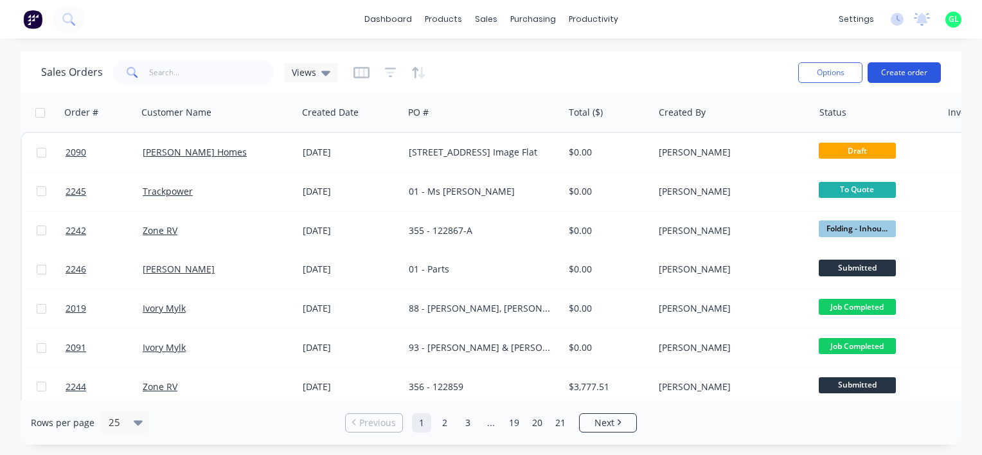
click at [894, 71] on button "Create order" at bounding box center [904, 72] width 73 height 21
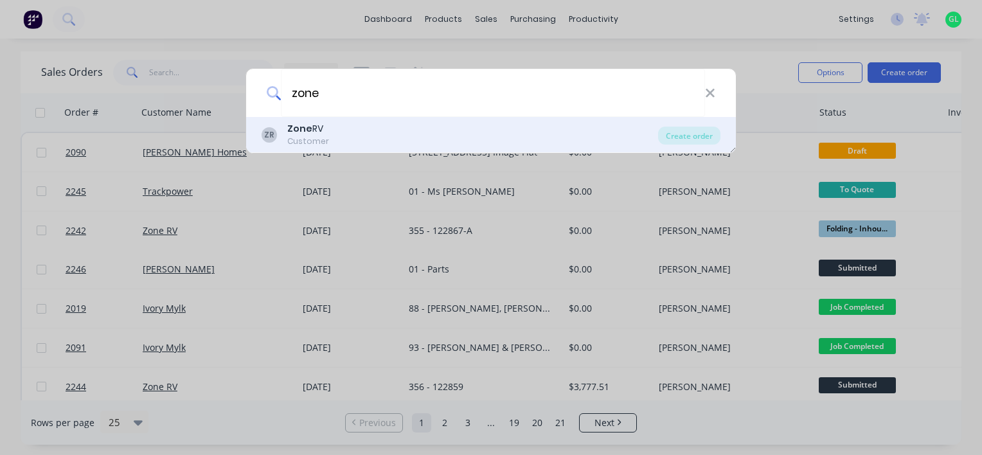
type input "zone"
click at [331, 125] on div "ZR Zone RV Customer" at bounding box center [460, 134] width 397 height 25
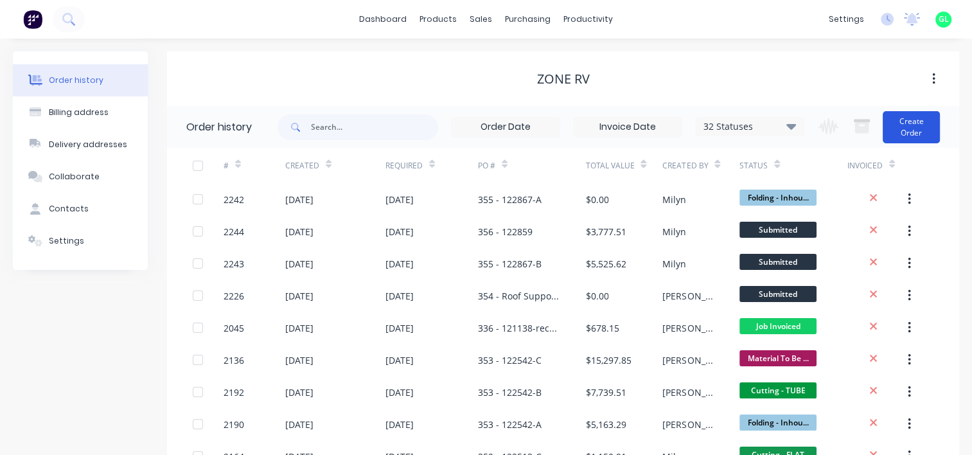
click at [921, 131] on button "Create Order" at bounding box center [911, 127] width 57 height 32
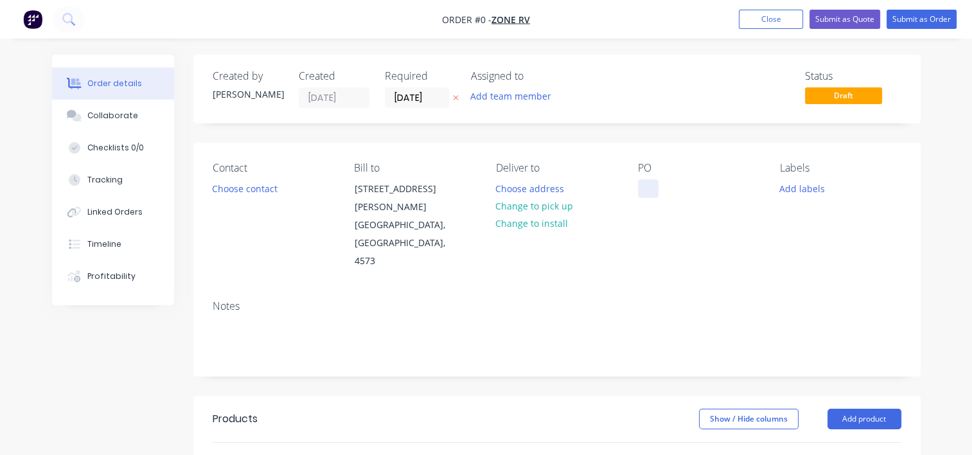
click at [644, 187] on div at bounding box center [648, 188] width 21 height 19
paste div
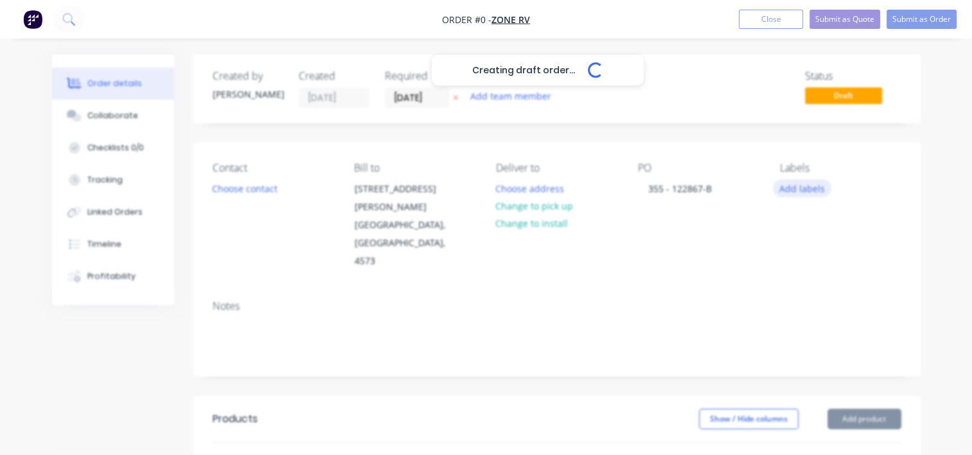
click at [802, 191] on div "Creating draft order... Loading... Order details Collaborate Checklists 0/0 Tra…" at bounding box center [486, 434] width 895 height 758
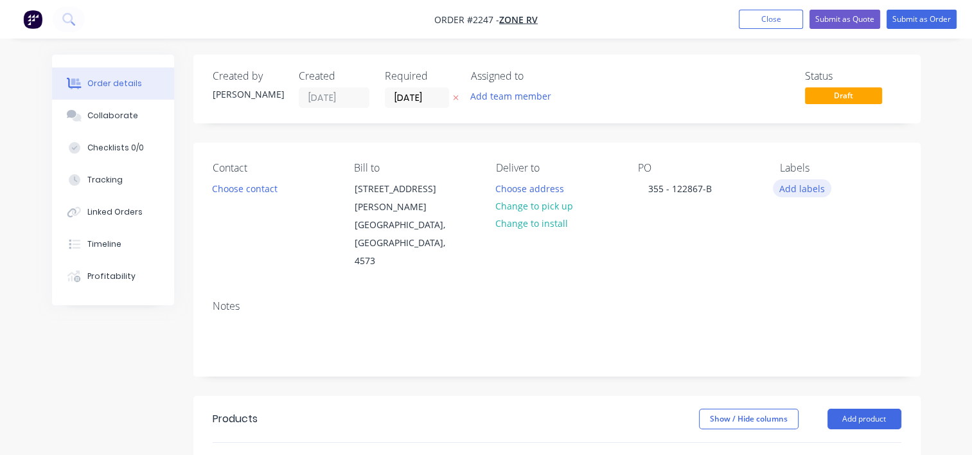
click at [794, 188] on button "Add labels" at bounding box center [802, 187] width 59 height 17
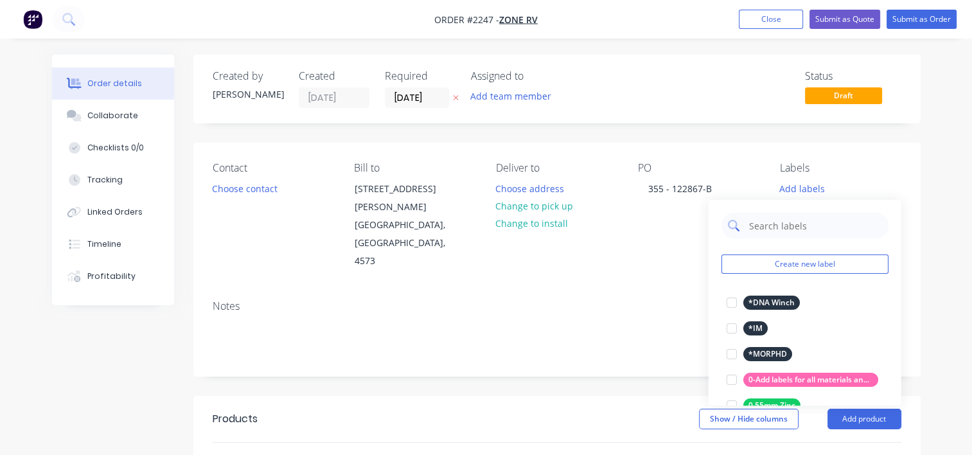
click at [778, 232] on input "text" at bounding box center [814, 226] width 134 height 26
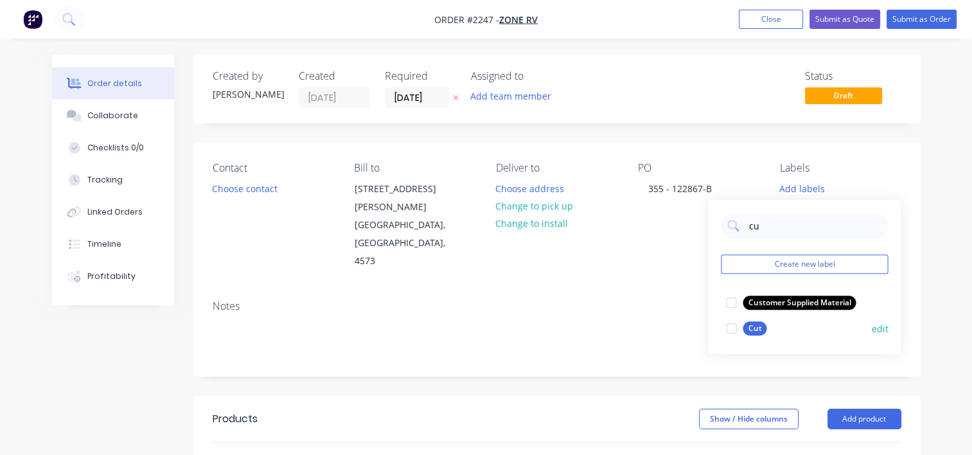
click at [727, 325] on div at bounding box center [731, 329] width 26 height 26
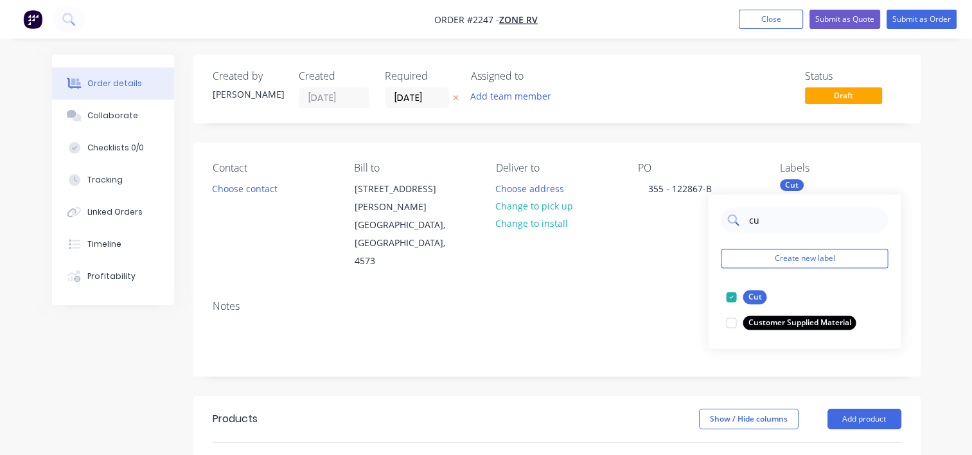
click at [754, 222] on input "cu" at bounding box center [814, 220] width 134 height 26
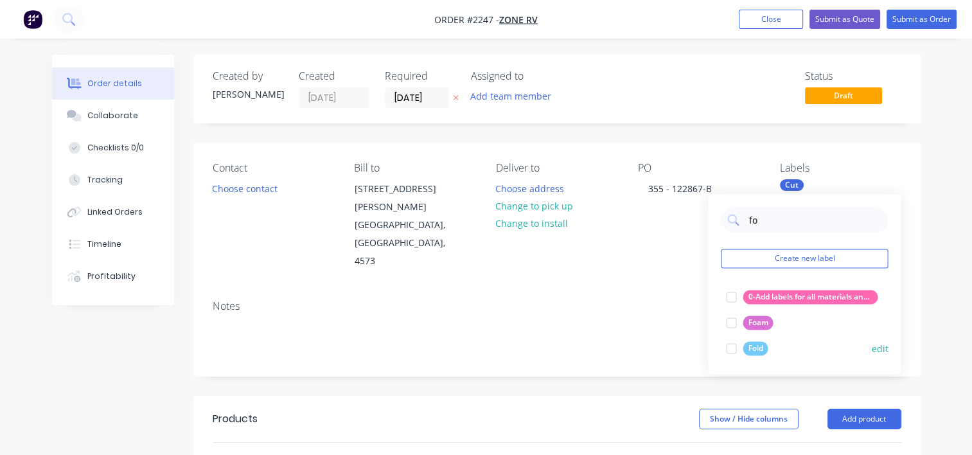
click at [728, 344] on div at bounding box center [731, 348] width 26 height 26
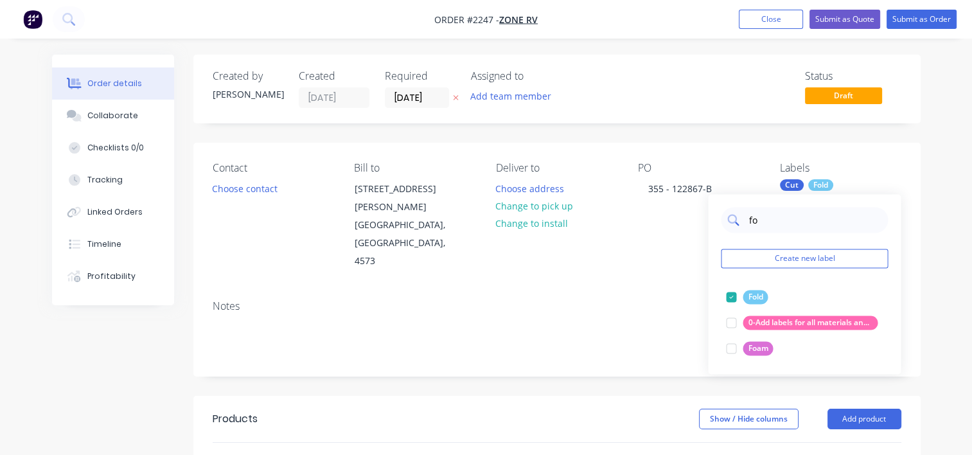
click at [754, 217] on input "fo" at bounding box center [814, 220] width 134 height 26
click at [731, 298] on div at bounding box center [731, 297] width 26 height 26
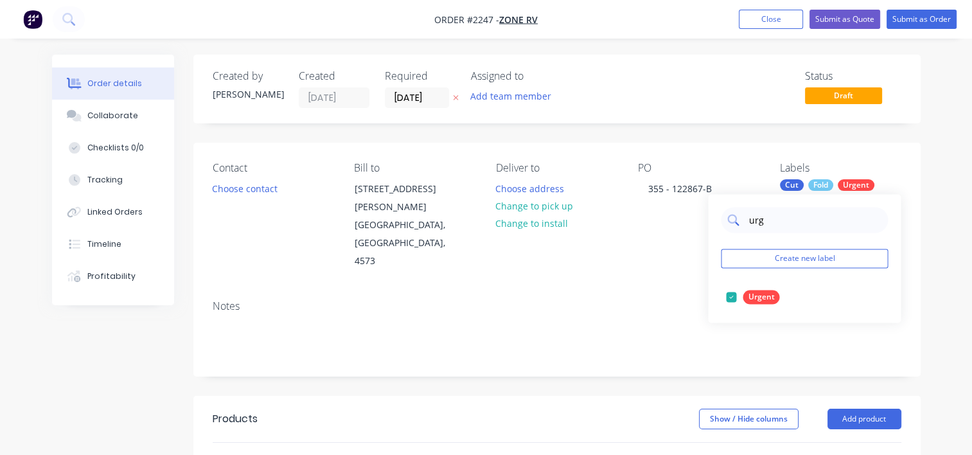
click at [756, 216] on input "urg" at bounding box center [814, 220] width 134 height 26
click at [735, 298] on div at bounding box center [731, 297] width 26 height 26
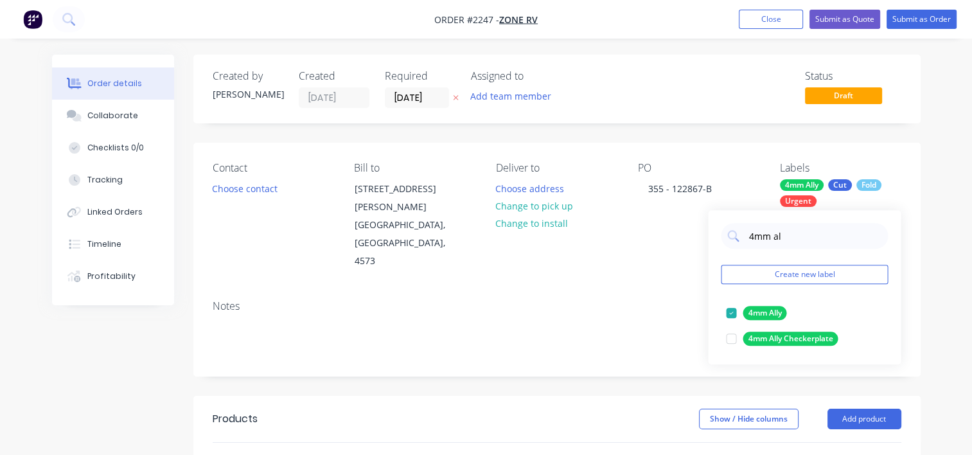
drag, startPoint x: 793, startPoint y: 234, endPoint x: 706, endPoint y: 238, distance: 86.8
click at [706, 238] on body "Order #2247 - Zone RV Add product Close Submit as Quote Submit as Order Order d…" at bounding box center [486, 406] width 972 height 813
click at [769, 235] on input "4mm al" at bounding box center [814, 236] width 134 height 26
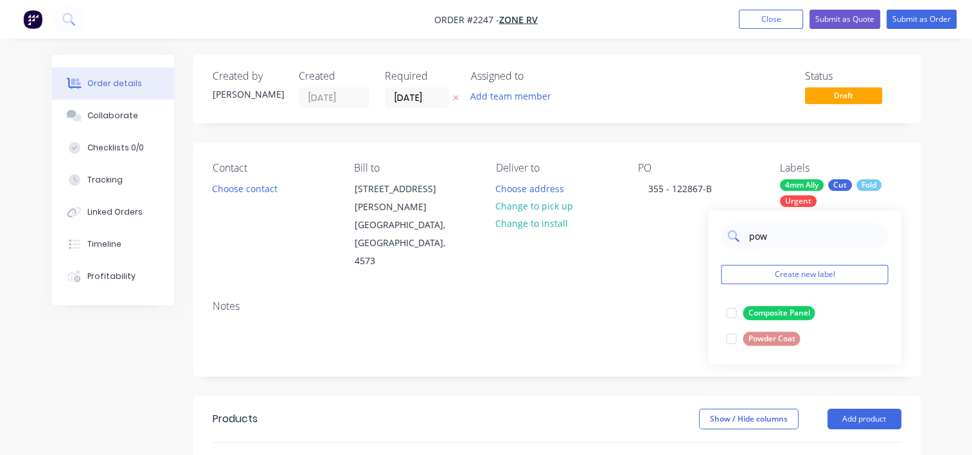
type input "powd"
click at [734, 312] on div at bounding box center [731, 313] width 26 height 26
click at [623, 290] on div "Notes" at bounding box center [556, 333] width 727 height 86
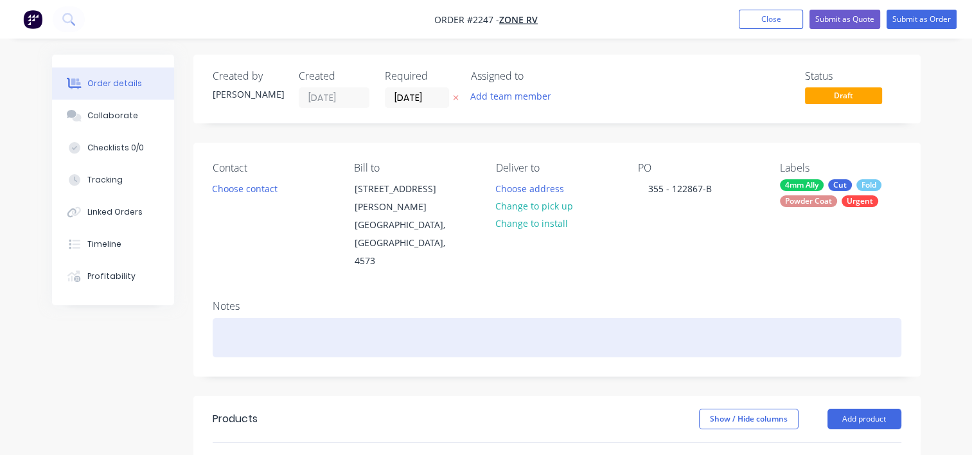
drag, startPoint x: 235, startPoint y: 283, endPoint x: 233, endPoint y: 289, distance: 6.6
click at [235, 318] on div at bounding box center [557, 337] width 689 height 39
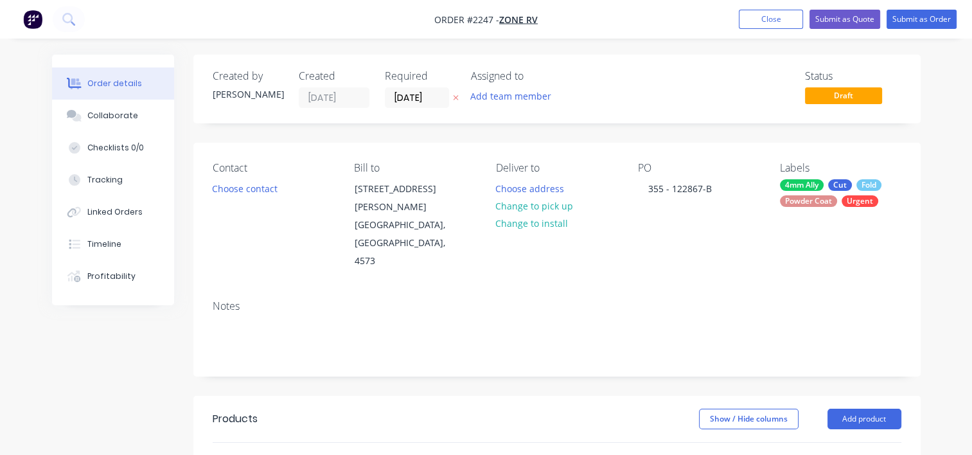
click at [348, 450] on input "text" at bounding box center [459, 463] width 257 height 26
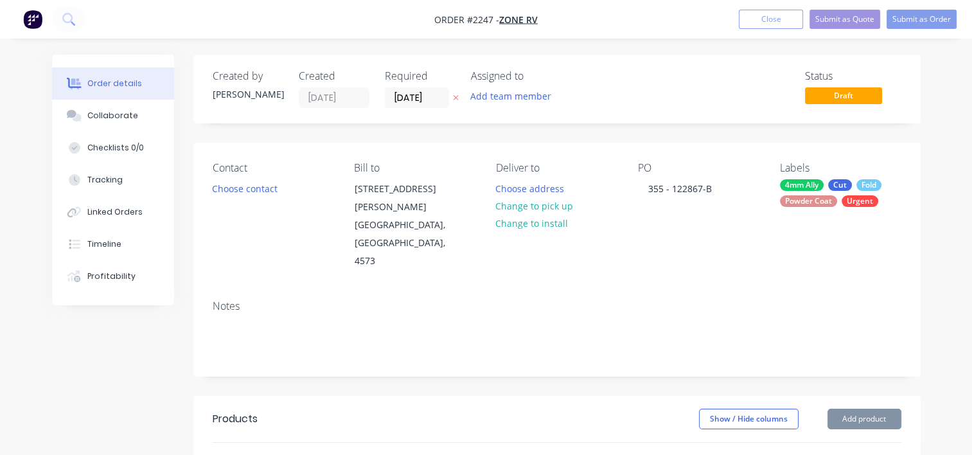
paste input "20001695"
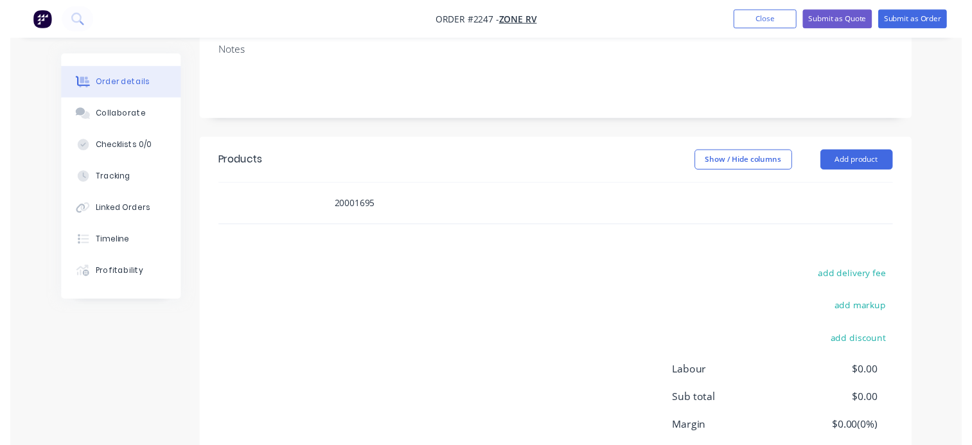
scroll to position [257, 0]
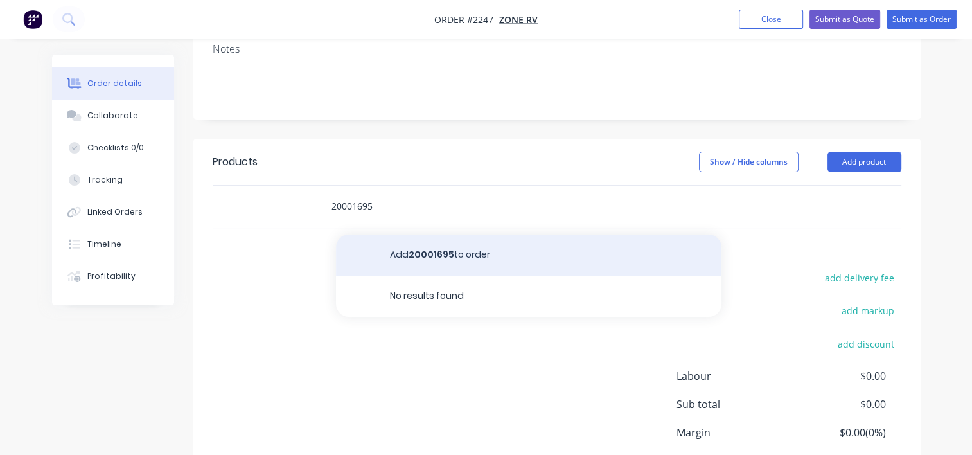
type input "20001695"
click at [452, 235] on button "Add 20001695 to order" at bounding box center [529, 255] width 386 height 41
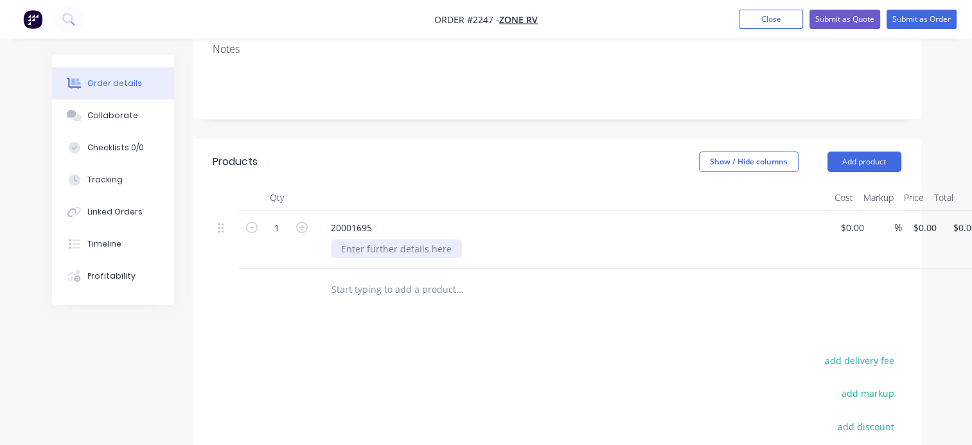
click at [401, 240] on div at bounding box center [396, 249] width 131 height 19
paste div
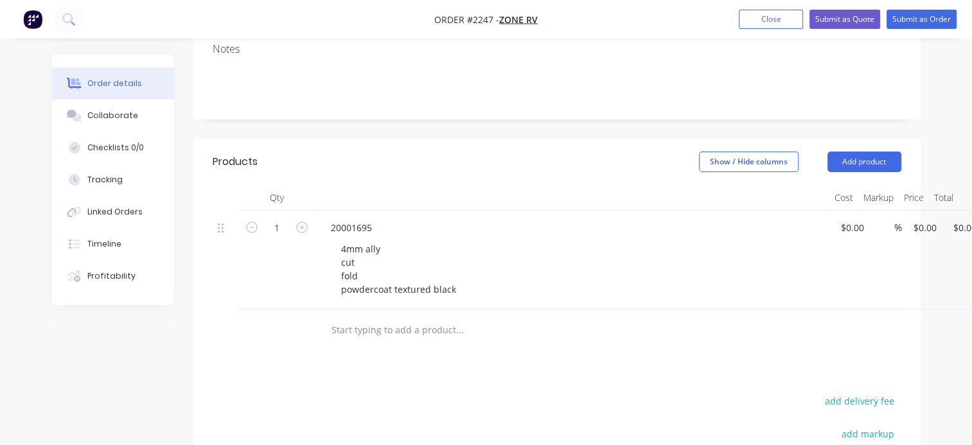
click at [355, 317] on input "text" at bounding box center [459, 330] width 257 height 26
paste input "20001696"
type input "20001696"
click at [432, 354] on div "Products Show / Hide columns Add product Qty Cost Markup Price Total 1 20001695…" at bounding box center [556, 399] width 727 height 521
click at [362, 317] on input "20001696" at bounding box center [459, 330] width 257 height 26
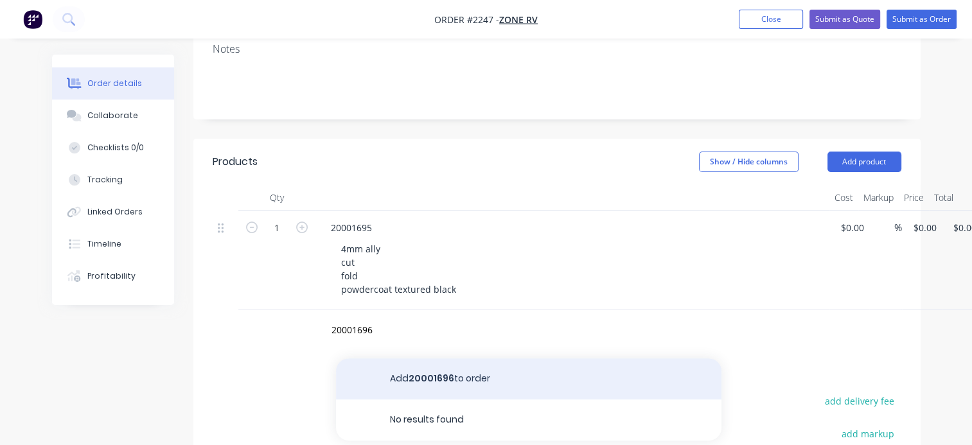
click at [416, 359] on button "Add 20001696 to order" at bounding box center [529, 379] width 386 height 41
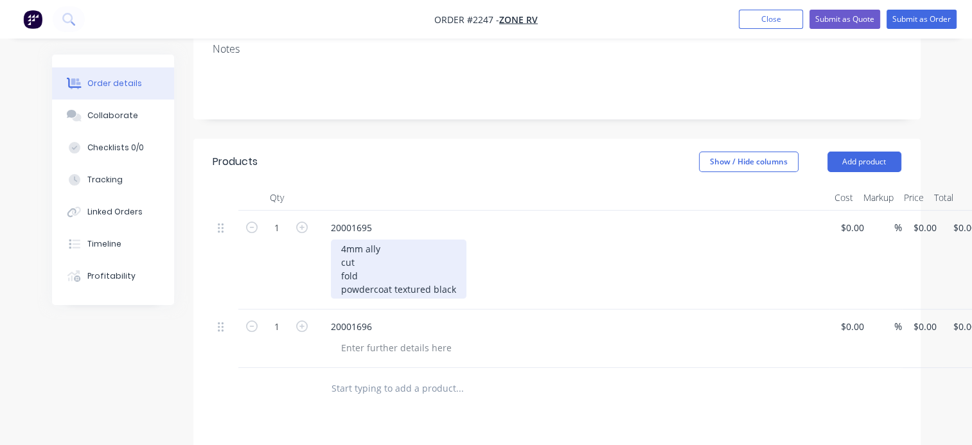
click at [391, 251] on div "4mm ally cut fold powdercoat textured black" at bounding box center [399, 269] width 136 height 59
drag, startPoint x: 455, startPoint y: 255, endPoint x: 335, endPoint y: 208, distance: 128.4
click at [335, 240] on div "4mm ally cut fold powdercoat textured black" at bounding box center [399, 269] width 136 height 59
copy div "4mm ally cut fold powdercoat textured black"
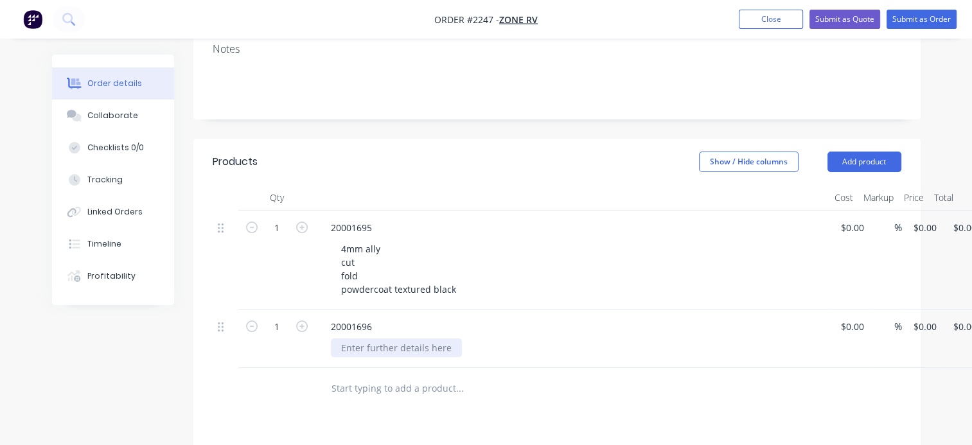
click at [373, 339] on div at bounding box center [396, 348] width 131 height 19
paste div
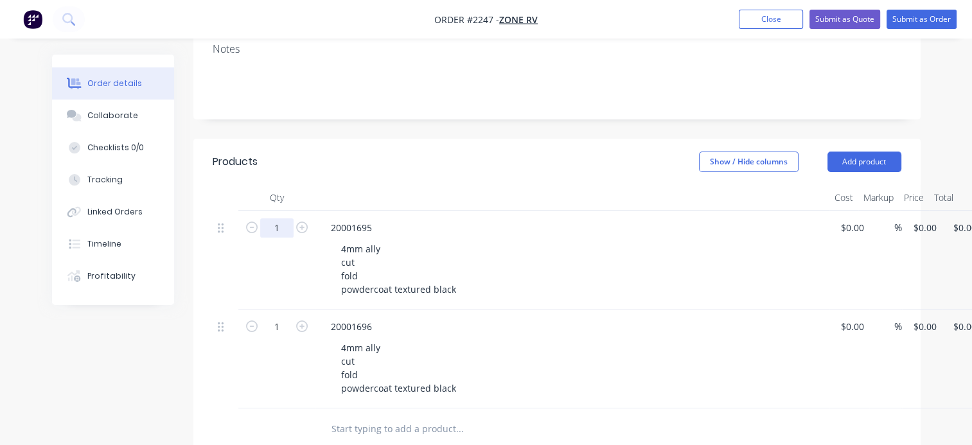
click at [285, 218] on input "1" at bounding box center [276, 227] width 33 height 19
type input "12"
click at [240, 334] on div "1" at bounding box center [276, 359] width 77 height 99
click at [280, 317] on input "1" at bounding box center [276, 326] width 33 height 19
type input "12"
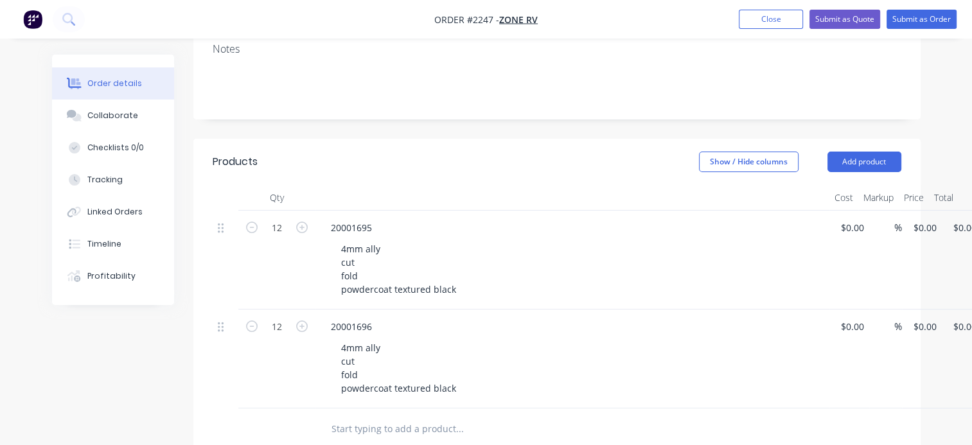
click at [285, 362] on div "12" at bounding box center [276, 359] width 77 height 99
click at [109, 150] on div "Checklists 0/0" at bounding box center [115, 148] width 57 height 12
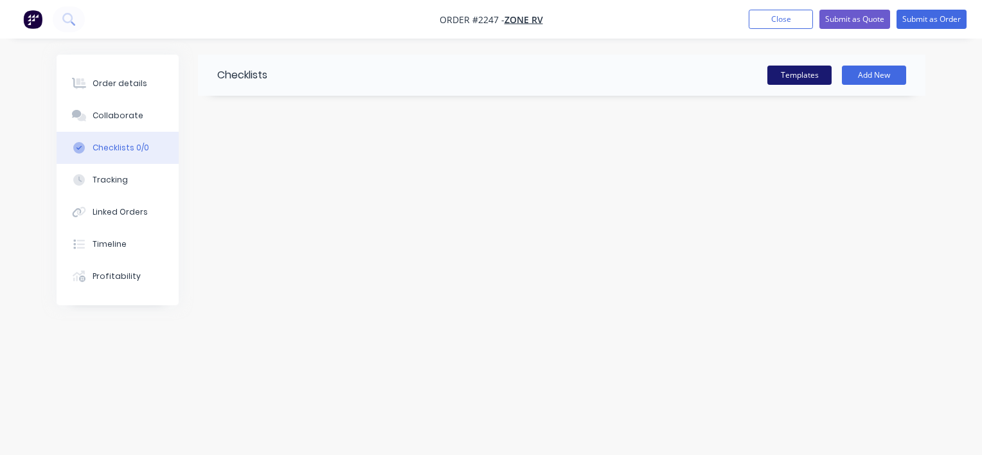
click at [803, 75] on button "Templates" at bounding box center [799, 75] width 64 height 19
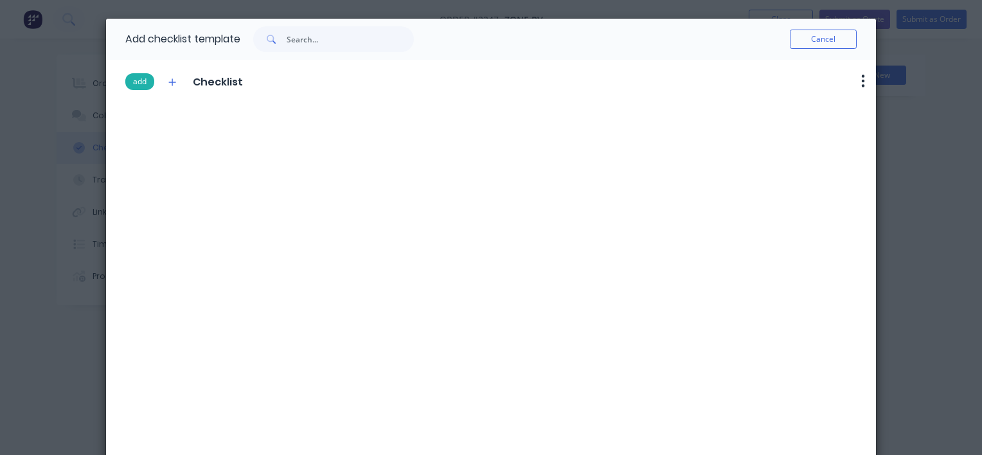
click at [136, 83] on button "add" at bounding box center [139, 81] width 29 height 17
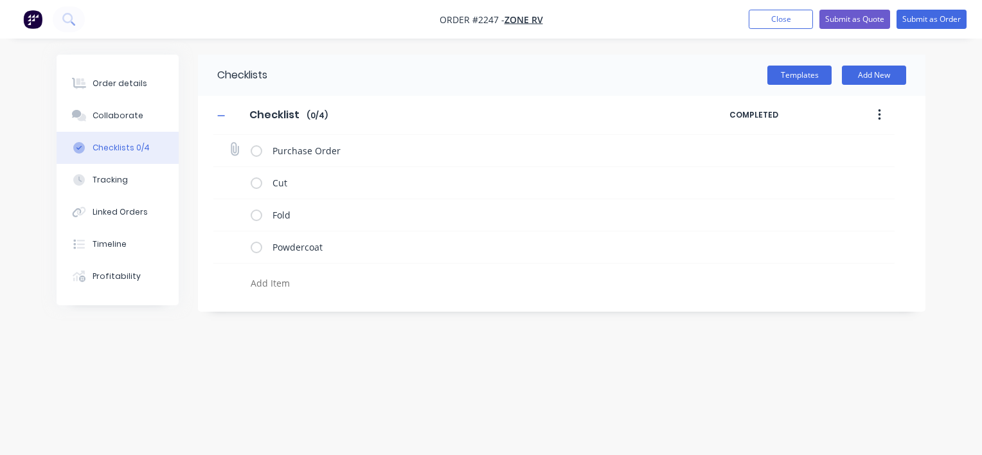
click at [236, 147] on icon at bounding box center [234, 149] width 17 height 17
click at [229, 143] on input "file" at bounding box center [229, 143] width 0 height 0
type input "C:\fakepath\PO-122867.pdf"
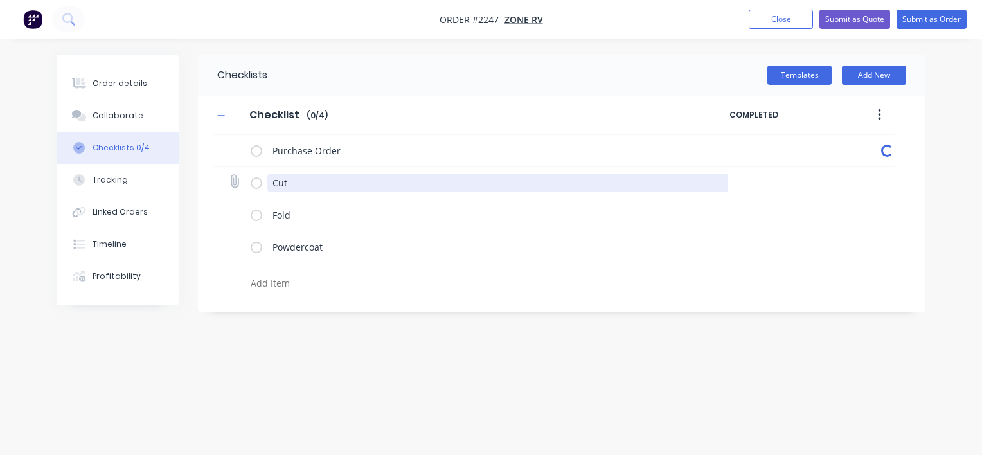
type textarea "x"
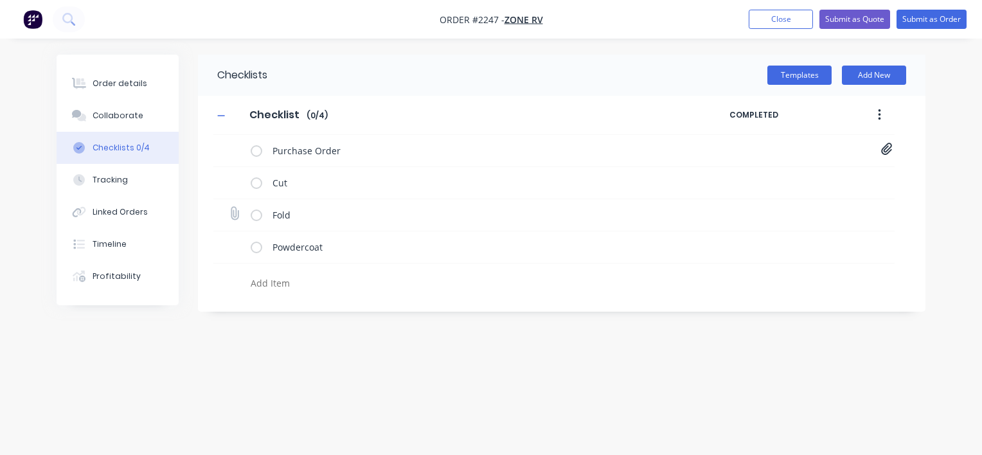
click at [232, 215] on icon at bounding box center [234, 213] width 17 height 17
click at [229, 207] on input "file" at bounding box center [229, 207] width 0 height 0
type input "C:\fakepath\20001695-C.PDF"
type textarea "x"
click at [131, 87] on div "Order details" at bounding box center [120, 84] width 55 height 12
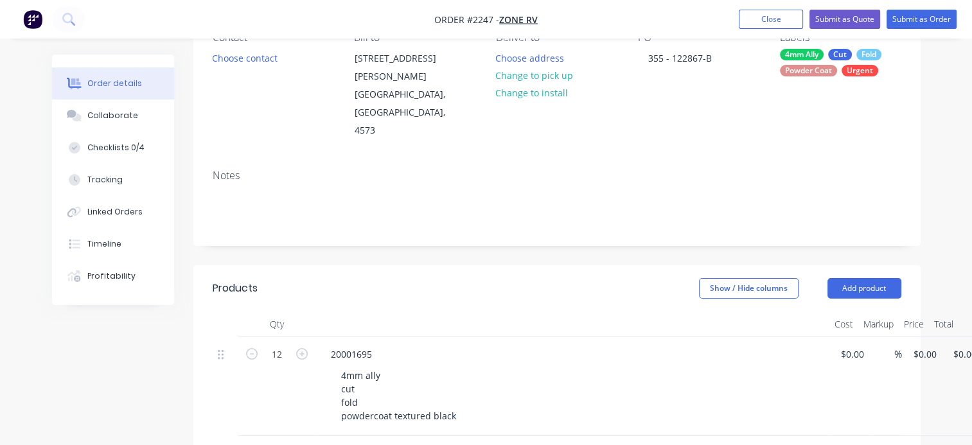
scroll to position [129, 0]
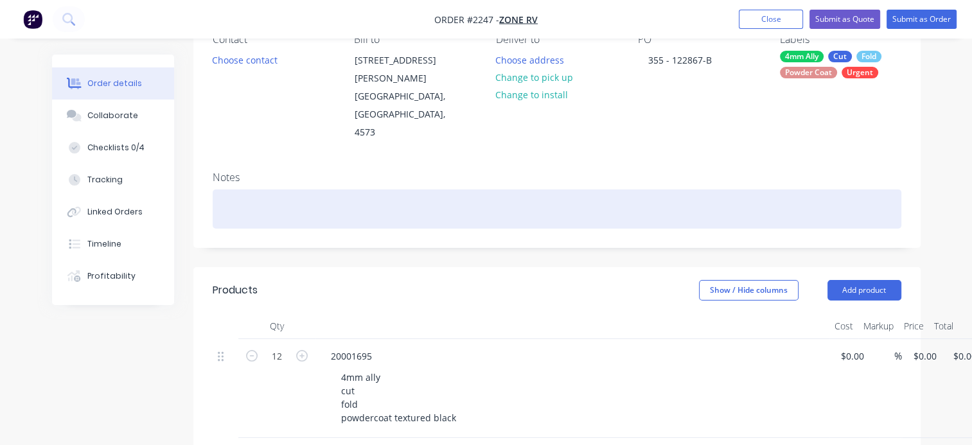
click at [233, 190] on div at bounding box center [557, 209] width 689 height 39
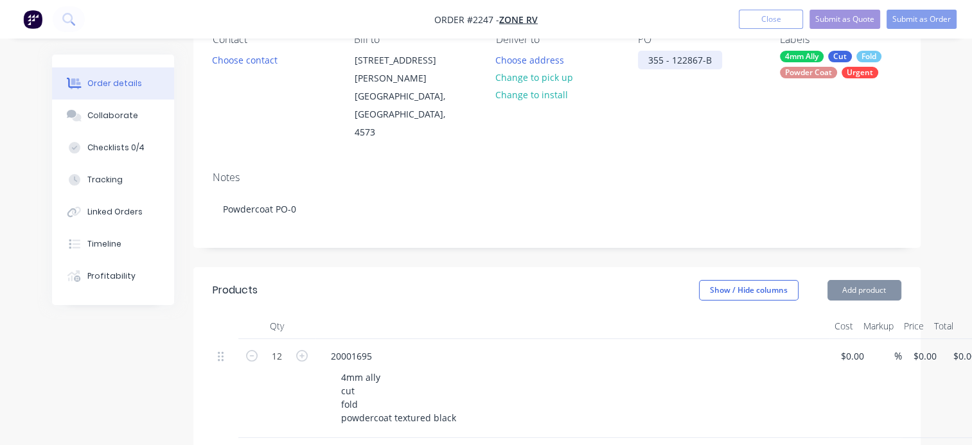
click at [713, 62] on div "355 - 122867-B" at bounding box center [680, 60] width 84 height 19
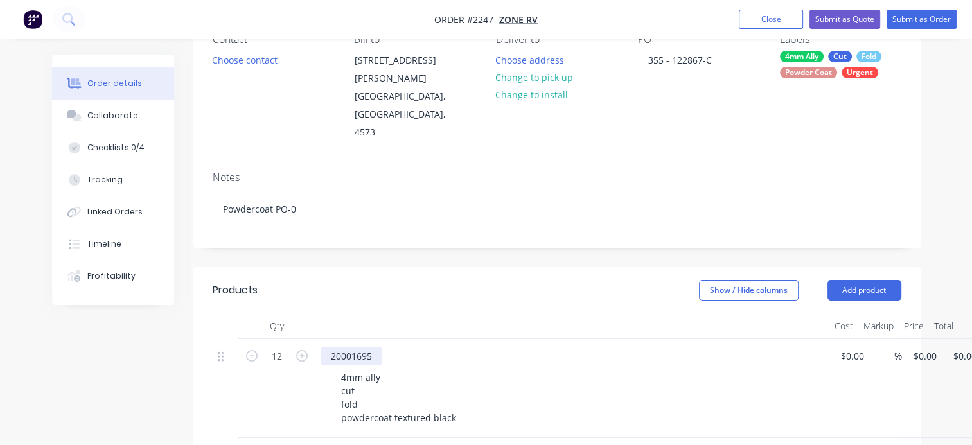
click at [347, 347] on div "20001695" at bounding box center [352, 356] width 62 height 19
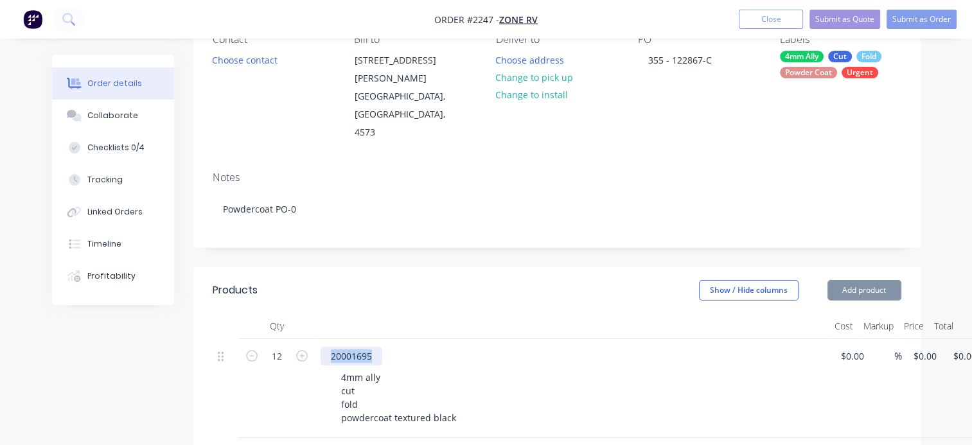
click at [347, 347] on div "20001695" at bounding box center [352, 356] width 62 height 19
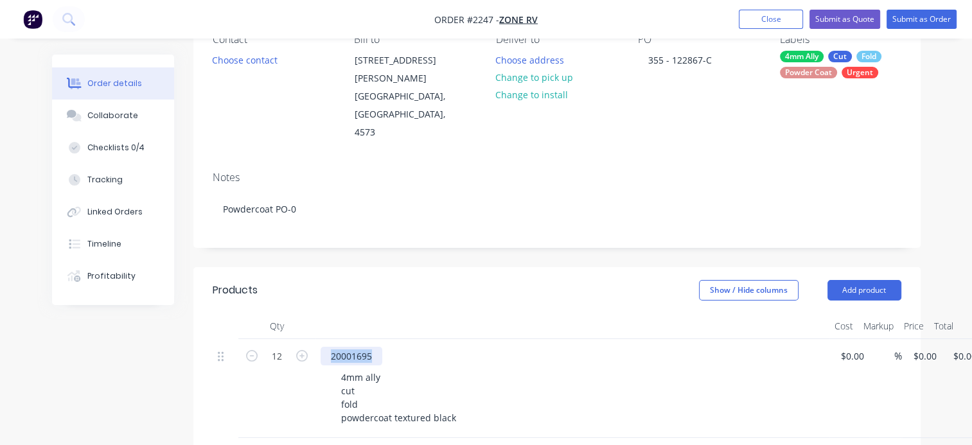
copy div "20001695"
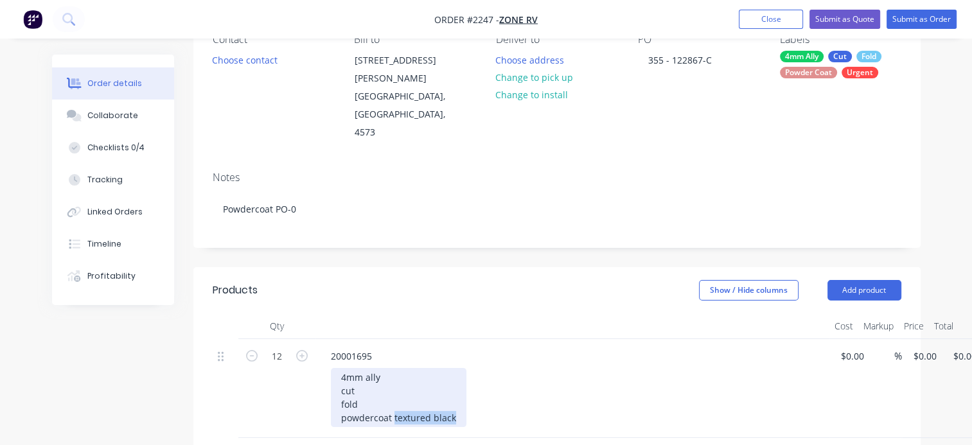
drag, startPoint x: 391, startPoint y: 381, endPoint x: 472, endPoint y: 381, distance: 80.3
click at [472, 381] on div "4mm ally cut fold powdercoat textured black" at bounding box center [578, 397] width 494 height 59
copy div "textured black"
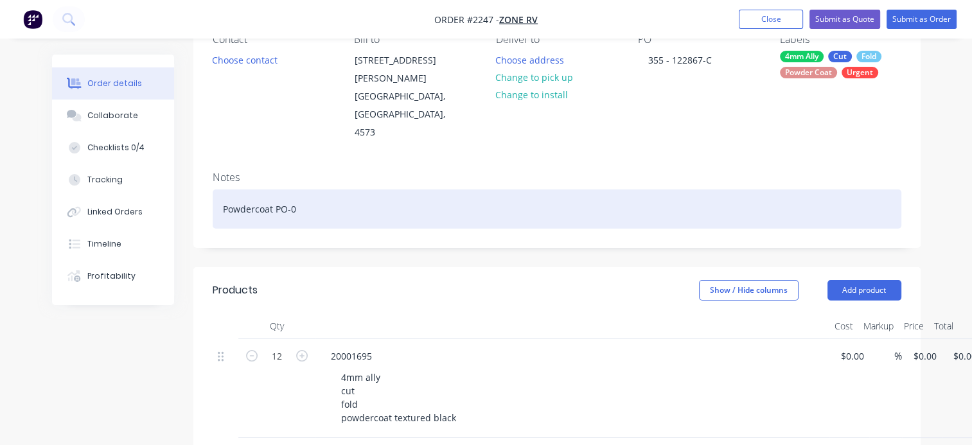
click at [308, 190] on div "Powdercoat PO-0" at bounding box center [557, 209] width 689 height 39
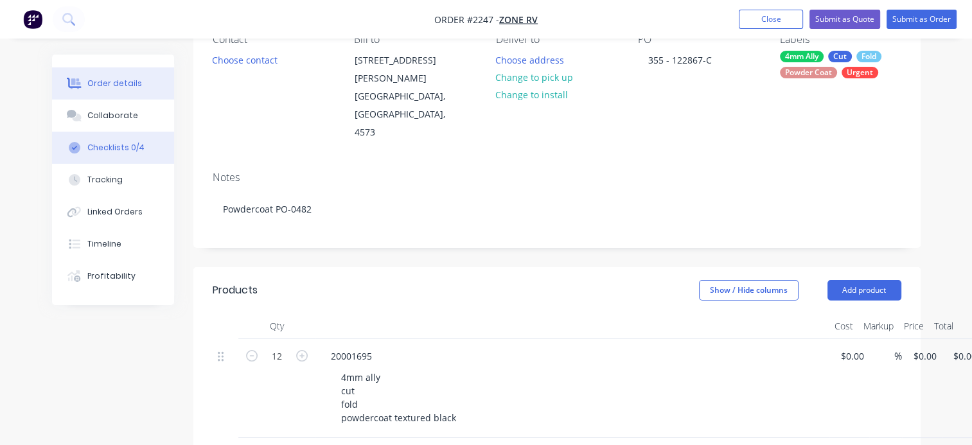
click at [106, 140] on button "Checklists 0/4" at bounding box center [113, 148] width 122 height 32
type textarea "x"
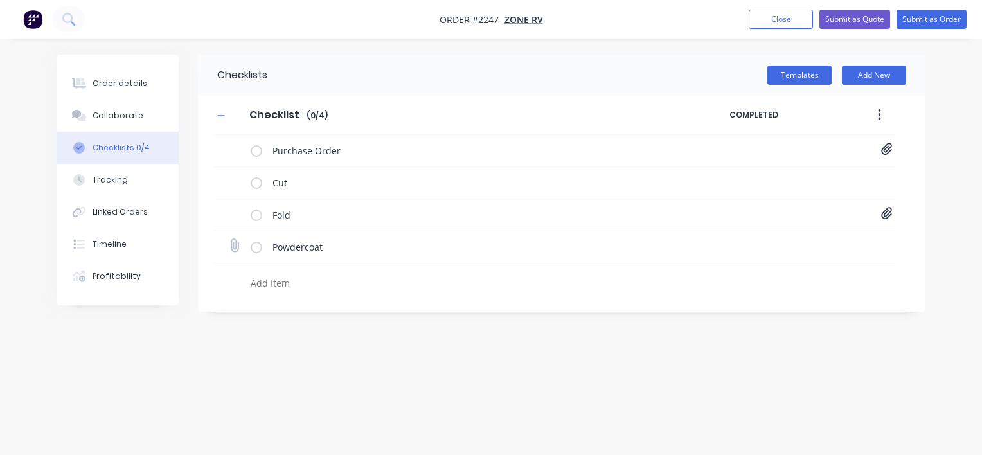
click at [235, 247] on icon at bounding box center [234, 245] width 17 height 17
click at [229, 239] on input "file" at bounding box center [229, 239] width 0 height 0
type input "C:\fakepath\Purchase Order PO0482.pdf"
type textarea "x"
click at [141, 89] on button "Order details" at bounding box center [118, 83] width 122 height 32
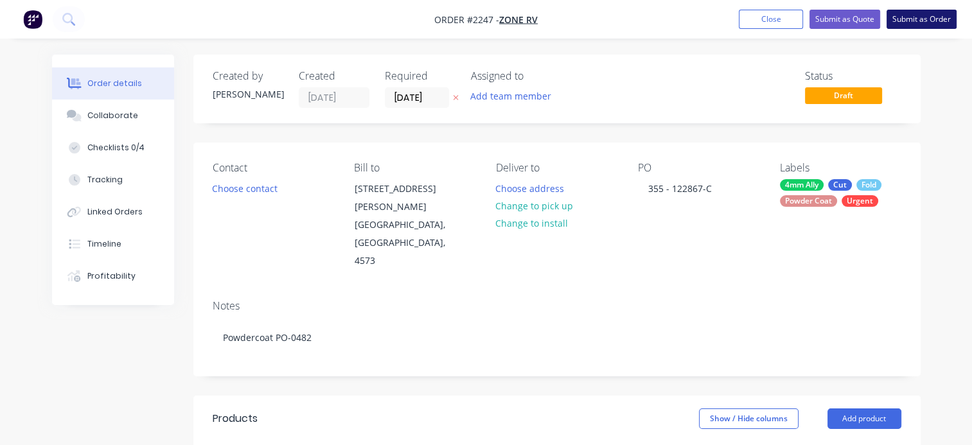
click at [925, 21] on button "Submit as Order" at bounding box center [922, 19] width 70 height 19
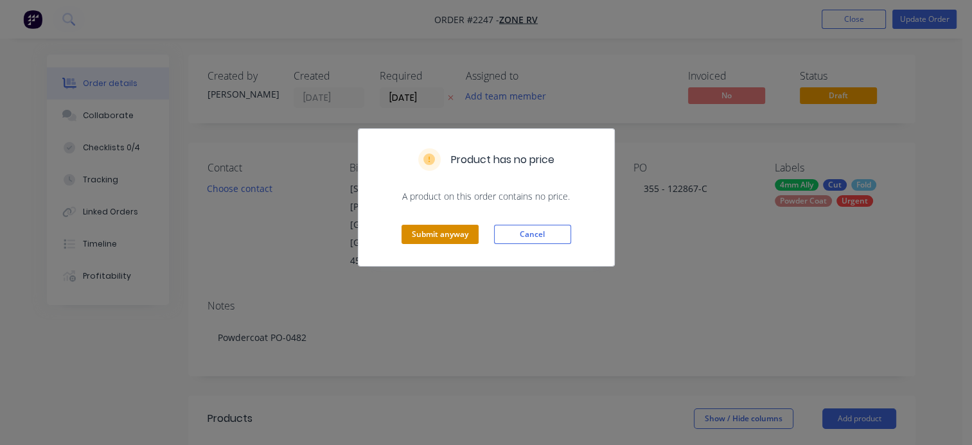
click at [447, 231] on button "Submit anyway" at bounding box center [440, 234] width 77 height 19
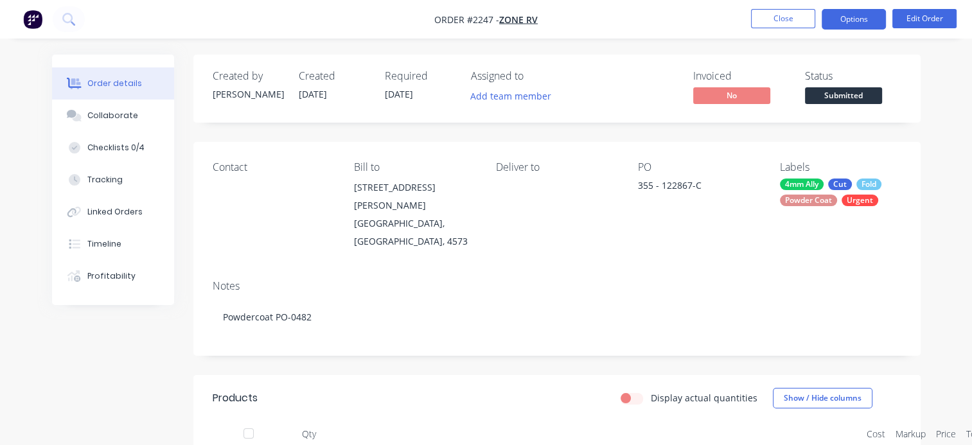
click at [833, 27] on button "Options" at bounding box center [854, 19] width 64 height 21
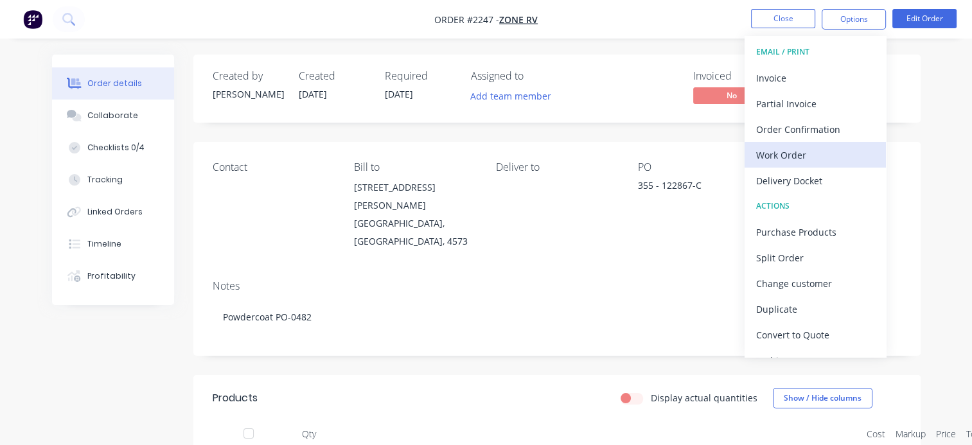
click at [784, 157] on div "Work Order" at bounding box center [815, 155] width 118 height 19
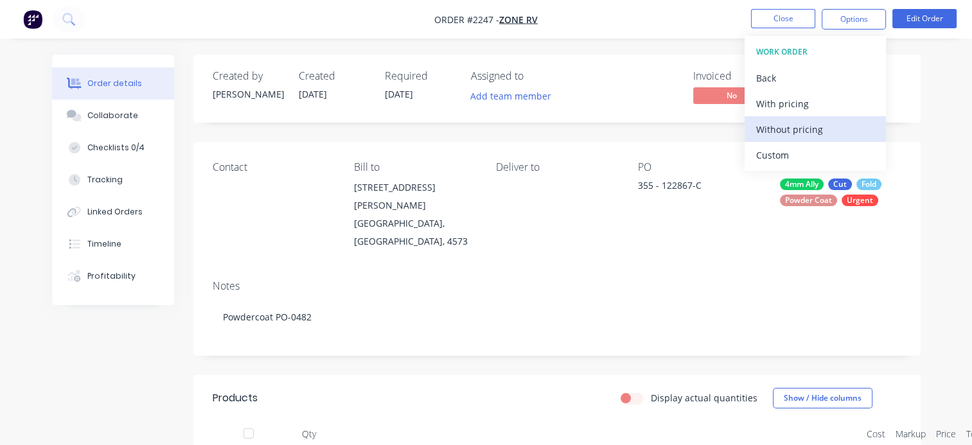
click at [782, 129] on div "Without pricing" at bounding box center [815, 129] width 118 height 19
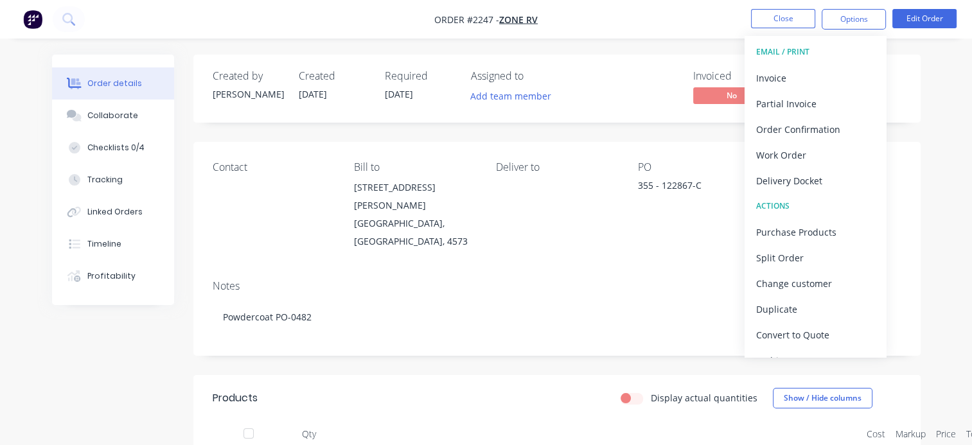
click at [627, 229] on div "Contact Bill to 85-91 Quanda Rd COOLUM BEACH, Queensland, 4573 Deliver to PO 35…" at bounding box center [556, 206] width 727 height 128
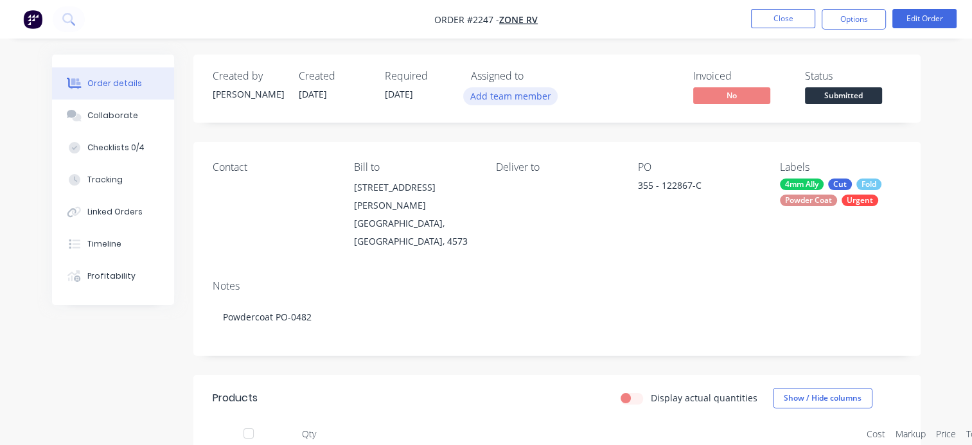
click at [513, 96] on button "Add team member" at bounding box center [510, 95] width 94 height 17
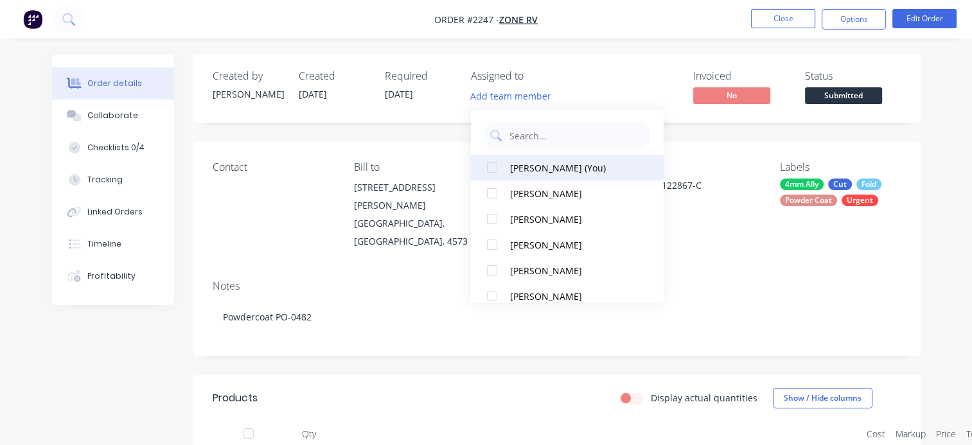
click at [513, 166] on div "[PERSON_NAME] (You)" at bounding box center [574, 167] width 129 height 13
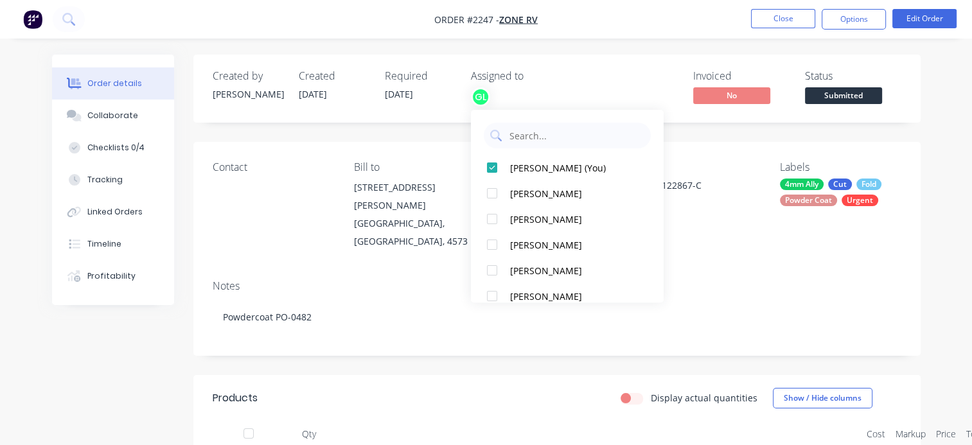
click at [826, 94] on span "Submitted" at bounding box center [843, 95] width 77 height 16
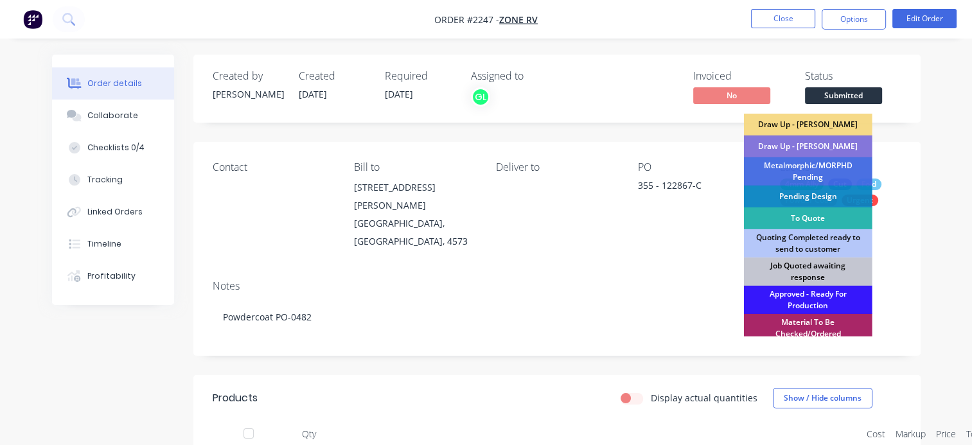
scroll to position [64, 0]
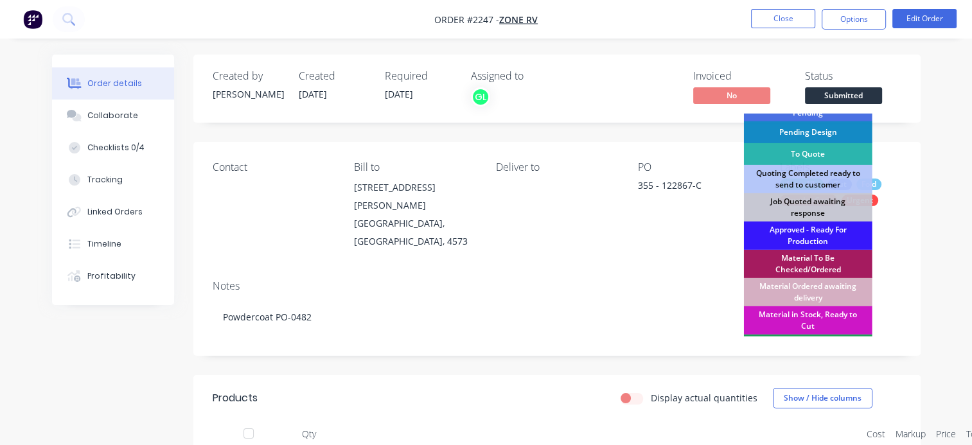
click at [807, 265] on div "Material To Be Checked/Ordered" at bounding box center [808, 264] width 129 height 28
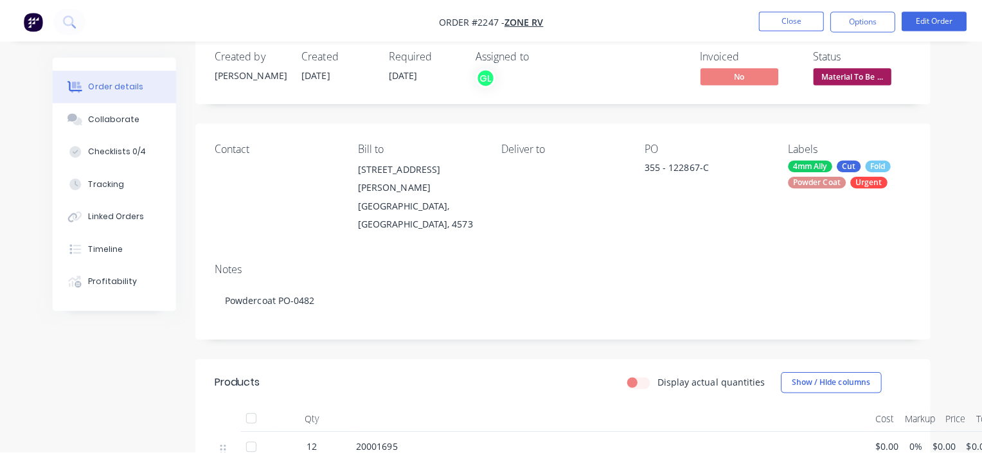
scroll to position [0, 0]
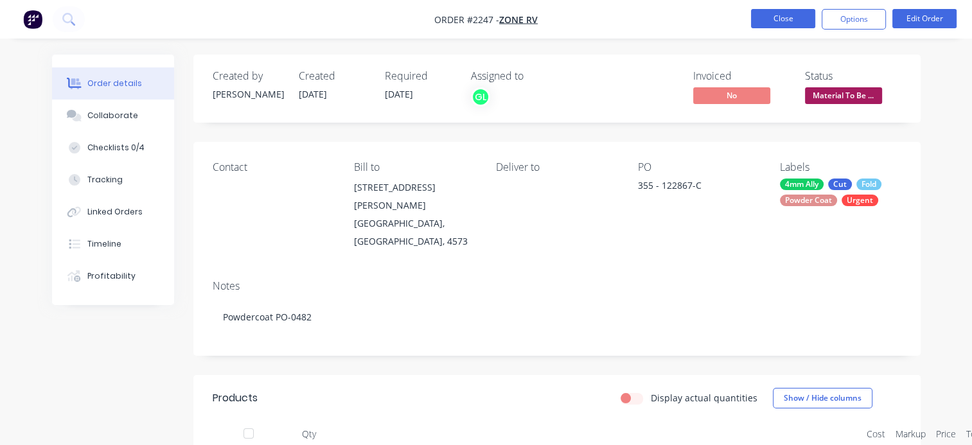
click at [772, 22] on button "Close" at bounding box center [783, 18] width 64 height 19
